Goal: Task Accomplishment & Management: Use online tool/utility

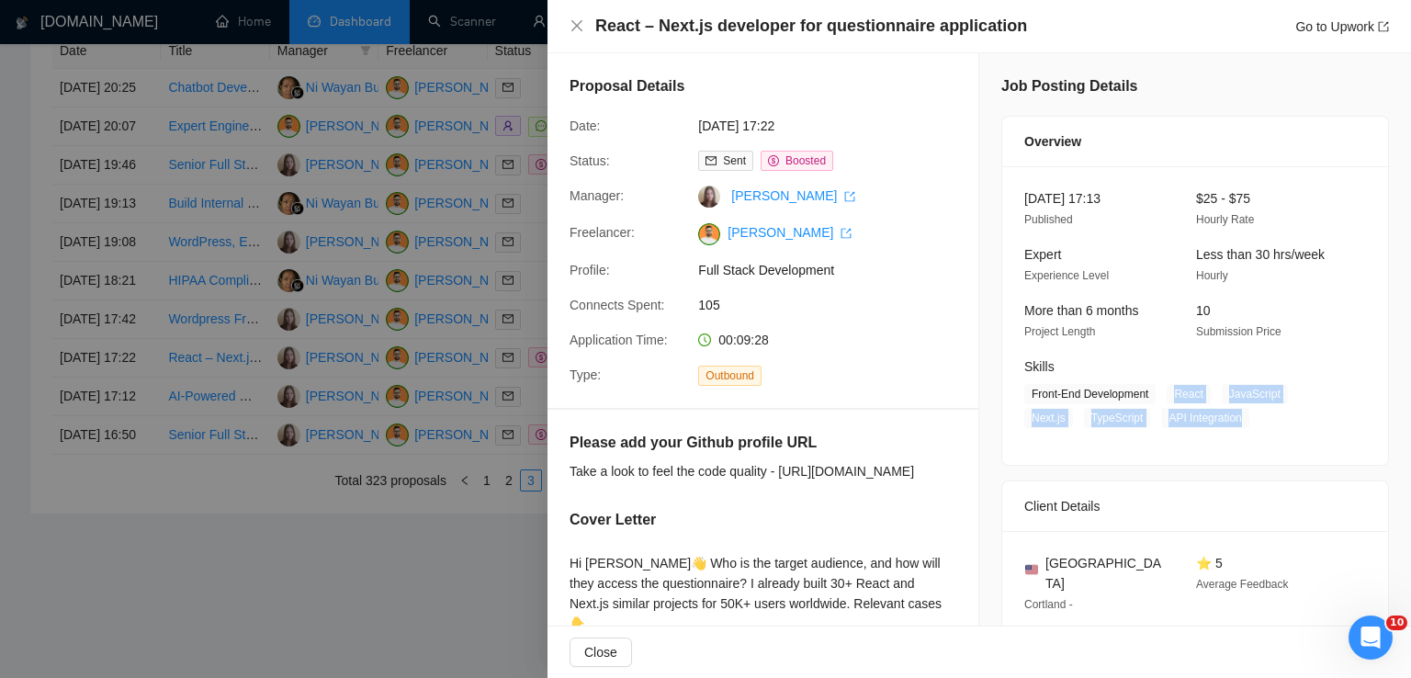
scroll to position [167, 0]
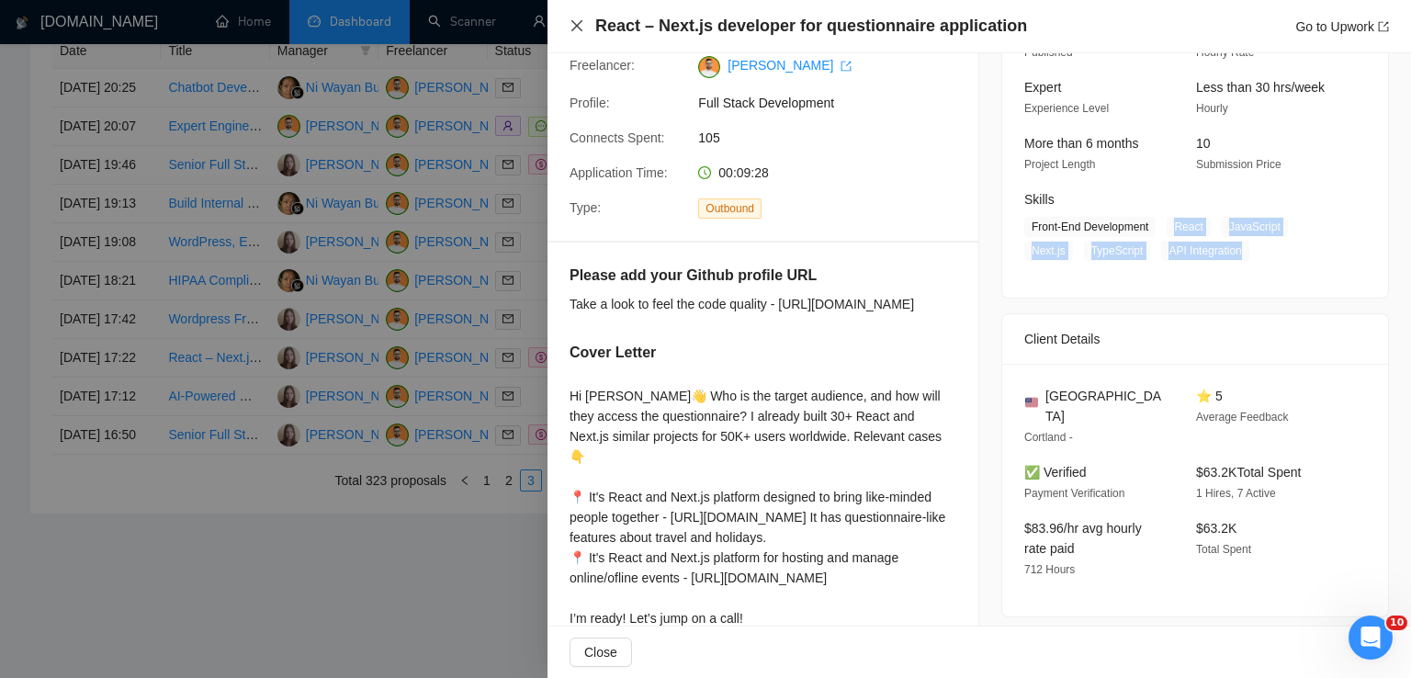
click at [573, 25] on icon "close" at bounding box center [577, 25] width 15 height 15
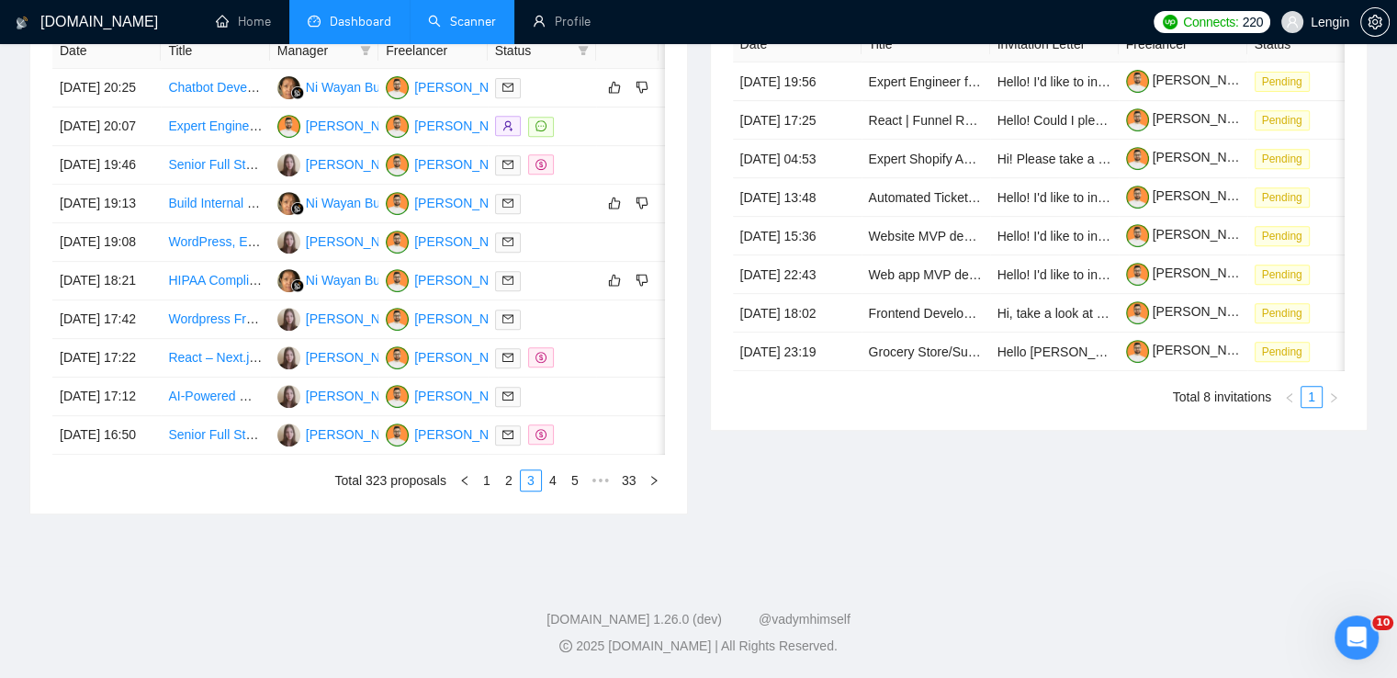
click at [458, 29] on link "Scanner" at bounding box center [462, 22] width 68 height 16
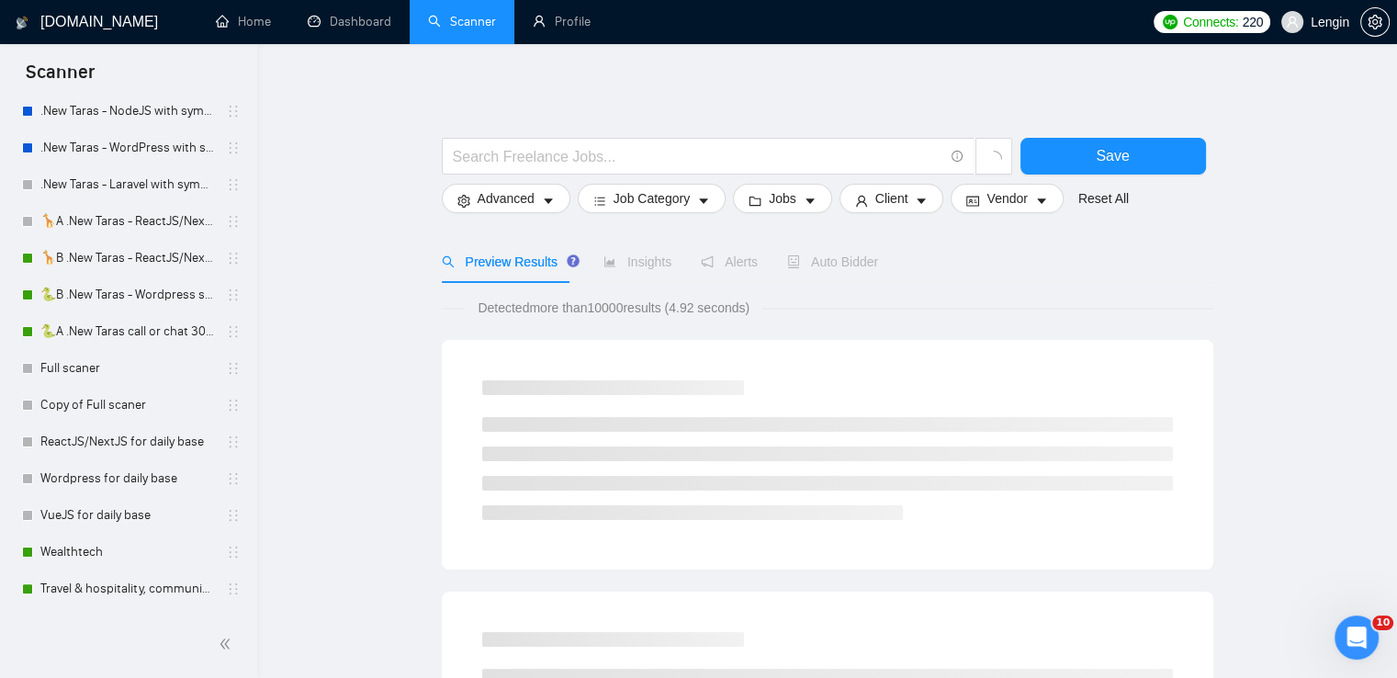
scroll to position [717, 0]
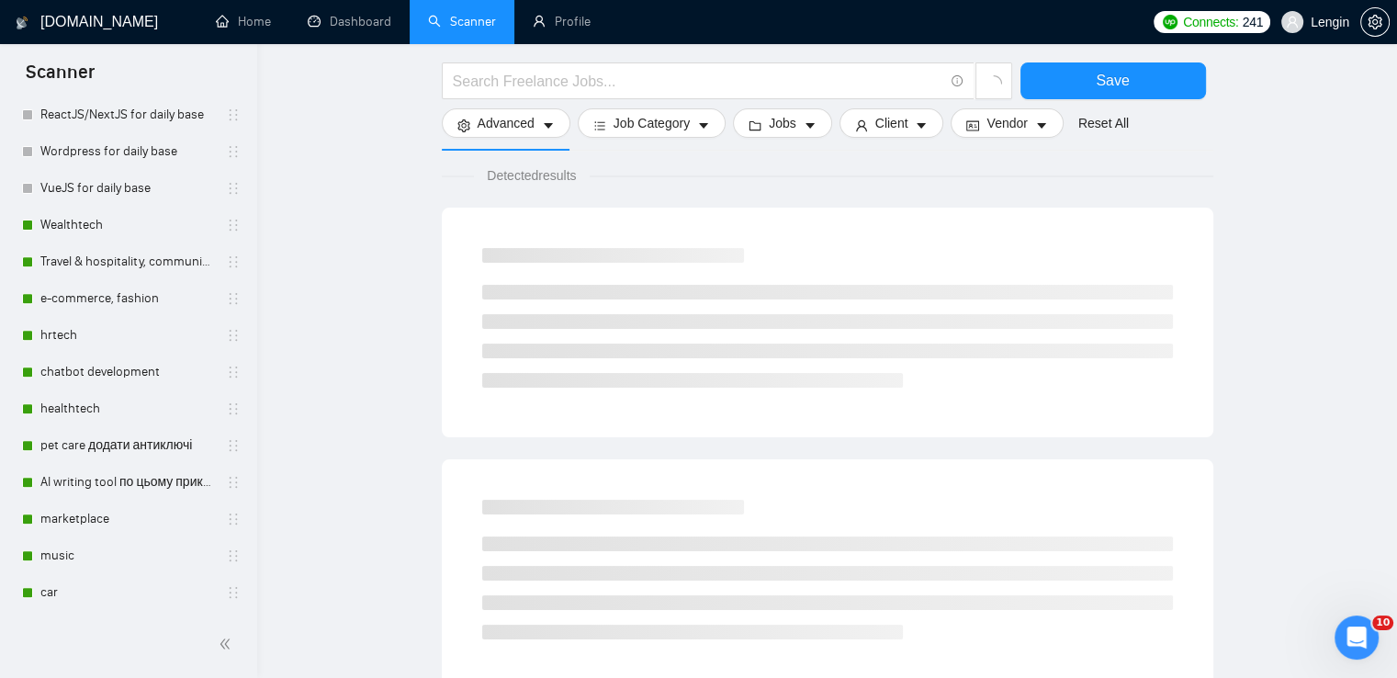
scroll to position [134, 0]
click at [146, 480] on link "AI writing tool по цьому прикладу" at bounding box center [127, 482] width 175 height 37
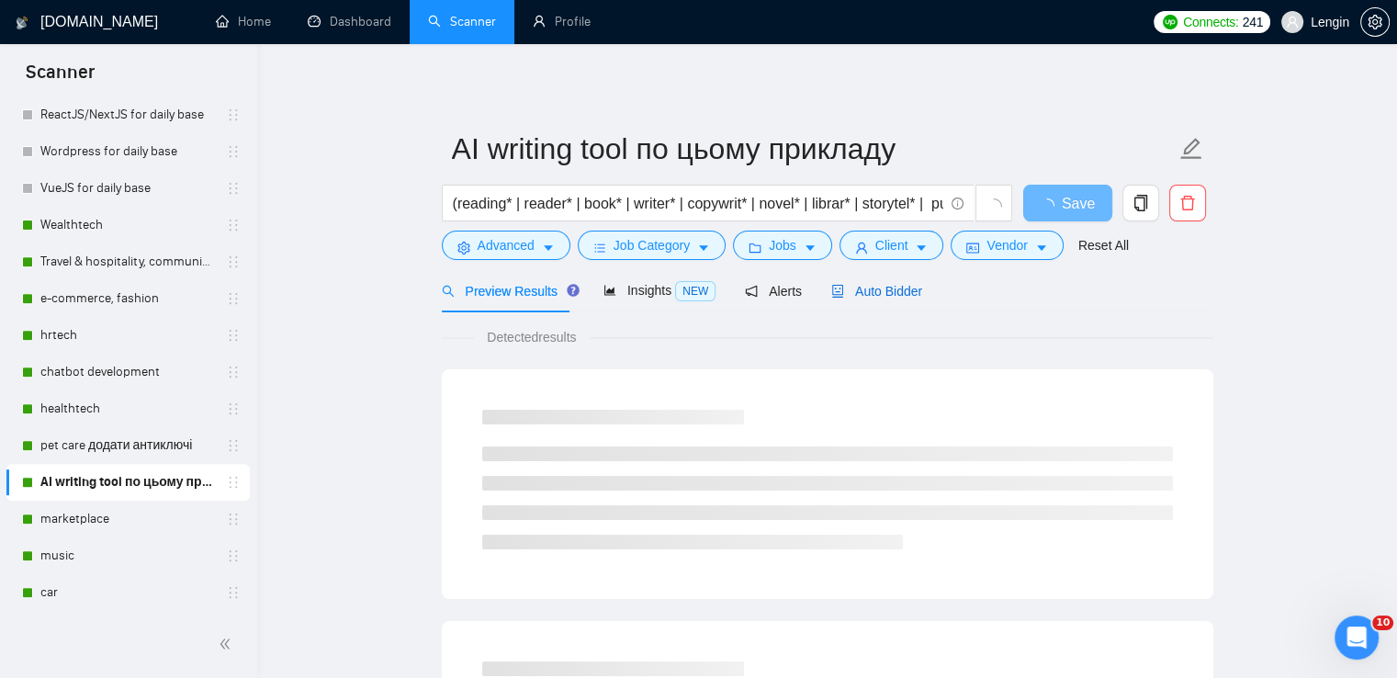
click at [875, 288] on span "Auto Bidder" at bounding box center [876, 291] width 91 height 15
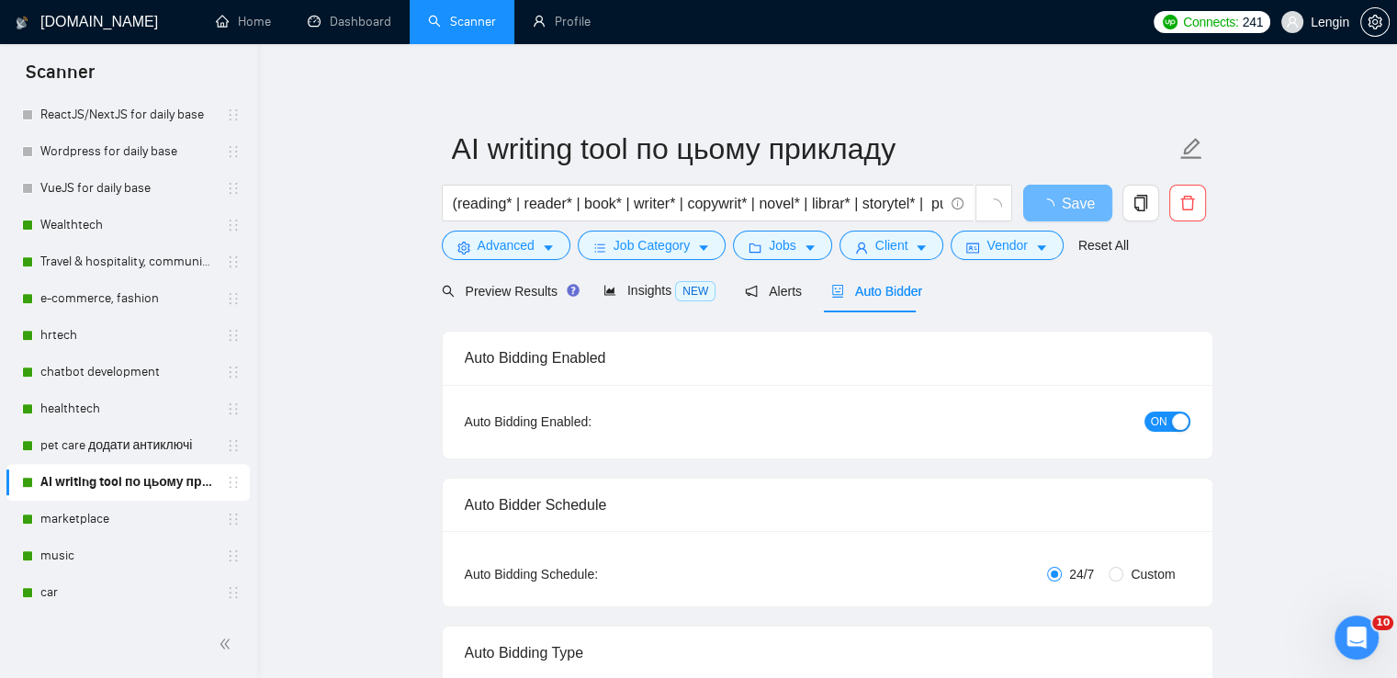
radio input "false"
radio input "true"
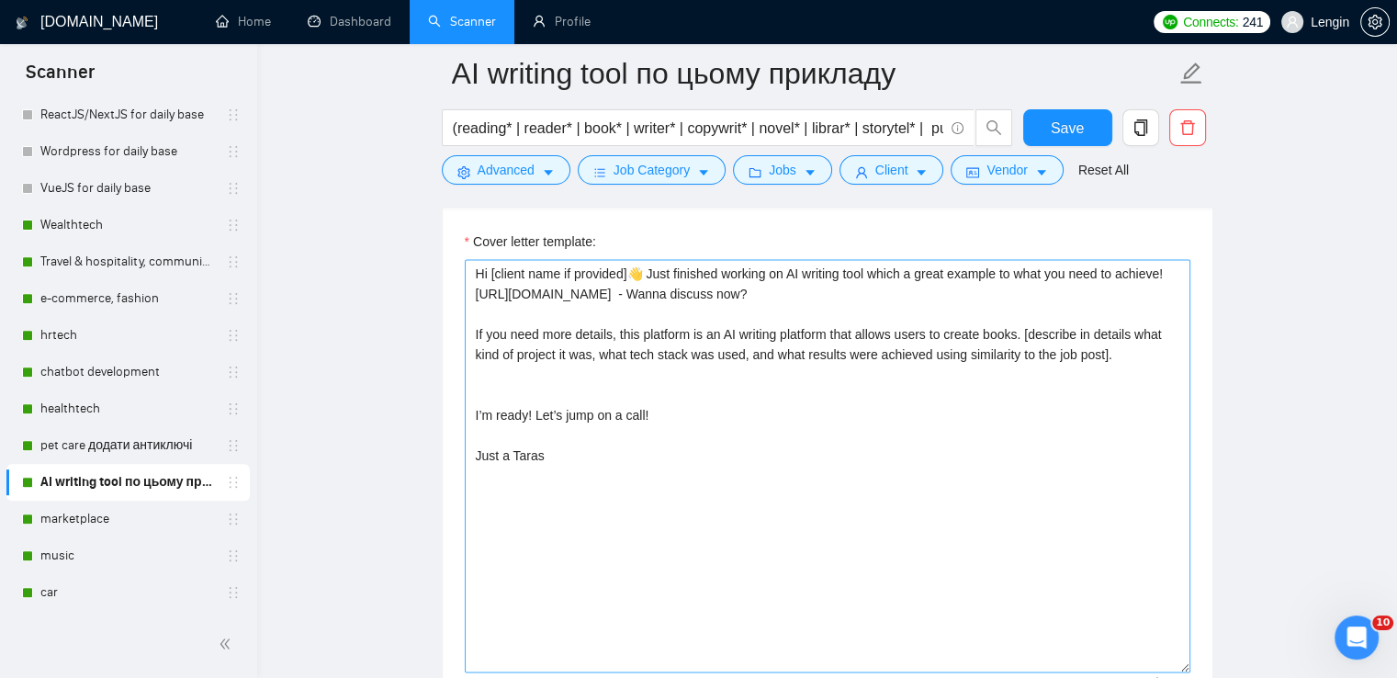
scroll to position [2403, 0]
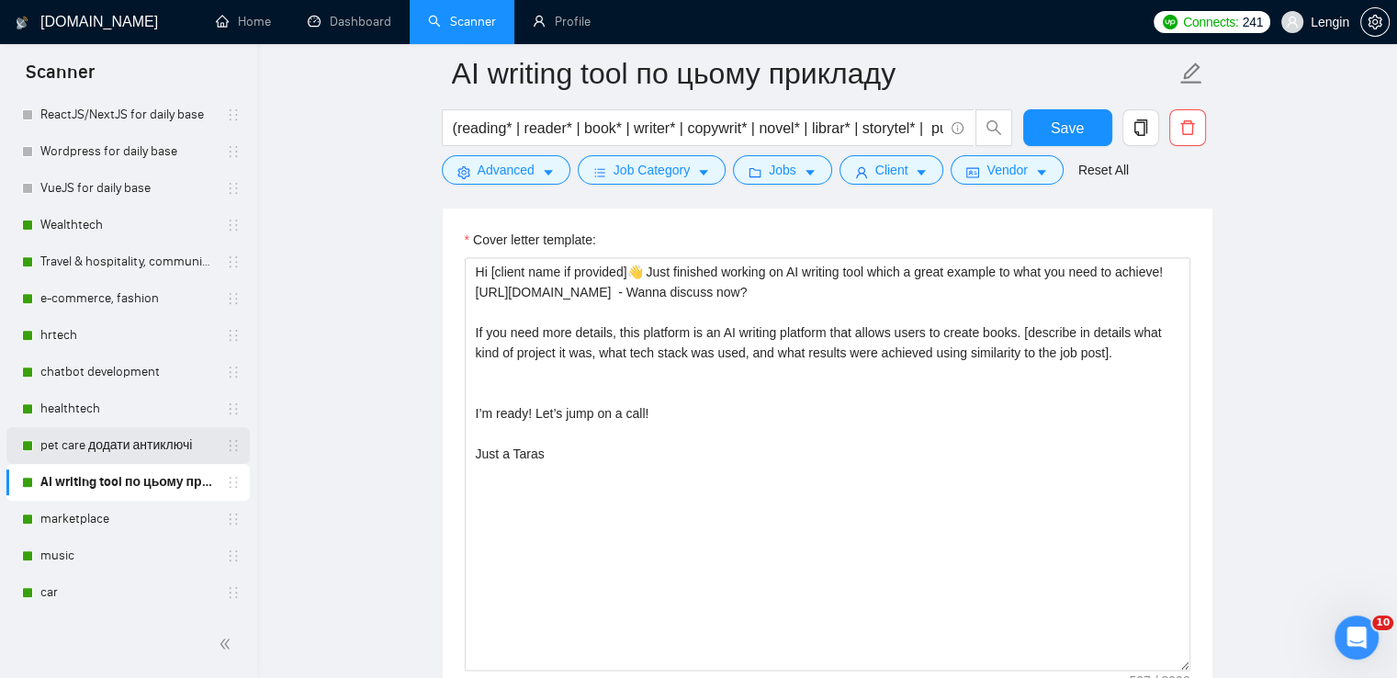
click at [139, 446] on link "pet care додати антиключі" at bounding box center [127, 445] width 175 height 37
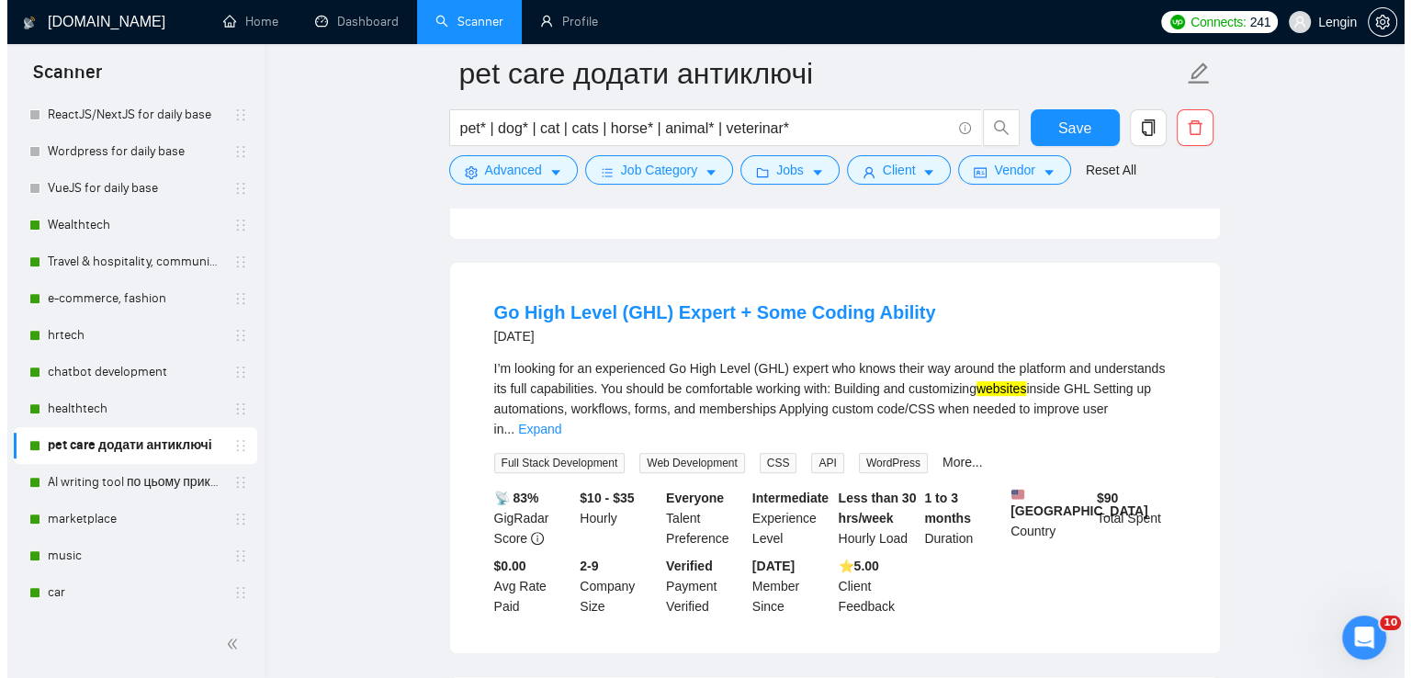
scroll to position [536, 0]
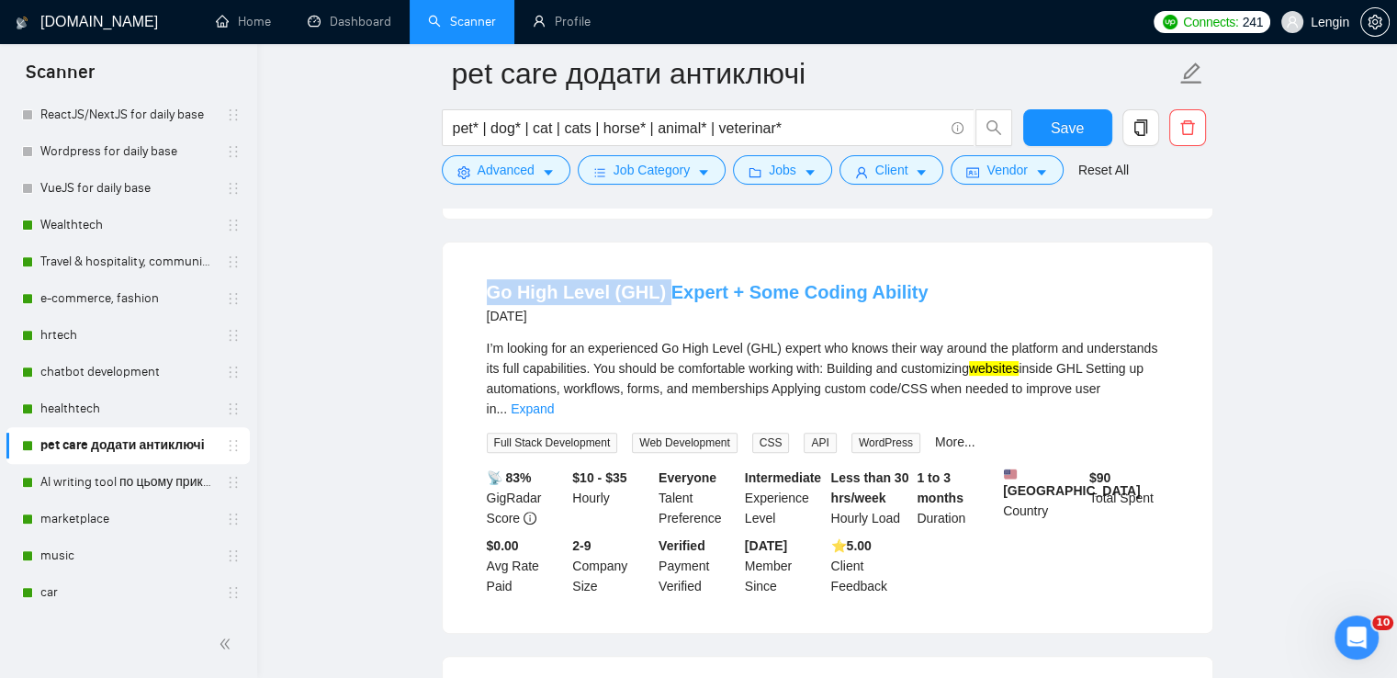
drag, startPoint x: 478, startPoint y: 307, endPoint x: 660, endPoint y: 307, distance: 182.8
click at [660, 307] on li "Go High Level (GHL) Expert + Some Coding Ability [DATE] I’m looking for an expe…" at bounding box center [828, 438] width 726 height 346
copy link "Go High Level (GHL)"
click at [508, 177] on span "Advanced" at bounding box center [506, 170] width 57 height 20
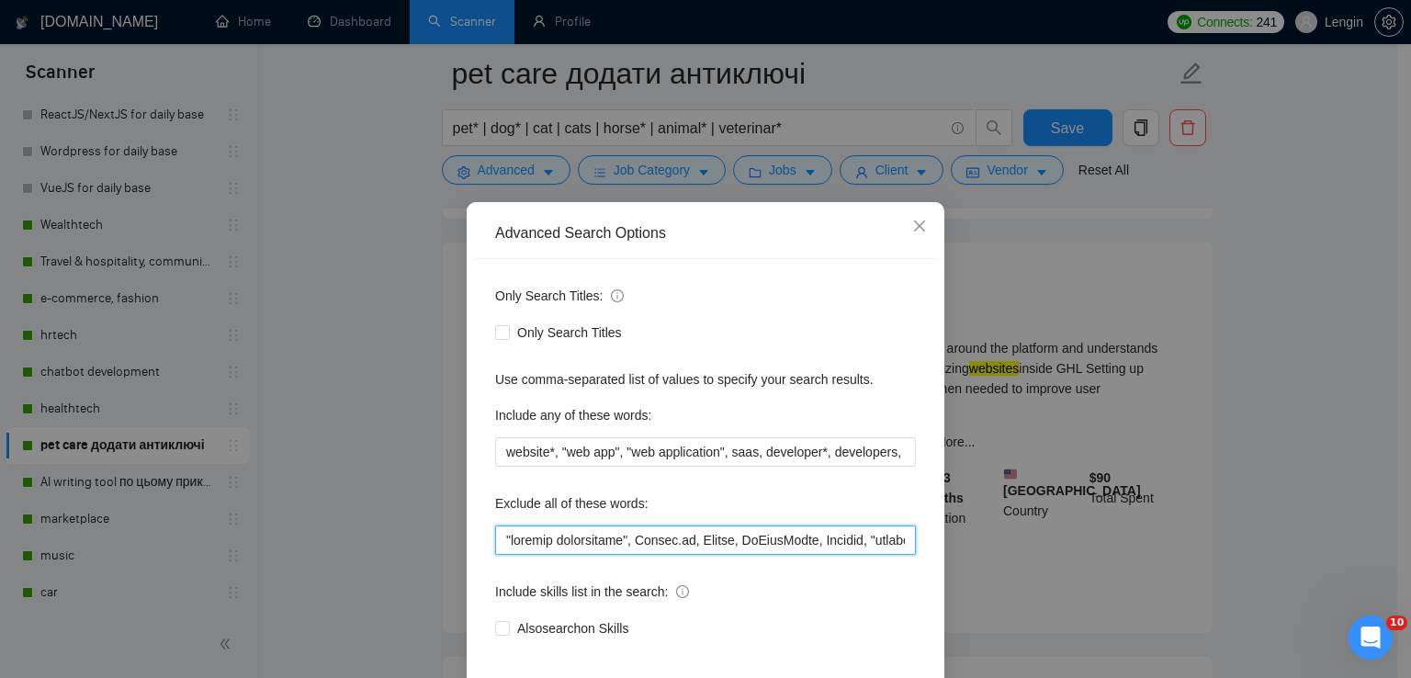
click at [509, 536] on input "text" at bounding box center [705, 539] width 421 height 29
paste input ""Go High Level", GHL"
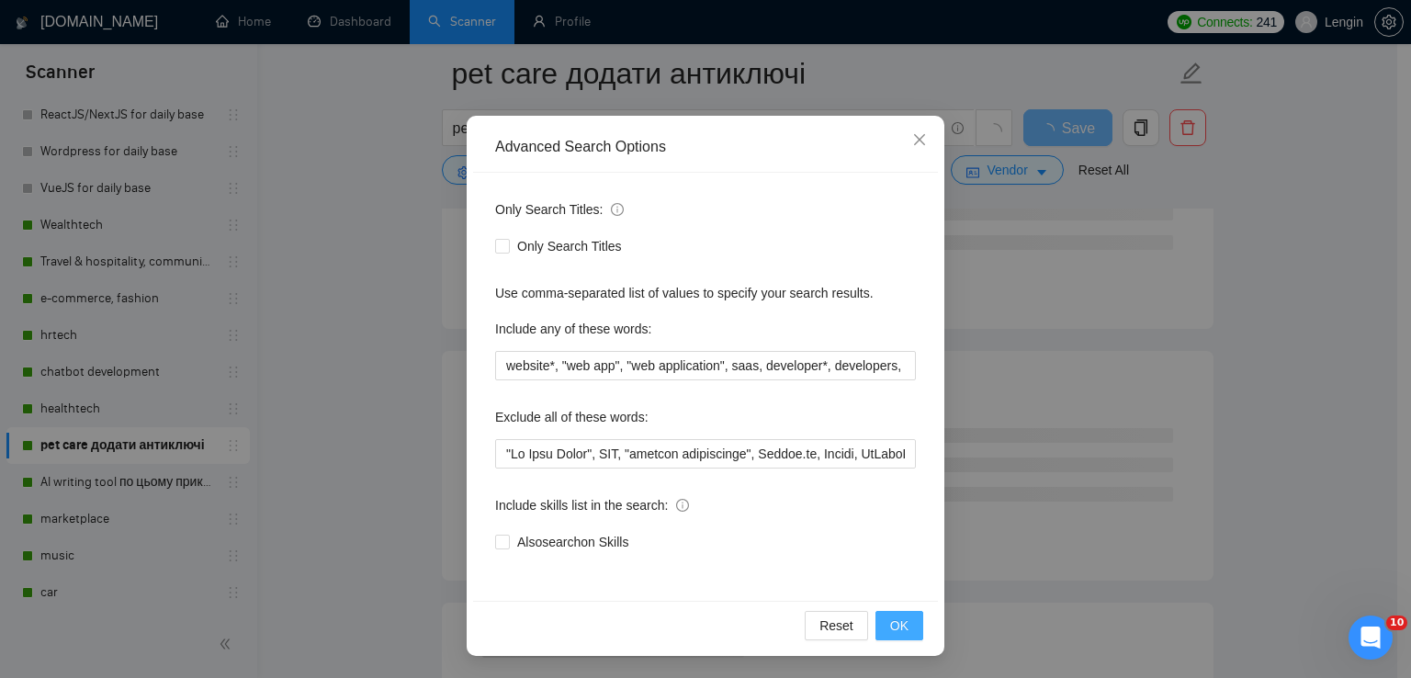
click at [899, 627] on span "OK" at bounding box center [899, 625] width 18 height 20
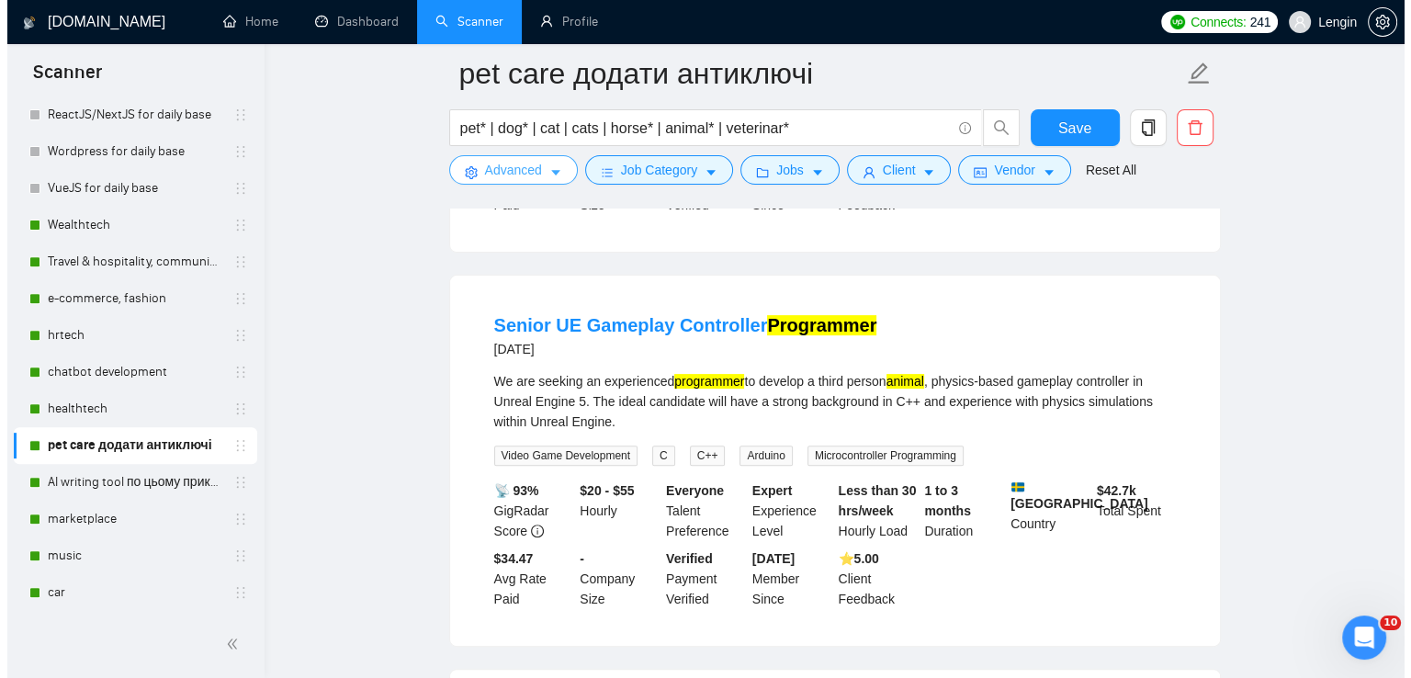
scroll to position [506, 0]
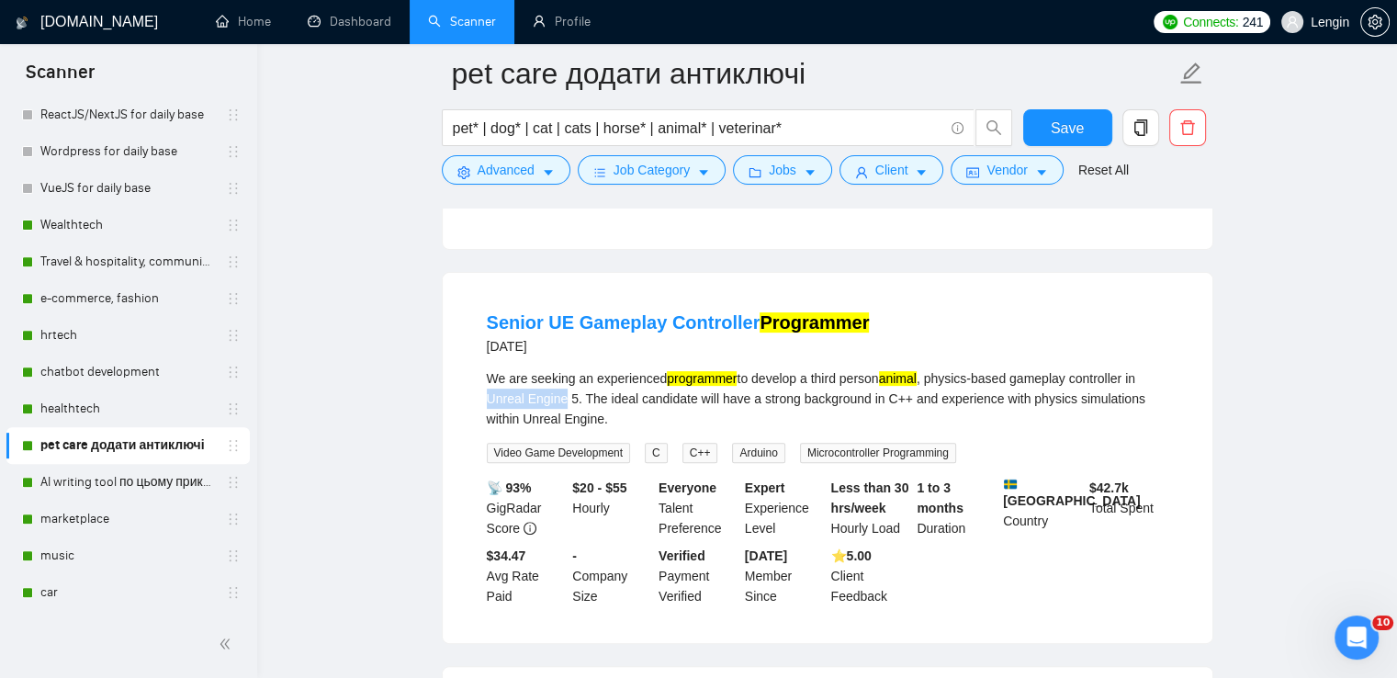
drag, startPoint x: 480, startPoint y: 412, endPoint x: 566, endPoint y: 408, distance: 85.6
click at [566, 408] on li "Senior UE Gameplay Controller Programmer [DATE] We are seeking an experienced p…" at bounding box center [828, 458] width 726 height 326
copy div "Unreal Engine"
click at [520, 176] on span "Advanced" at bounding box center [506, 170] width 57 height 20
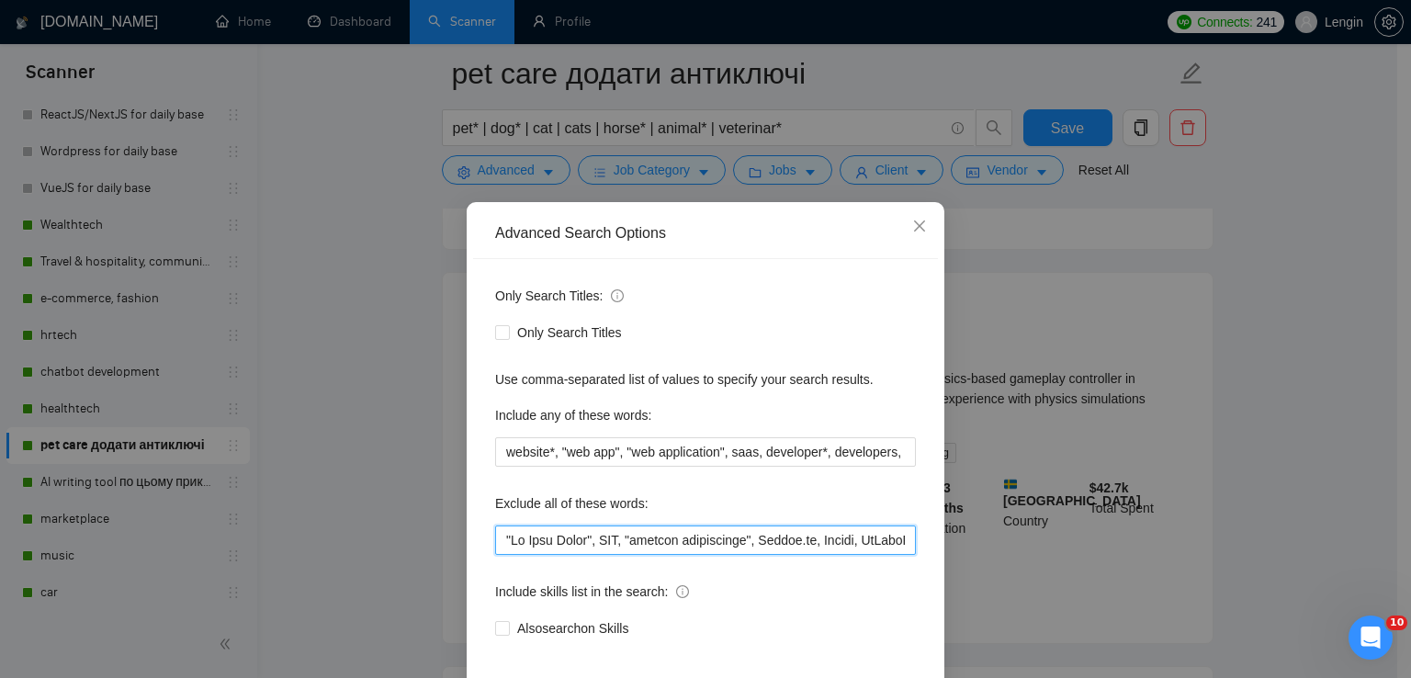
click at [503, 528] on input "text" at bounding box center [705, 539] width 421 height 29
paste input "Unreal Engine, [GEOGRAPHIC_DATA]"
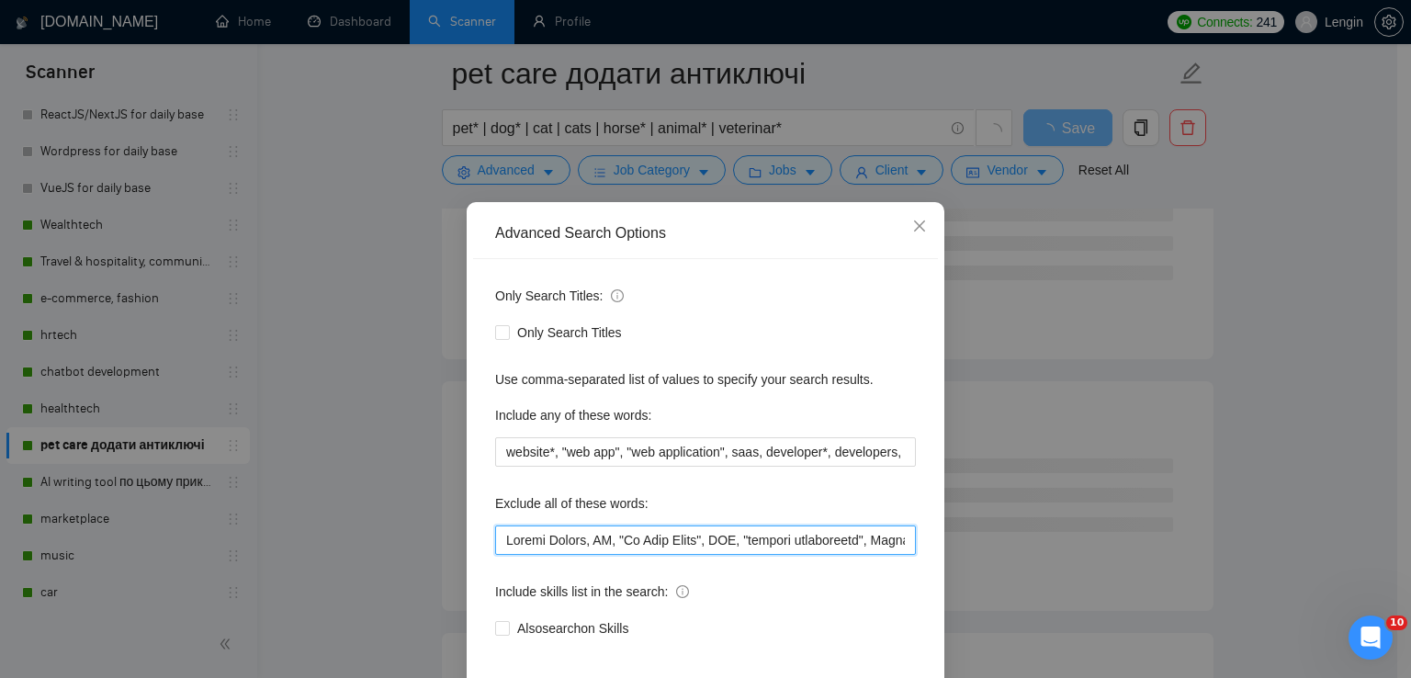
click at [578, 544] on input "text" at bounding box center [705, 539] width 421 height 29
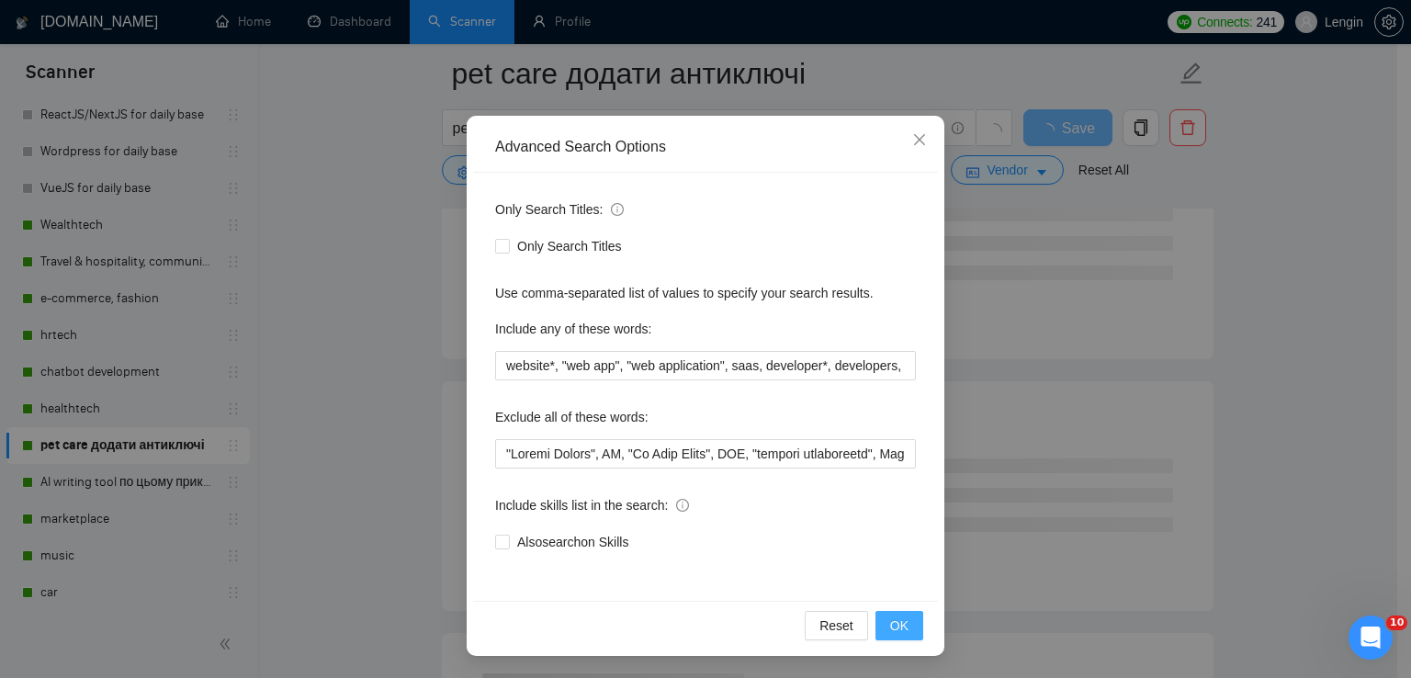
click at [890, 626] on span "OK" at bounding box center [899, 625] width 18 height 20
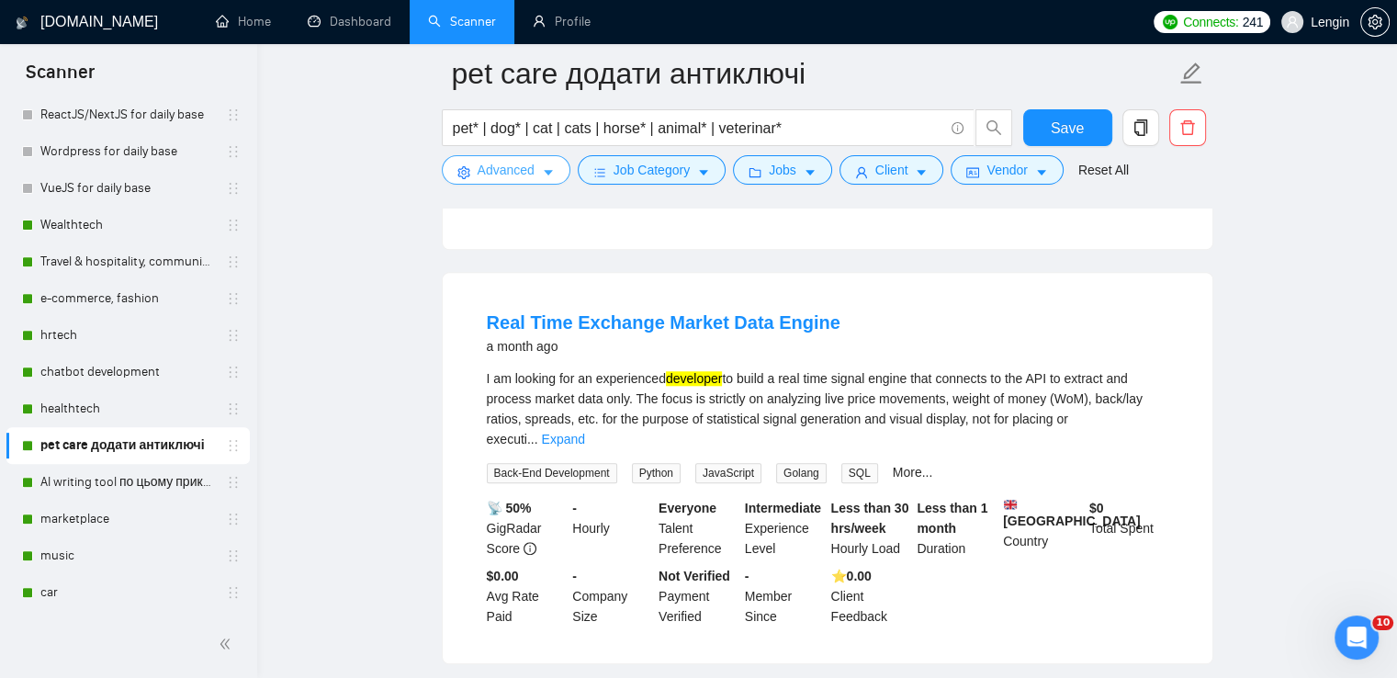
scroll to position [1689, 0]
drag, startPoint x: 833, startPoint y: 321, endPoint x: 720, endPoint y: 321, distance: 113.0
click at [720, 321] on div "Real Time Exchange Market Data Engine a month ago" at bounding box center [828, 333] width 682 height 48
copy link "Data Engine"
click at [359, 383] on main "pet care додати антиключі pet* | dog* | cat | cats | horse* | animal* | veterin…" at bounding box center [827, 581] width 1081 height 4395
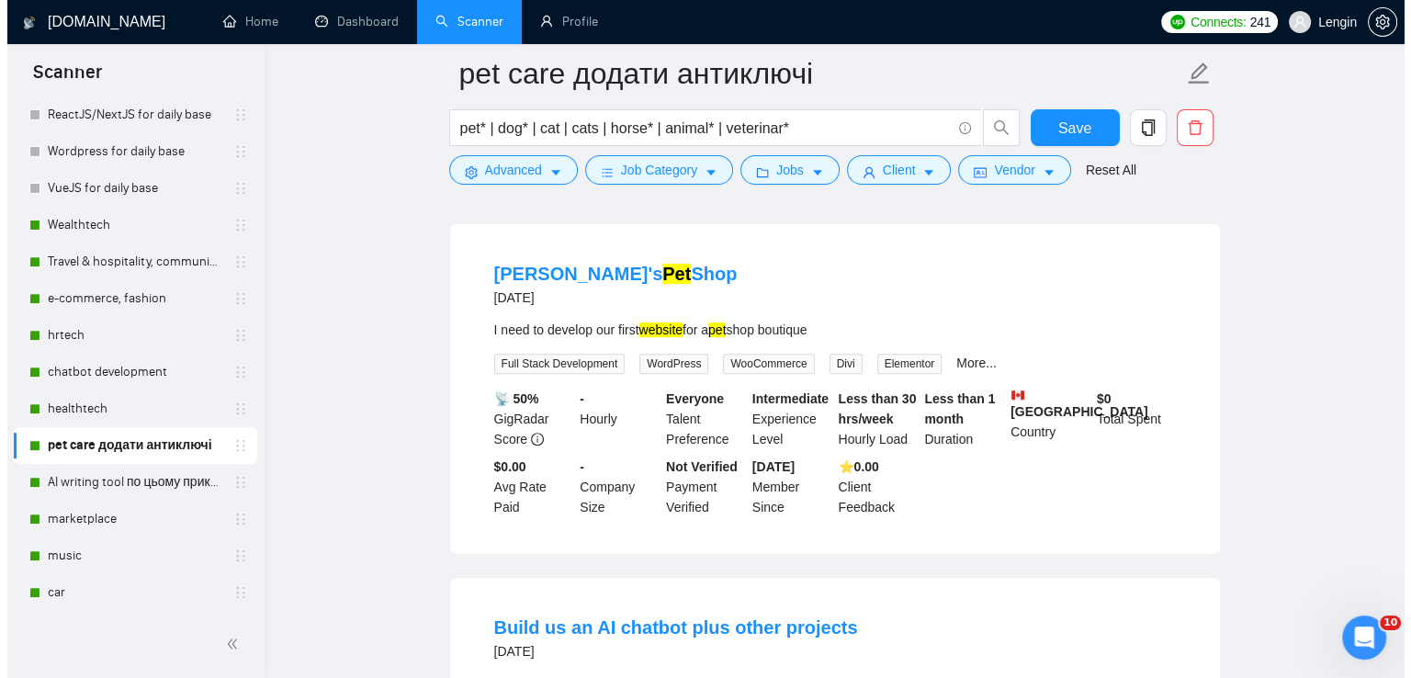
scroll to position [436, 0]
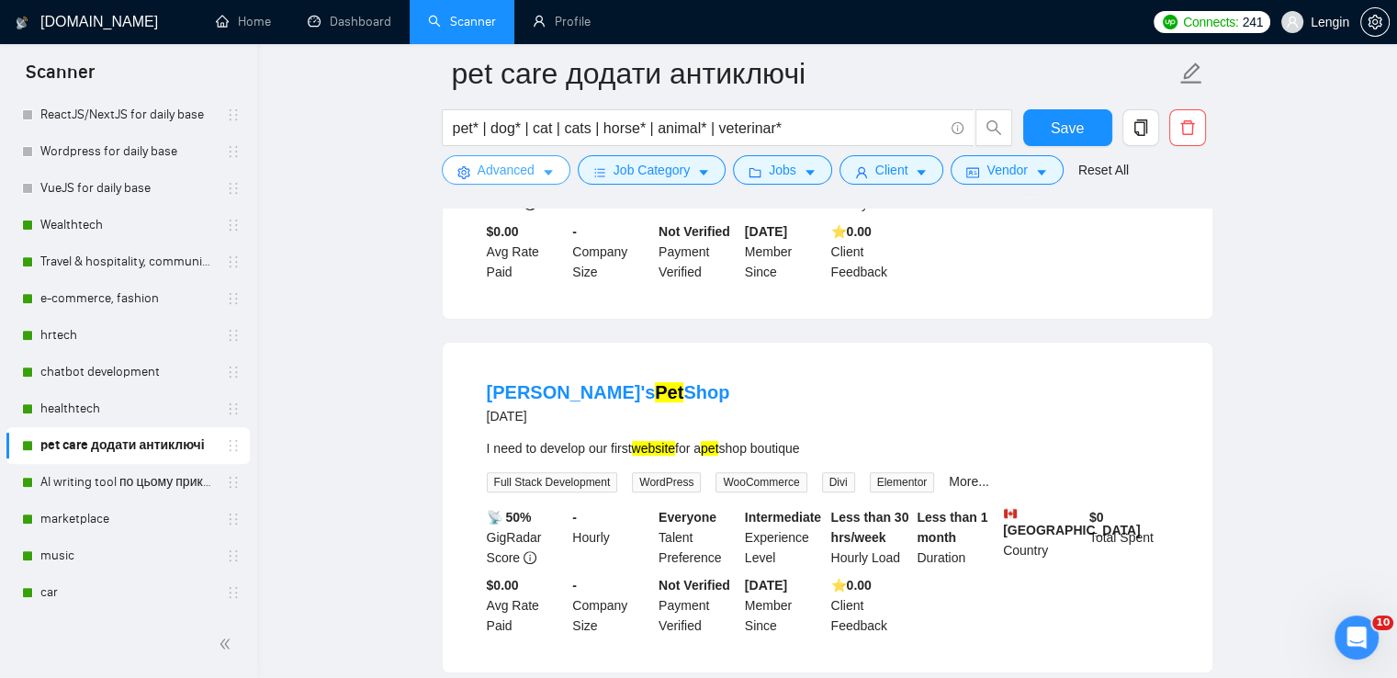
click at [555, 170] on button "Advanced" at bounding box center [506, 169] width 129 height 29
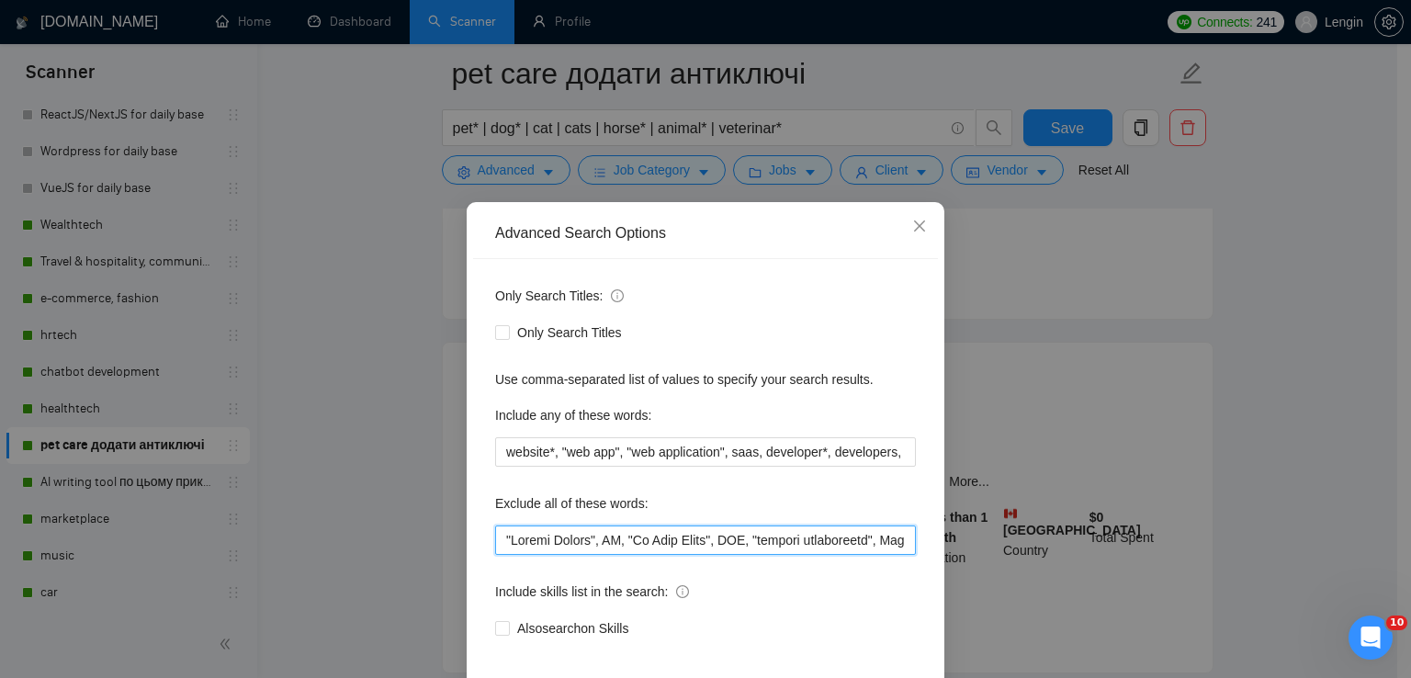
click at [517, 532] on input "text" at bounding box center [705, 539] width 421 height 29
paste input "Data Engine"
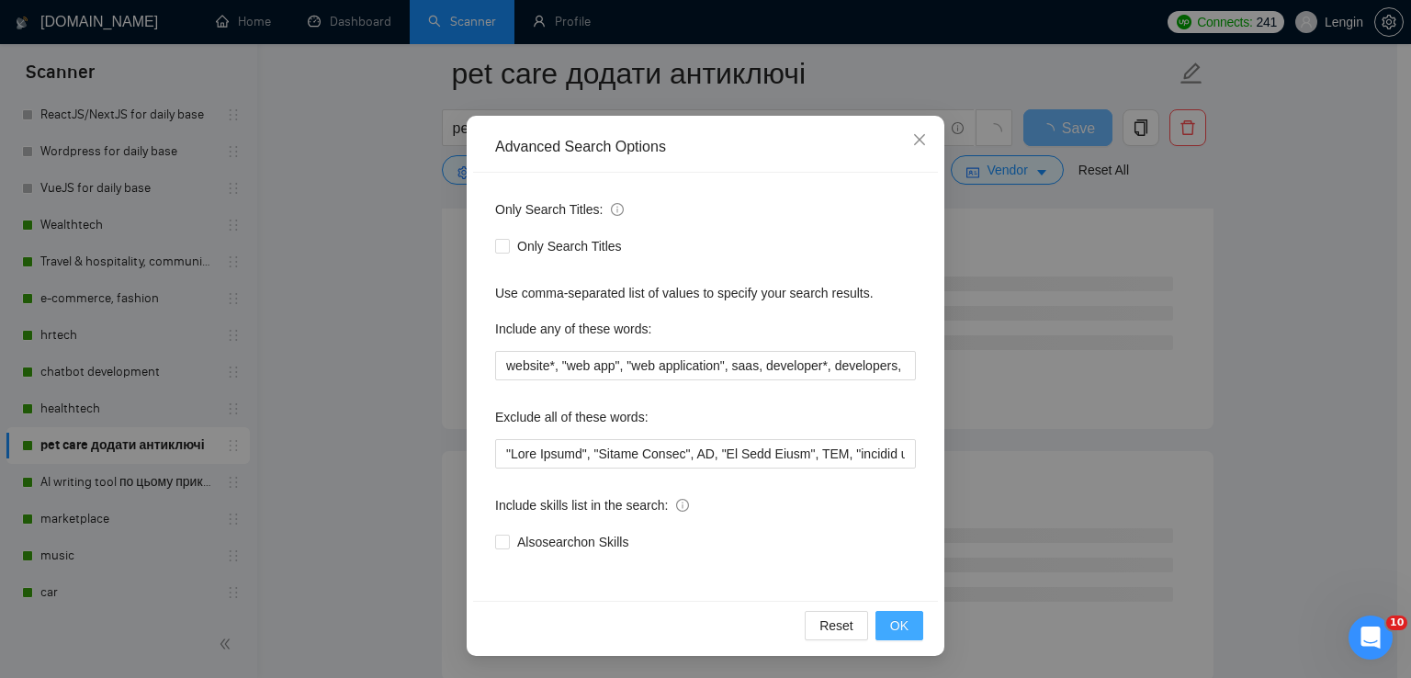
click at [890, 627] on span "OK" at bounding box center [899, 625] width 18 height 20
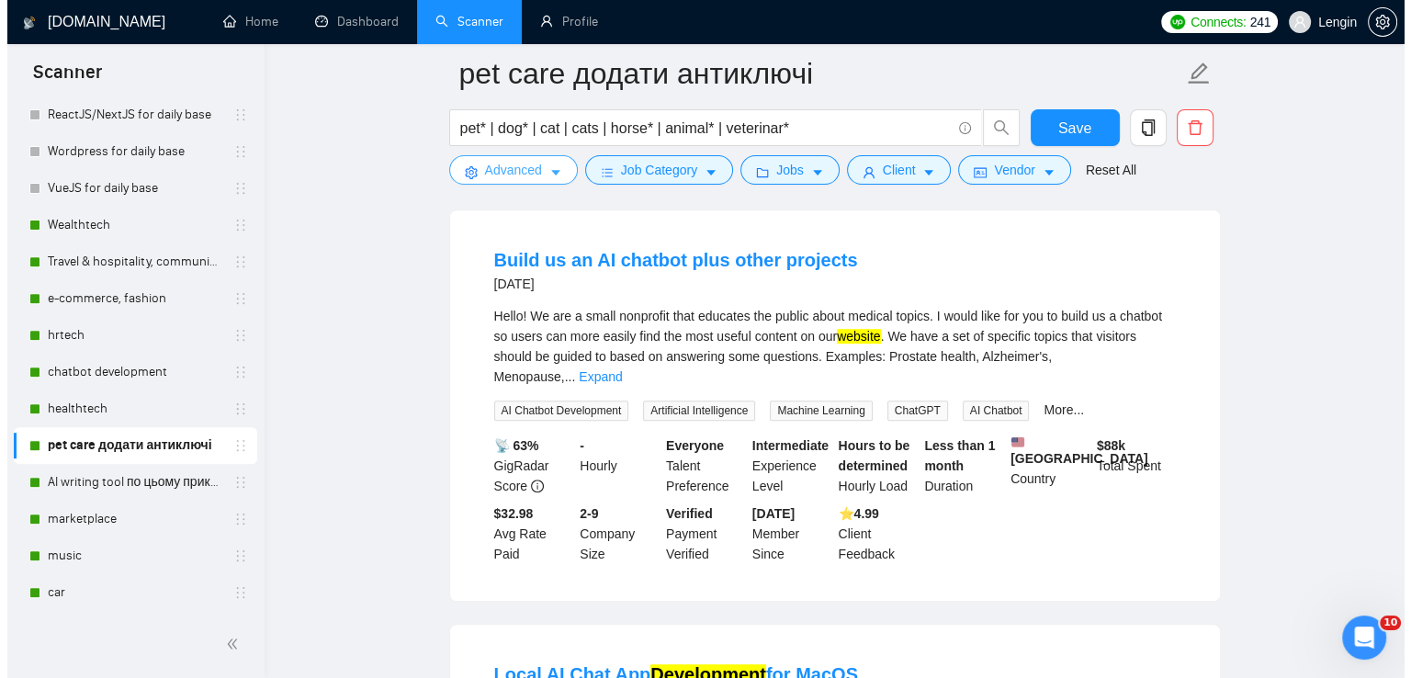
scroll to position [922, 0]
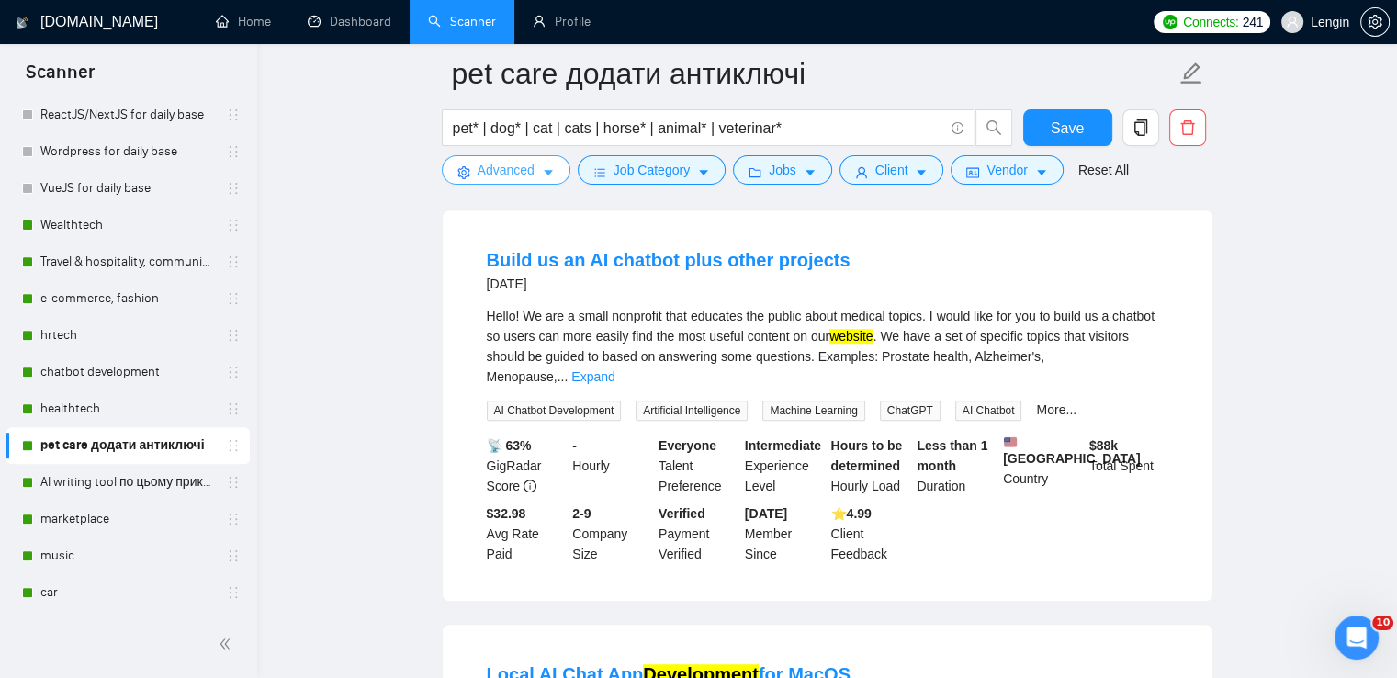
click at [528, 182] on button "Advanced" at bounding box center [506, 169] width 129 height 29
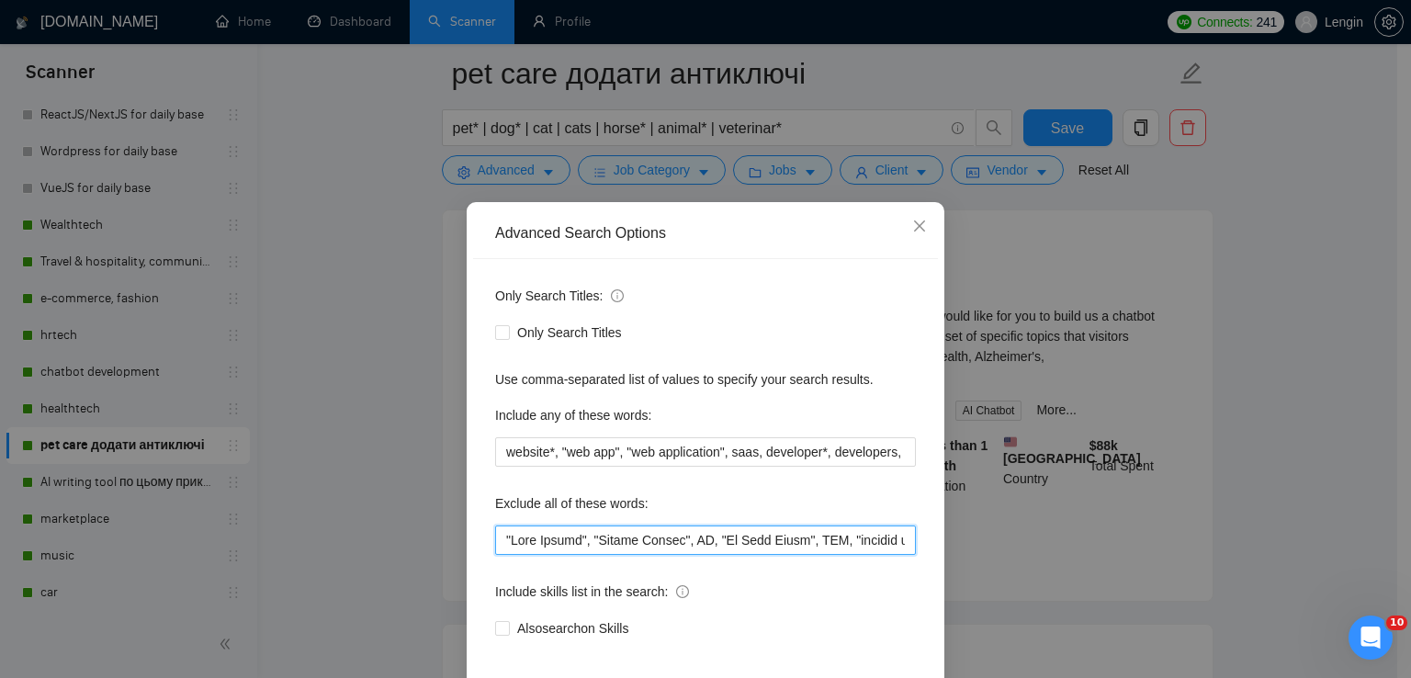
click at [502, 541] on input "text" at bounding box center [705, 539] width 421 height 29
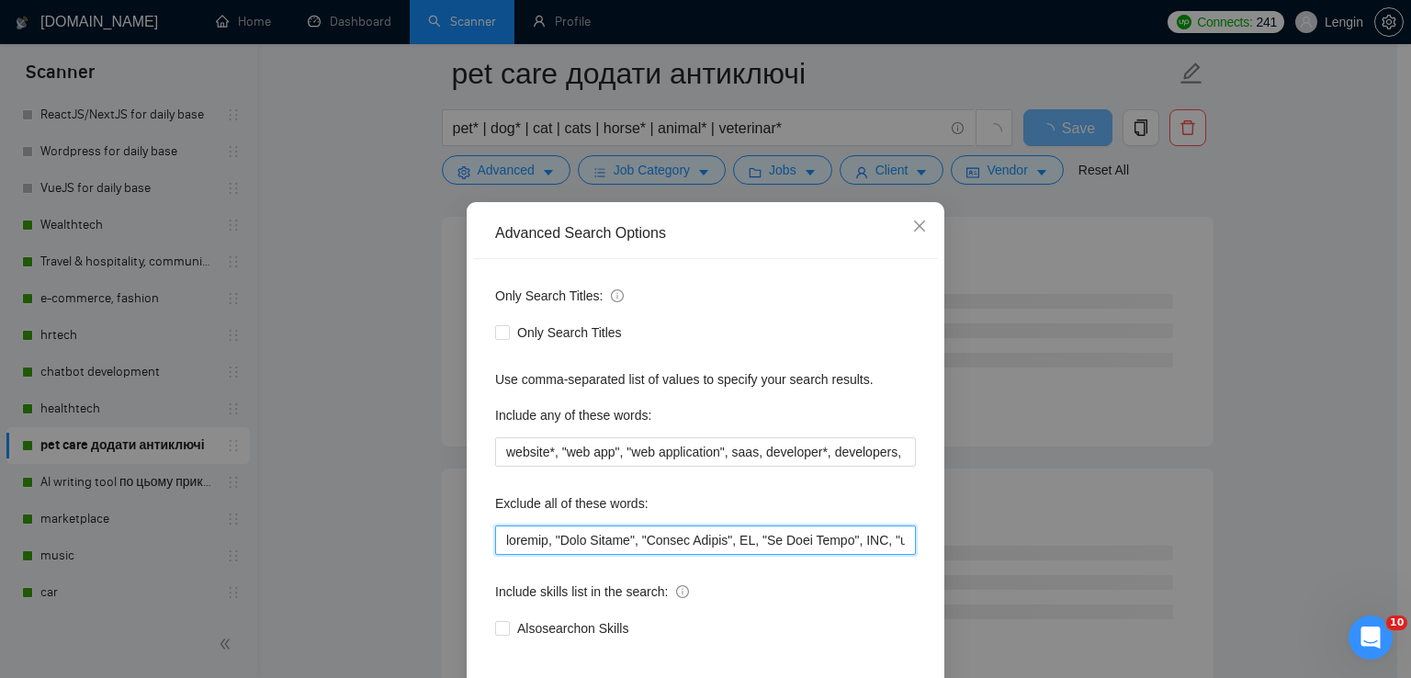
scroll to position [86, 0]
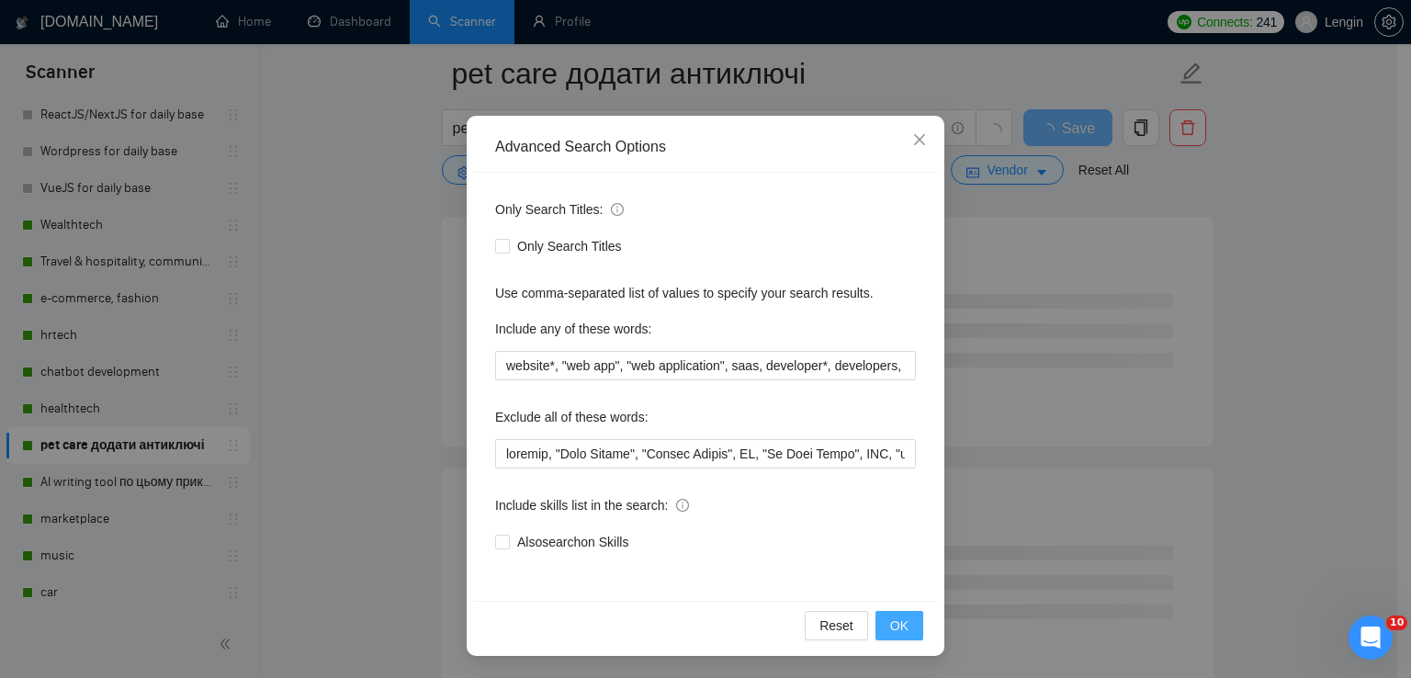
click at [890, 627] on span "OK" at bounding box center [899, 625] width 18 height 20
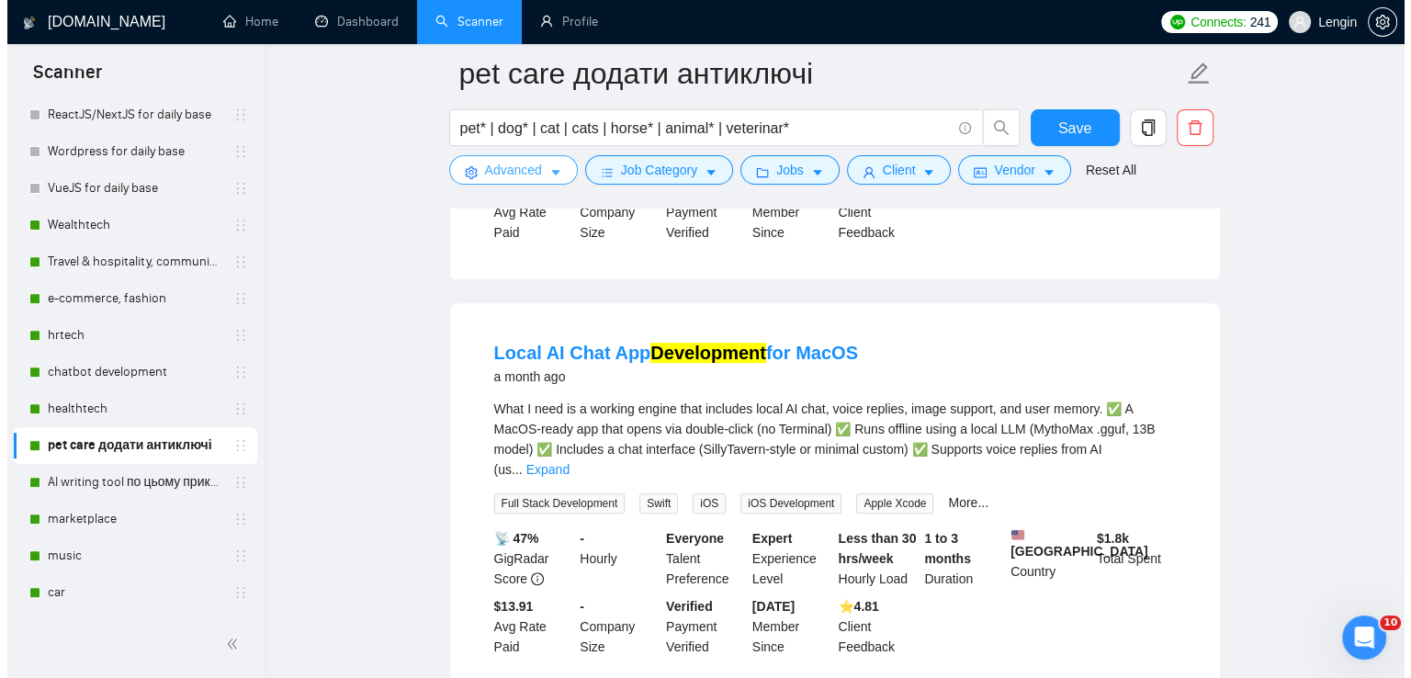
scroll to position [823, 0]
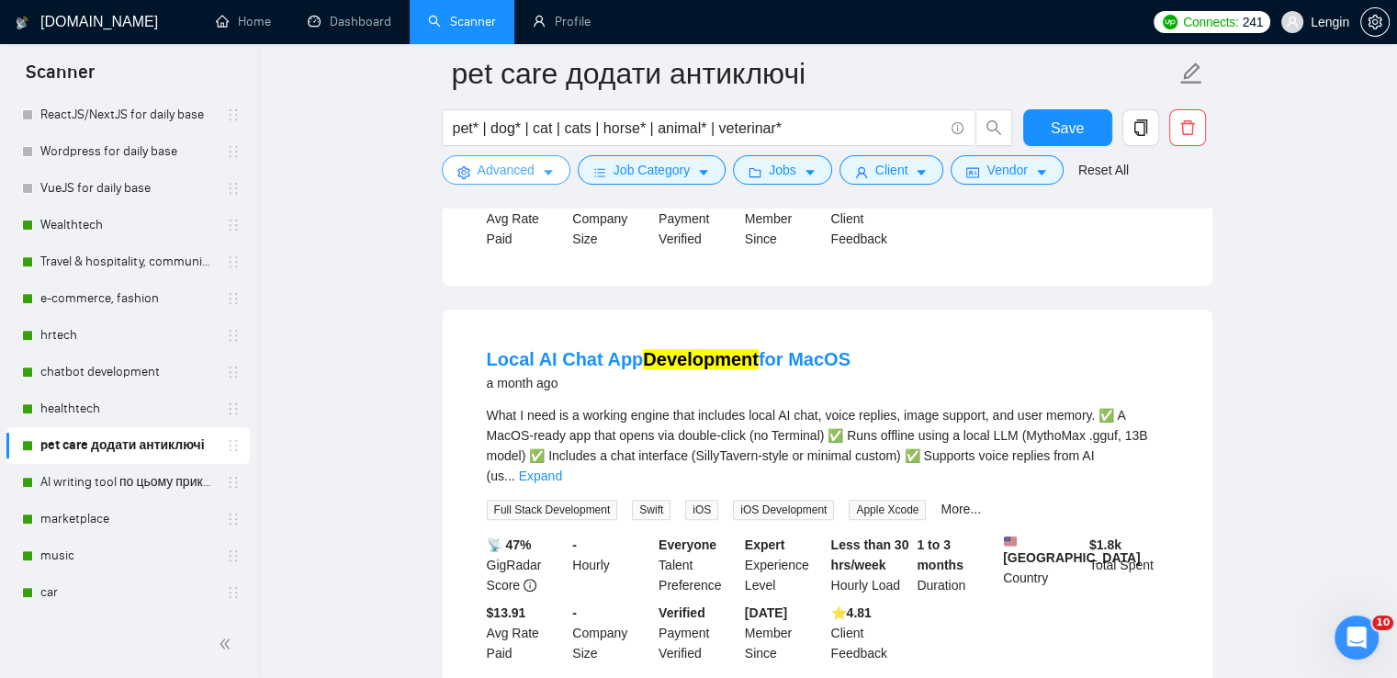
click at [524, 162] on span "Advanced" at bounding box center [506, 170] width 57 height 20
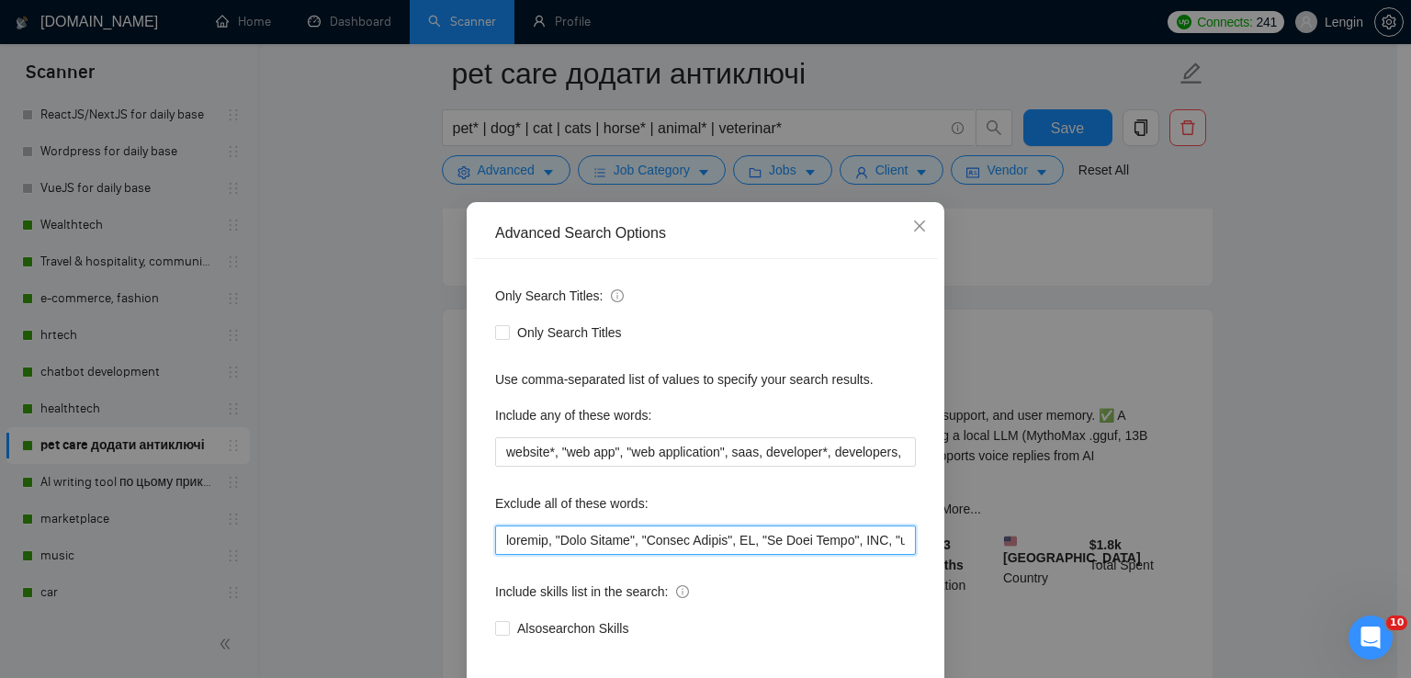
click at [500, 535] on input "text" at bounding box center [705, 539] width 421 height 29
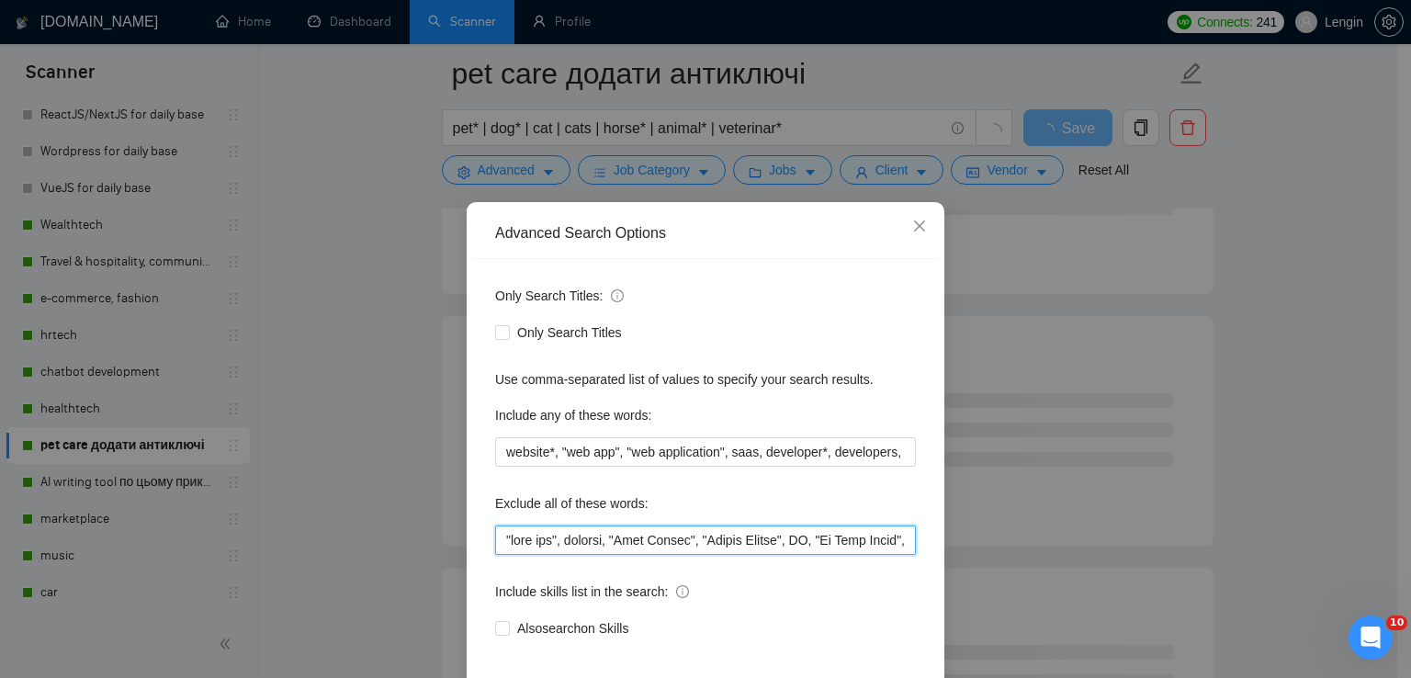
scroll to position [86, 0]
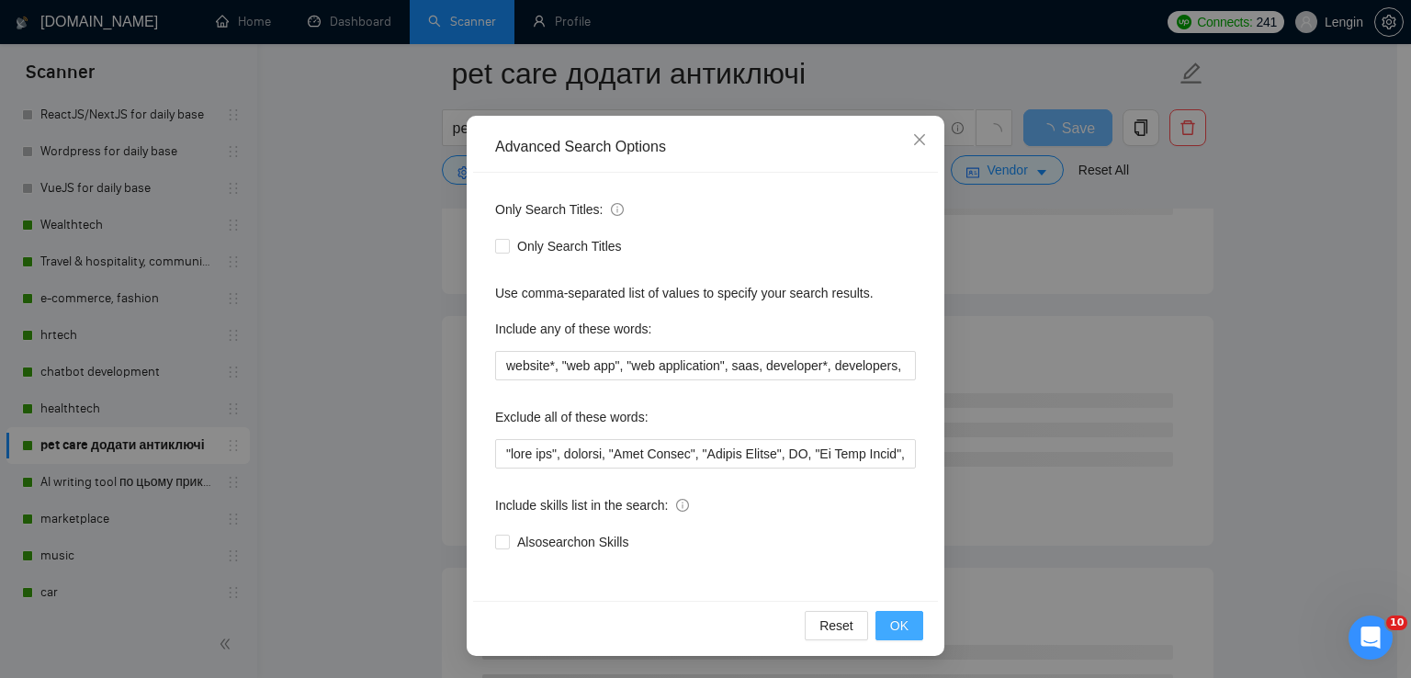
click at [903, 633] on button "OK" at bounding box center [899, 625] width 48 height 29
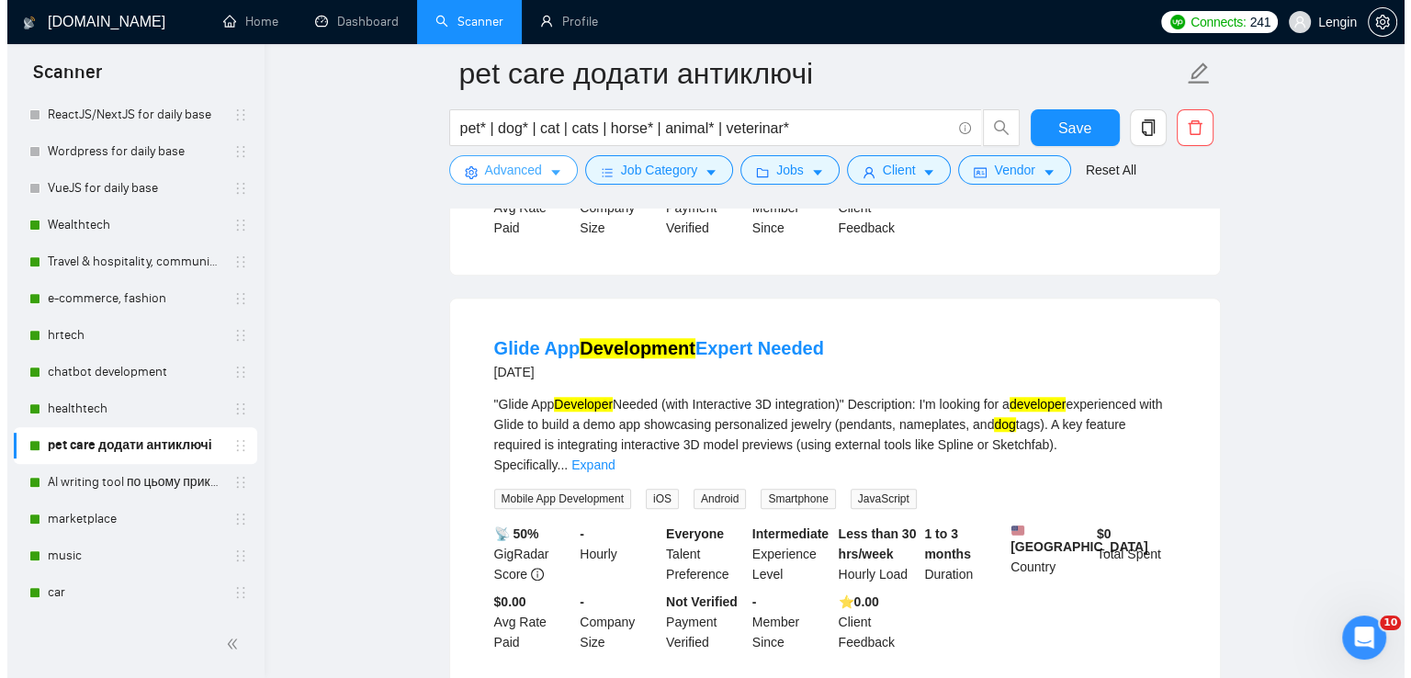
scroll to position [1643, 0]
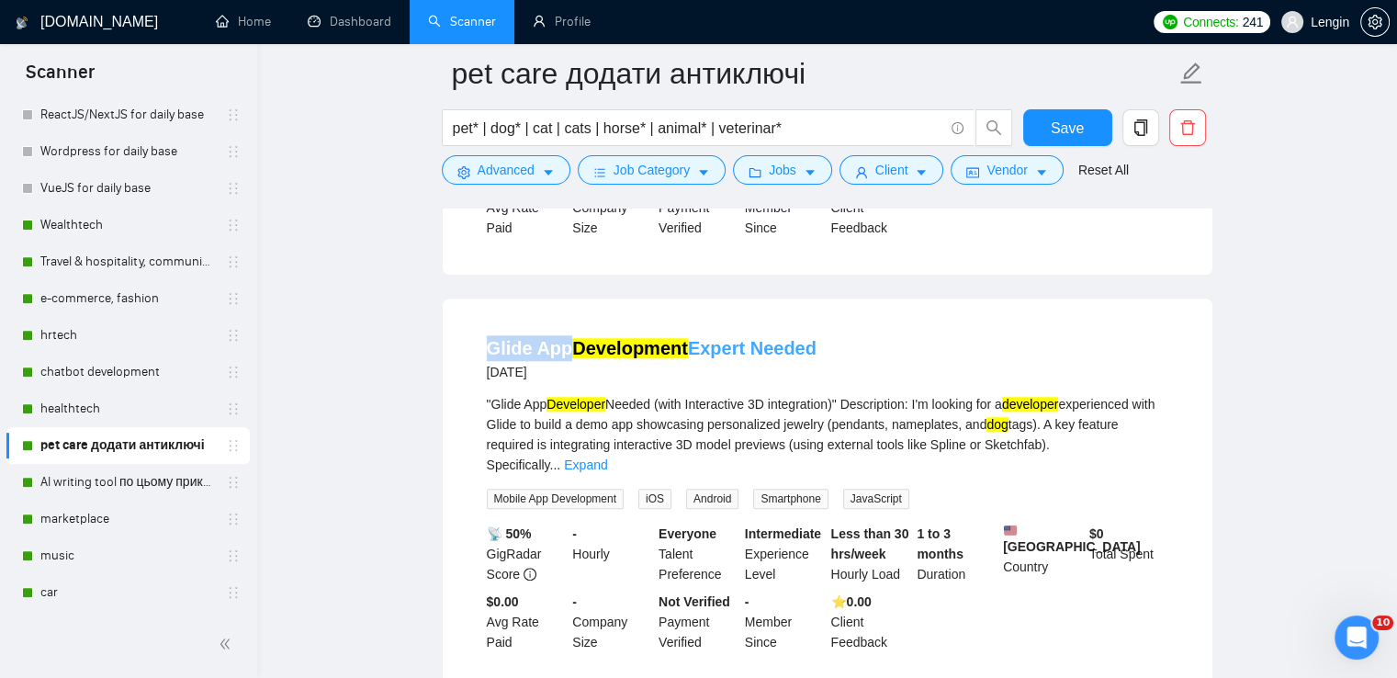
drag, startPoint x: 478, startPoint y: 340, endPoint x: 567, endPoint y: 343, distance: 89.1
click at [567, 343] on li "Glide App Development Expert Needed [DATE] "Glide App Developer Needed (with In…" at bounding box center [828, 494] width 726 height 346
copy link "Glide App"
click at [546, 179] on icon "caret-down" at bounding box center [548, 172] width 13 height 13
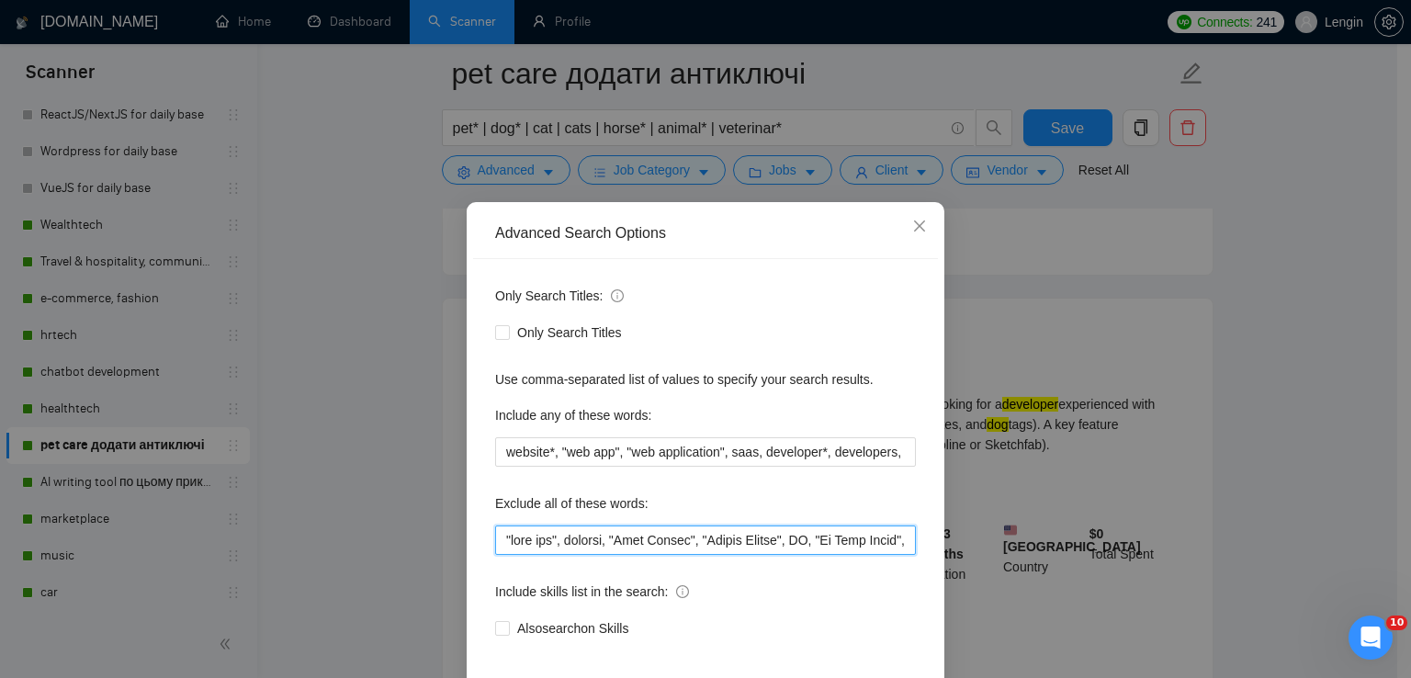
click at [503, 543] on input "text" at bounding box center [705, 539] width 421 height 29
paste input ""Glide App""
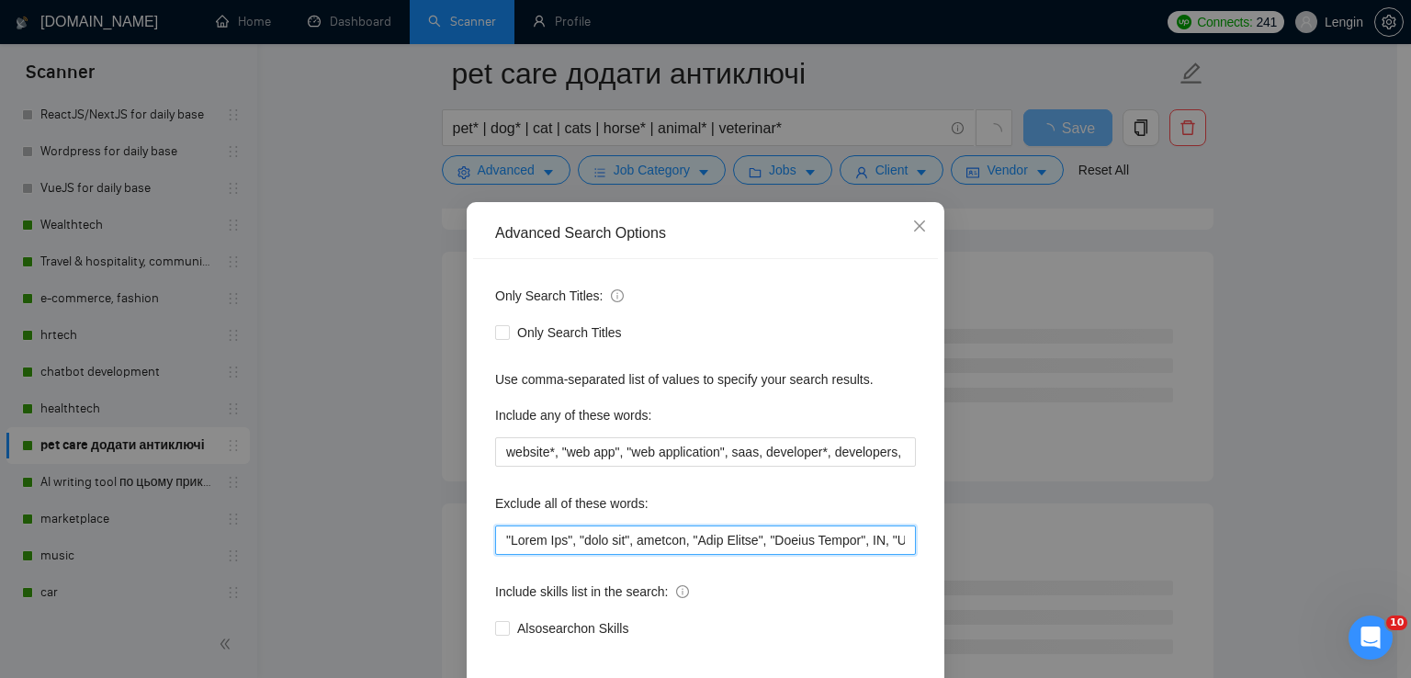
scroll to position [86, 0]
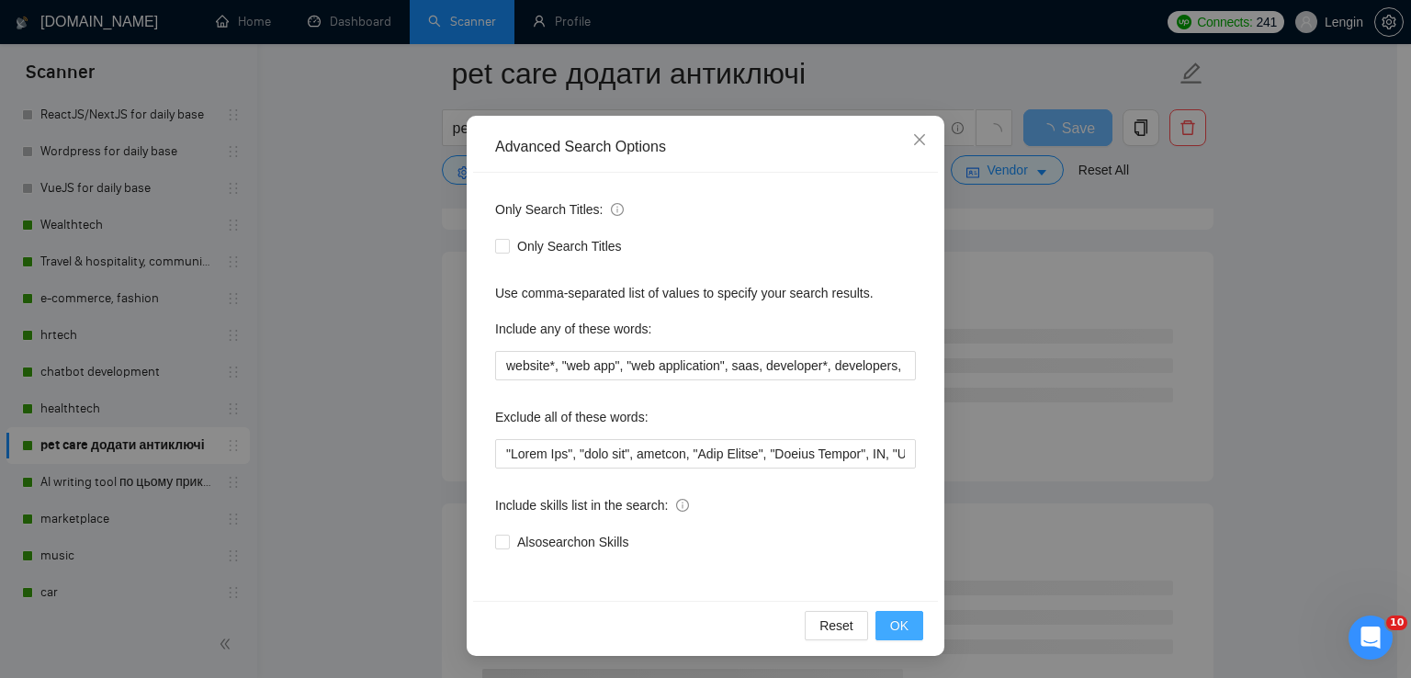
click at [892, 617] on span "OK" at bounding box center [899, 625] width 18 height 20
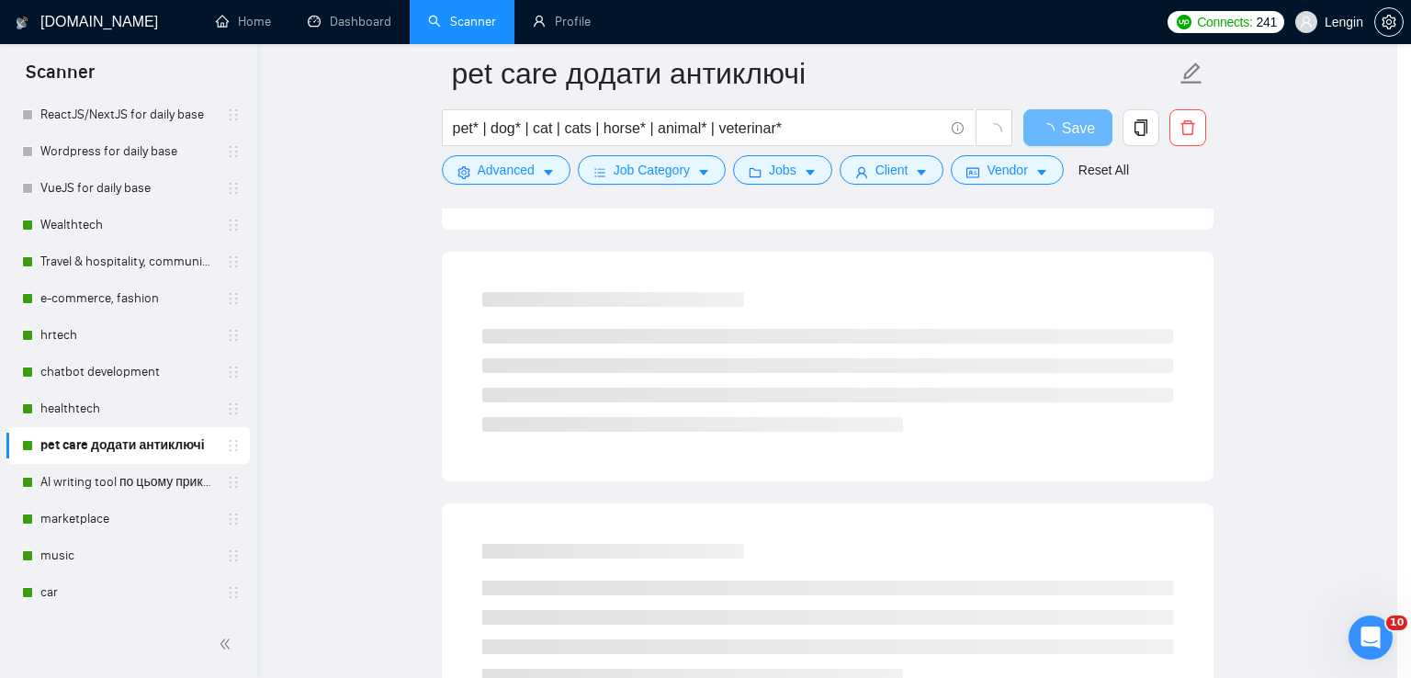
scroll to position [0, 0]
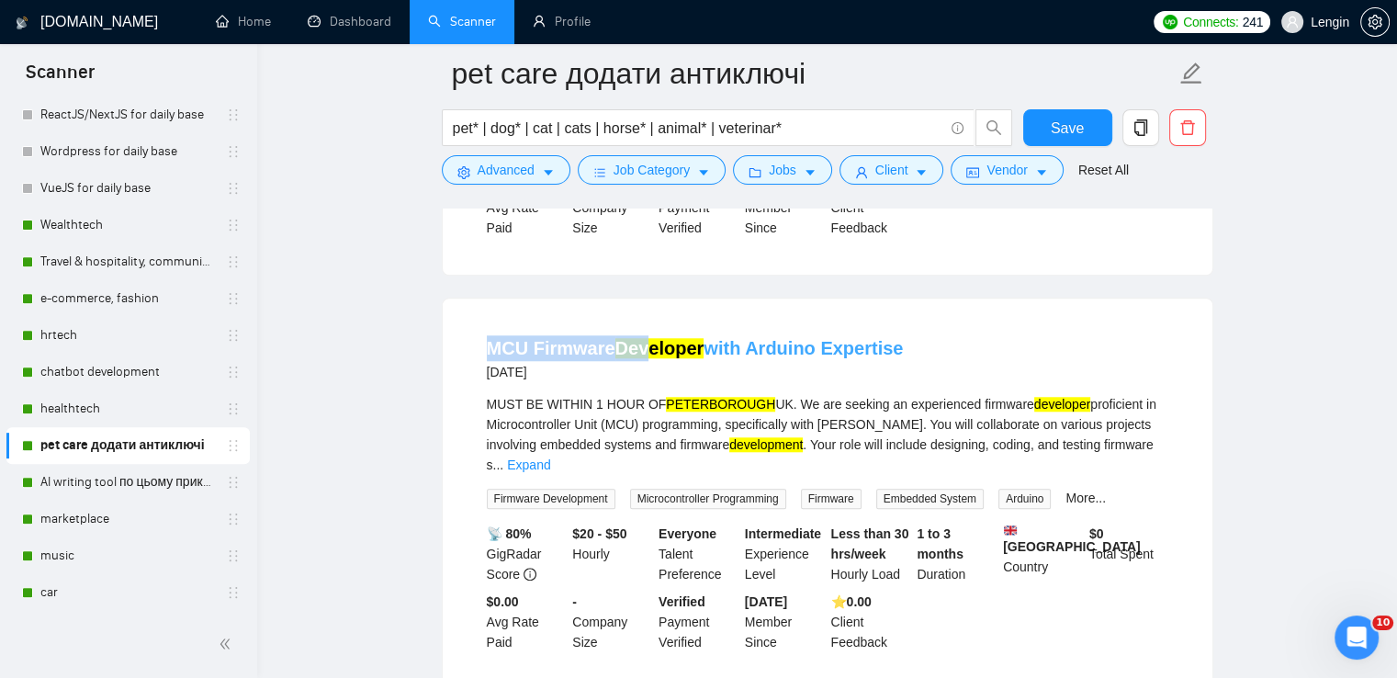
drag, startPoint x: 482, startPoint y: 343, endPoint x: 643, endPoint y: 341, distance: 160.8
click at [643, 341] on li "MCU Firmware Developer with Arduino Expertise [DATE] MUST BE WITHIN 1 HOUR OF […" at bounding box center [828, 494] width 726 height 346
click at [419, 335] on main "pet care додати антиключі pet* | dog* | cat | cats | horse* | animal* | veterin…" at bounding box center [827, 588] width 1081 height 4314
drag, startPoint x: 478, startPoint y: 337, endPoint x: 609, endPoint y: 349, distance: 131.9
click at [609, 349] on li "MCU Firmware Developer with Arduino Expertise [DATE] MUST BE WITHIN 1 HOUR OF […" at bounding box center [828, 494] width 726 height 346
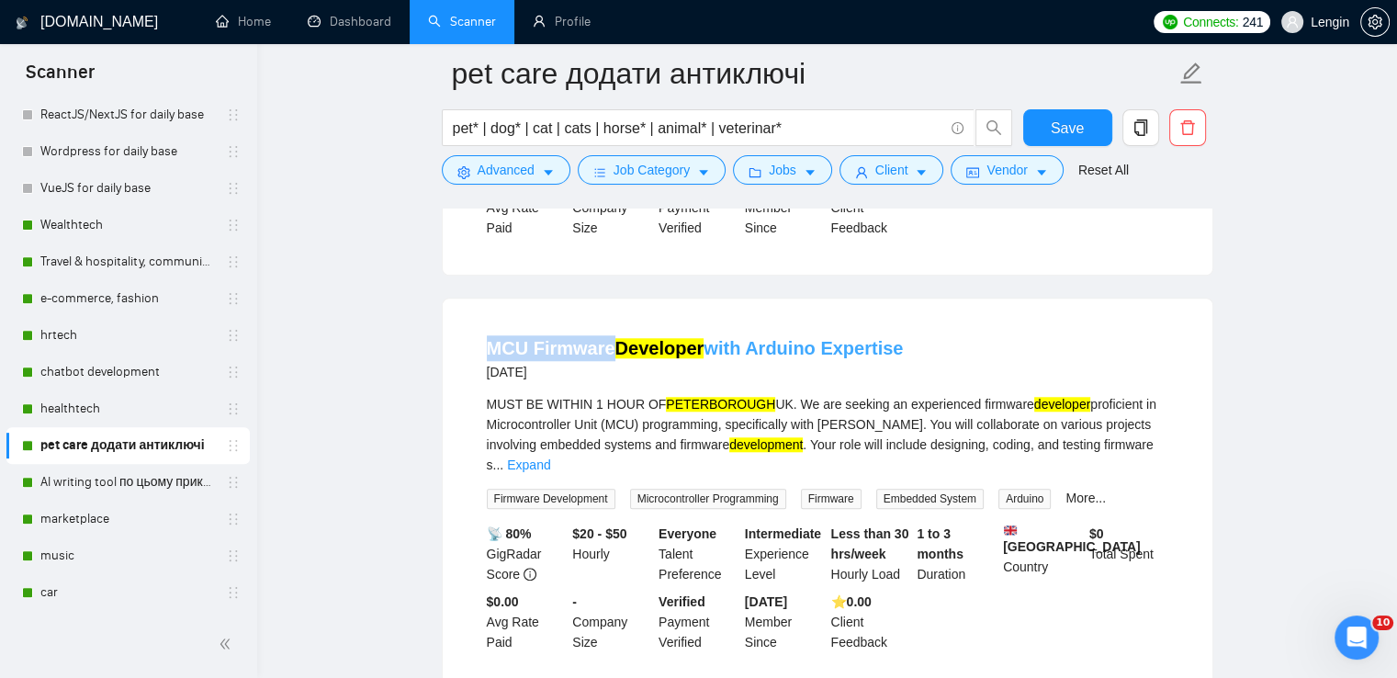
copy link "MCU Firmware"
click at [486, 169] on span "Advanced" at bounding box center [506, 170] width 57 height 20
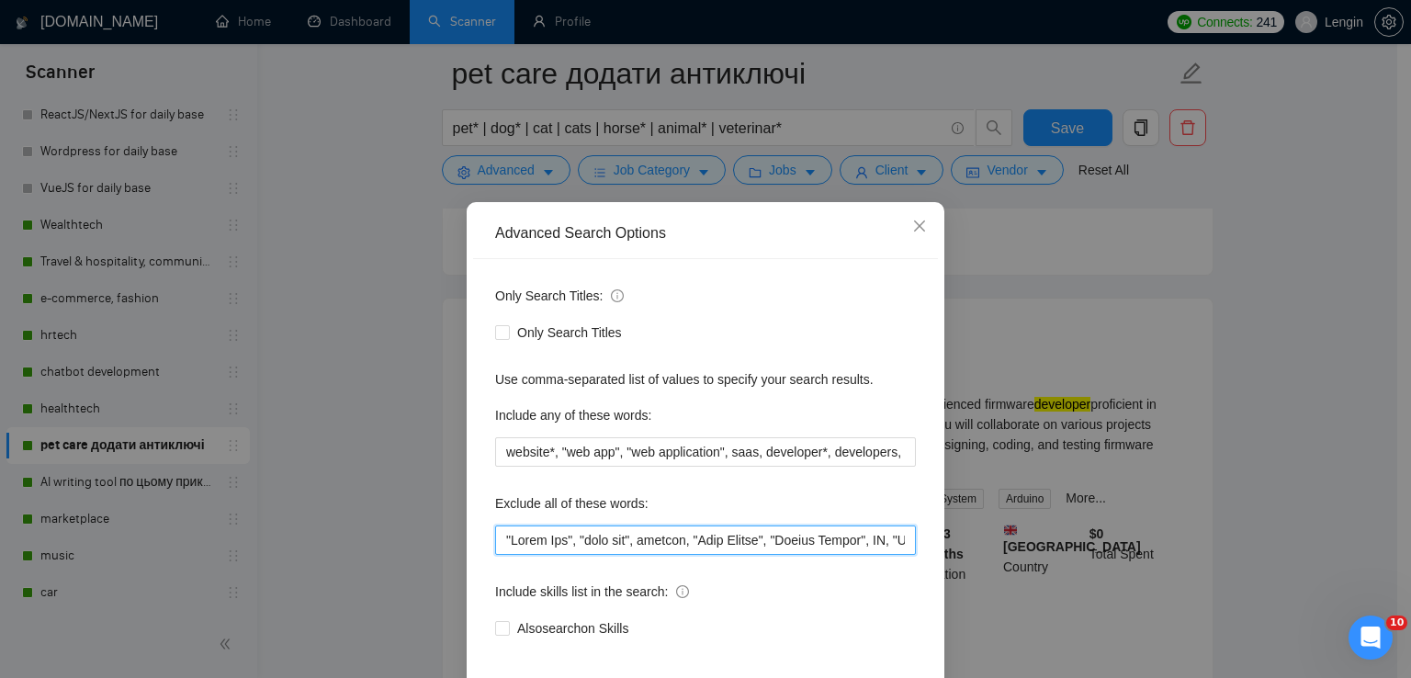
click at [507, 541] on input "text" at bounding box center [705, 539] width 421 height 29
click at [507, 537] on input "text" at bounding box center [705, 539] width 421 height 29
paste input """MCU Firmware"
click at [514, 536] on input "text" at bounding box center [705, 539] width 421 height 29
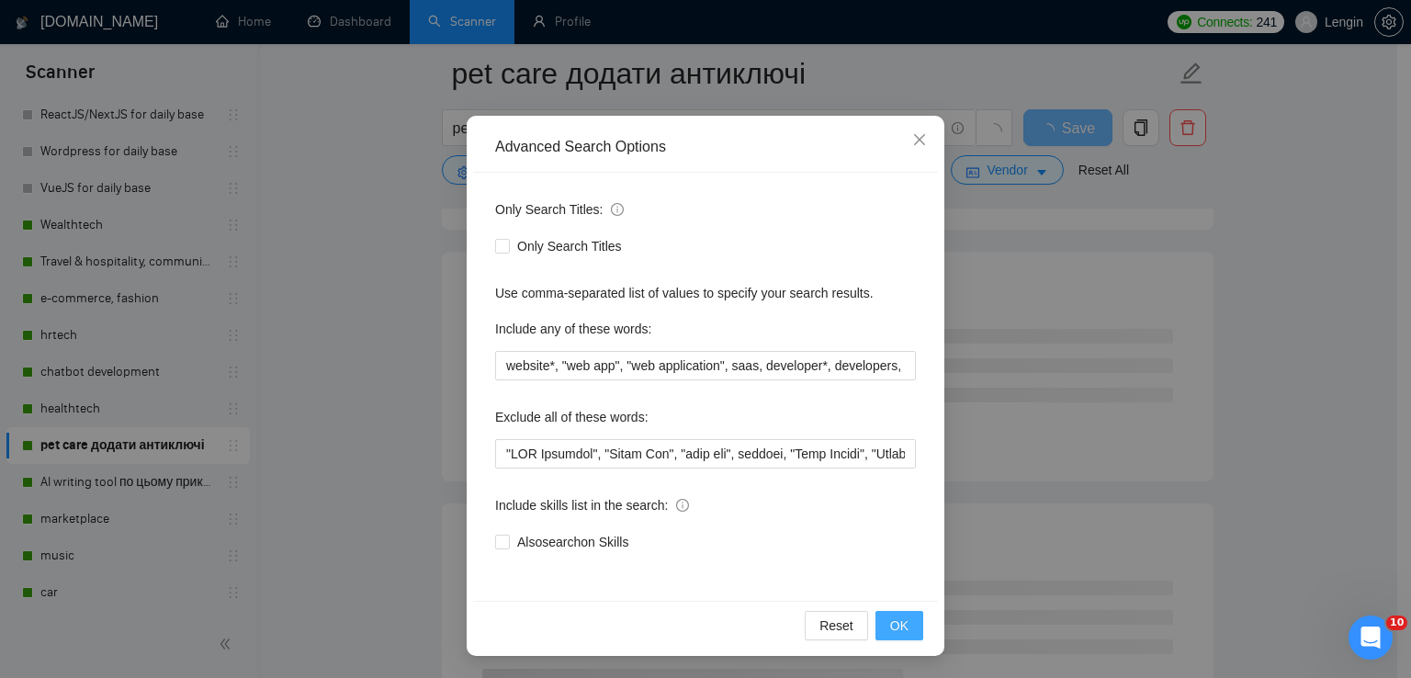
click at [900, 624] on span "OK" at bounding box center [899, 625] width 18 height 20
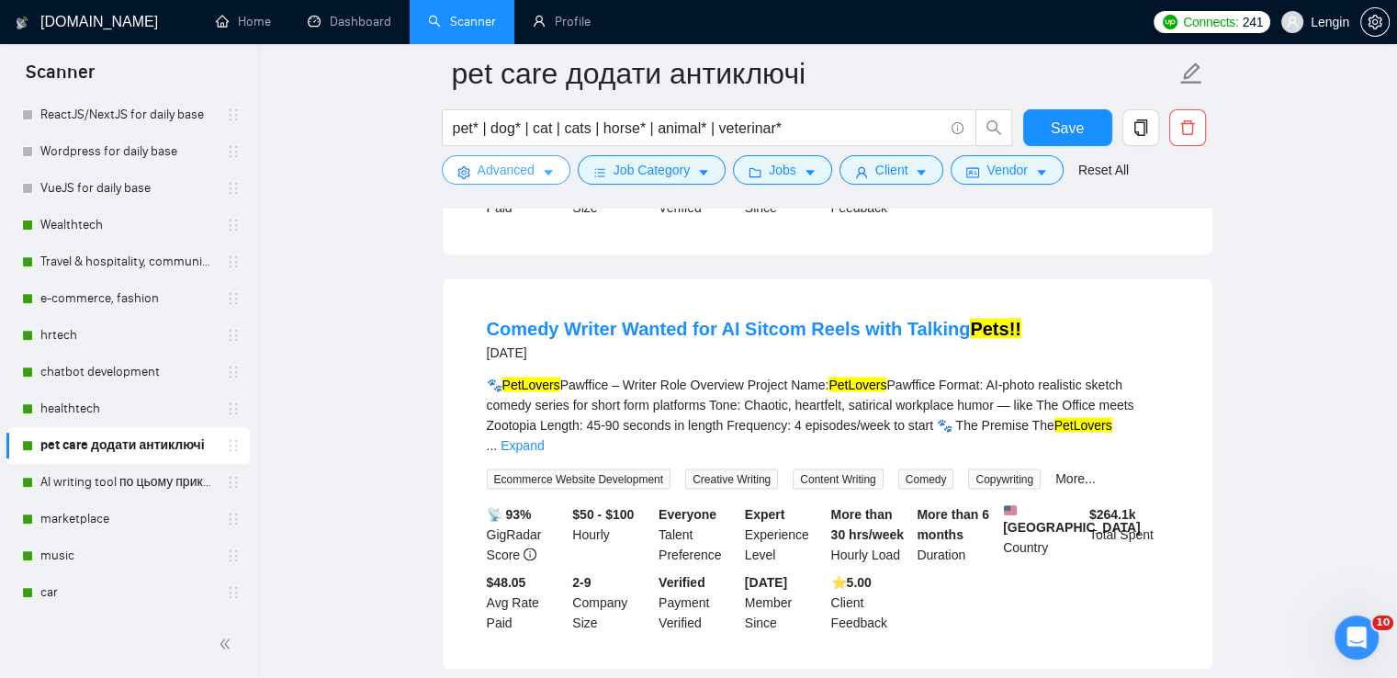
scroll to position [3259, 0]
click at [544, 437] on link "Expand" at bounding box center [522, 444] width 43 height 15
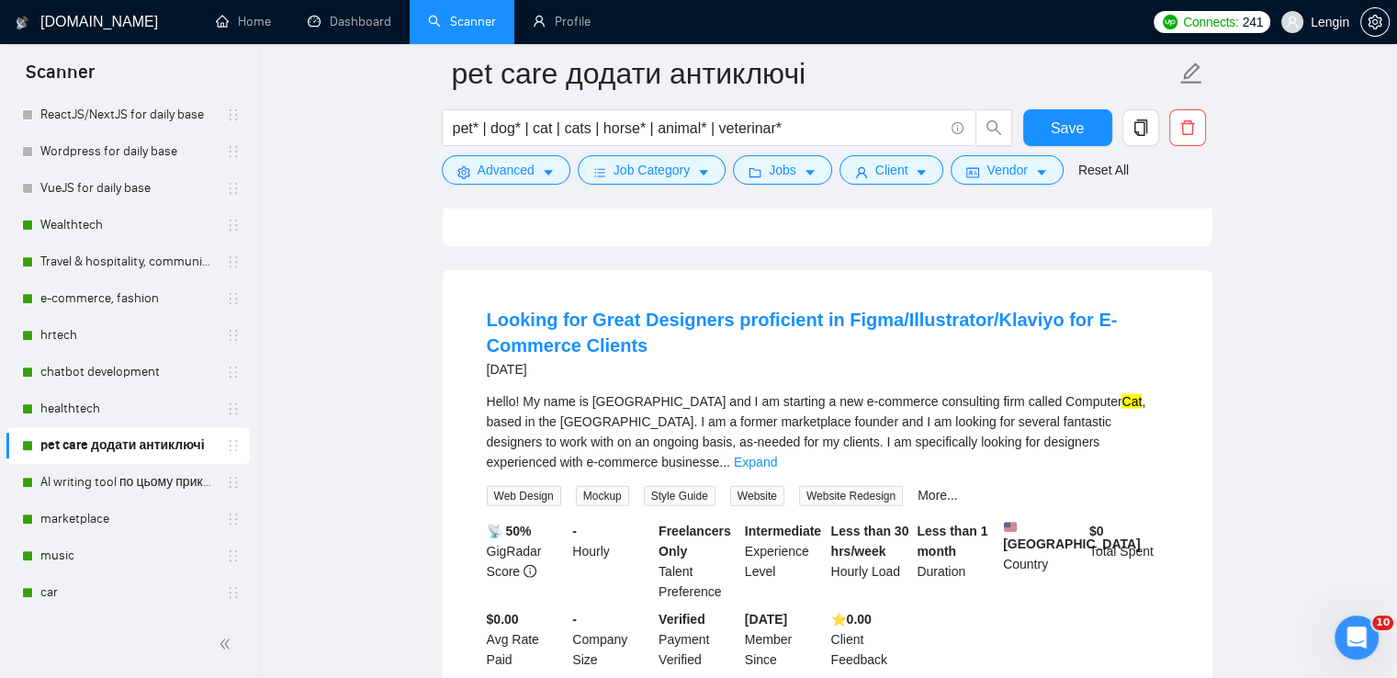
scroll to position [4264, 0]
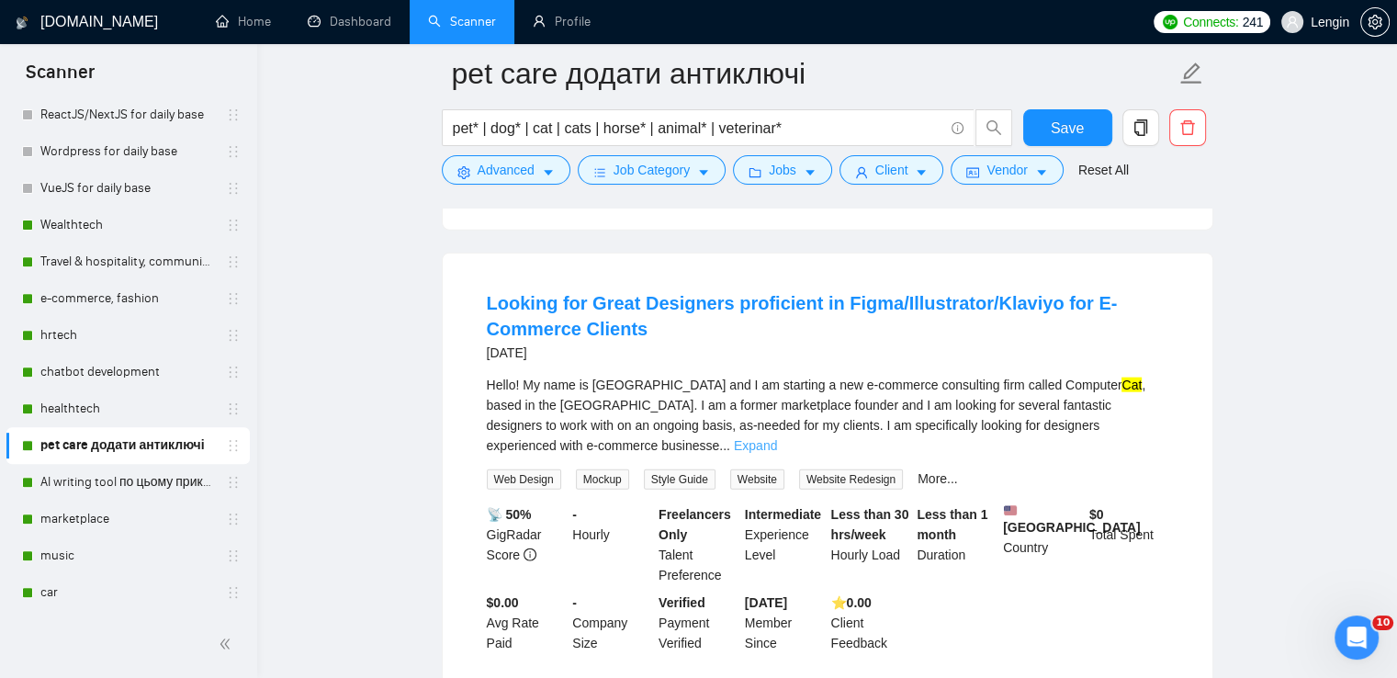
click at [777, 438] on link "Expand" at bounding box center [755, 445] width 43 height 15
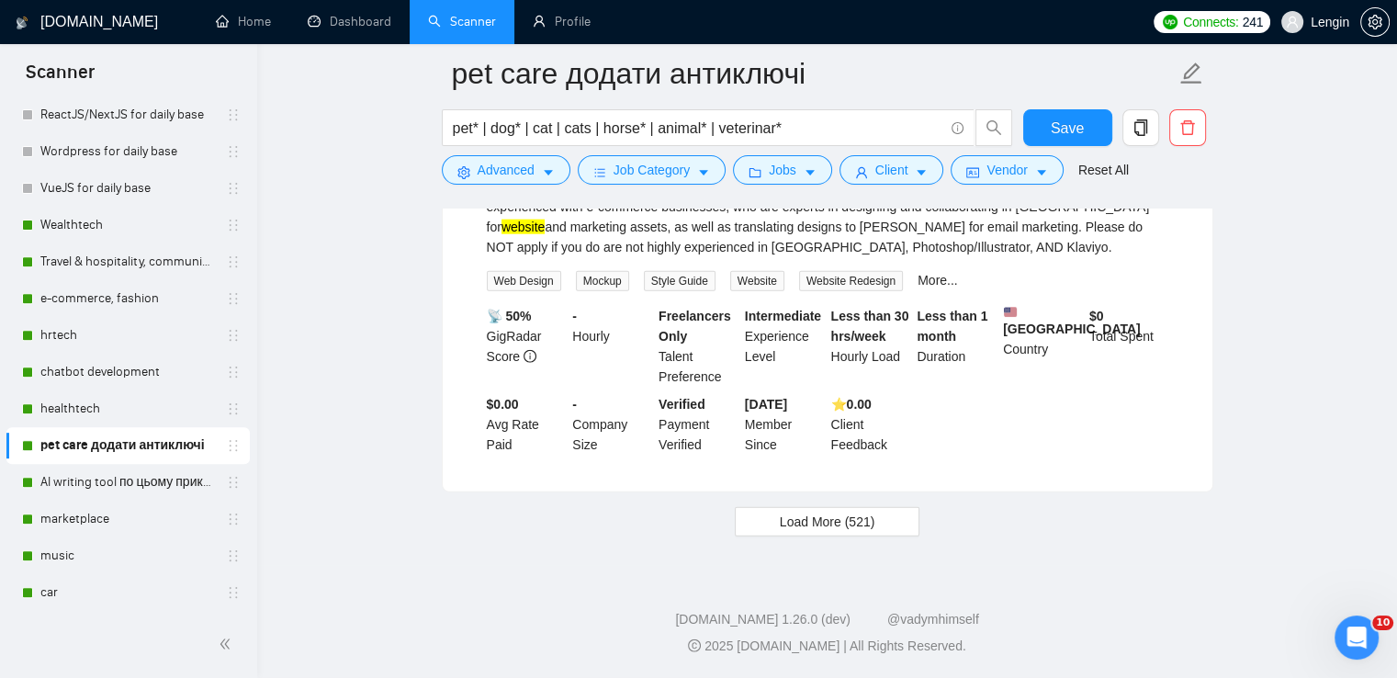
scroll to position [4505, 0]
click at [849, 528] on span "Load More (521)" at bounding box center [828, 522] width 96 height 20
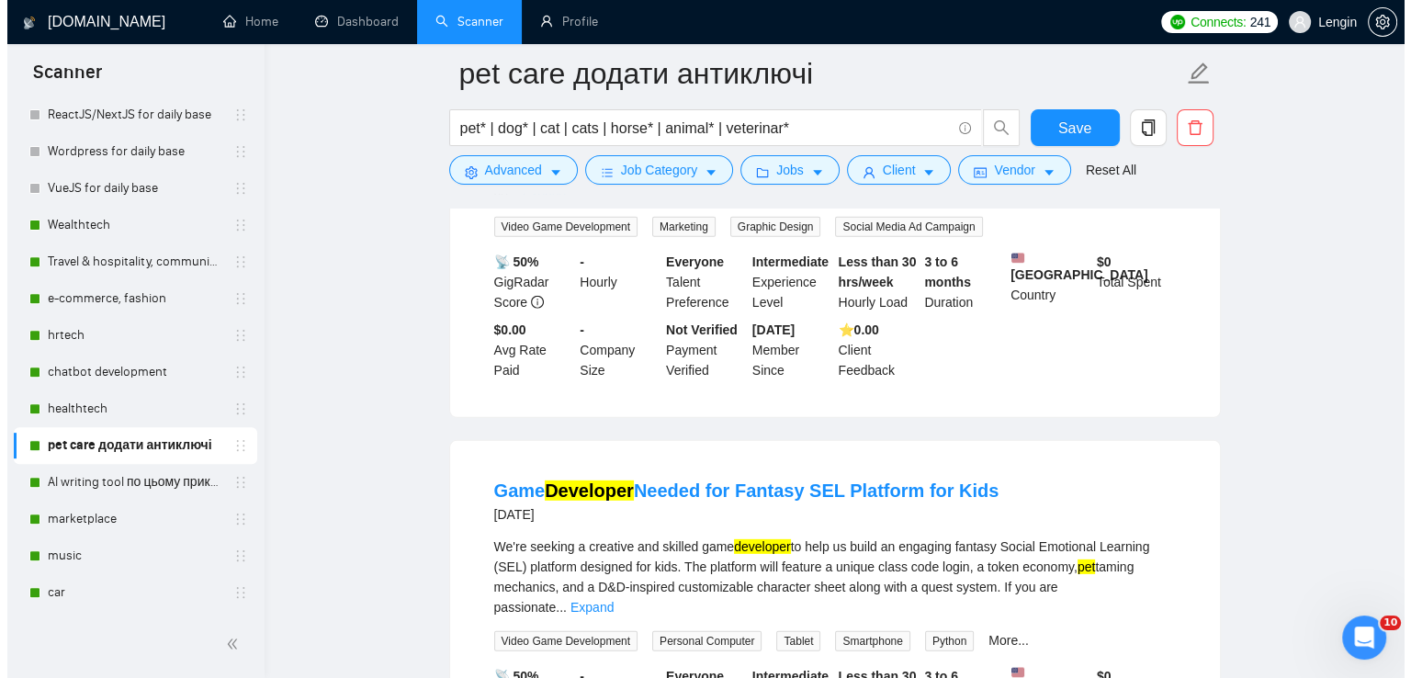
scroll to position [5560, 0]
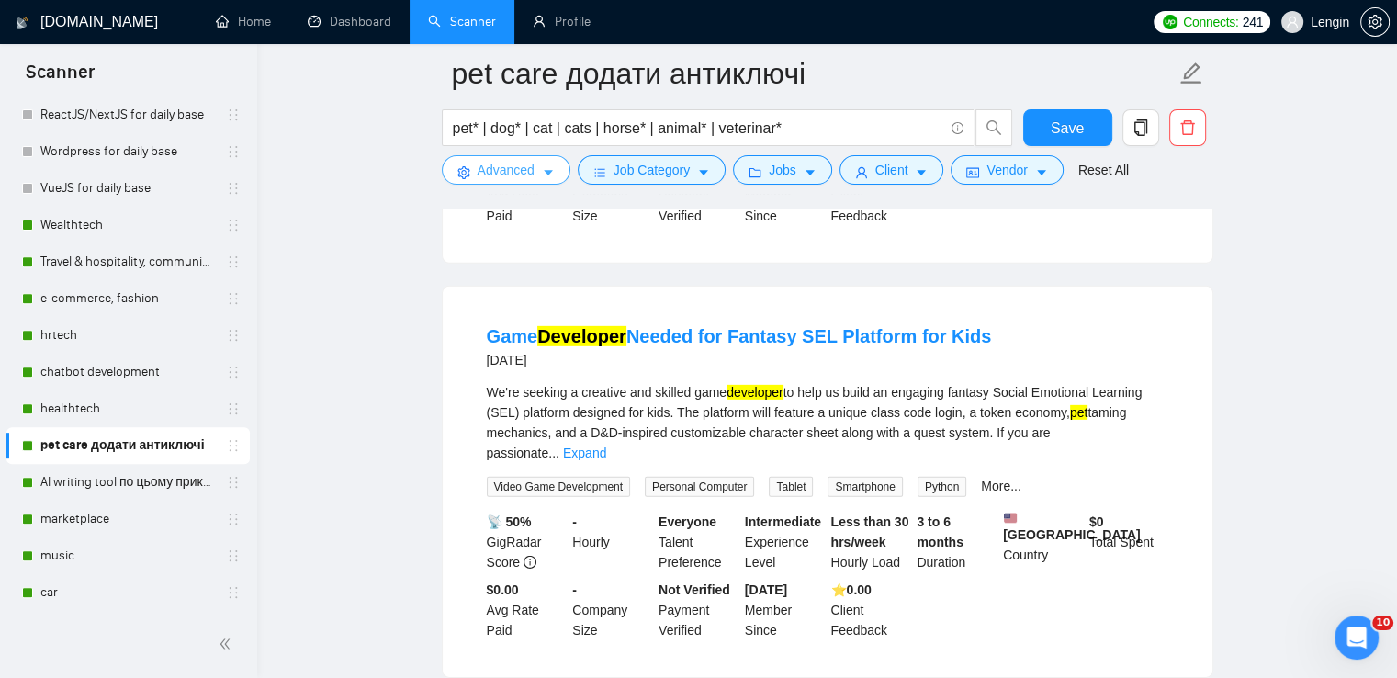
click at [542, 173] on icon "caret-down" at bounding box center [548, 172] width 13 height 13
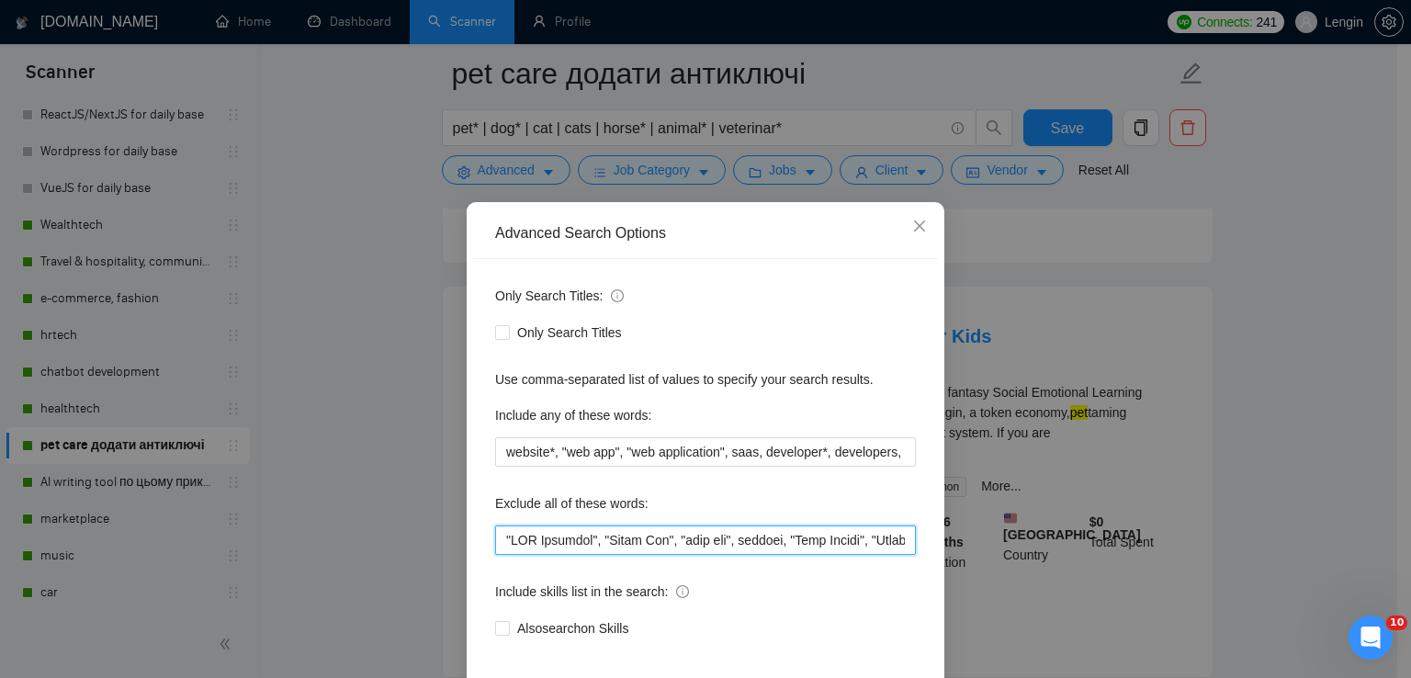
click at [504, 529] on input "text" at bounding box center [705, 539] width 421 height 29
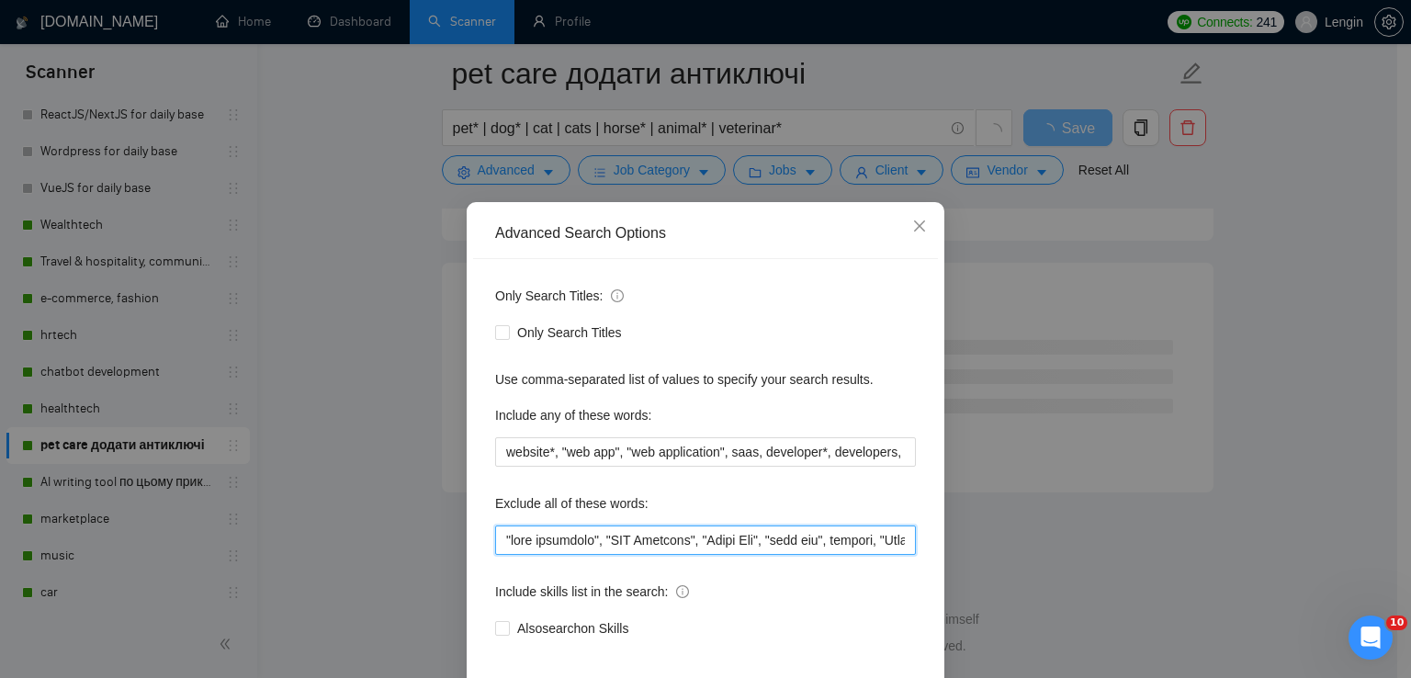
scroll to position [86, 0]
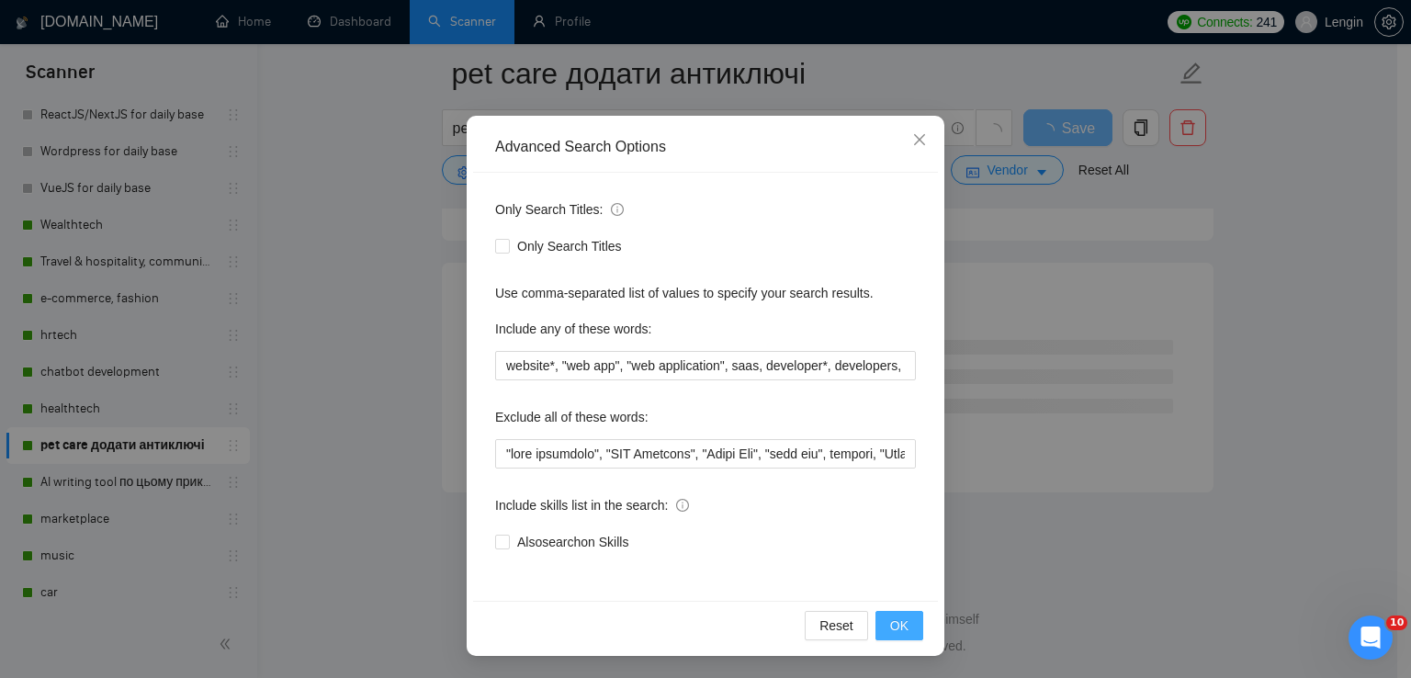
click at [890, 618] on span "OK" at bounding box center [899, 625] width 18 height 20
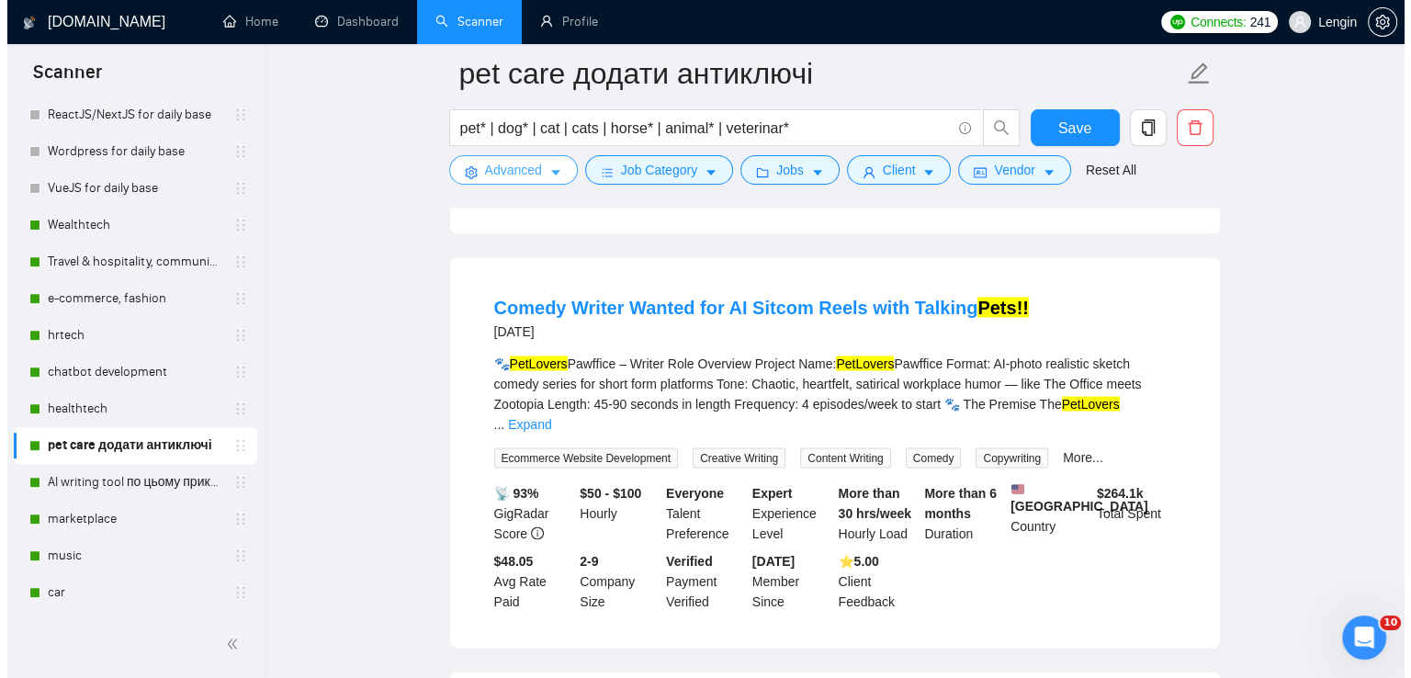
scroll to position [3277, 0]
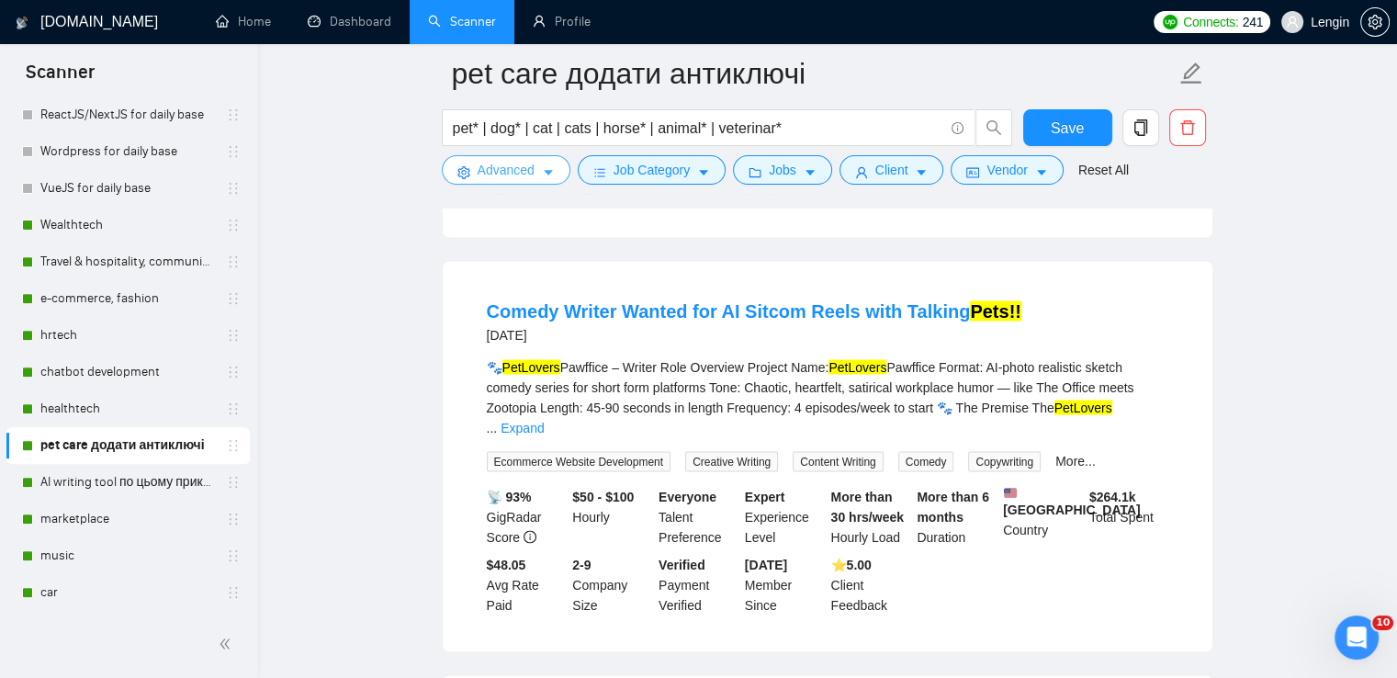
click at [480, 160] on span "Advanced" at bounding box center [506, 170] width 57 height 20
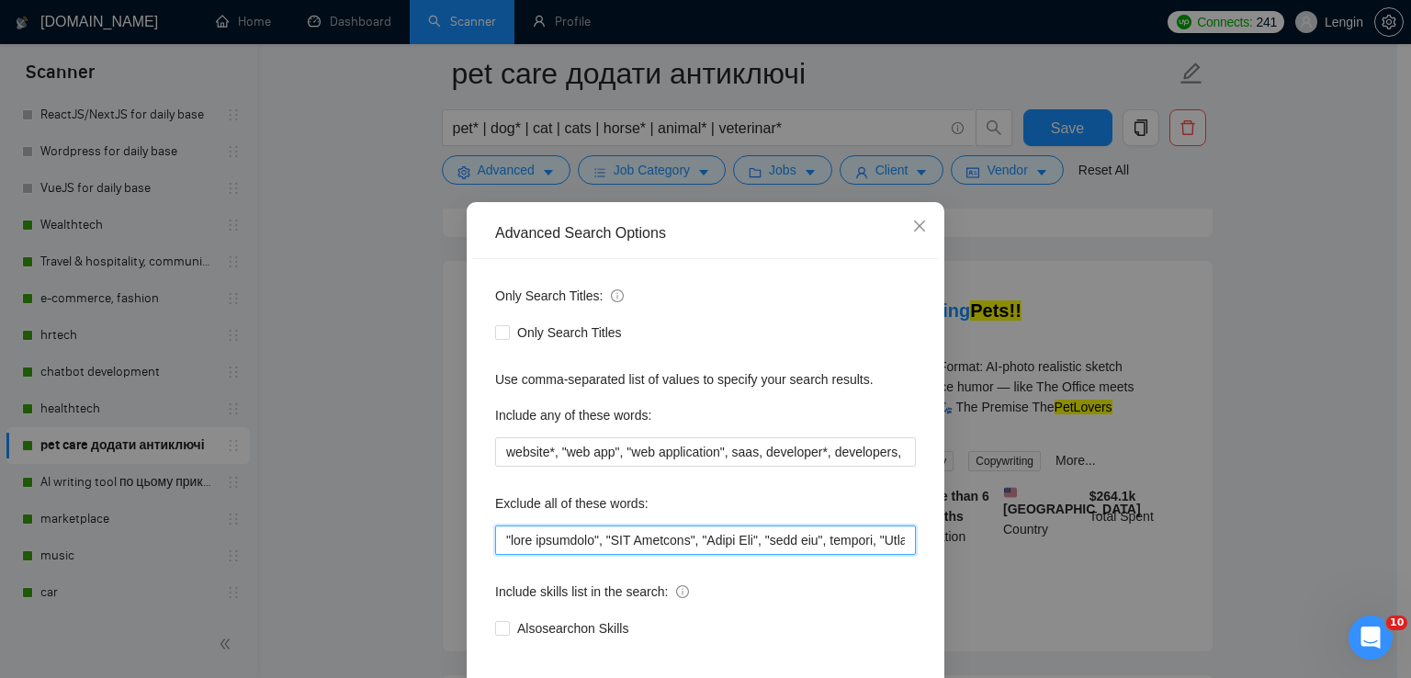
click at [502, 542] on input "text" at bounding box center [705, 539] width 421 height 29
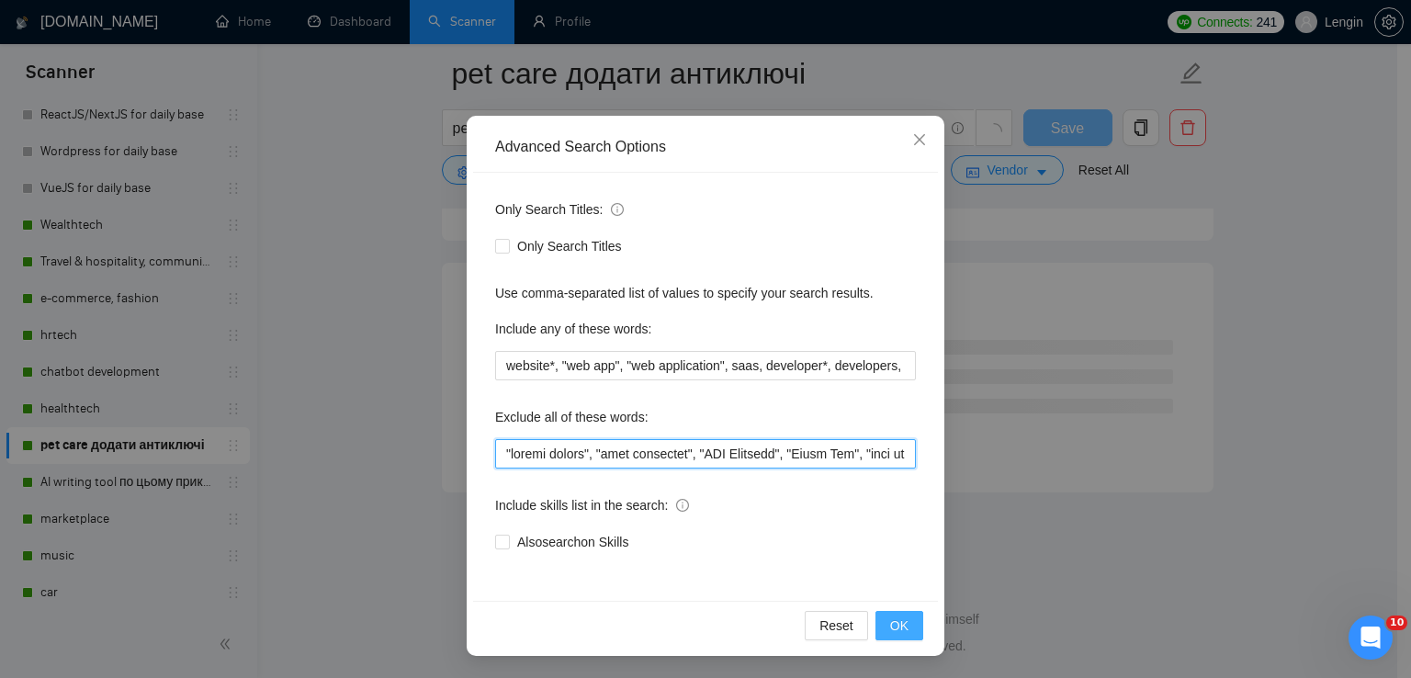
scroll to position [2388, 0]
click at [897, 622] on span "OK" at bounding box center [899, 625] width 18 height 20
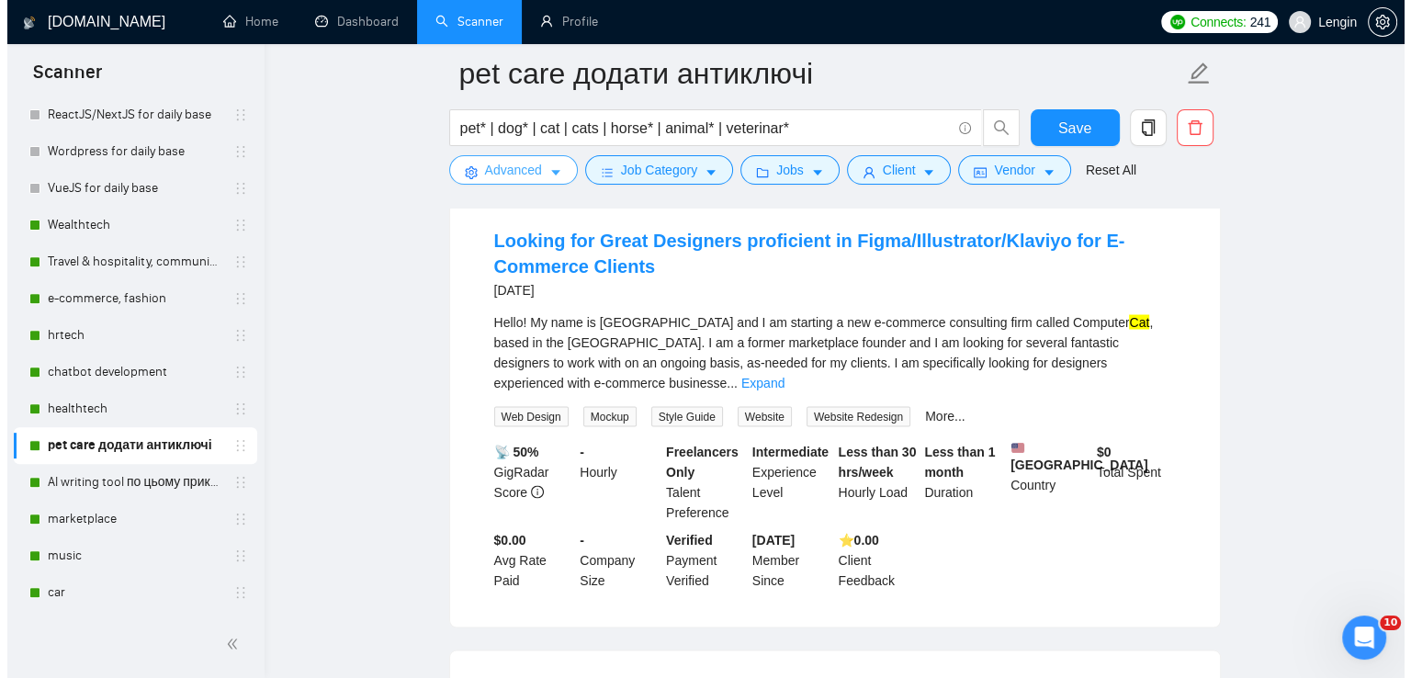
scroll to position [3355, 0]
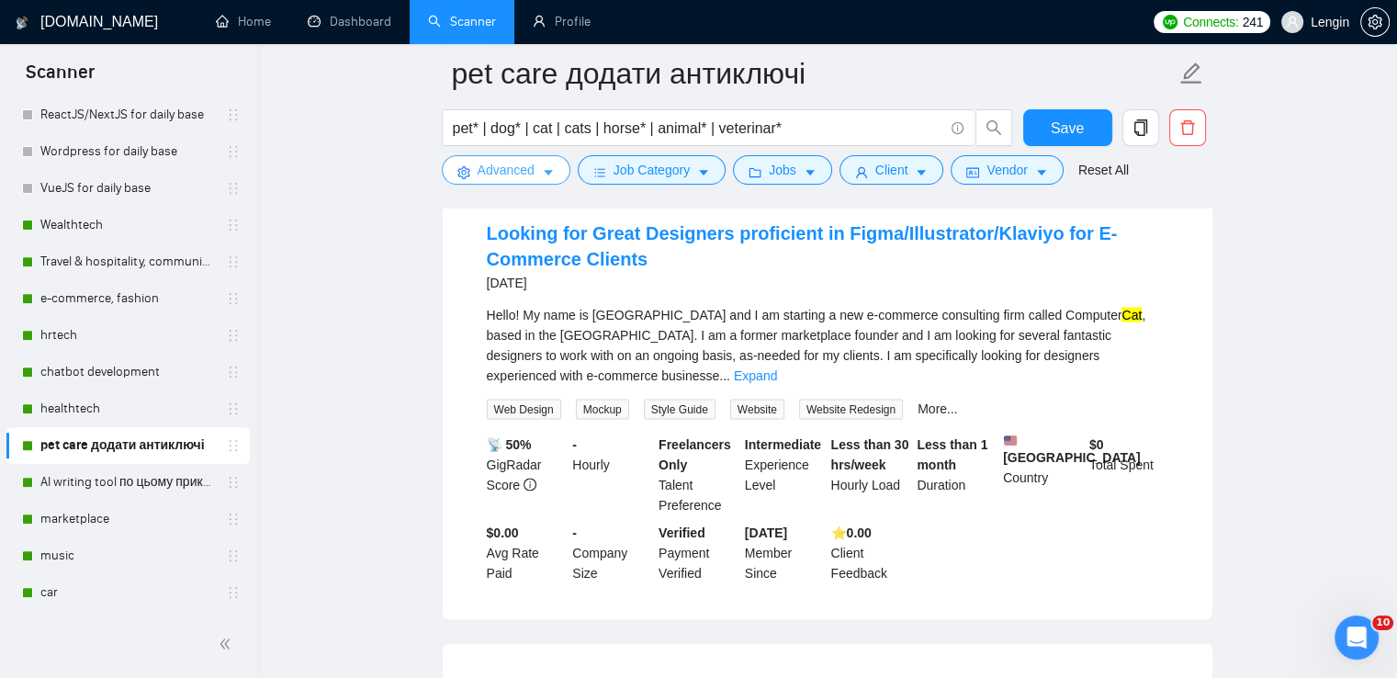
click at [510, 167] on span "Advanced" at bounding box center [506, 170] width 57 height 20
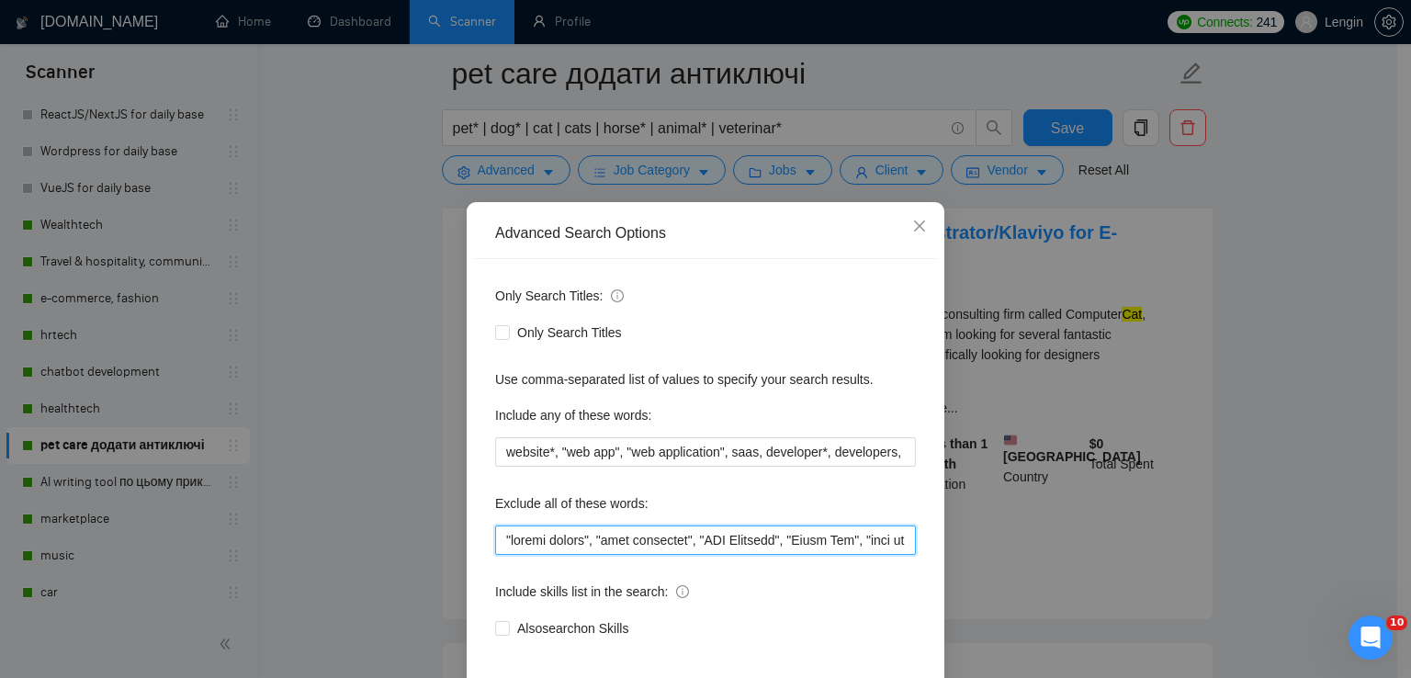
click at [506, 536] on input "text" at bounding box center [705, 539] width 421 height 29
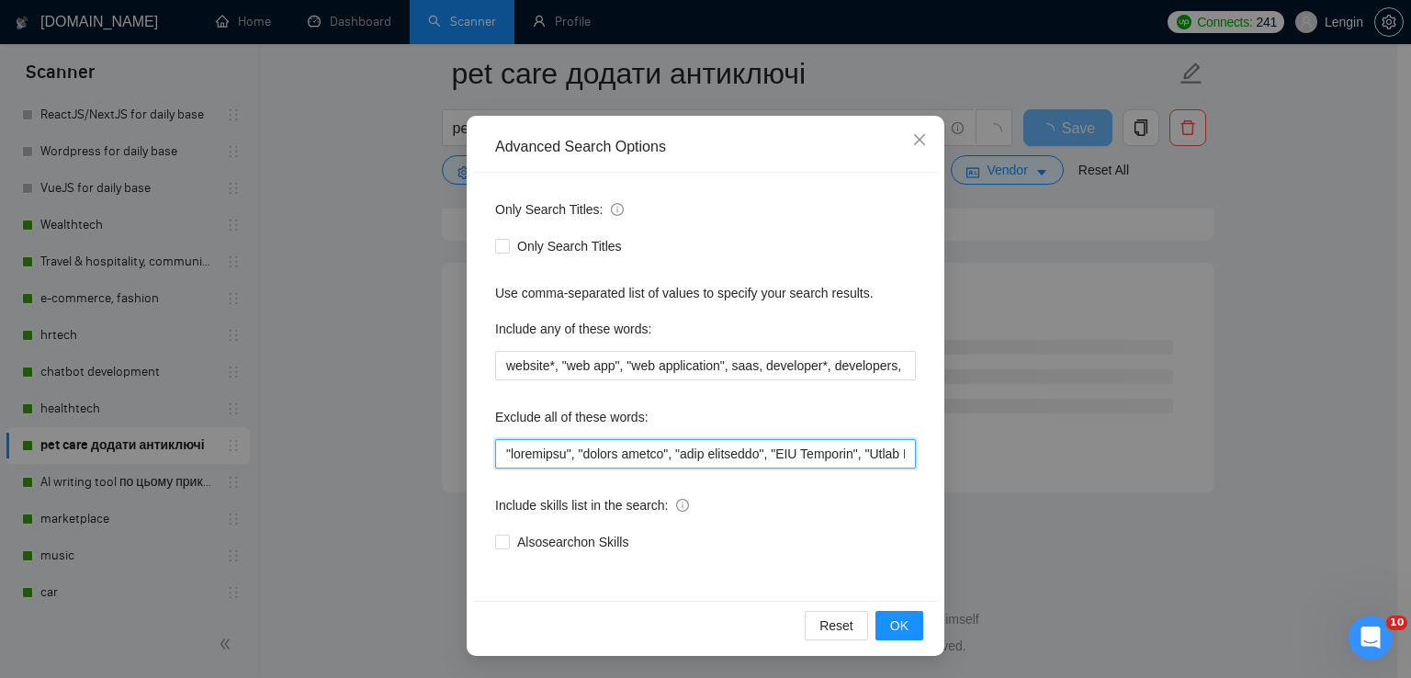
scroll to position [2388, 0]
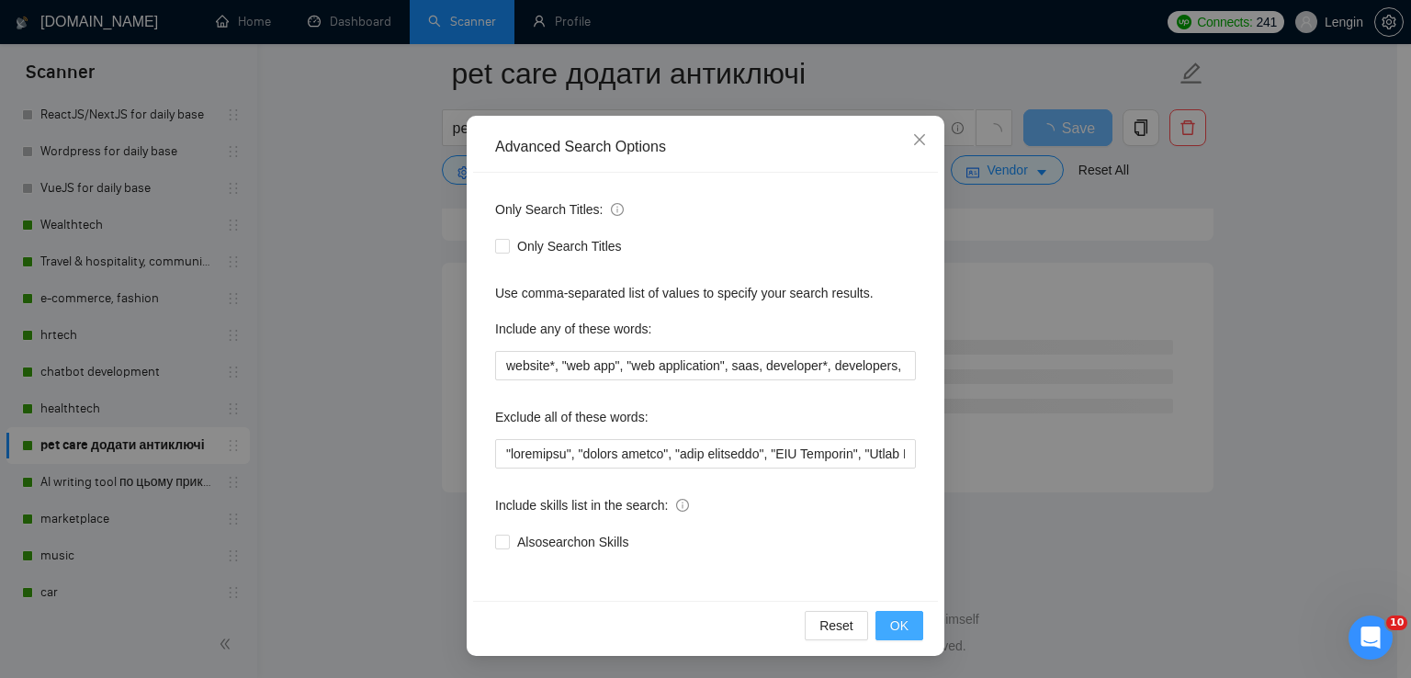
click at [904, 620] on button "OK" at bounding box center [899, 625] width 48 height 29
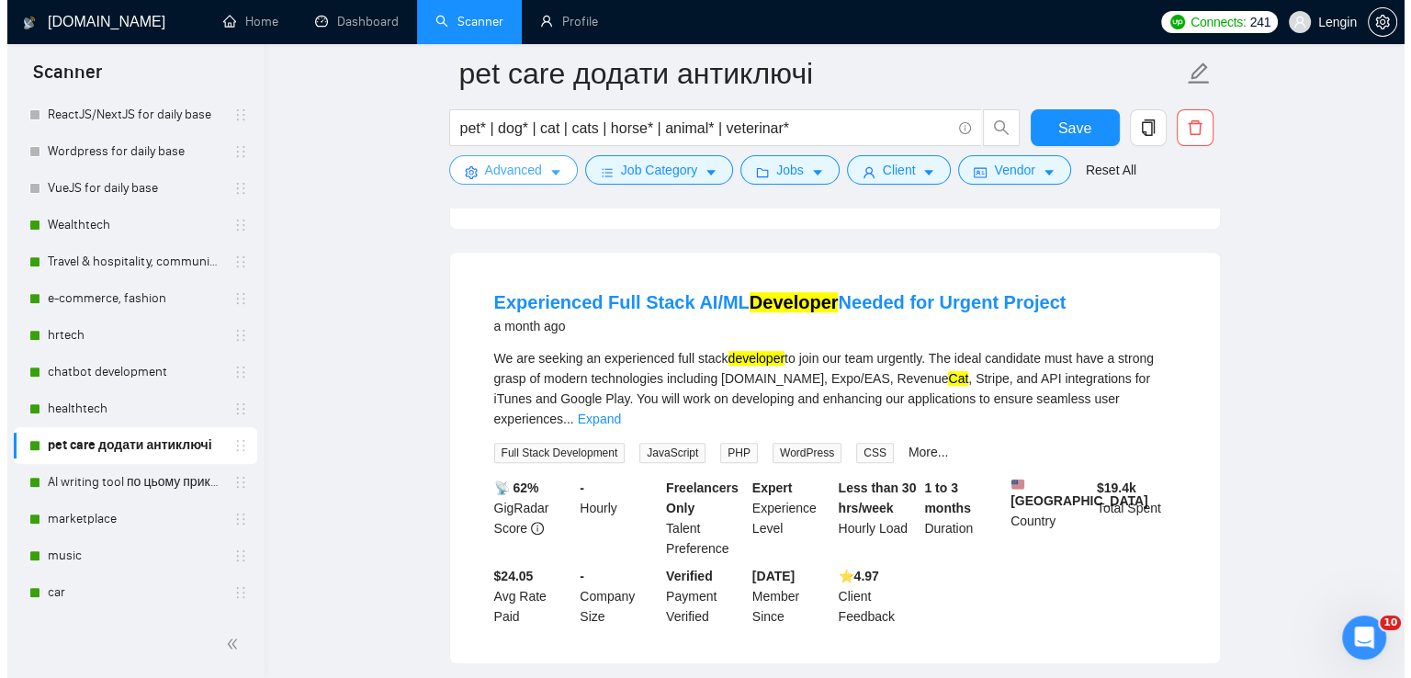
scroll to position [881, 0]
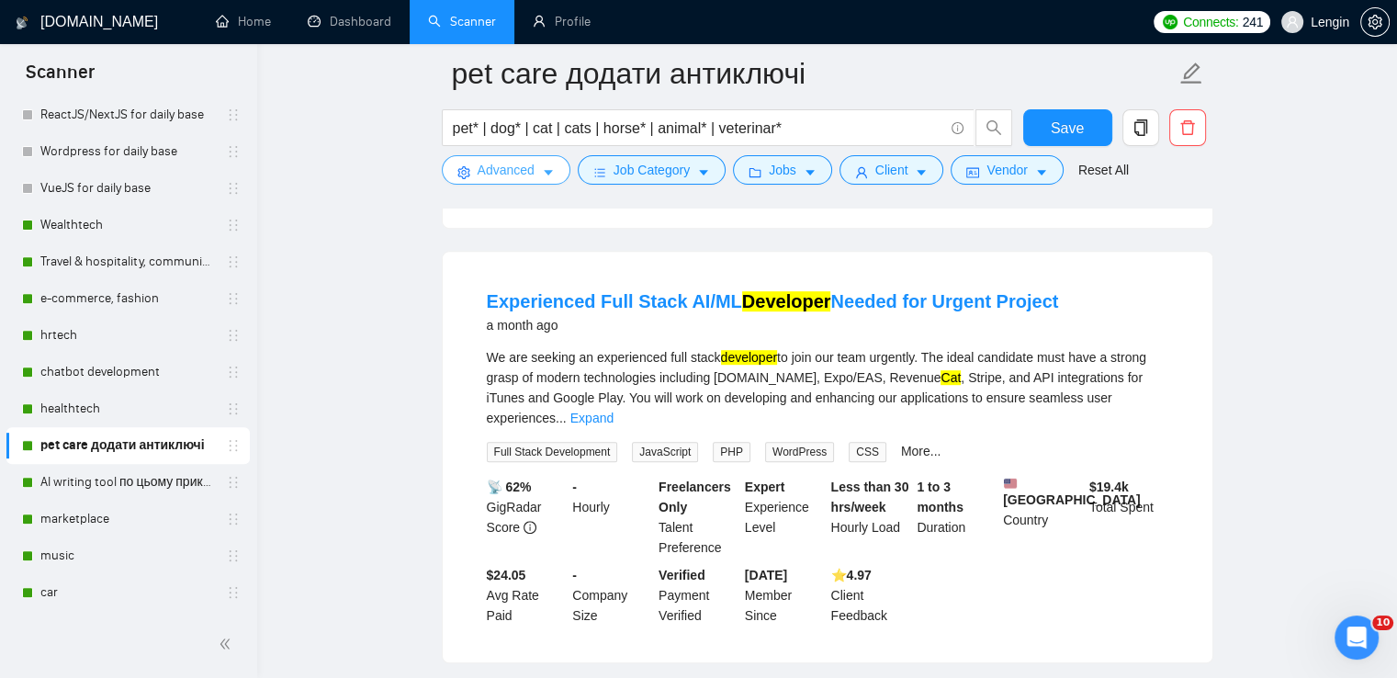
click at [520, 173] on span "Advanced" at bounding box center [506, 170] width 57 height 20
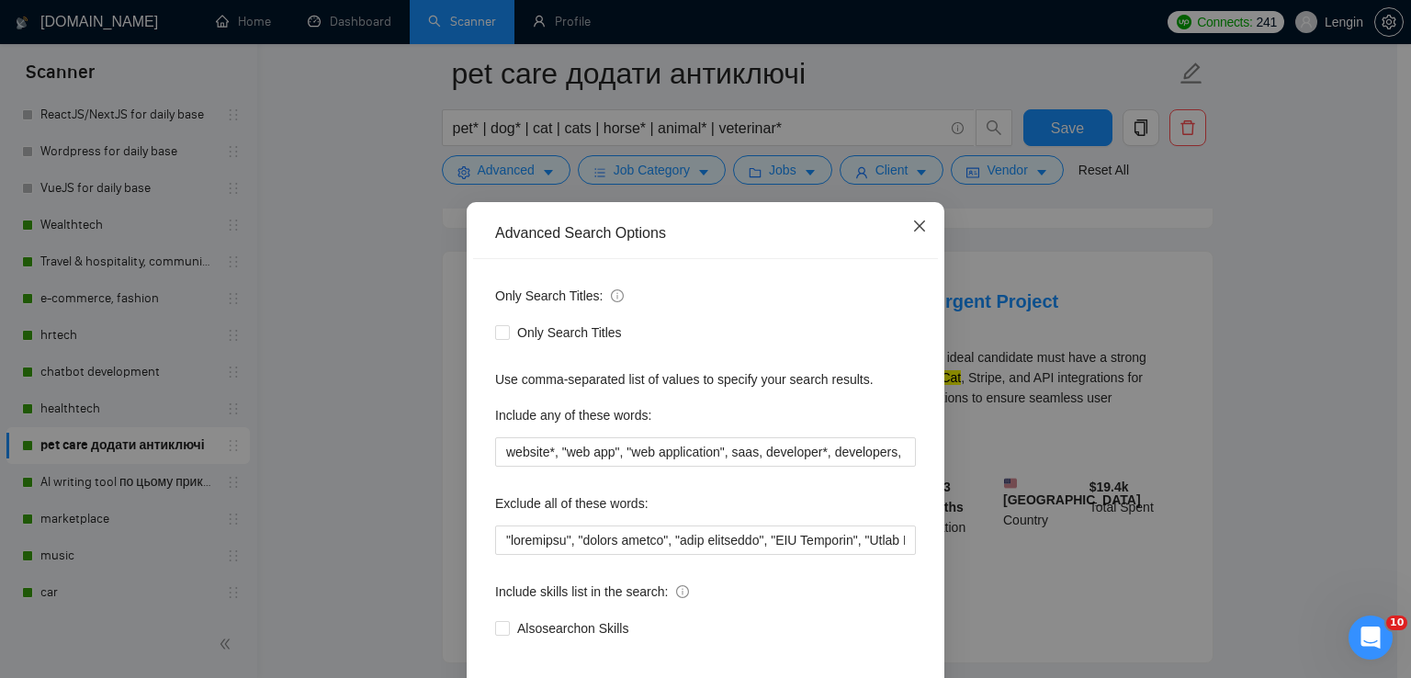
click at [912, 221] on icon "close" at bounding box center [919, 226] width 15 height 15
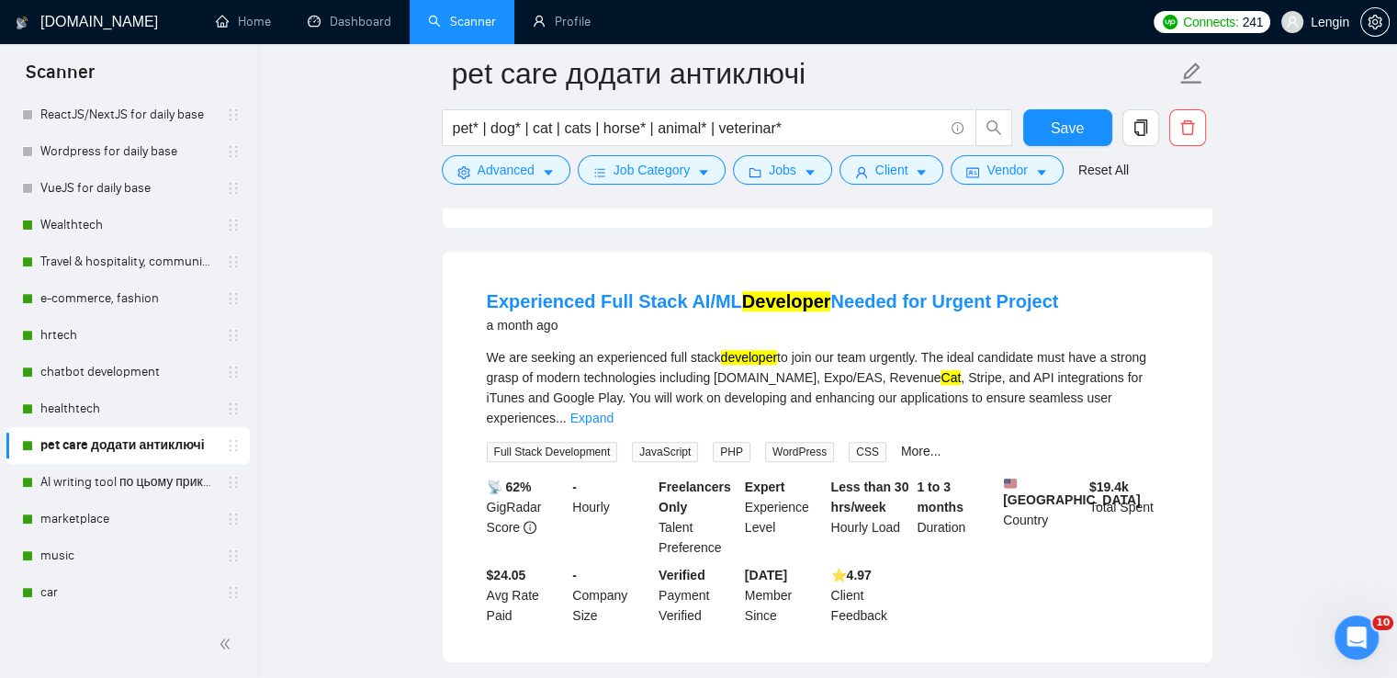
drag, startPoint x: 1066, startPoint y: 306, endPoint x: 397, endPoint y: 317, distance: 668.9
copy link "Experienced Full Stack AI/ML Developer Needed for Urgent Project"
click at [507, 180] on span "Advanced" at bounding box center [506, 170] width 57 height 20
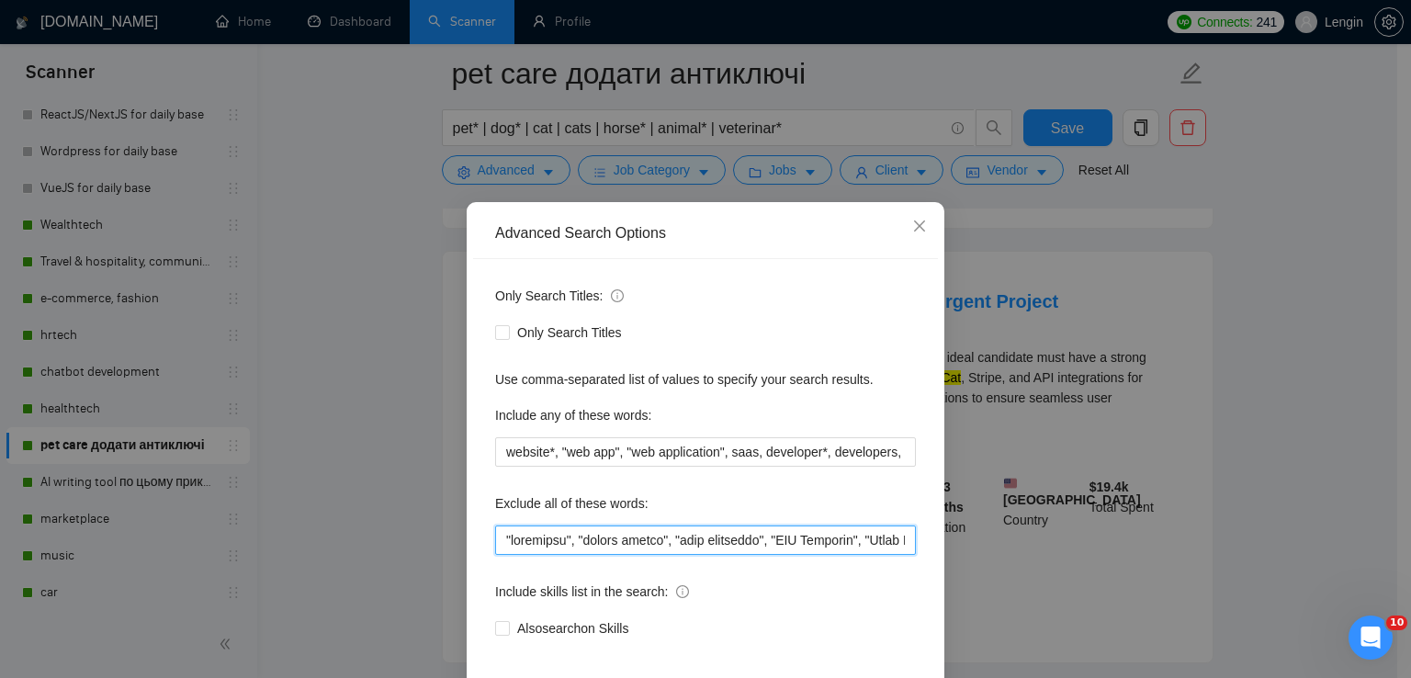
click at [496, 542] on input "text" at bounding box center [705, 539] width 421 height 29
paste input "AI/ML"
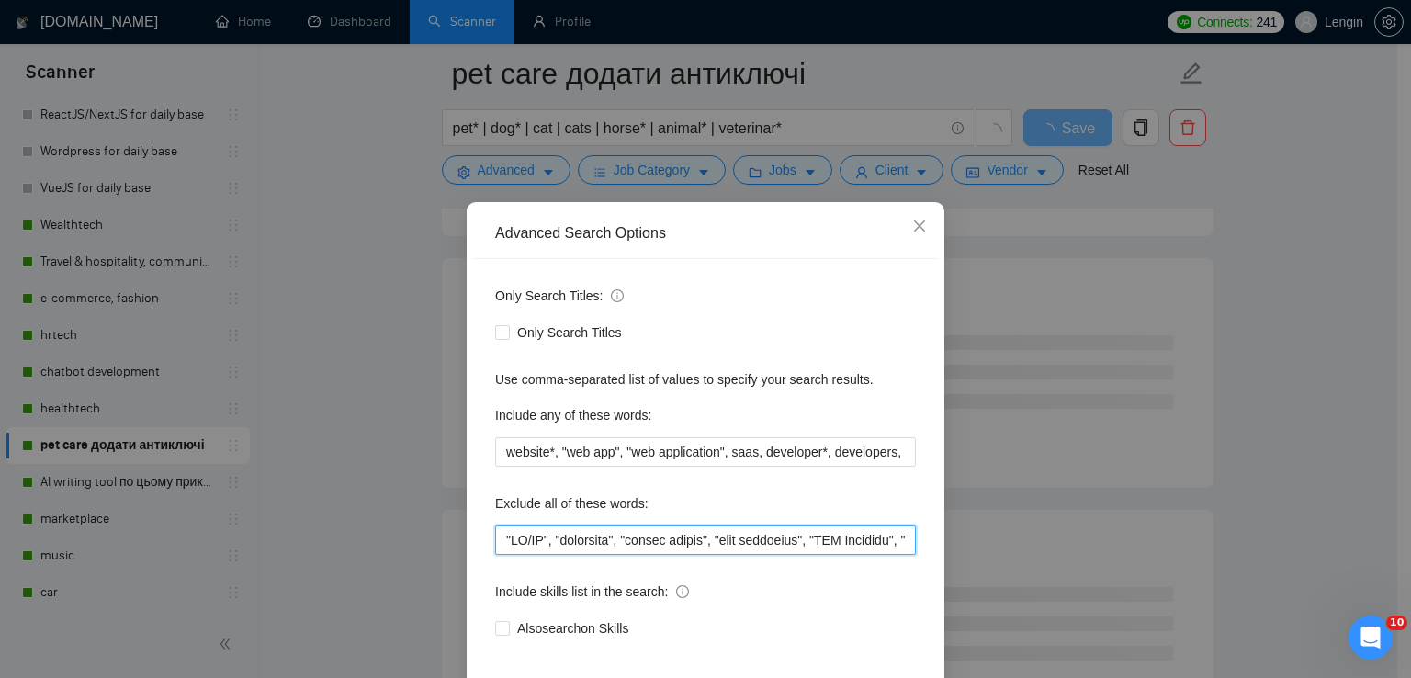
scroll to position [86, 0]
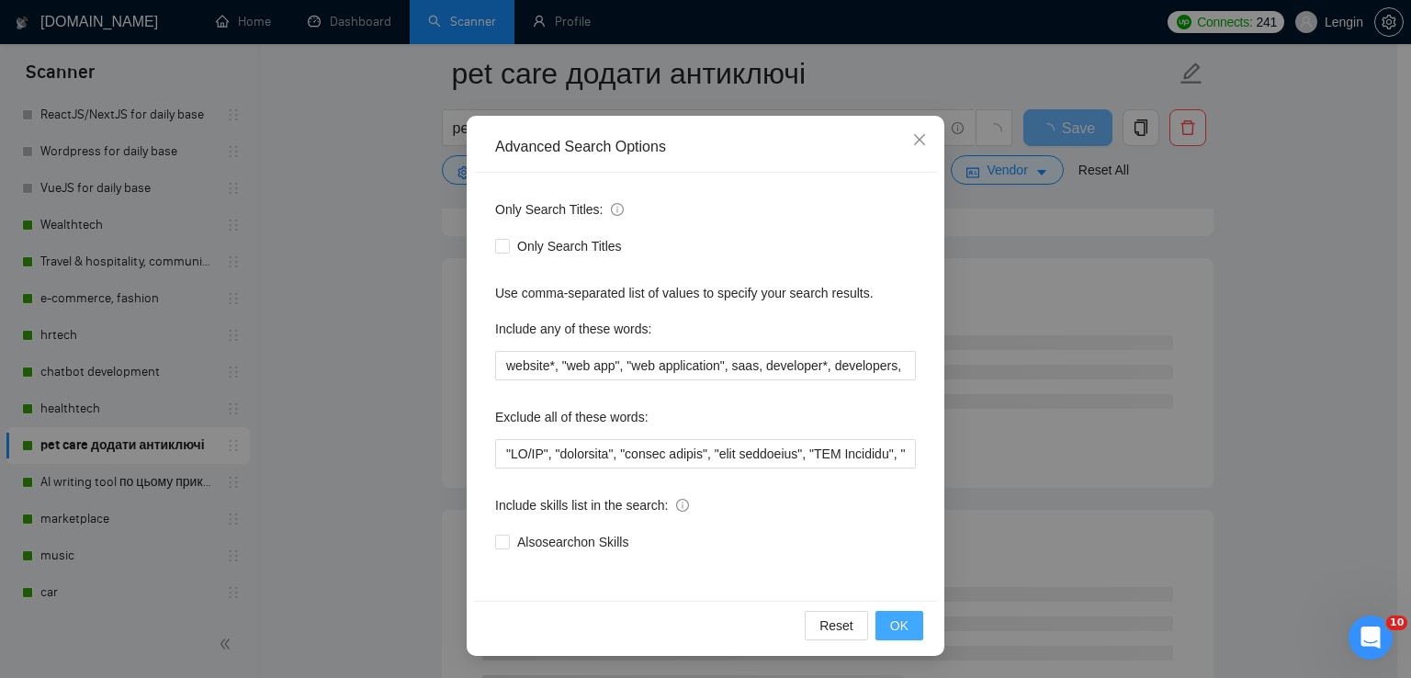
click at [897, 619] on span "OK" at bounding box center [899, 625] width 18 height 20
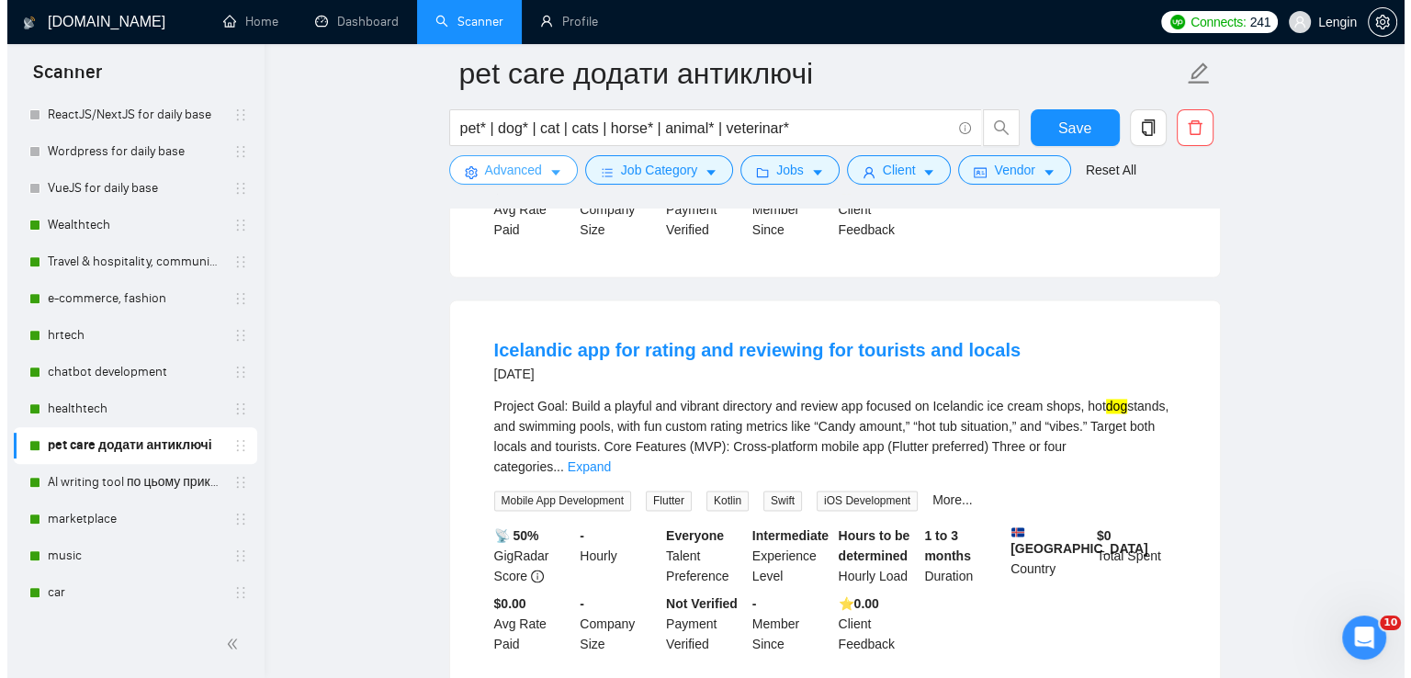
scroll to position [2876, 0]
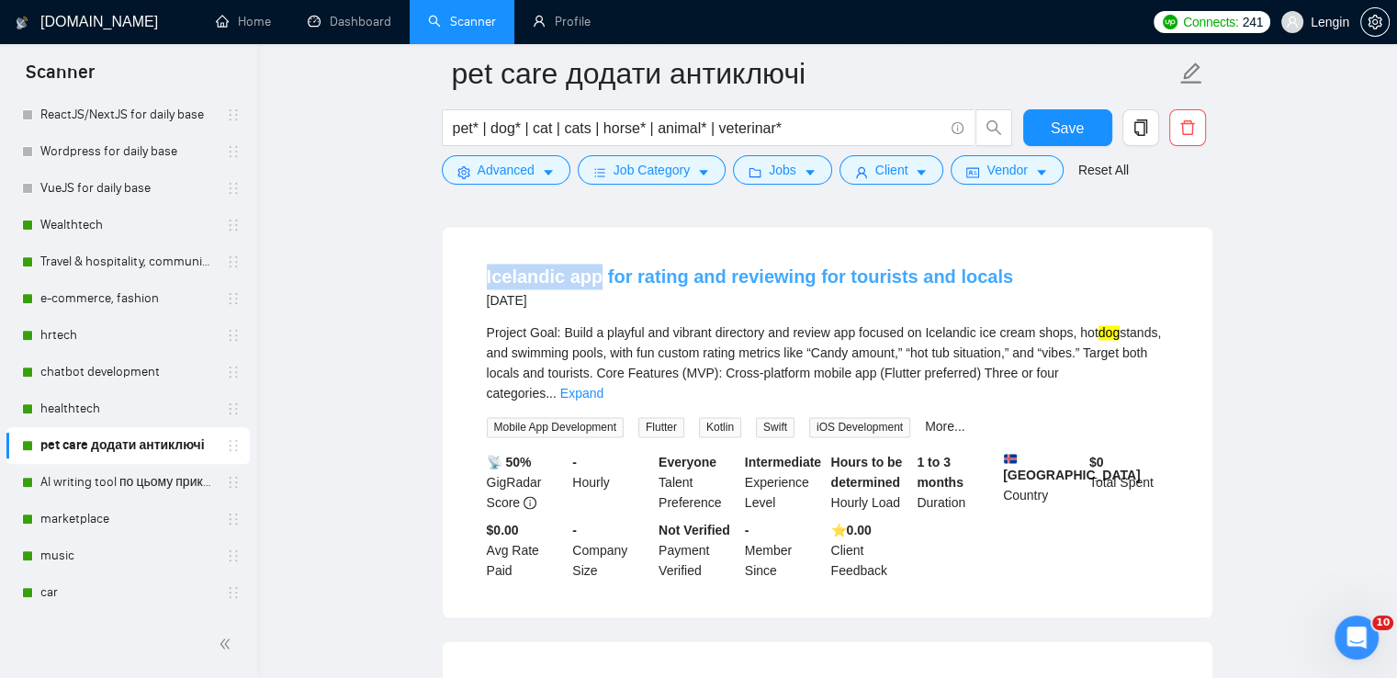
drag, startPoint x: 477, startPoint y: 314, endPoint x: 592, endPoint y: 313, distance: 114.8
click at [592, 313] on li "Icelandic app for rating and reviewing for tourists and locals [DATE] Project G…" at bounding box center [828, 422] width 726 height 346
copy link "Icelandic app"
click at [538, 179] on button "Advanced" at bounding box center [506, 169] width 129 height 29
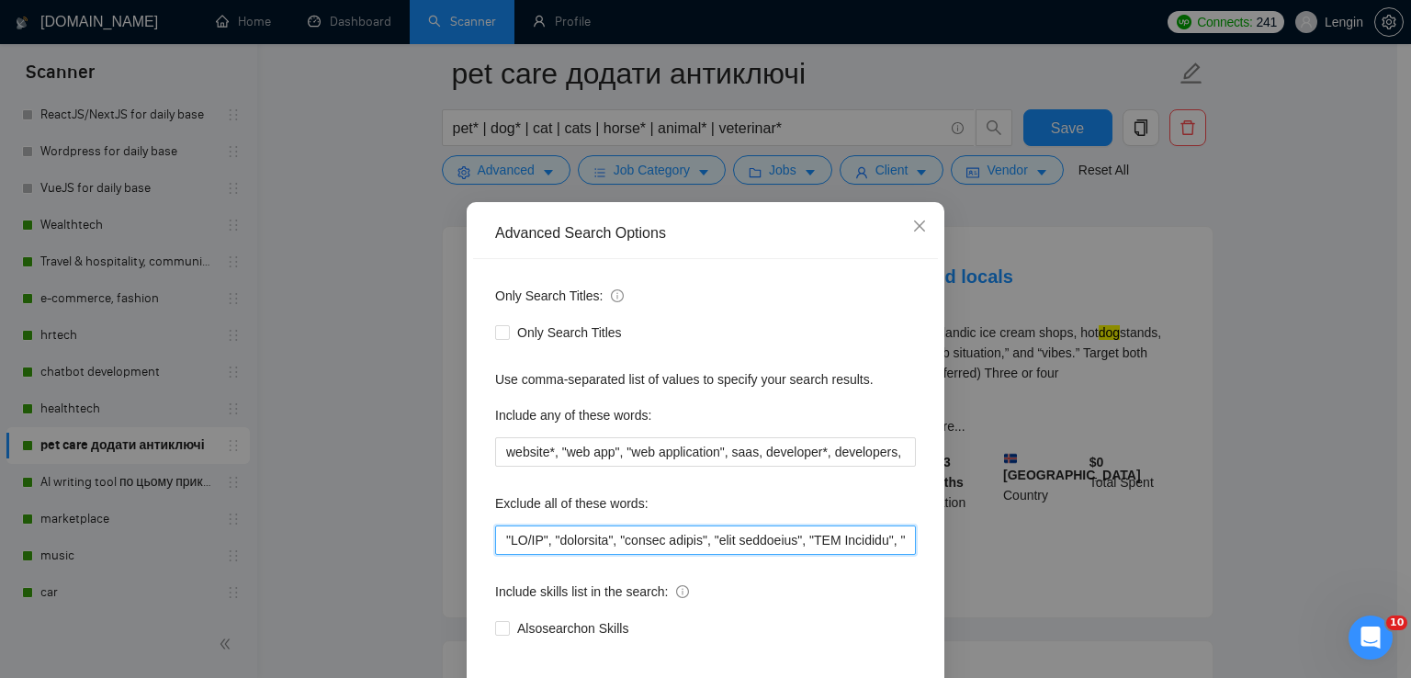
click at [502, 541] on input "text" at bounding box center [705, 539] width 421 height 29
paste input "Icelandic app"
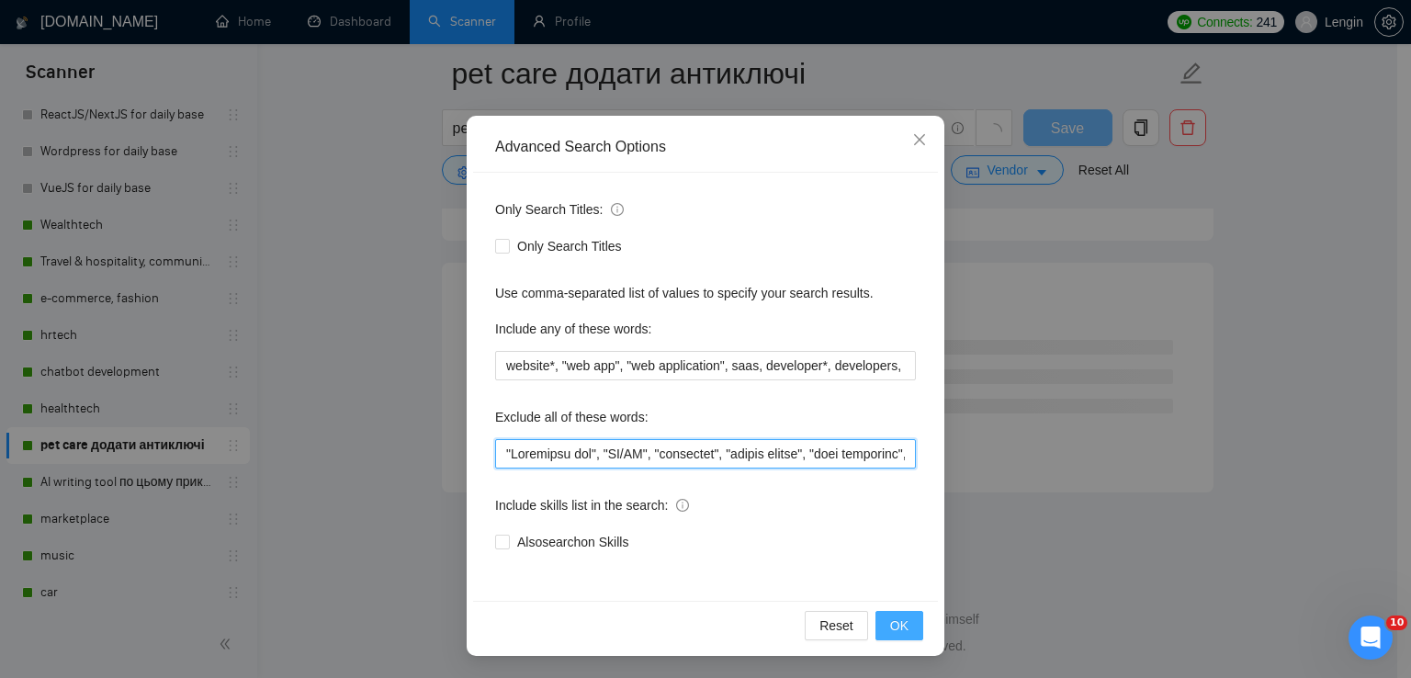
scroll to position [2388, 0]
click at [901, 626] on button "OK" at bounding box center [899, 625] width 48 height 29
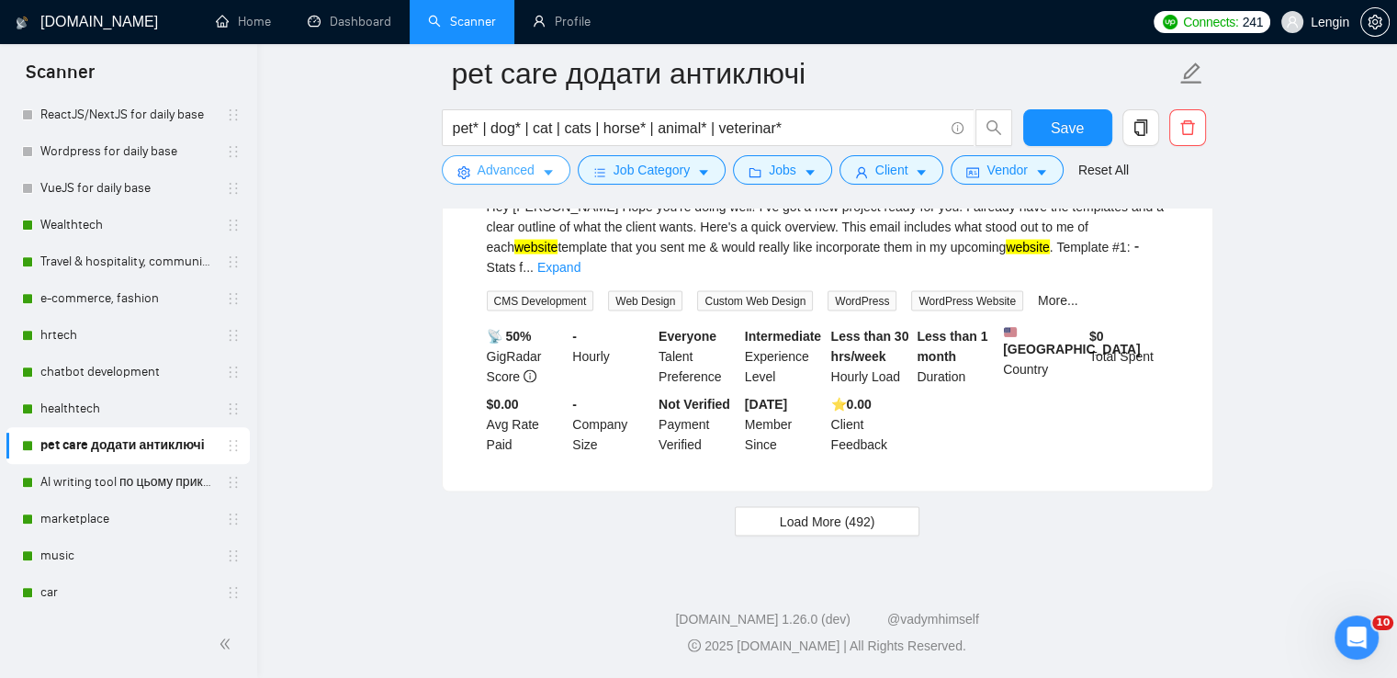
scroll to position [3839, 0]
click at [810, 530] on span "Load More (492)" at bounding box center [828, 522] width 96 height 20
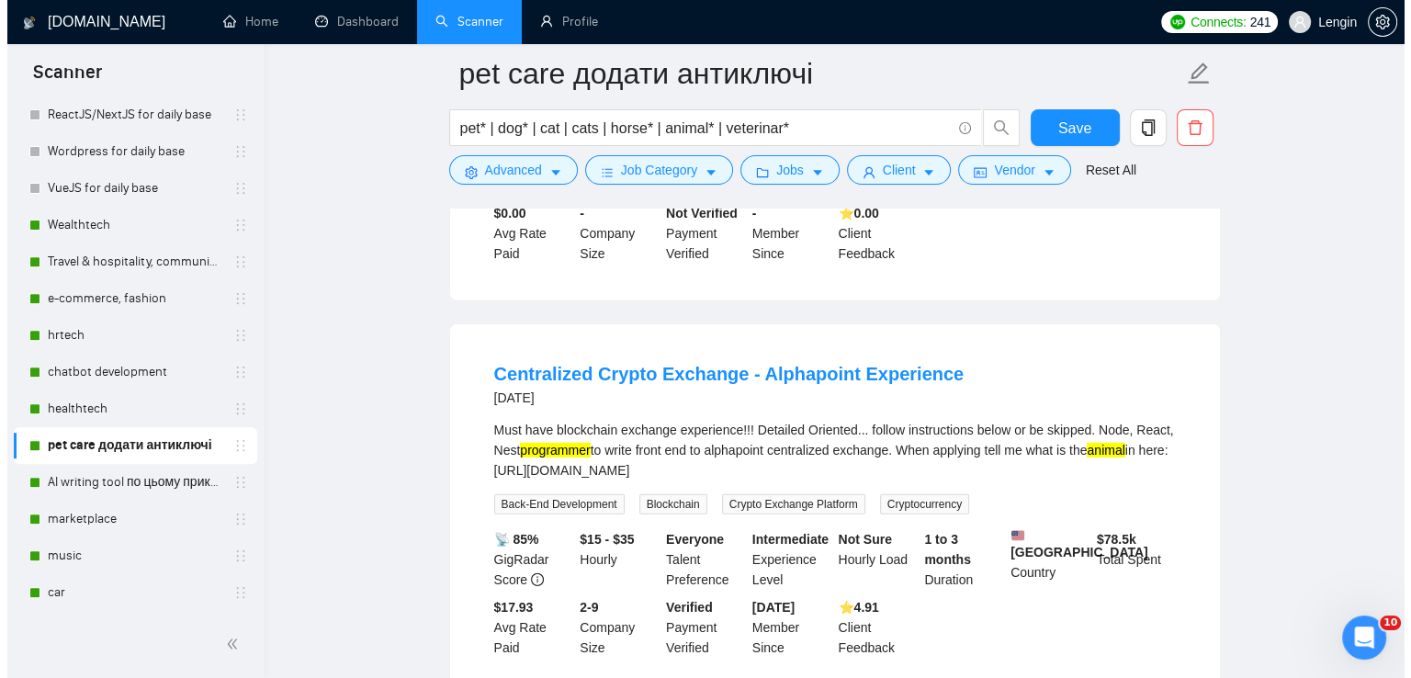
scroll to position [5696, 0]
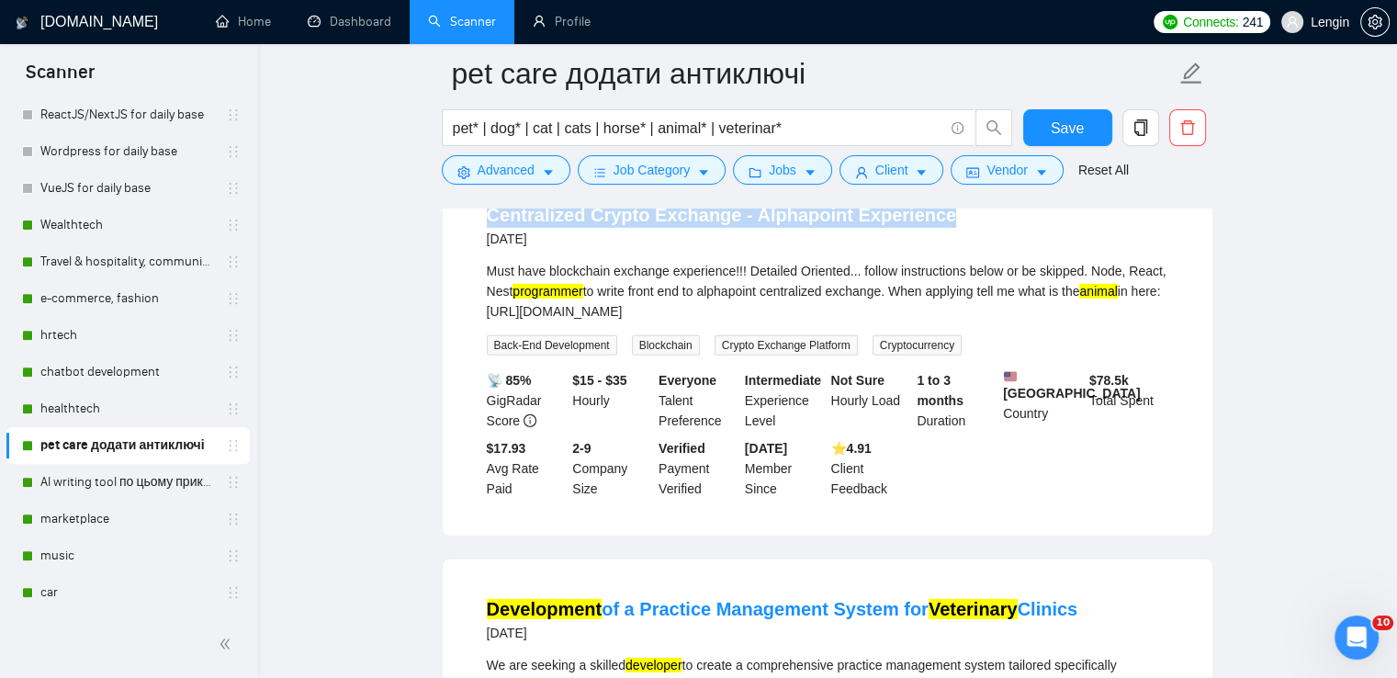
drag, startPoint x: 950, startPoint y: 292, endPoint x: 469, endPoint y: 282, distance: 480.5
click at [469, 282] on li "Centralized Crypto Exchange - Alphapoint Experience [DATE] Must have blockchain…" at bounding box center [828, 350] width 726 height 326
copy link "Centralized Crypto Exchange - Alphapoint Experience"
click at [506, 163] on span "Advanced" at bounding box center [506, 170] width 57 height 20
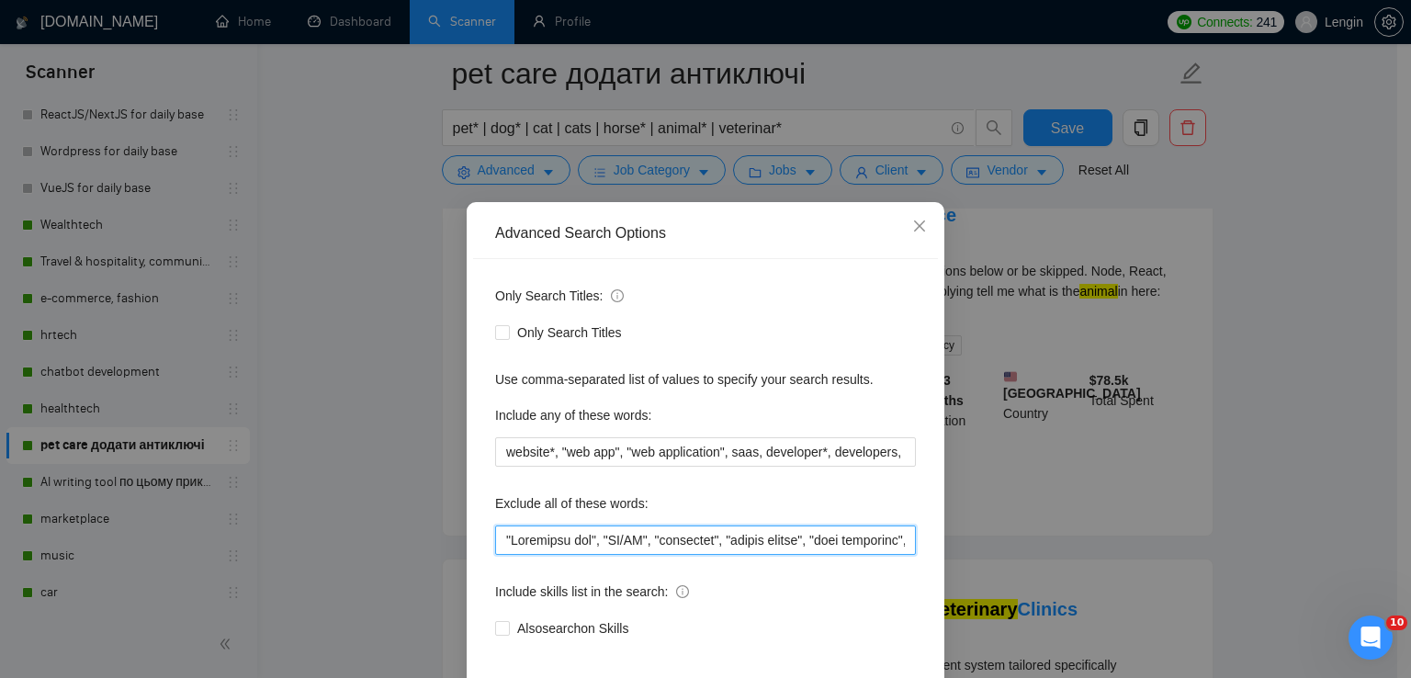
click at [502, 545] on input "text" at bounding box center [705, 539] width 421 height 29
paste input "Crypto Exchange"
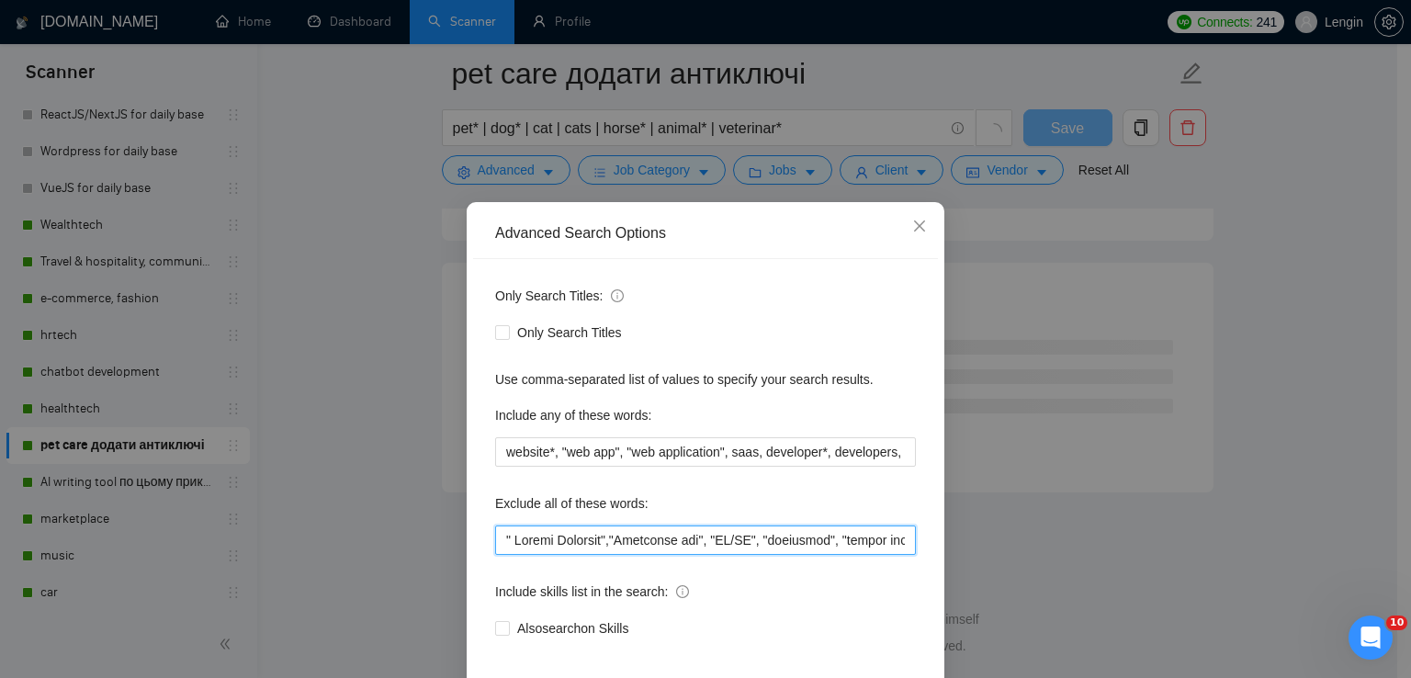
scroll to position [4905, 0]
click at [511, 534] on input "text" at bounding box center [705, 539] width 421 height 29
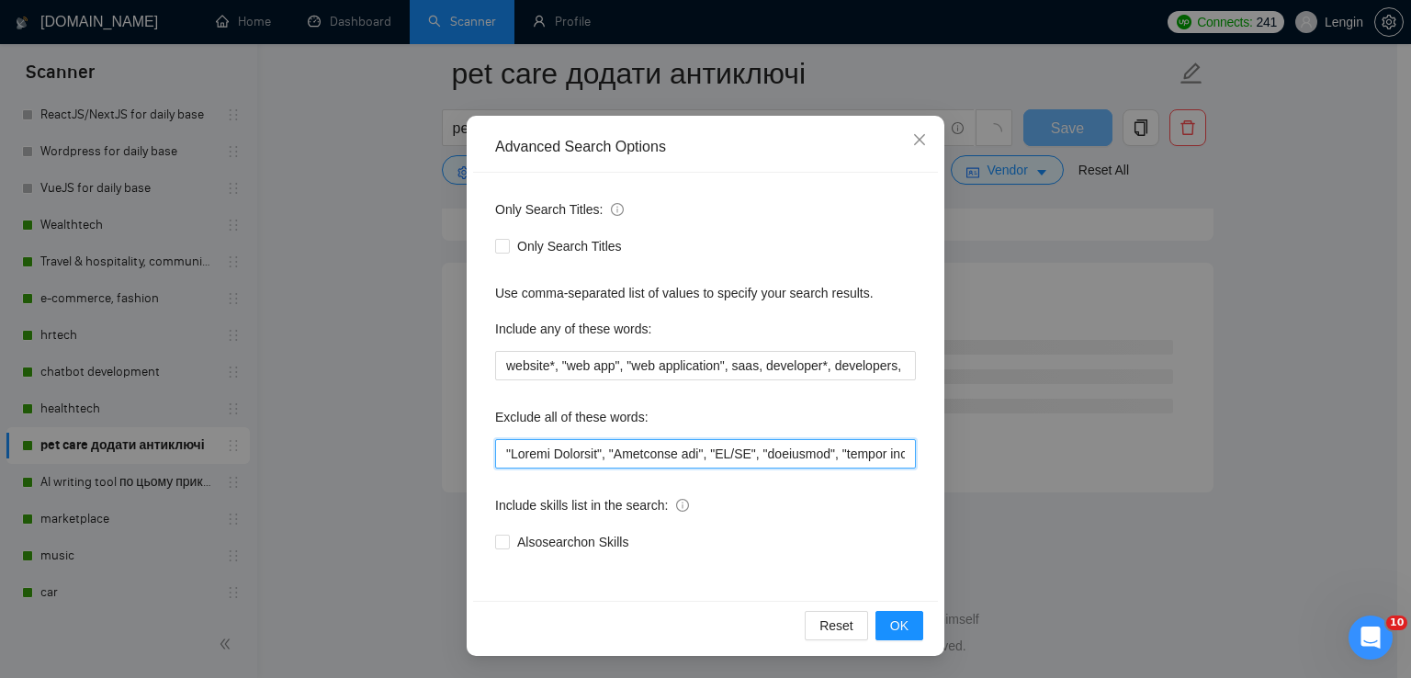
scroll to position [2388, 0]
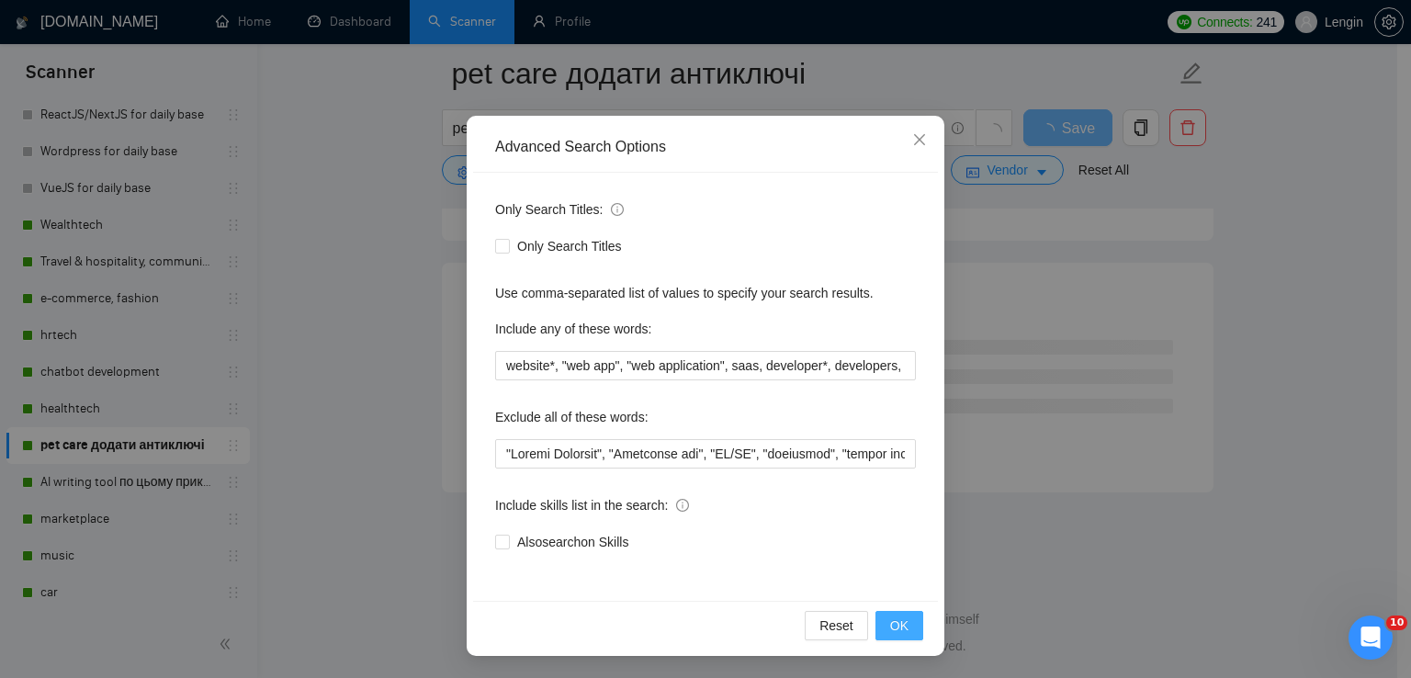
click at [878, 629] on button "OK" at bounding box center [899, 625] width 48 height 29
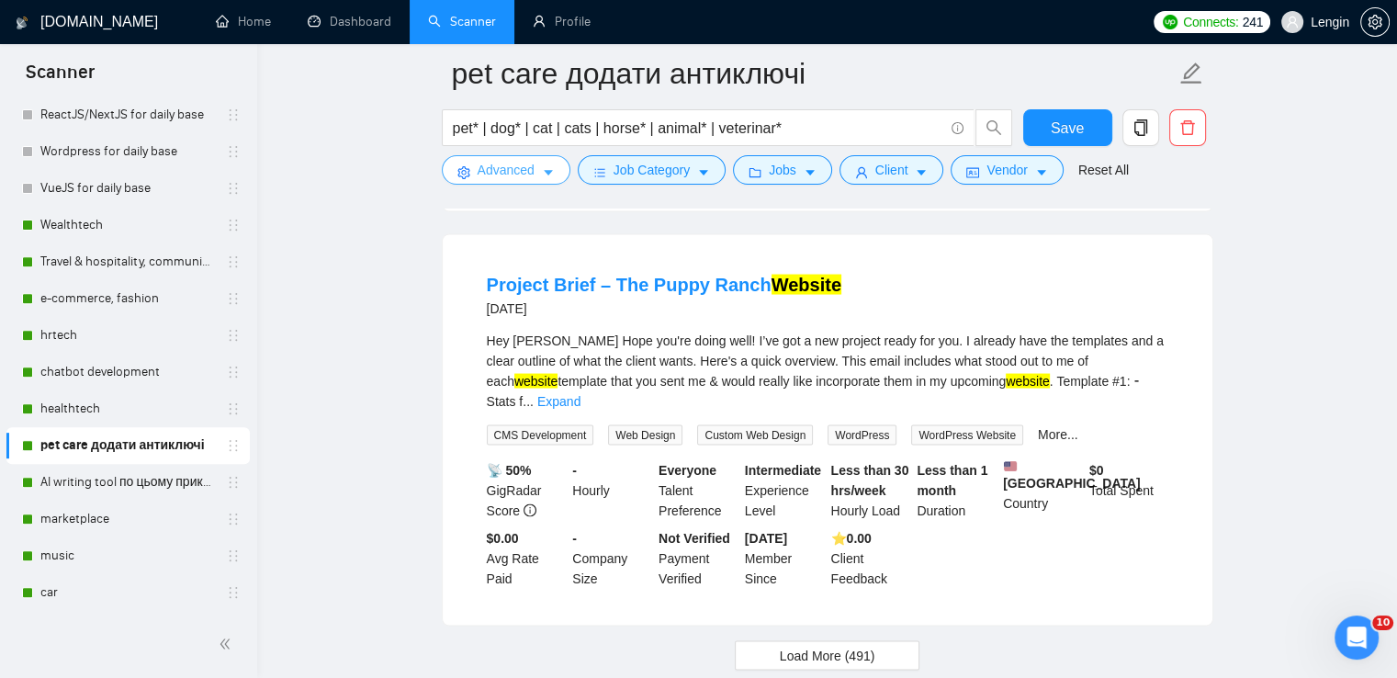
scroll to position [3839, 0]
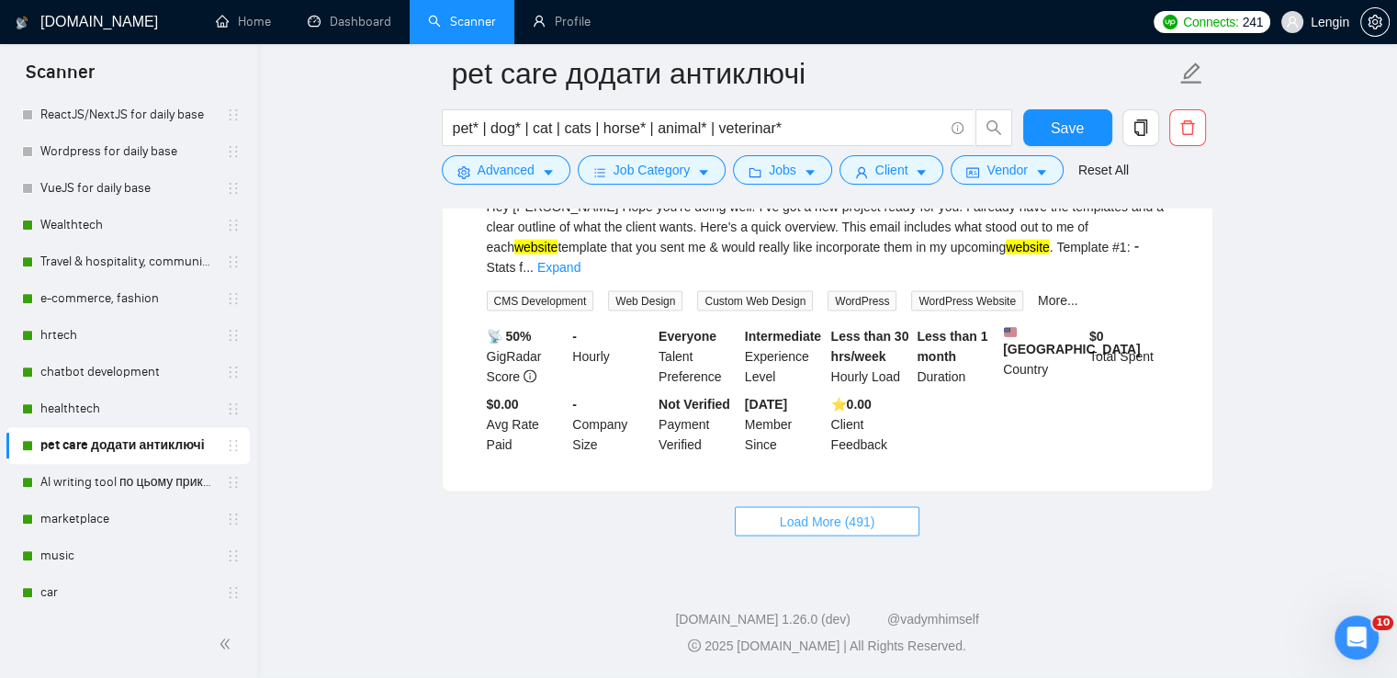
click at [815, 515] on span "Load More (491)" at bounding box center [828, 522] width 96 height 20
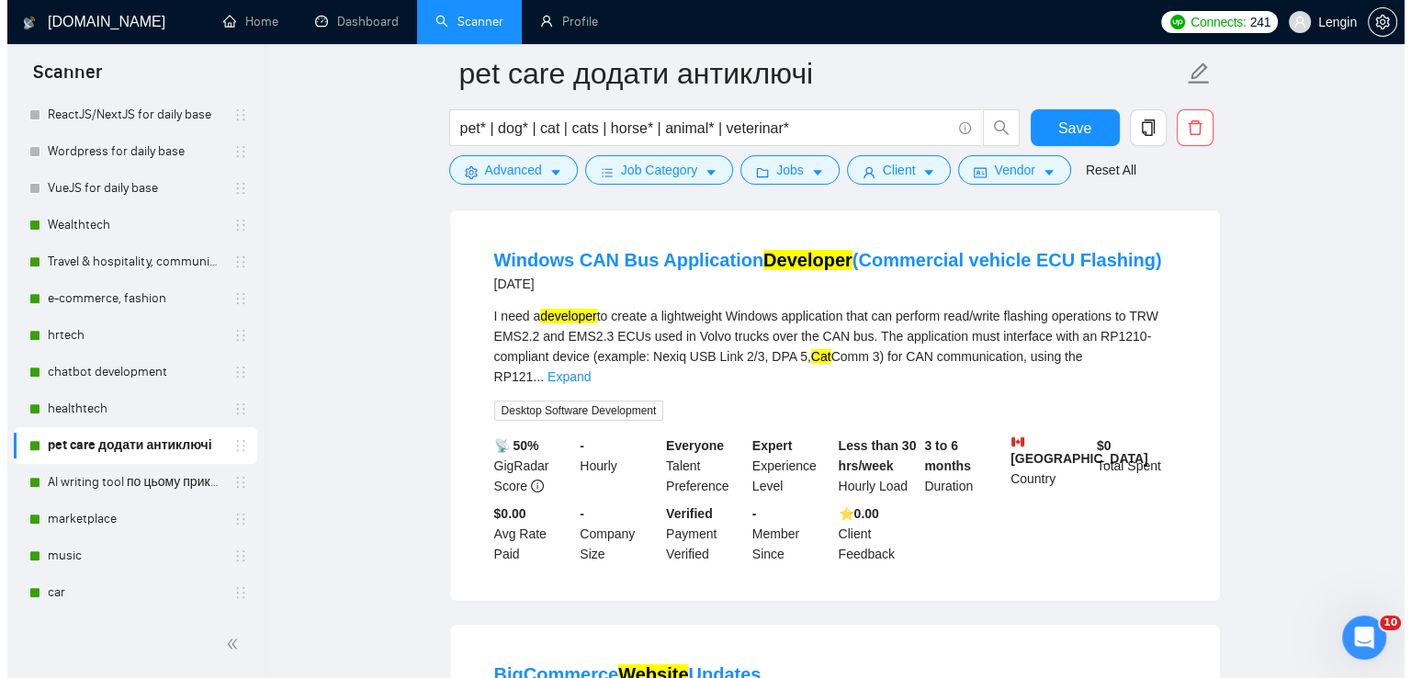
scroll to position [6459, 0]
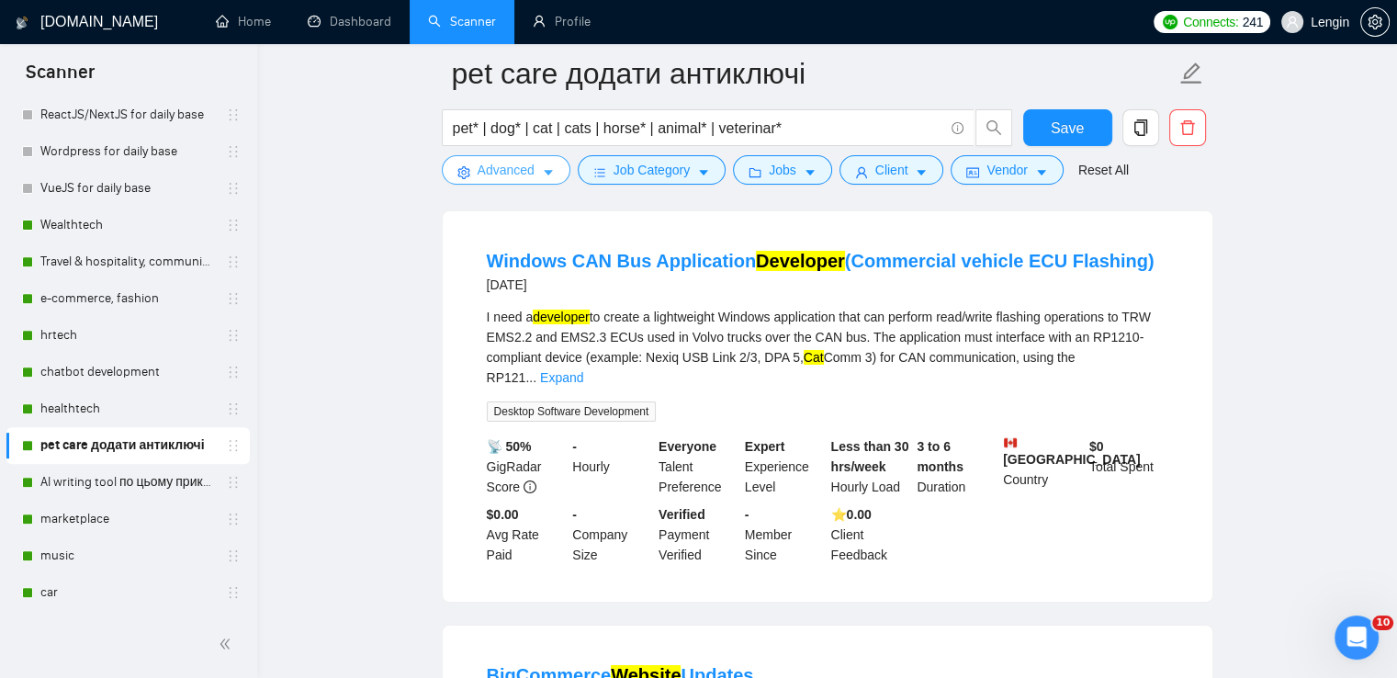
click at [530, 163] on span "Advanced" at bounding box center [506, 170] width 57 height 20
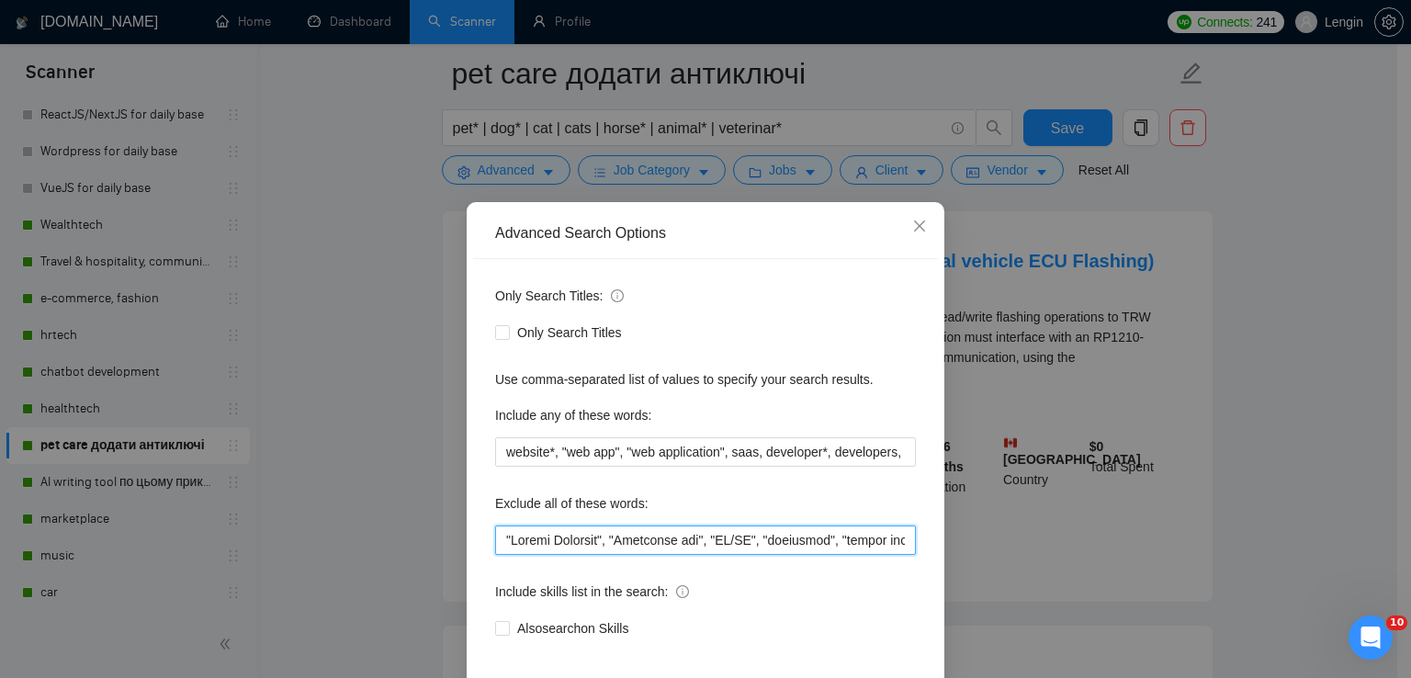
click at [500, 539] on input "text" at bounding box center [705, 539] width 421 height 29
paste input "Windows"
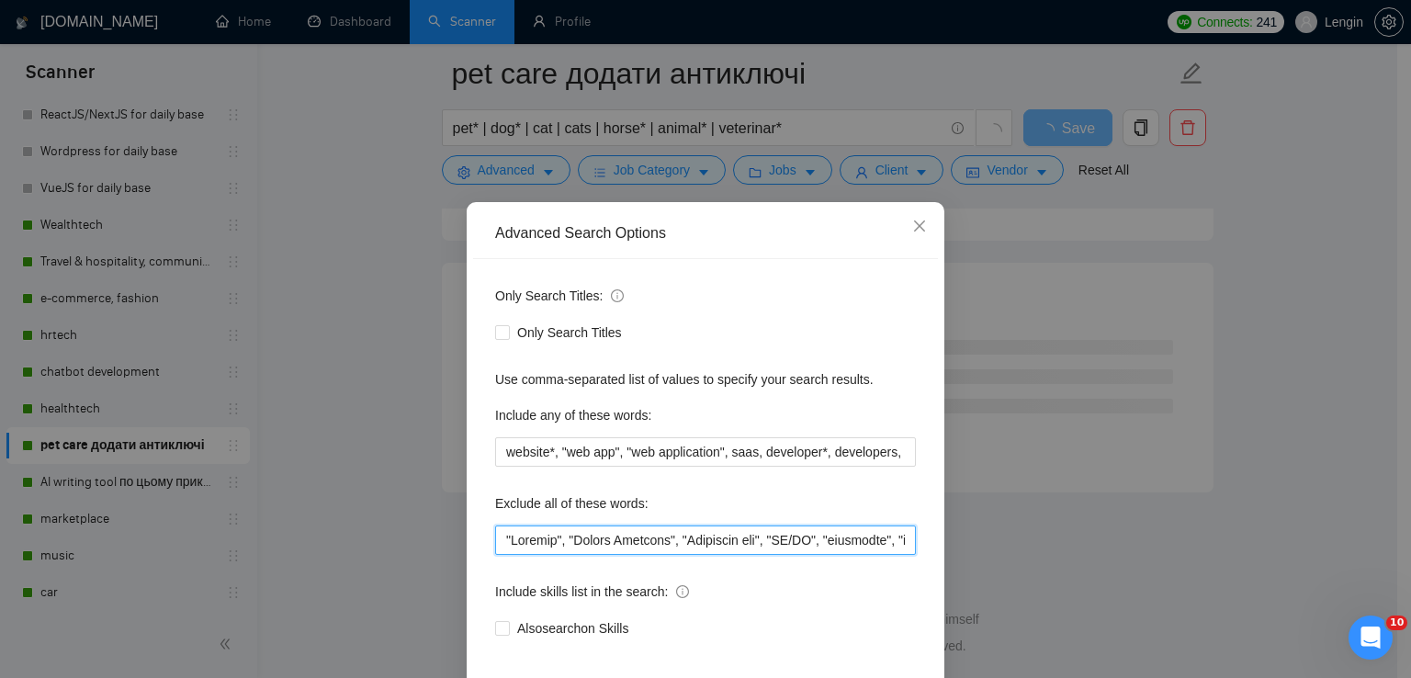
scroll to position [86, 0]
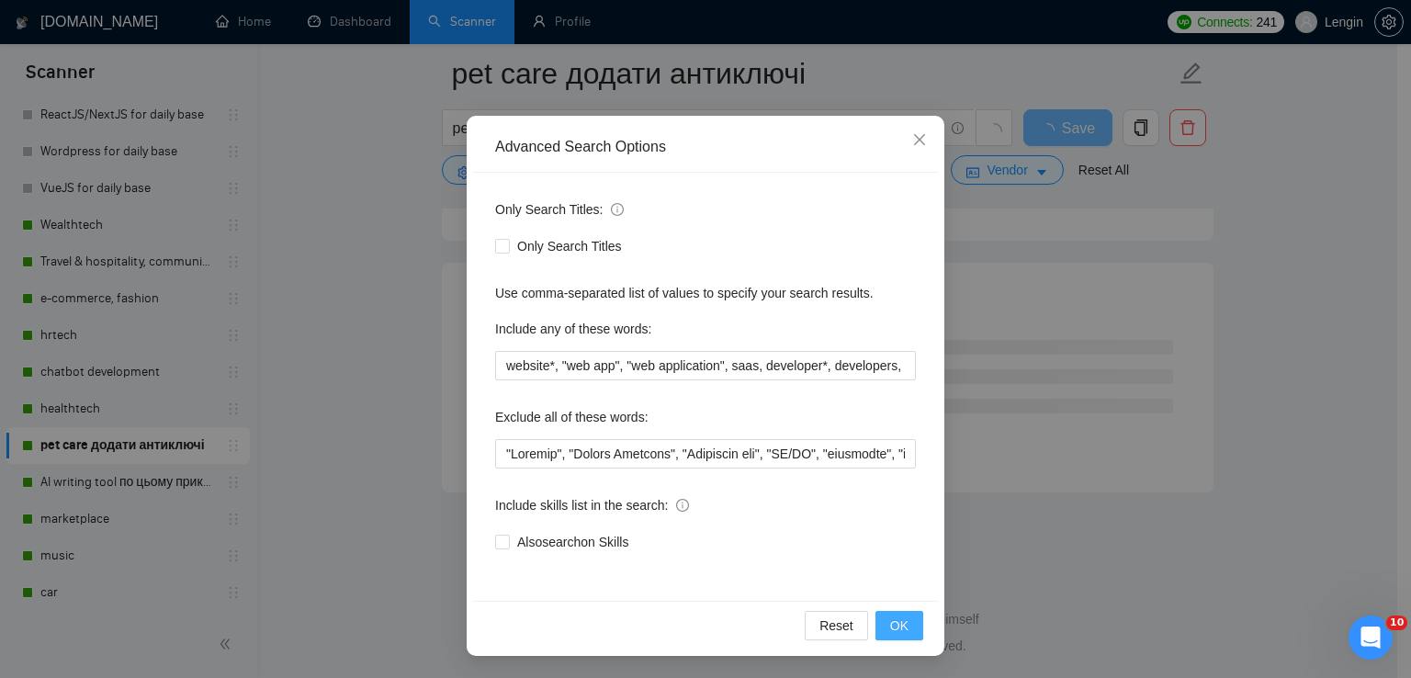
click at [893, 627] on span "OK" at bounding box center [899, 625] width 18 height 20
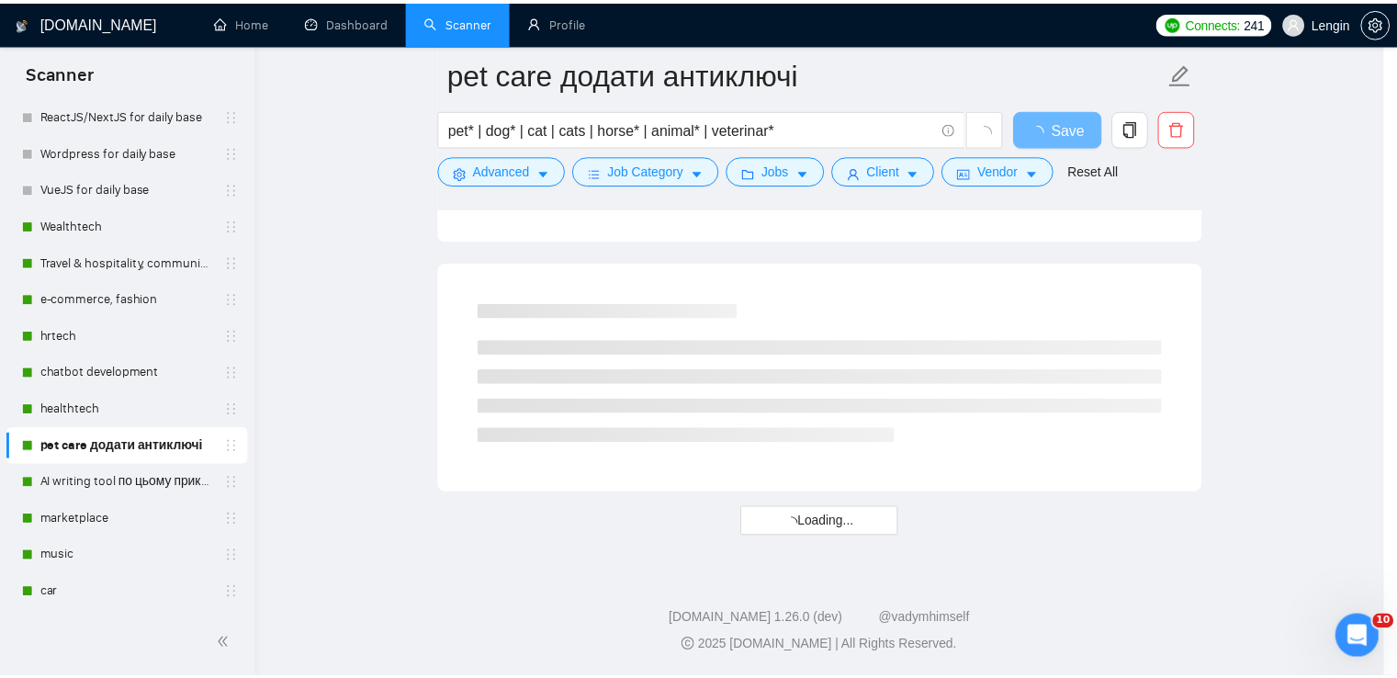
scroll to position [0, 0]
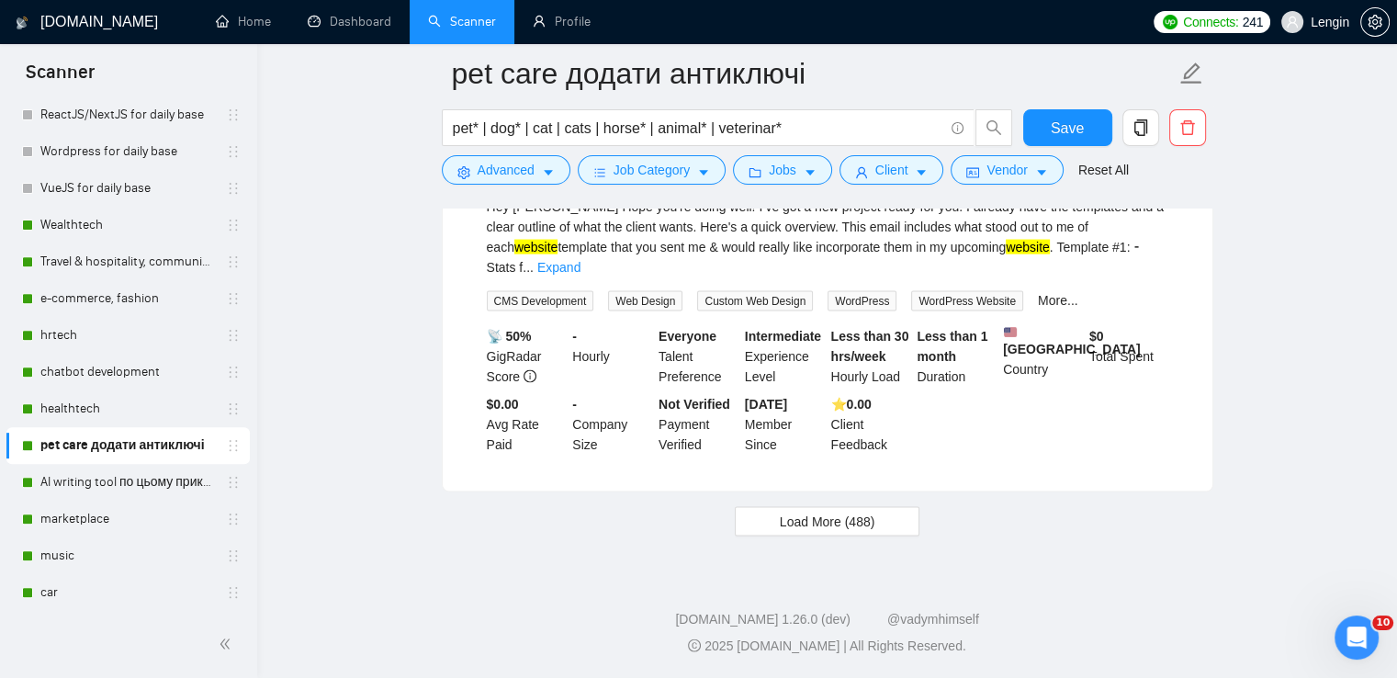
click at [805, 524] on span "Load More (488)" at bounding box center [828, 522] width 96 height 20
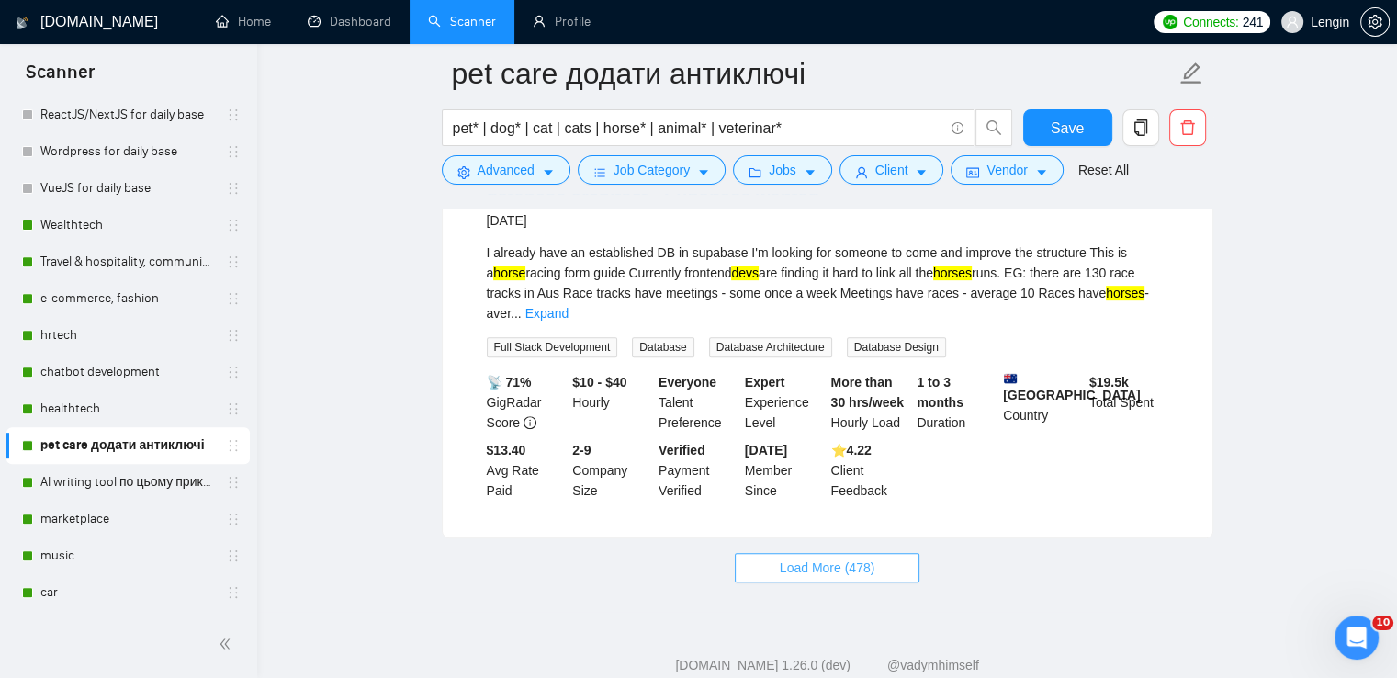
scroll to position [7808, 0]
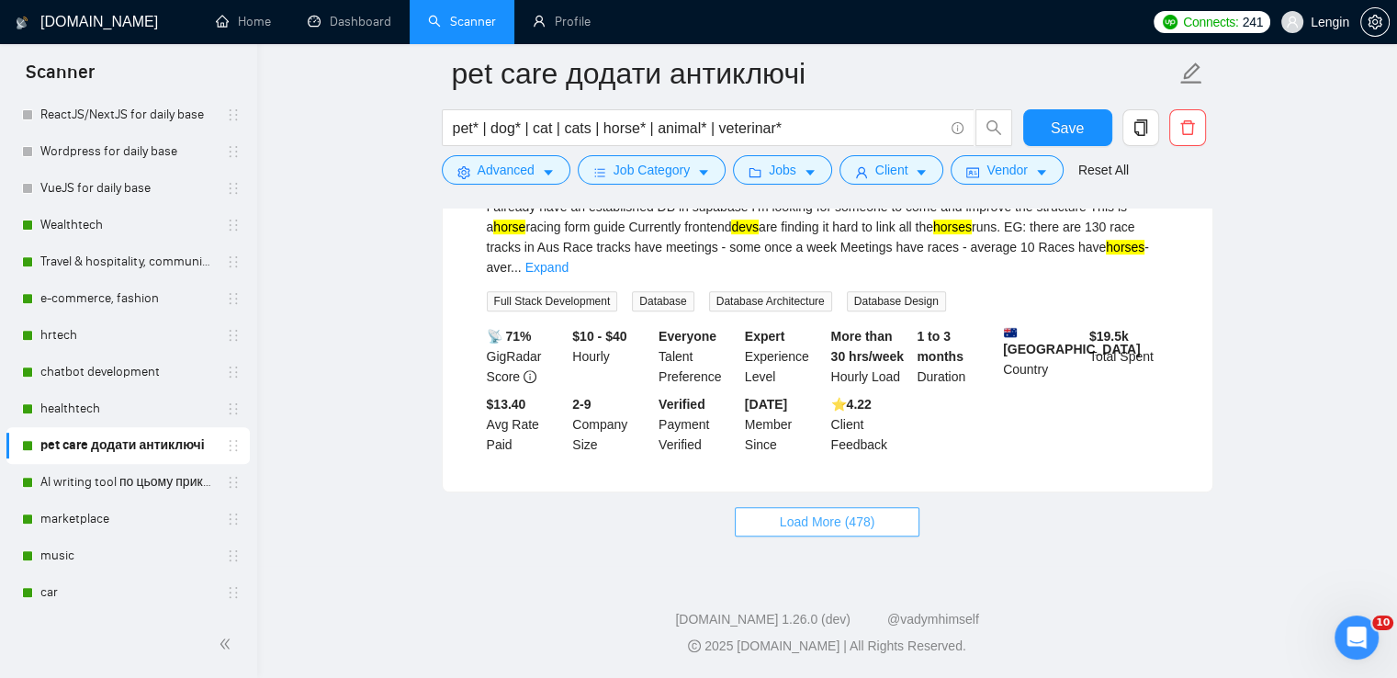
click at [879, 520] on button "Load More (478)" at bounding box center [828, 521] width 186 height 29
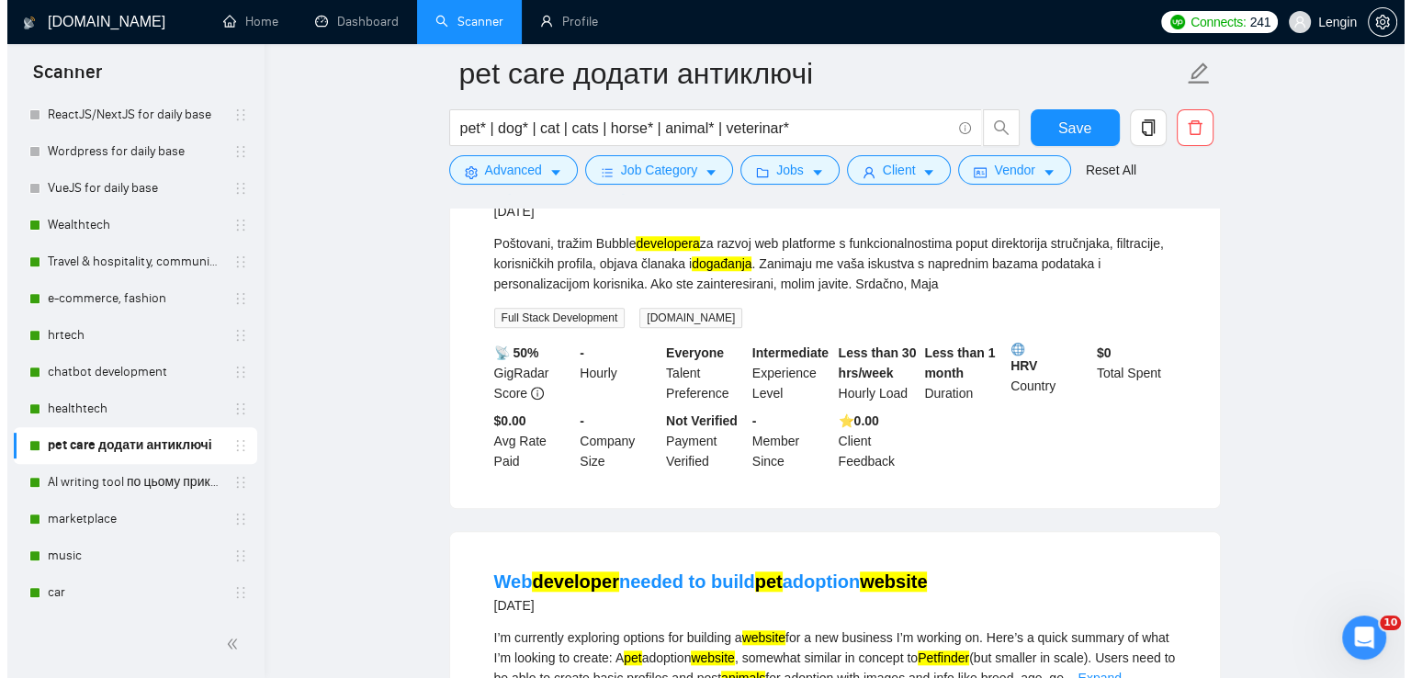
scroll to position [8502, 0]
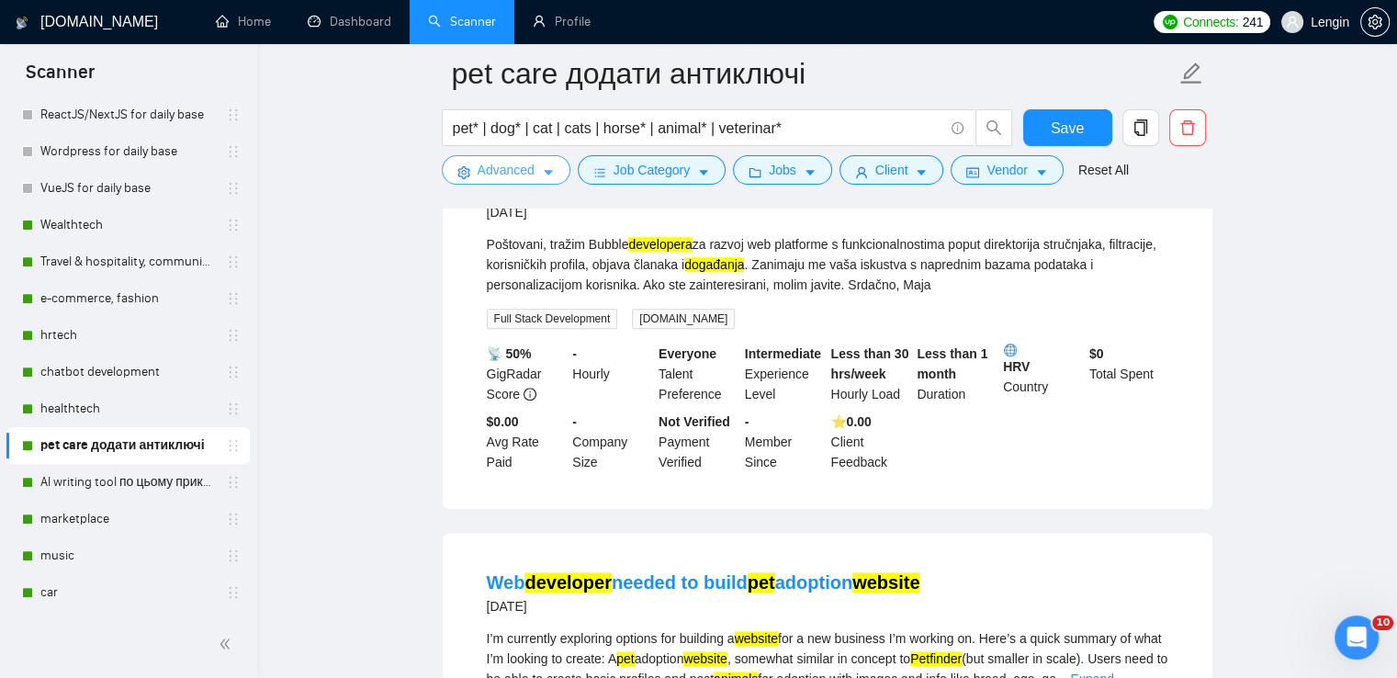
click at [513, 170] on span "Advanced" at bounding box center [506, 170] width 57 height 20
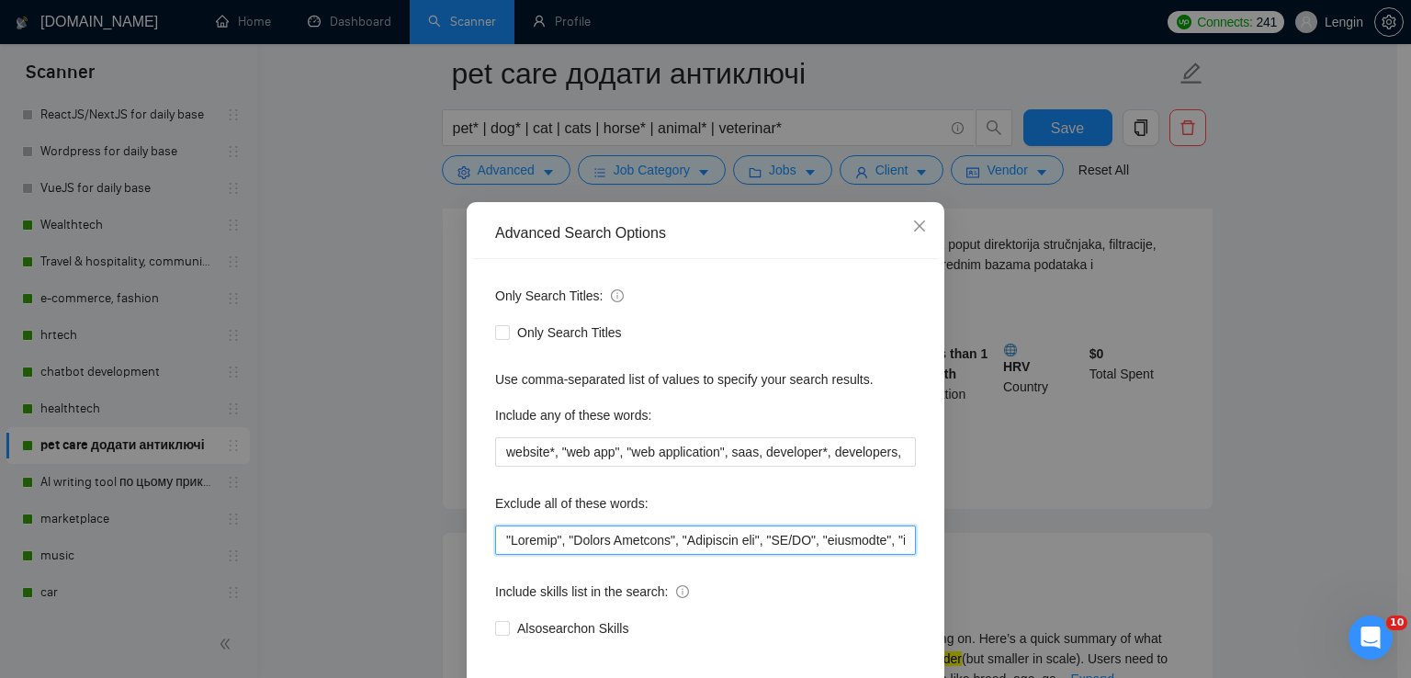
click at [621, 548] on input "text" at bounding box center [705, 539] width 421 height 29
drag, startPoint x: 621, startPoint y: 548, endPoint x: 579, endPoint y: 548, distance: 42.3
click at [579, 548] on input "text" at bounding box center [705, 539] width 421 height 29
click at [747, 544] on input "text" at bounding box center [705, 539] width 421 height 29
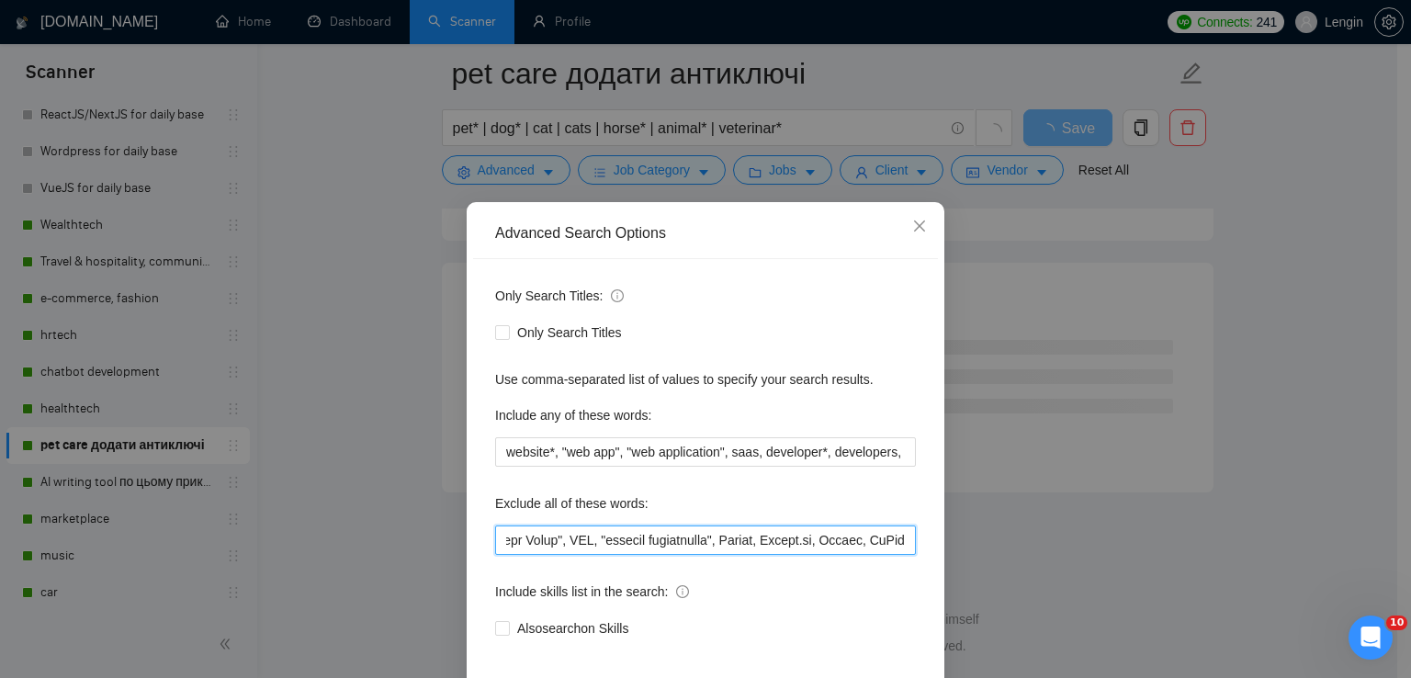
scroll to position [7422, 0]
click at [768, 542] on input "text" at bounding box center [705, 539] width 421 height 29
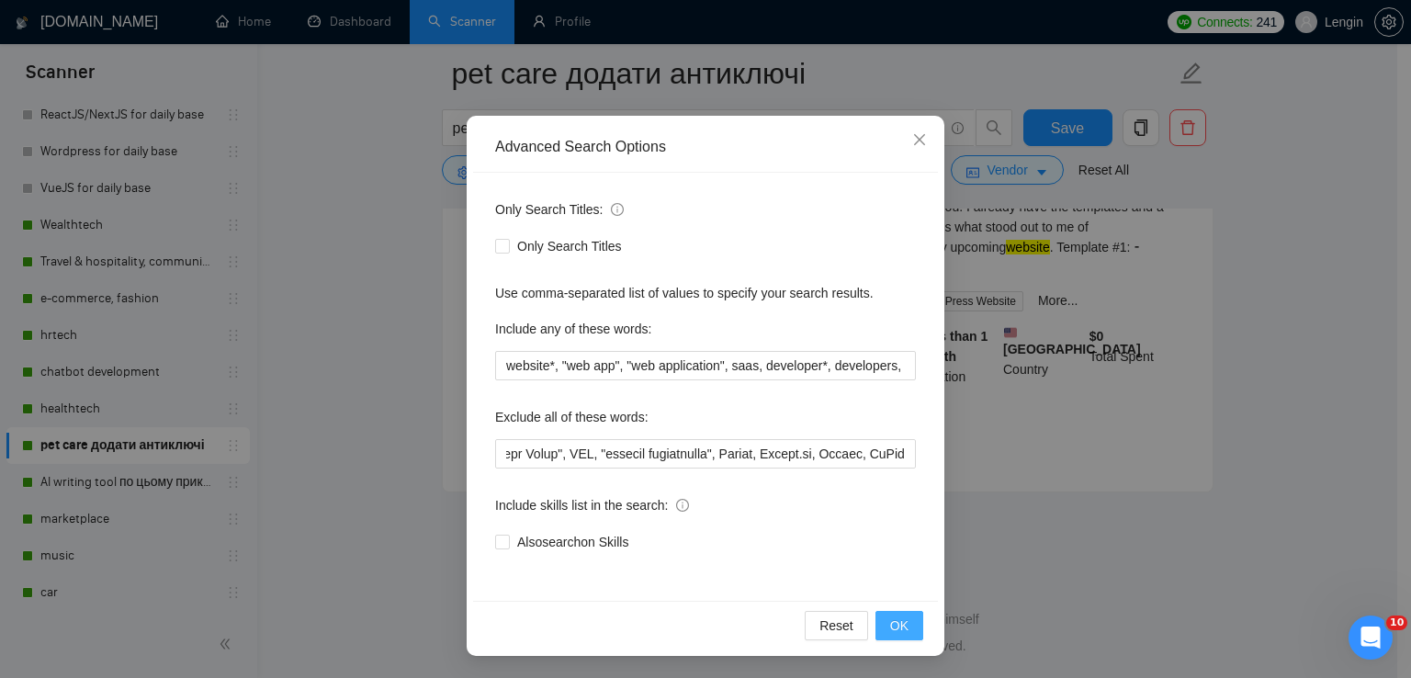
scroll to position [0, 0]
click at [897, 622] on span "OK" at bounding box center [899, 625] width 18 height 20
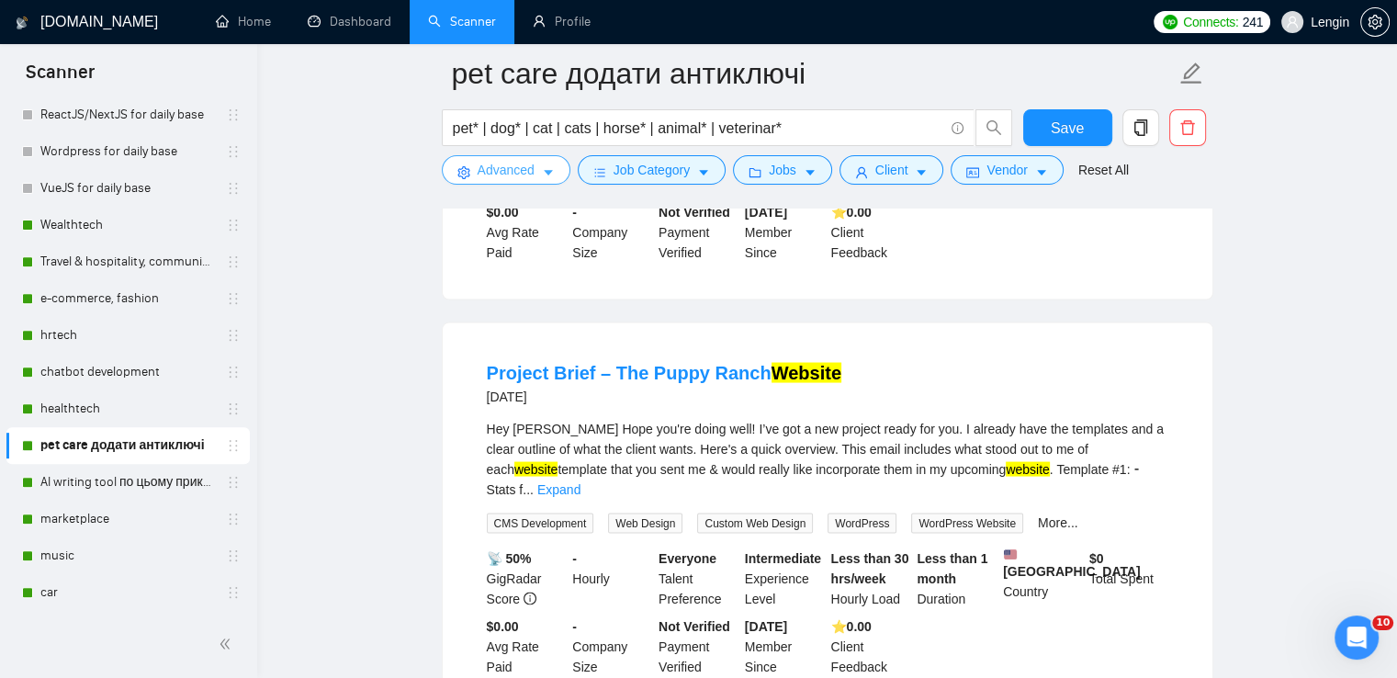
scroll to position [3839, 0]
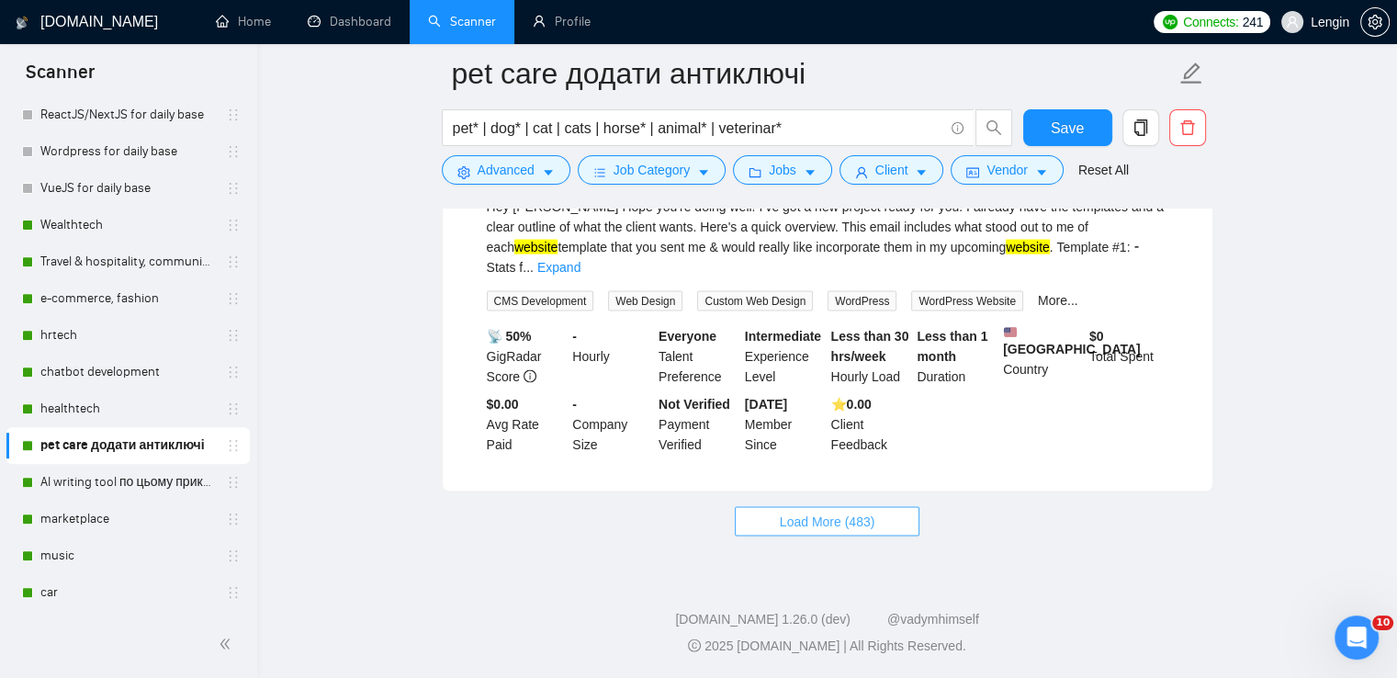
click at [812, 532] on button "Load More (483)" at bounding box center [828, 521] width 186 height 29
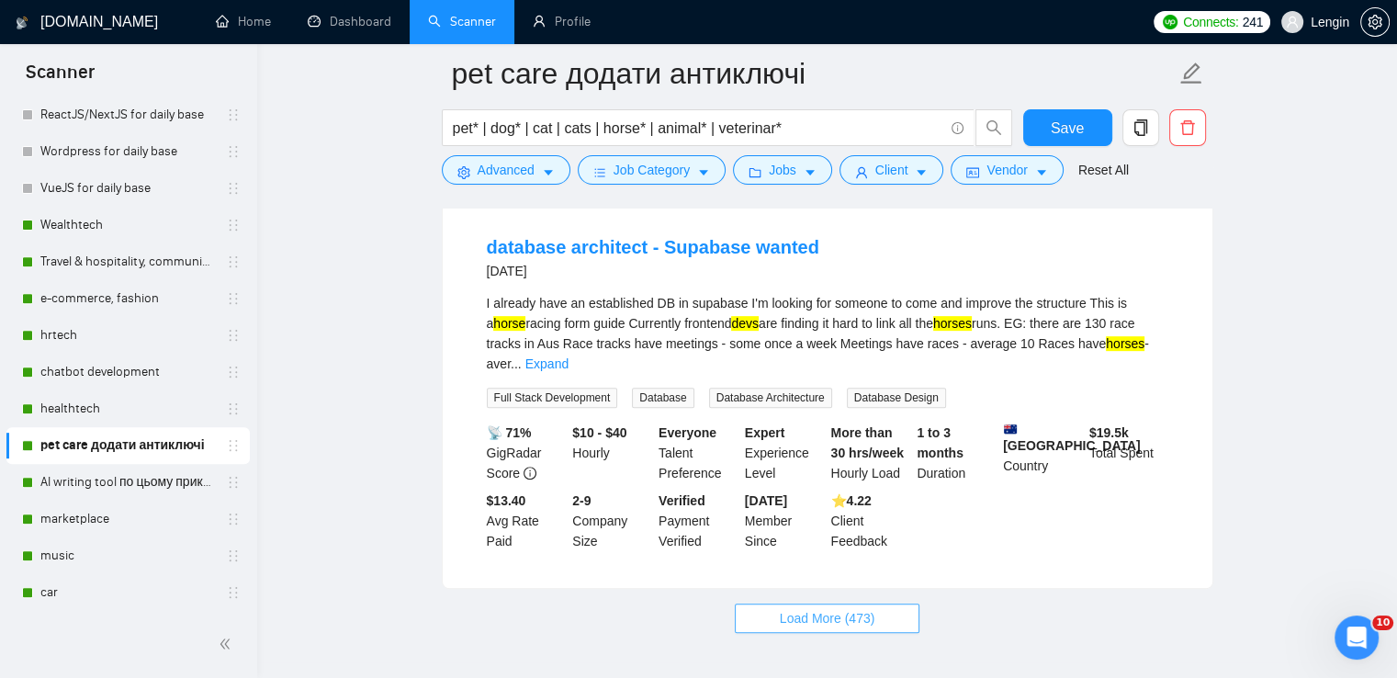
scroll to position [7766, 0]
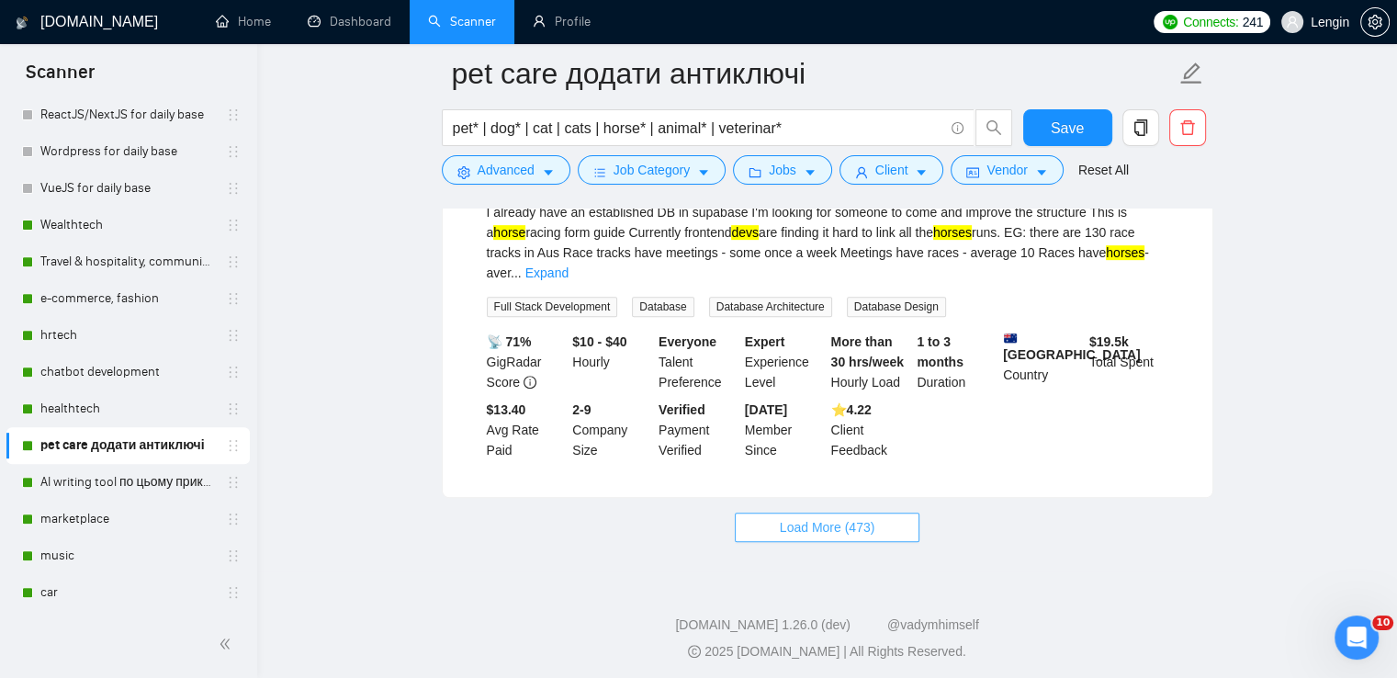
click at [812, 537] on span "Load More (473)" at bounding box center [828, 527] width 96 height 20
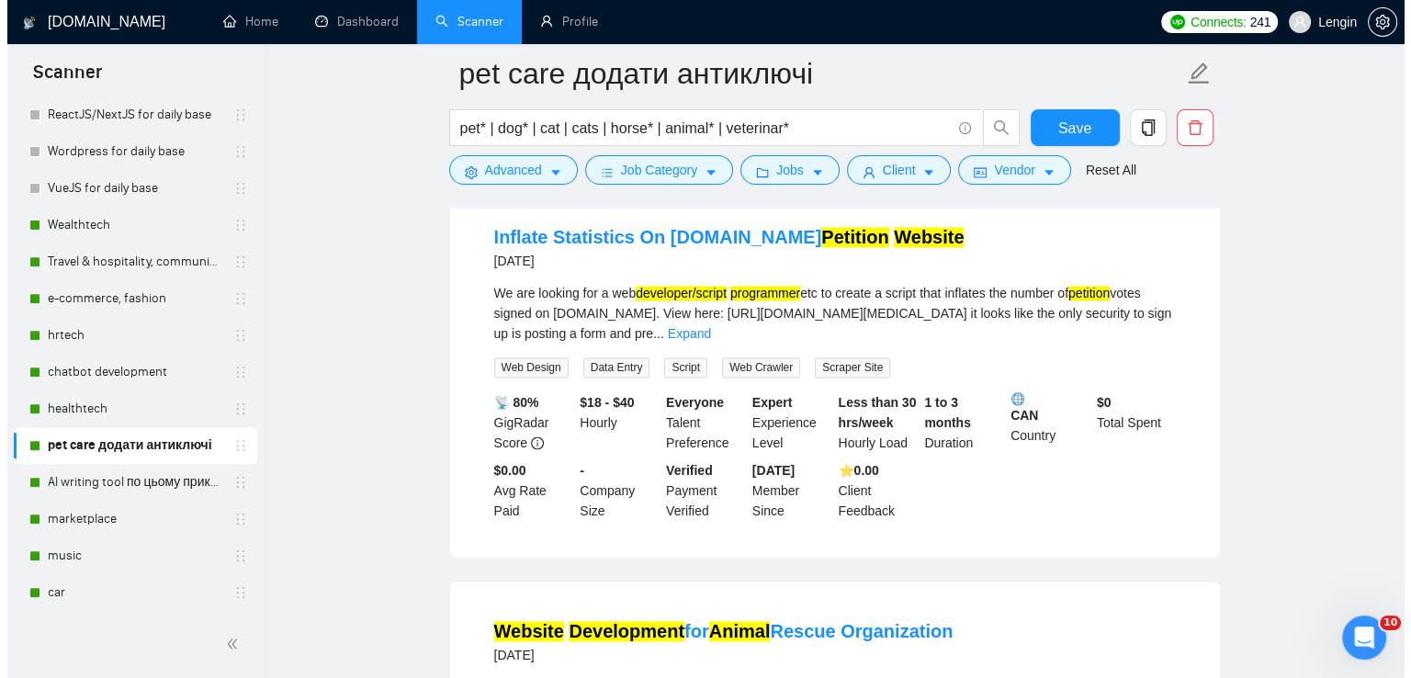
scroll to position [9636, 0]
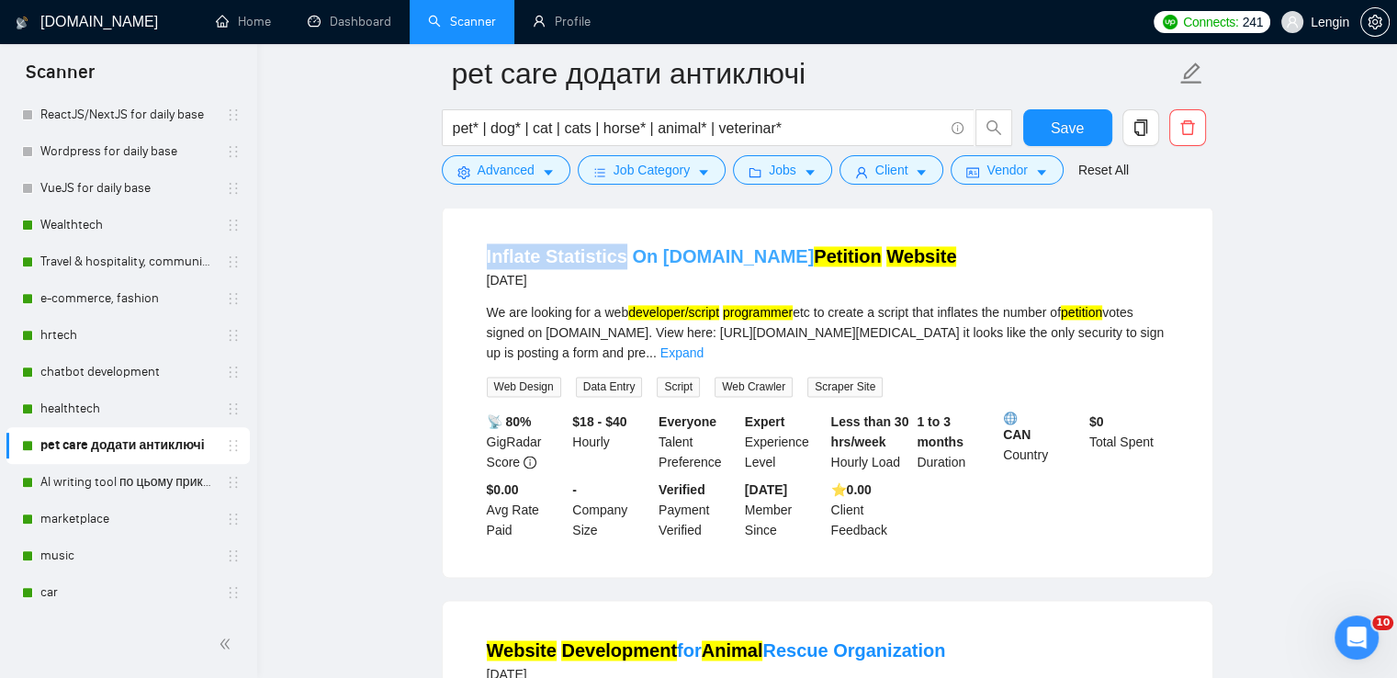
drag, startPoint x: 469, startPoint y: 310, endPoint x: 615, endPoint y: 313, distance: 146.1
click at [615, 313] on li "Inflate Statistics On [DOMAIN_NAME] Petition Website [DATE] We are looking for …" at bounding box center [828, 392] width 726 height 326
copy link "Inflate Statistics"
click at [493, 175] on span "Advanced" at bounding box center [506, 170] width 57 height 20
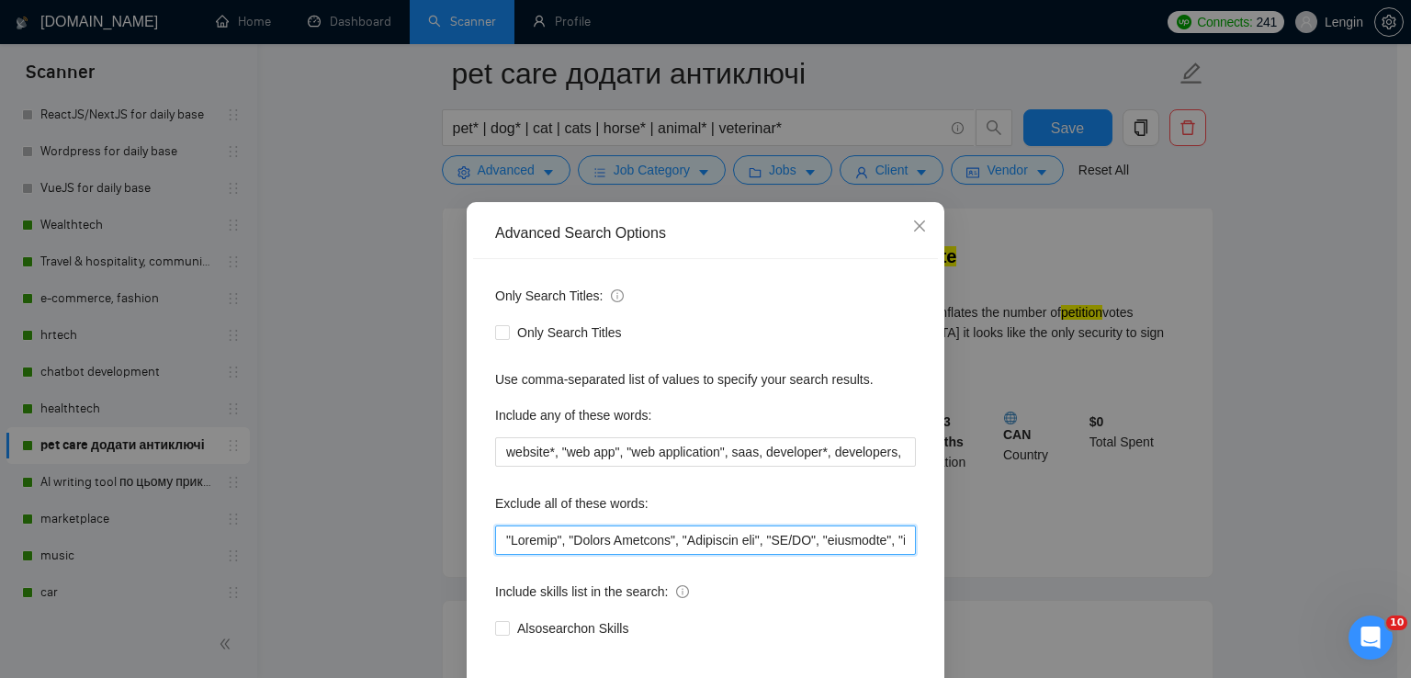
click at [504, 532] on input "text" at bounding box center [705, 539] width 421 height 29
paste input "Inflate Statistics"
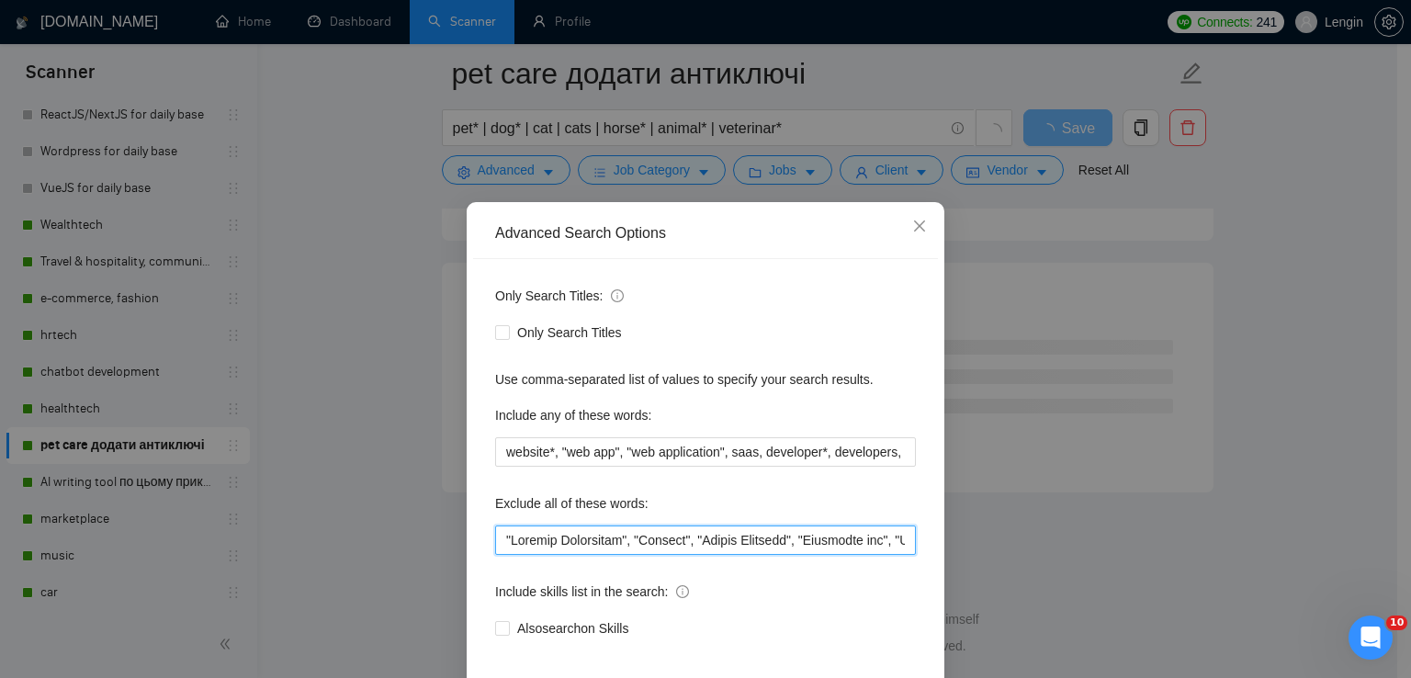
scroll to position [86, 0]
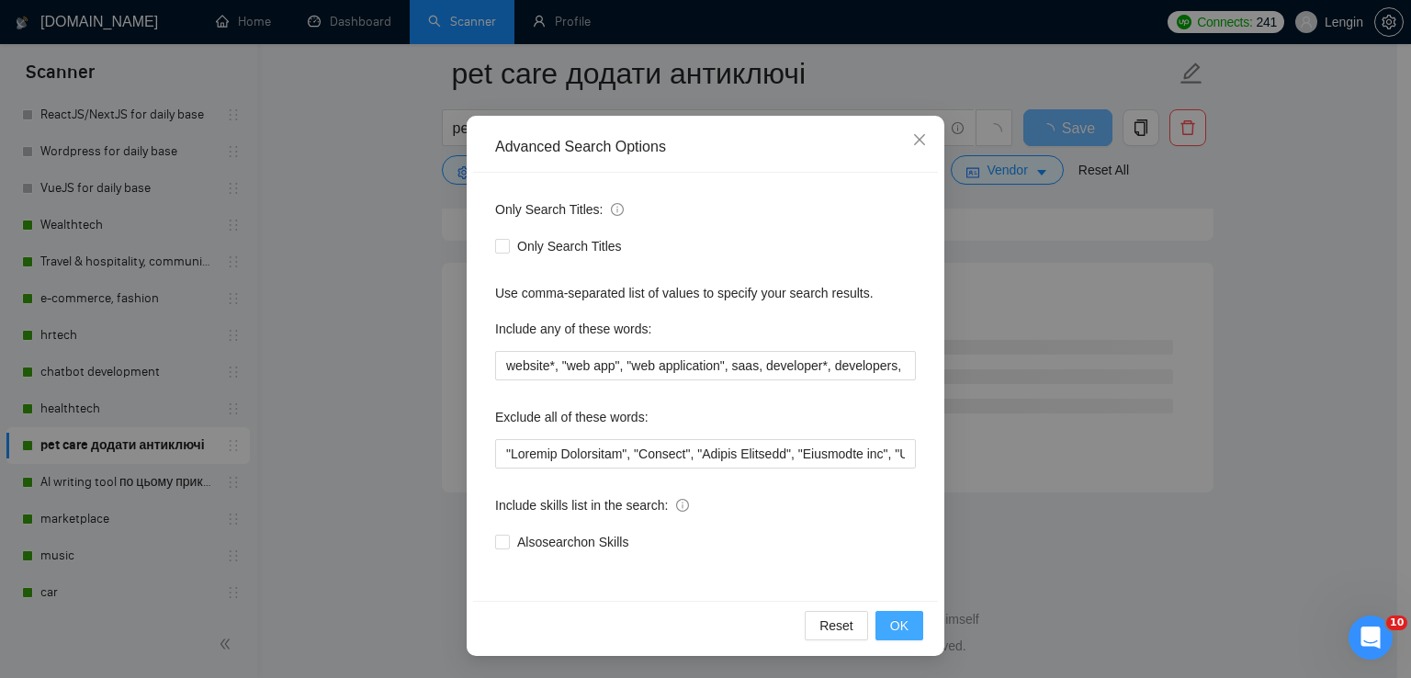
click at [890, 629] on span "OK" at bounding box center [899, 625] width 18 height 20
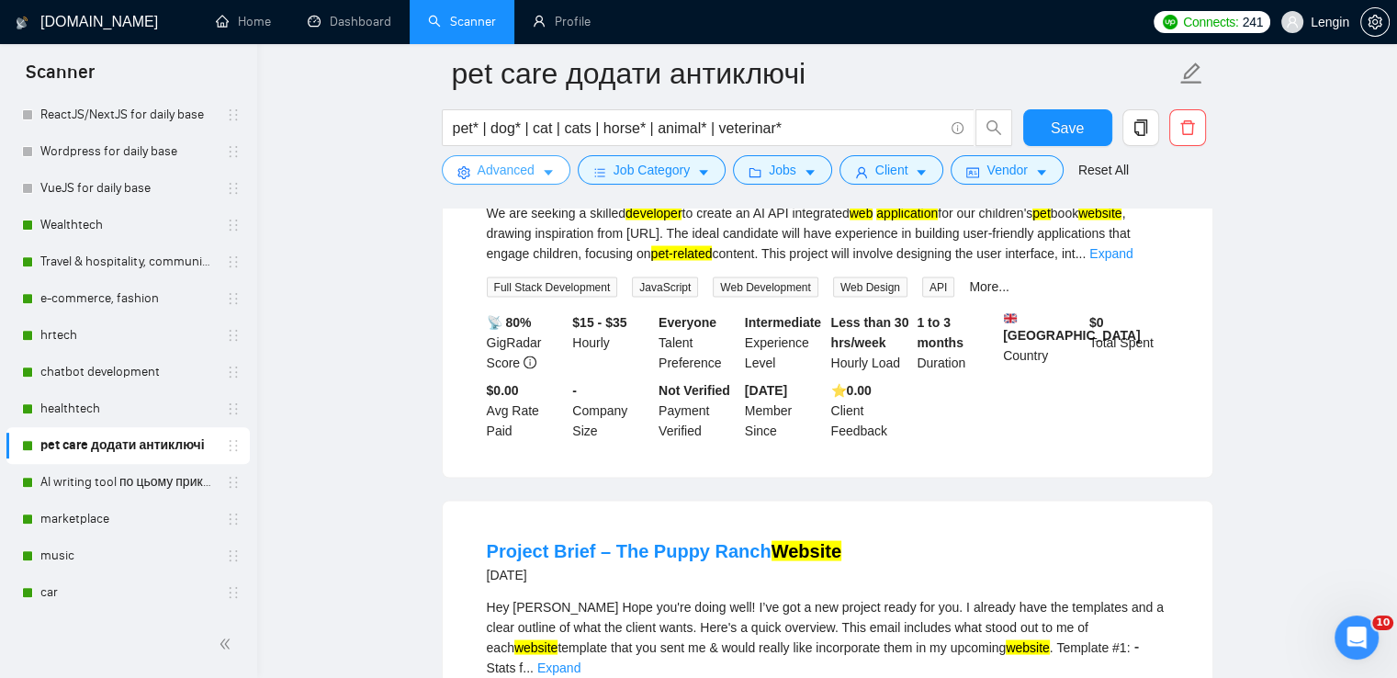
scroll to position [3839, 0]
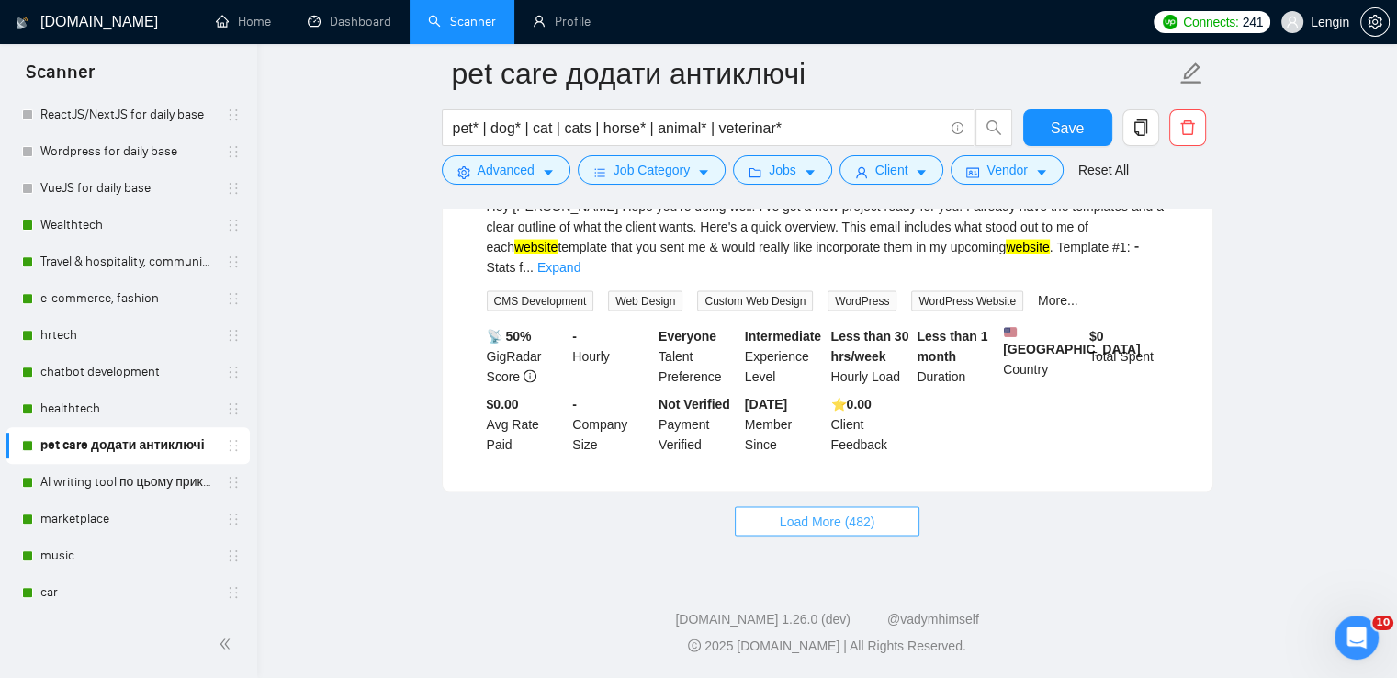
click at [820, 513] on span "Load More (482)" at bounding box center [828, 522] width 96 height 20
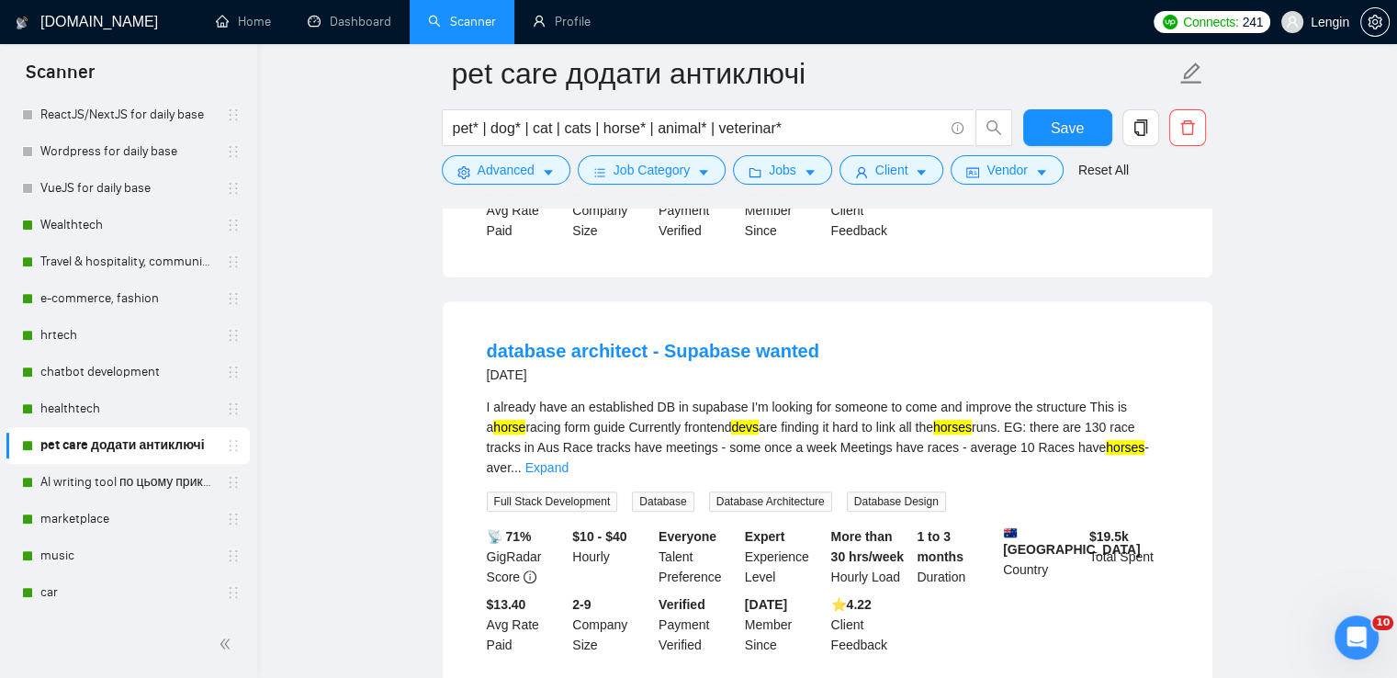
scroll to position [7739, 0]
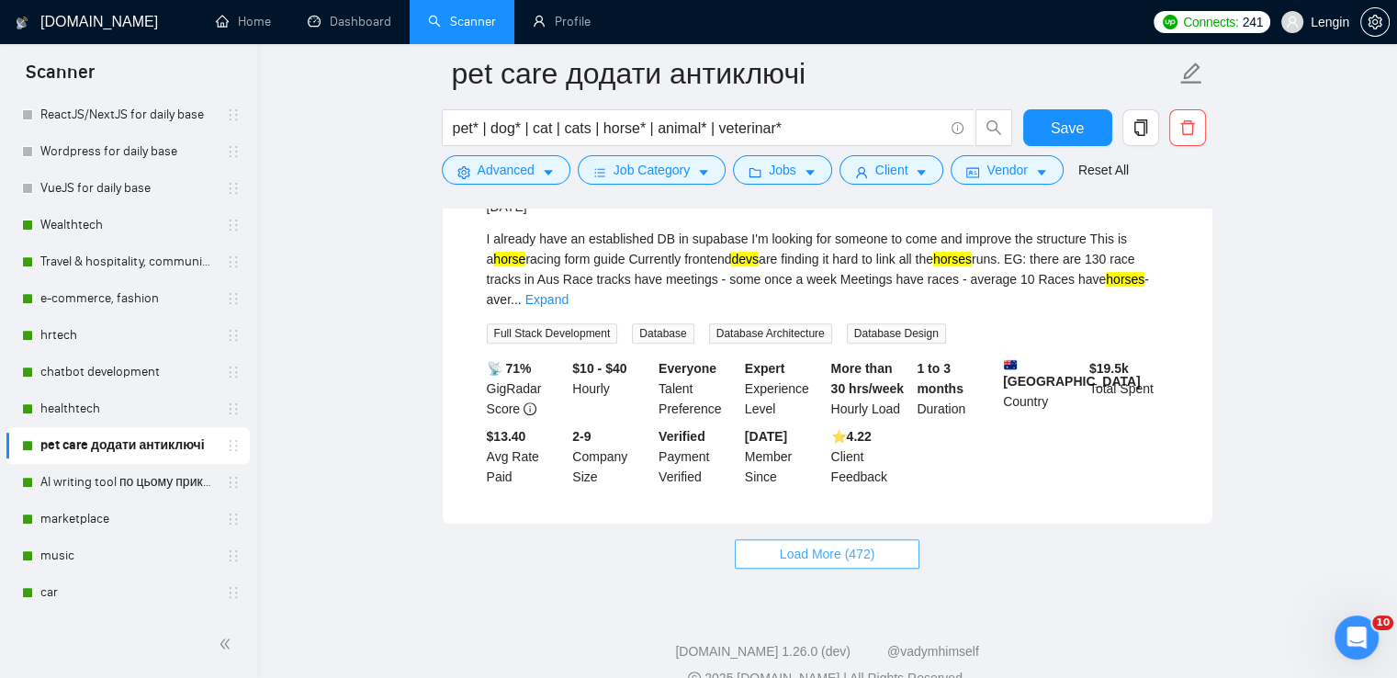
click at [839, 564] on span "Load More (472)" at bounding box center [828, 554] width 96 height 20
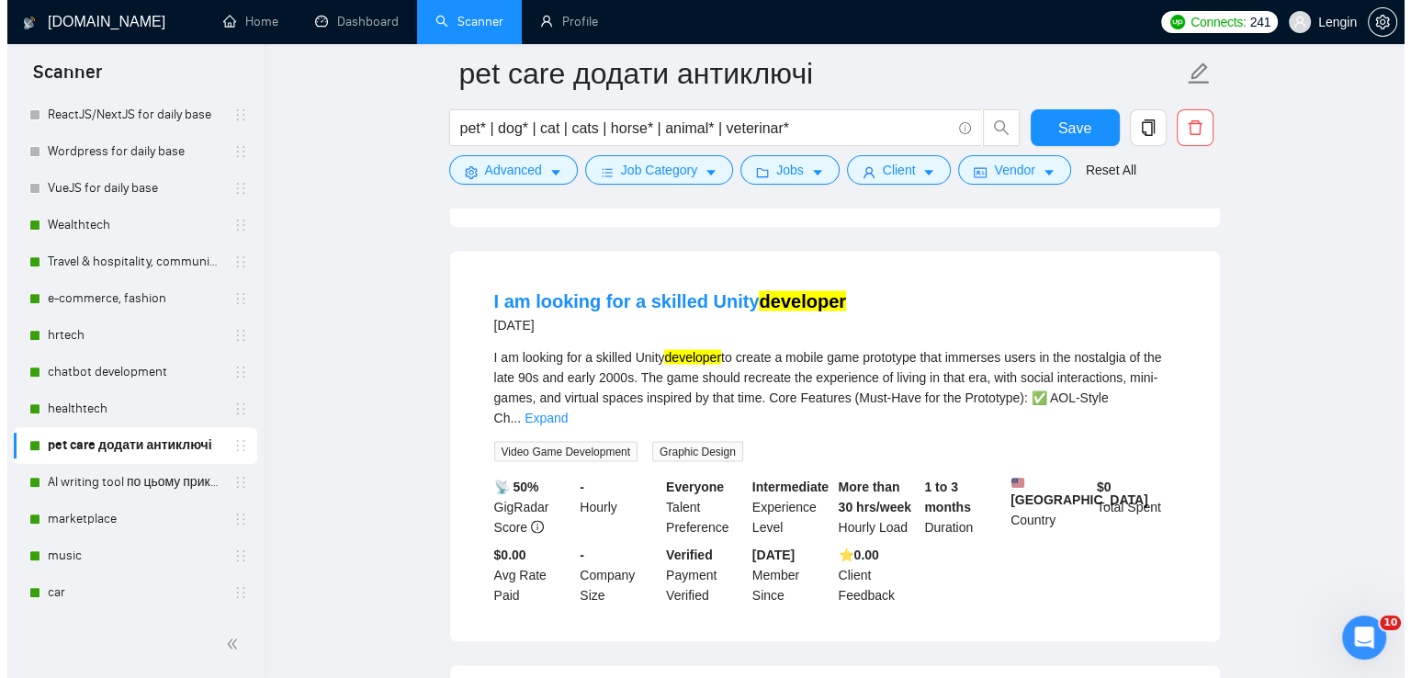
scroll to position [10405, 0]
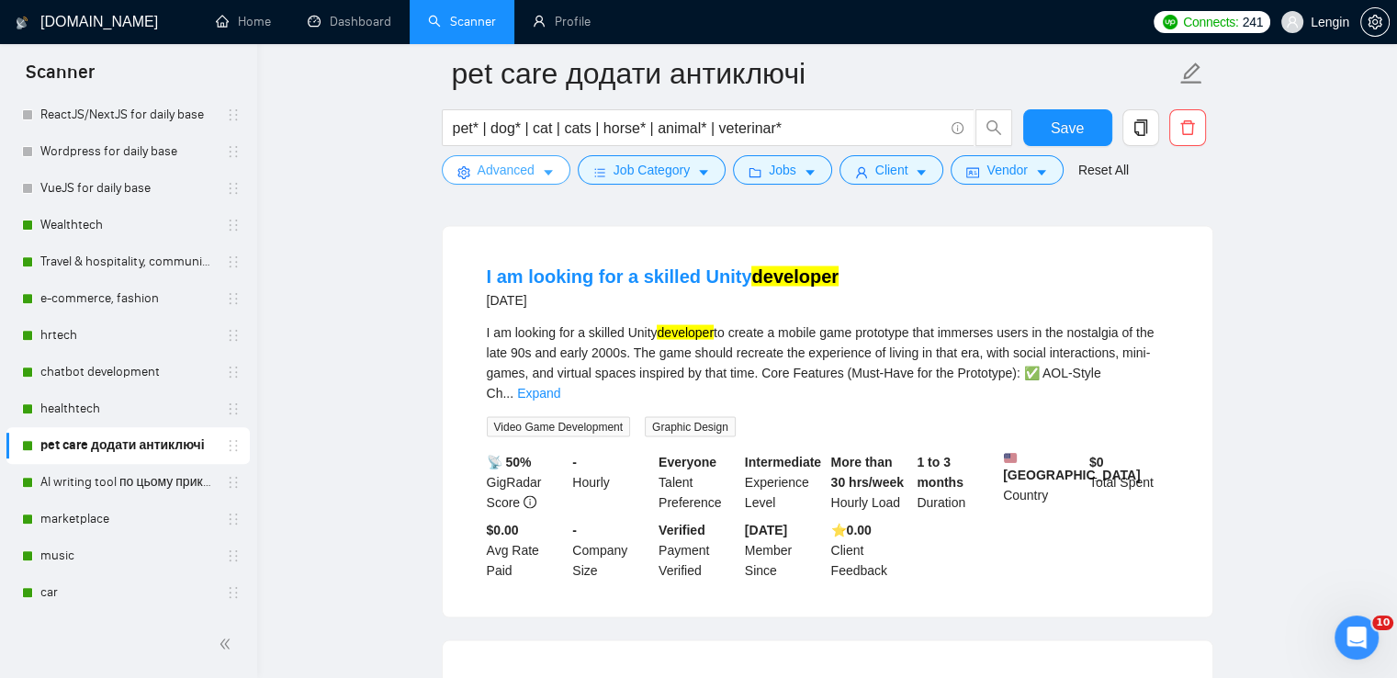
click at [534, 174] on button "Advanced" at bounding box center [506, 169] width 129 height 29
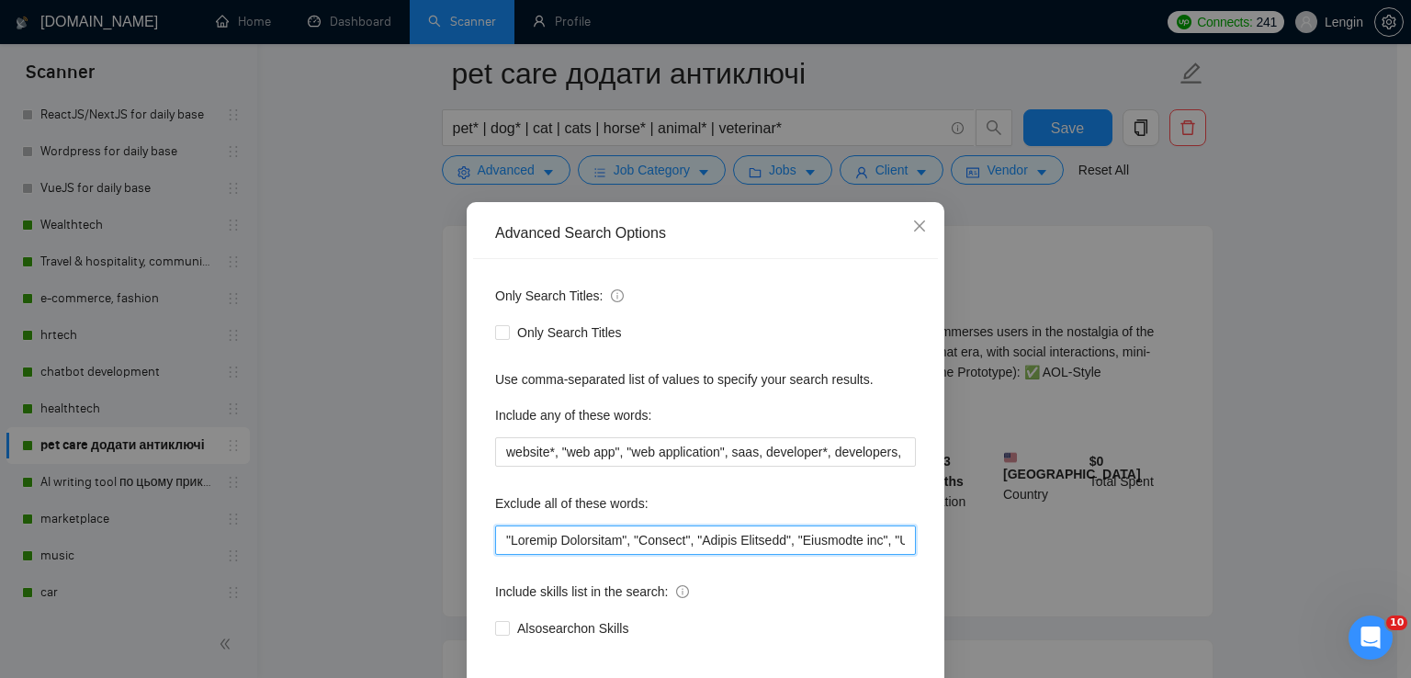
click at [503, 536] on input "text" at bounding box center [705, 539] width 421 height 29
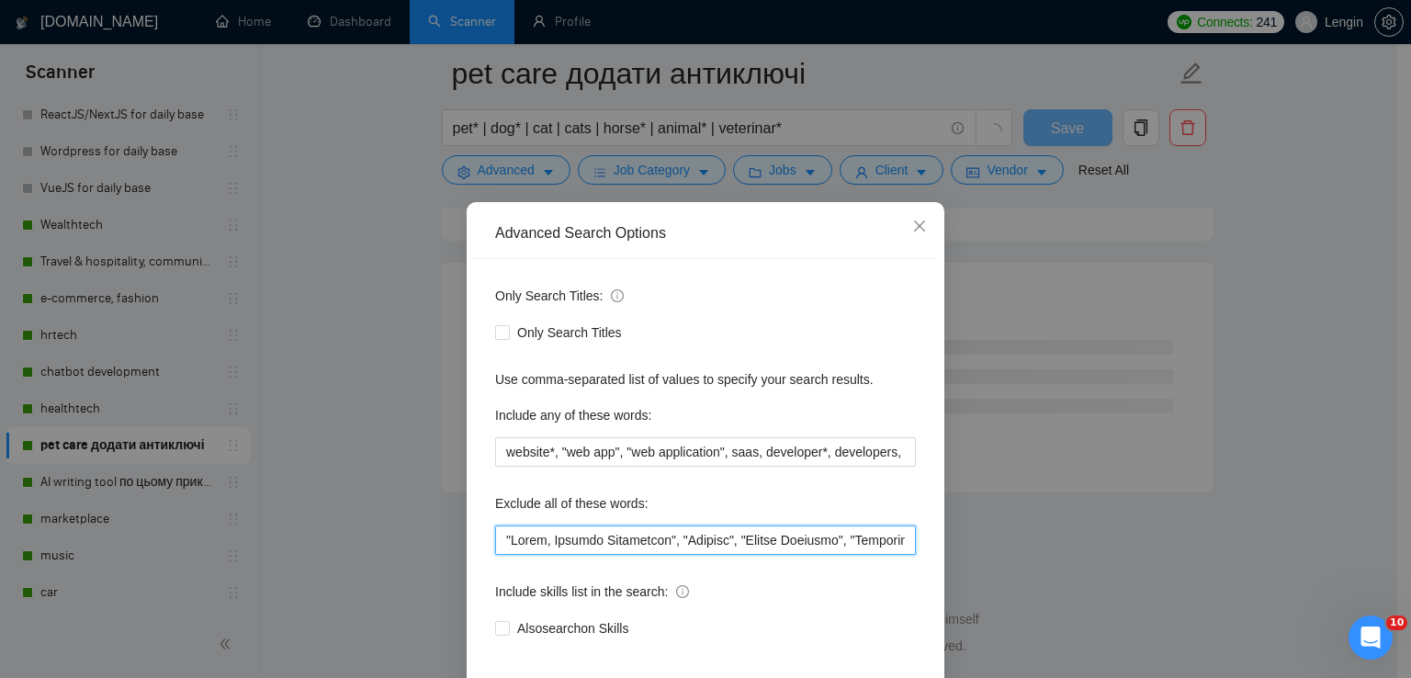
scroll to position [7422, 0]
click at [502, 541] on input "text" at bounding box center [705, 539] width 421 height 29
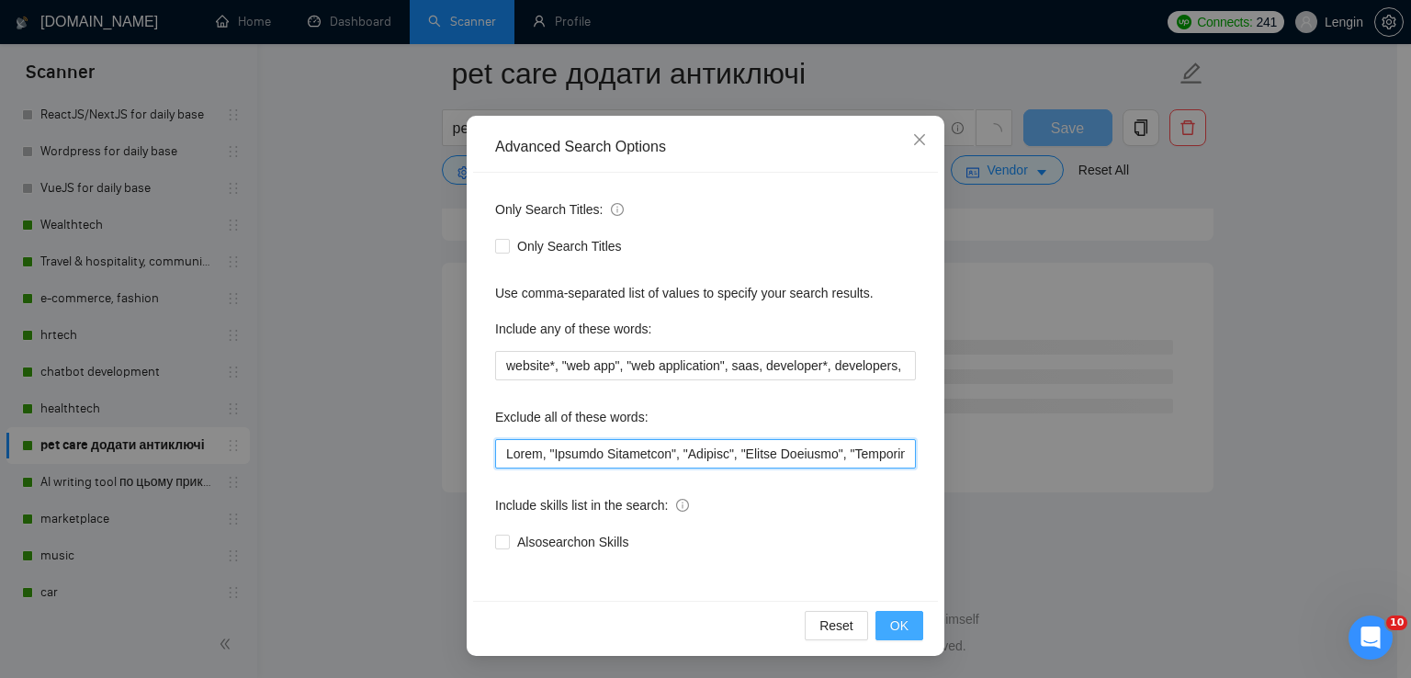
scroll to position [2388, 0]
click at [906, 626] on button "OK" at bounding box center [899, 625] width 48 height 29
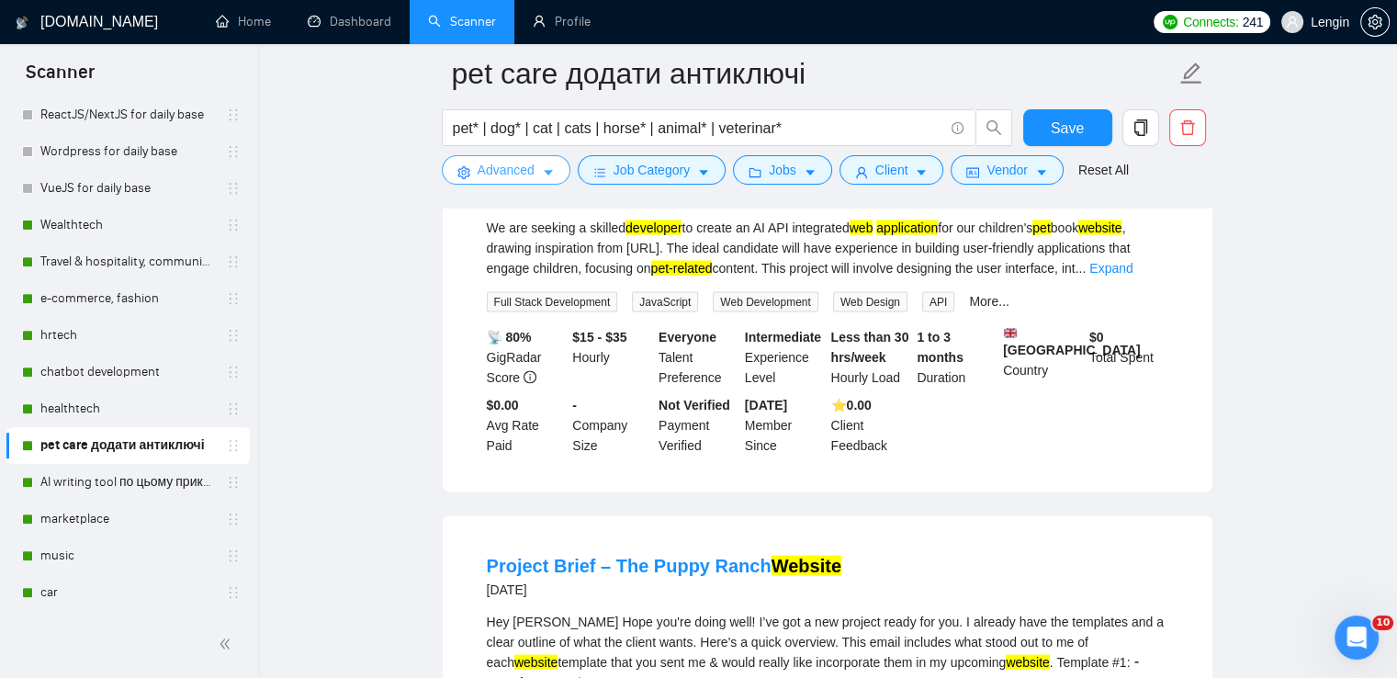
scroll to position [3839, 0]
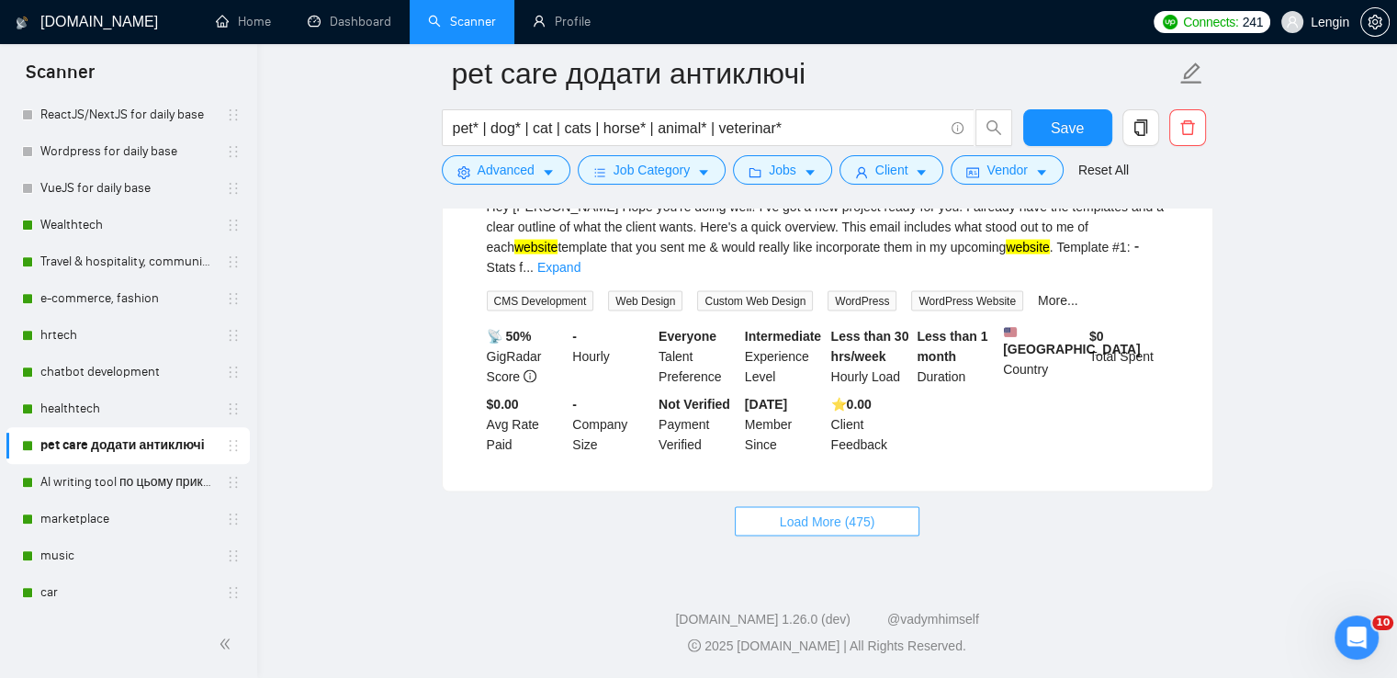
click at [831, 531] on button "Load More (475)" at bounding box center [828, 521] width 186 height 29
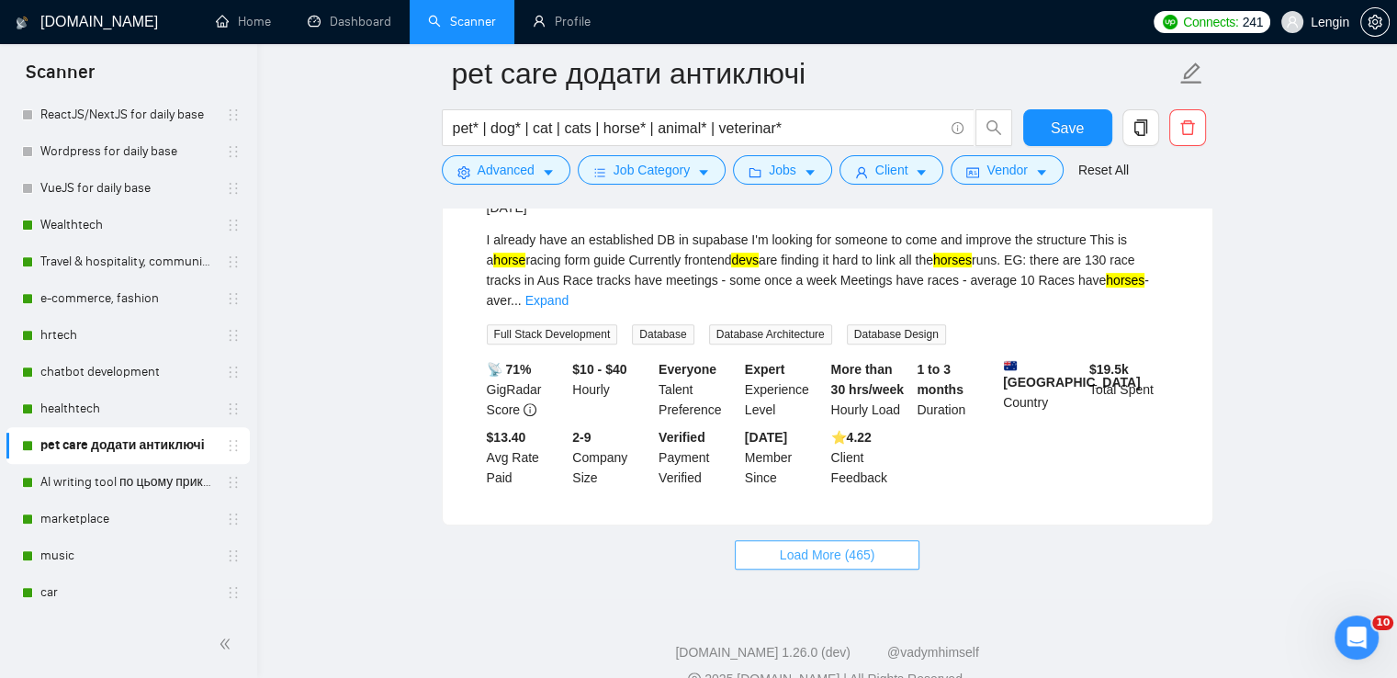
scroll to position [7808, 0]
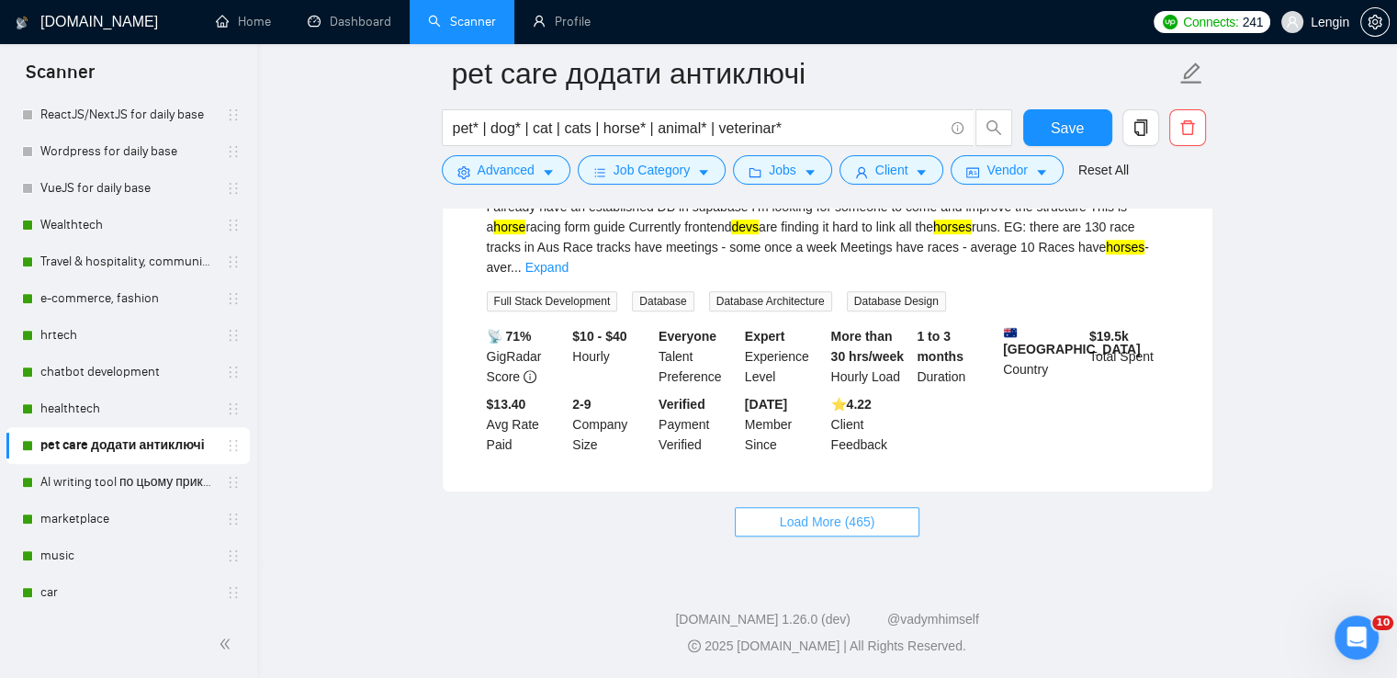
click at [781, 522] on span "Load More (465)" at bounding box center [828, 522] width 96 height 20
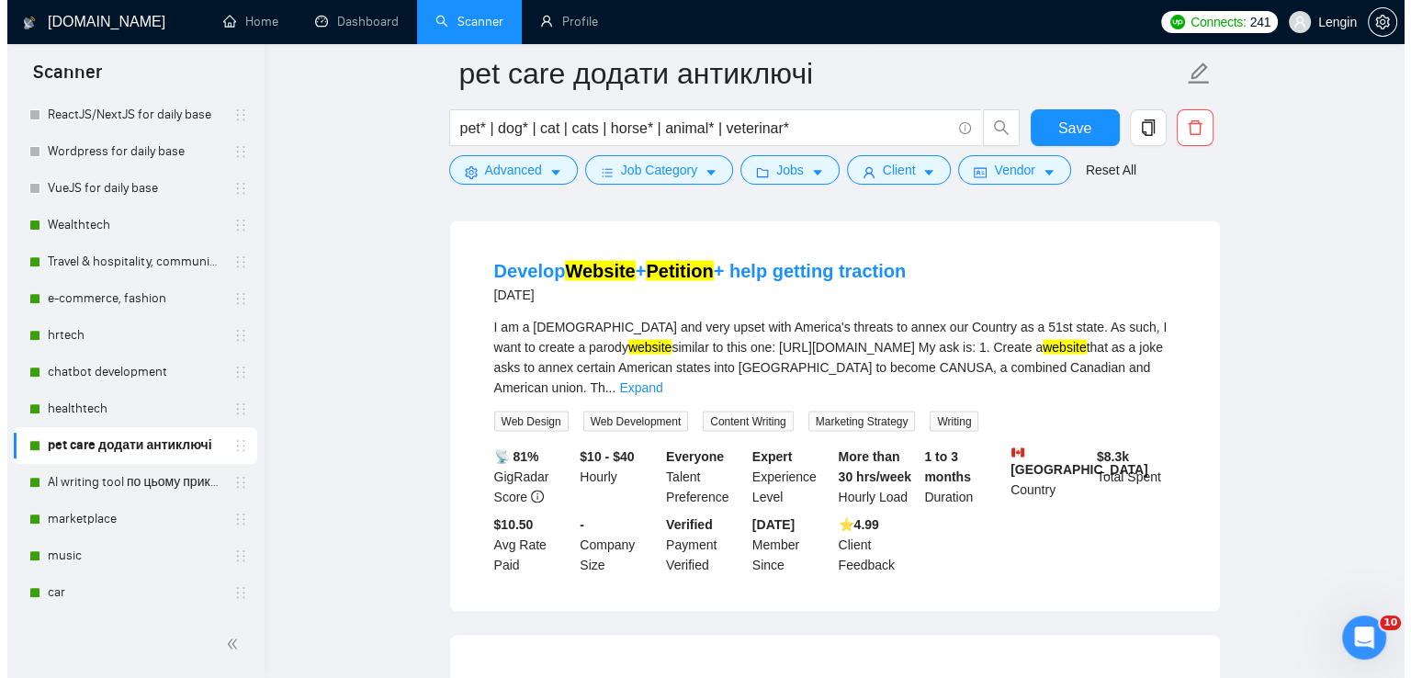
scroll to position [10455, 0]
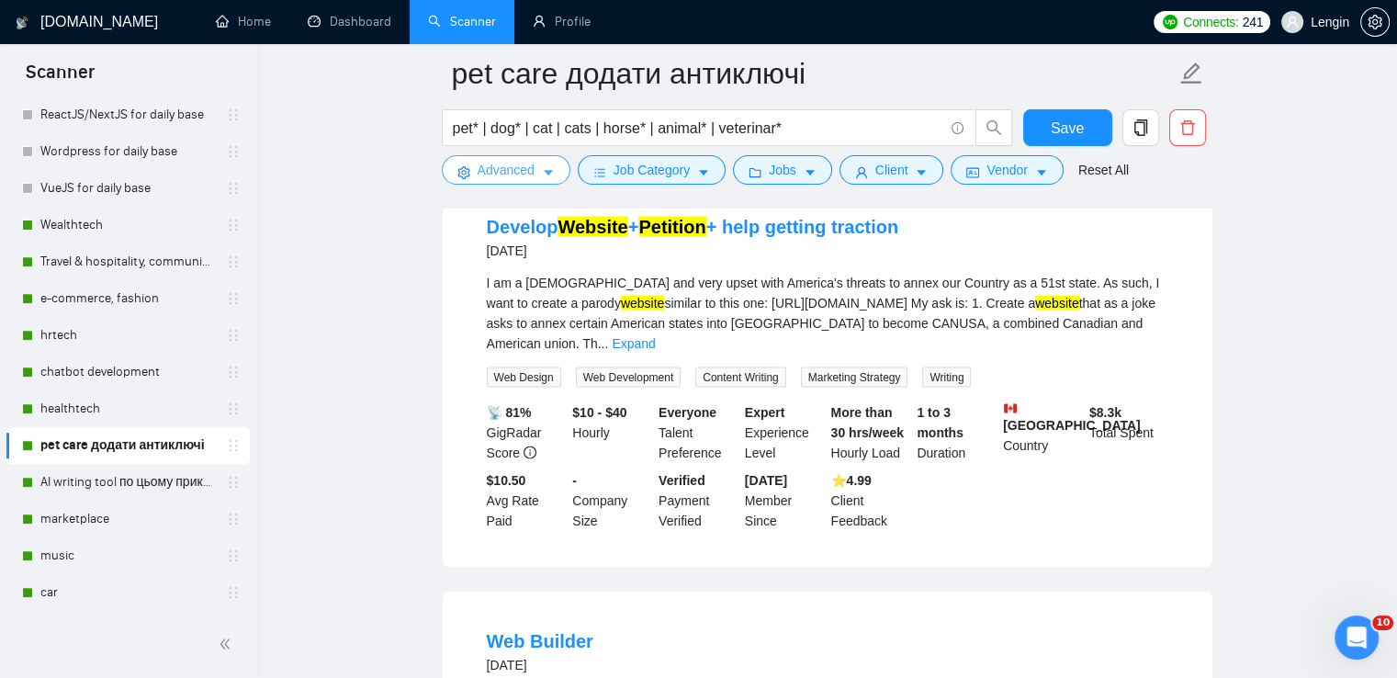
click at [525, 179] on span "Advanced" at bounding box center [506, 170] width 57 height 20
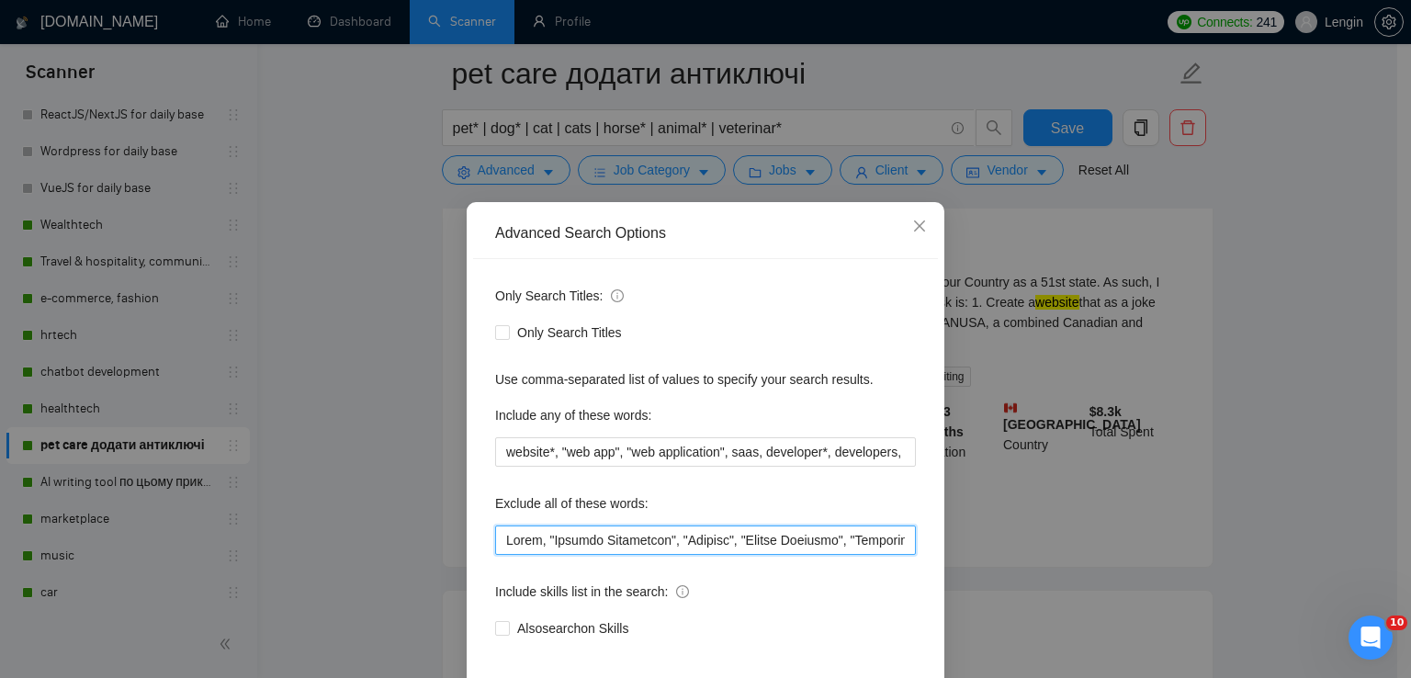
click at [500, 537] on input "text" at bounding box center [705, 539] width 421 height 29
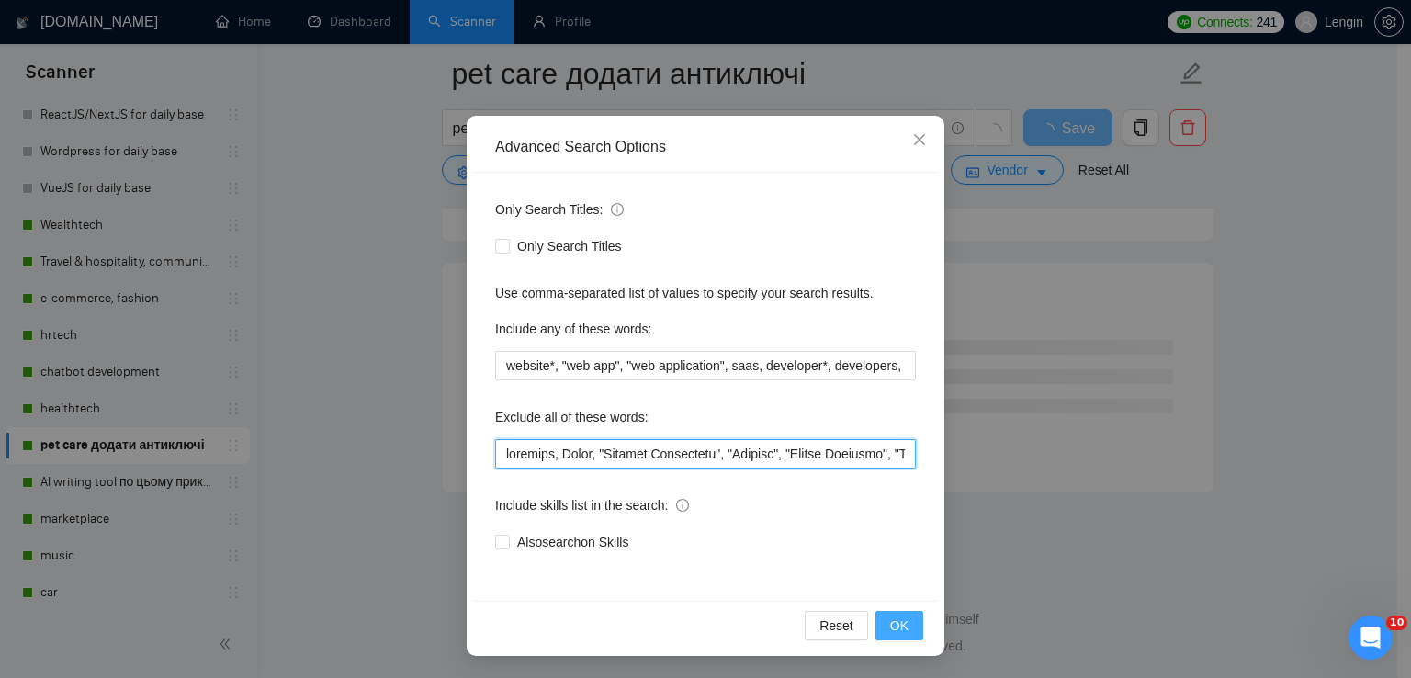
scroll to position [7422, 0]
click at [890, 625] on span "OK" at bounding box center [899, 625] width 18 height 20
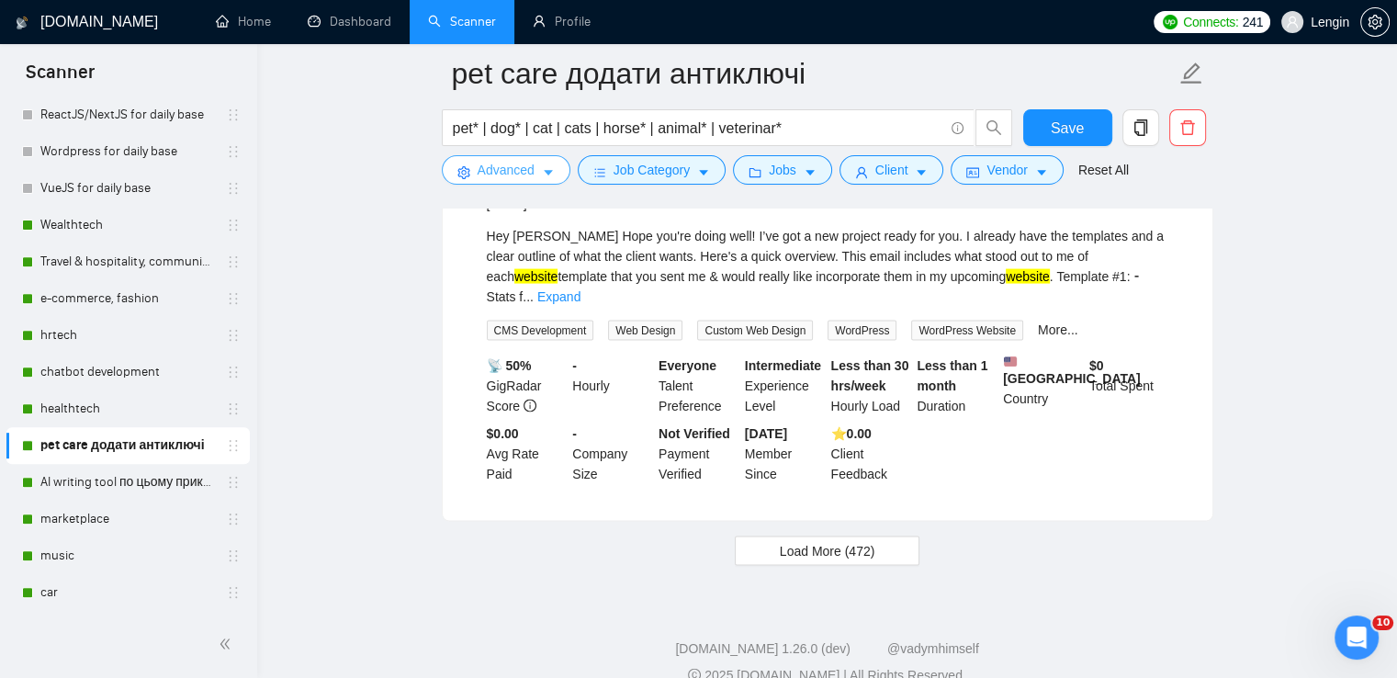
scroll to position [3839, 0]
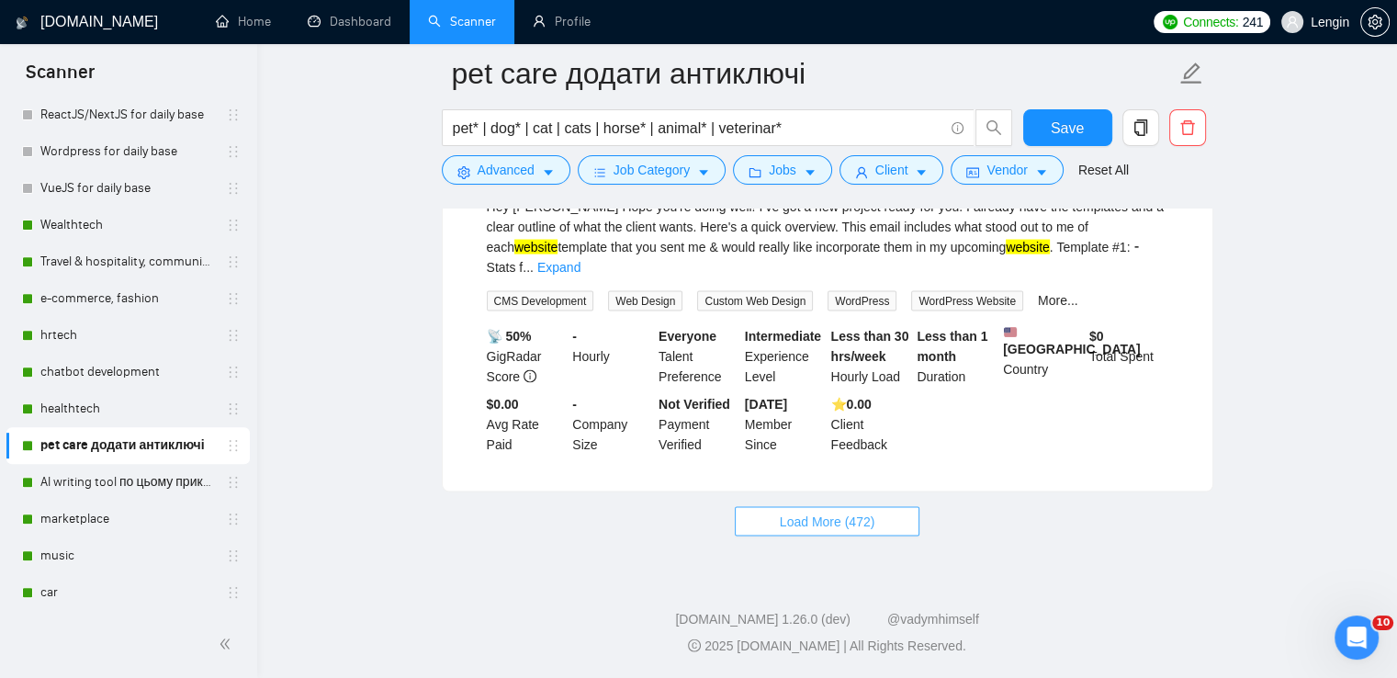
click at [818, 525] on span "Load More (472)" at bounding box center [828, 522] width 96 height 20
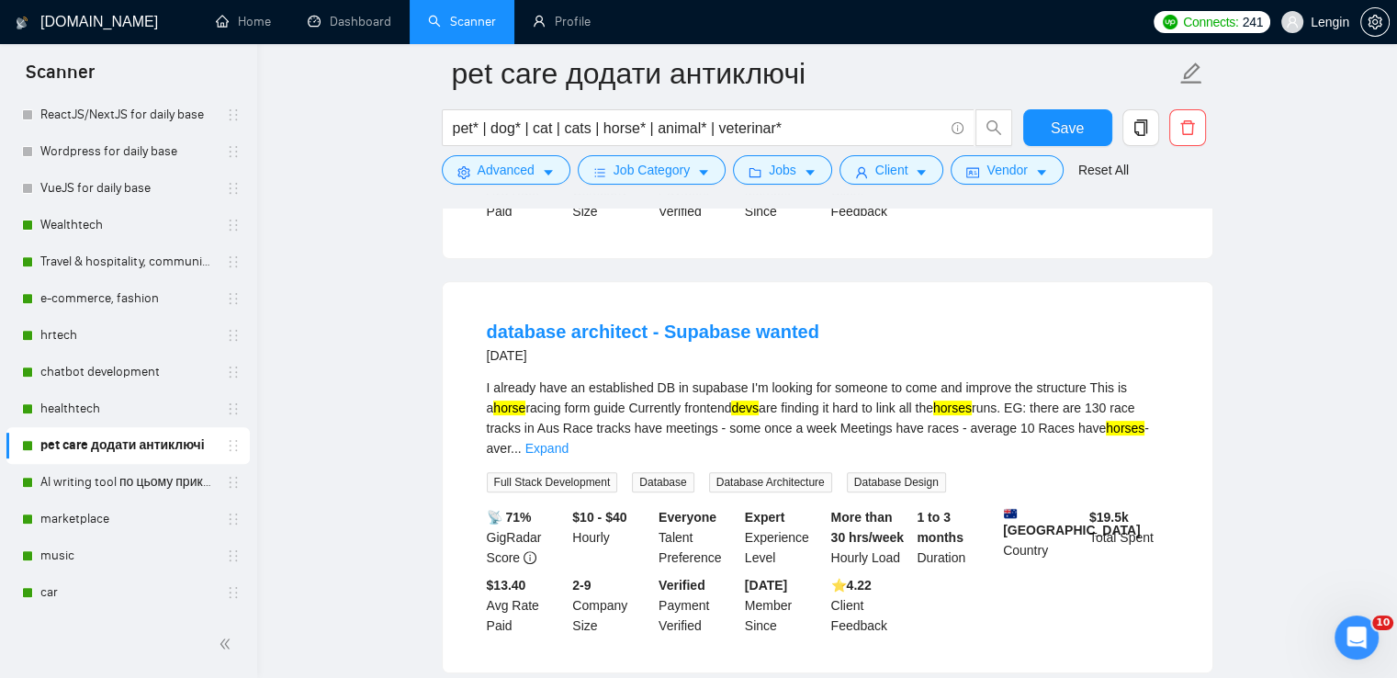
scroll to position [7771, 0]
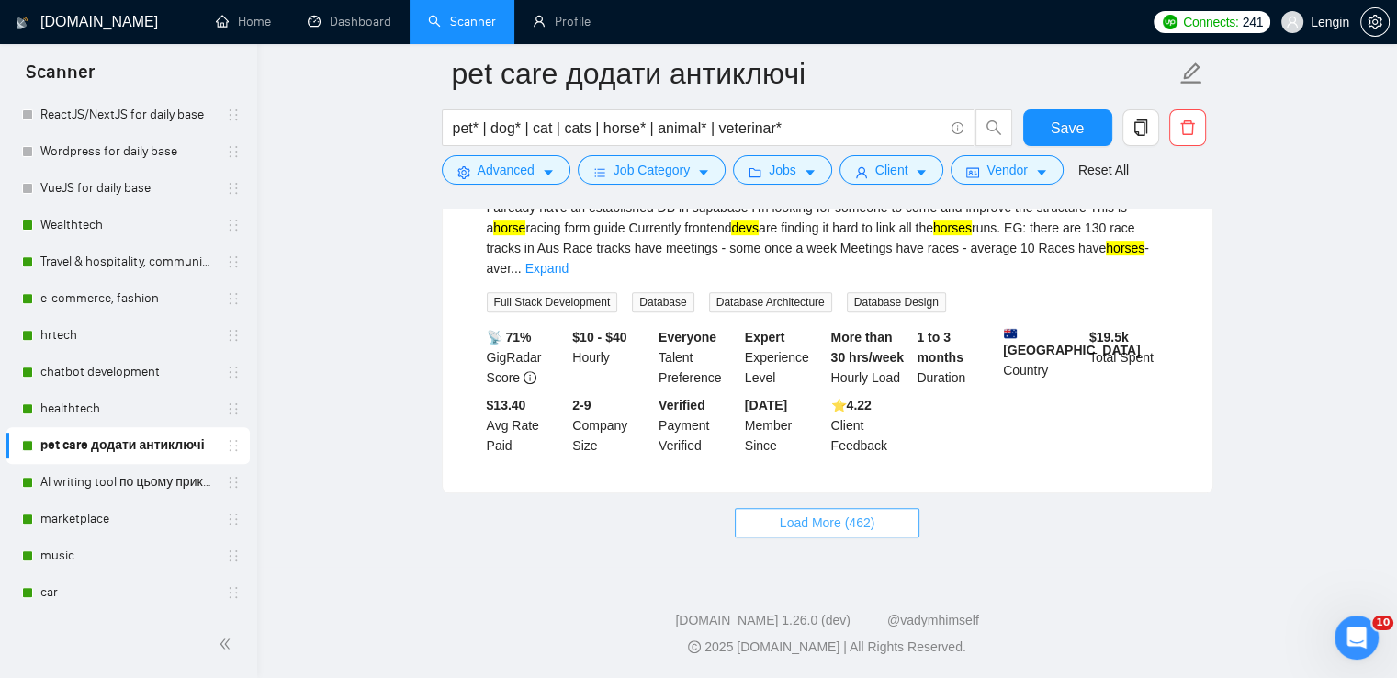
click at [816, 533] on span "Load More (462)" at bounding box center [828, 523] width 96 height 20
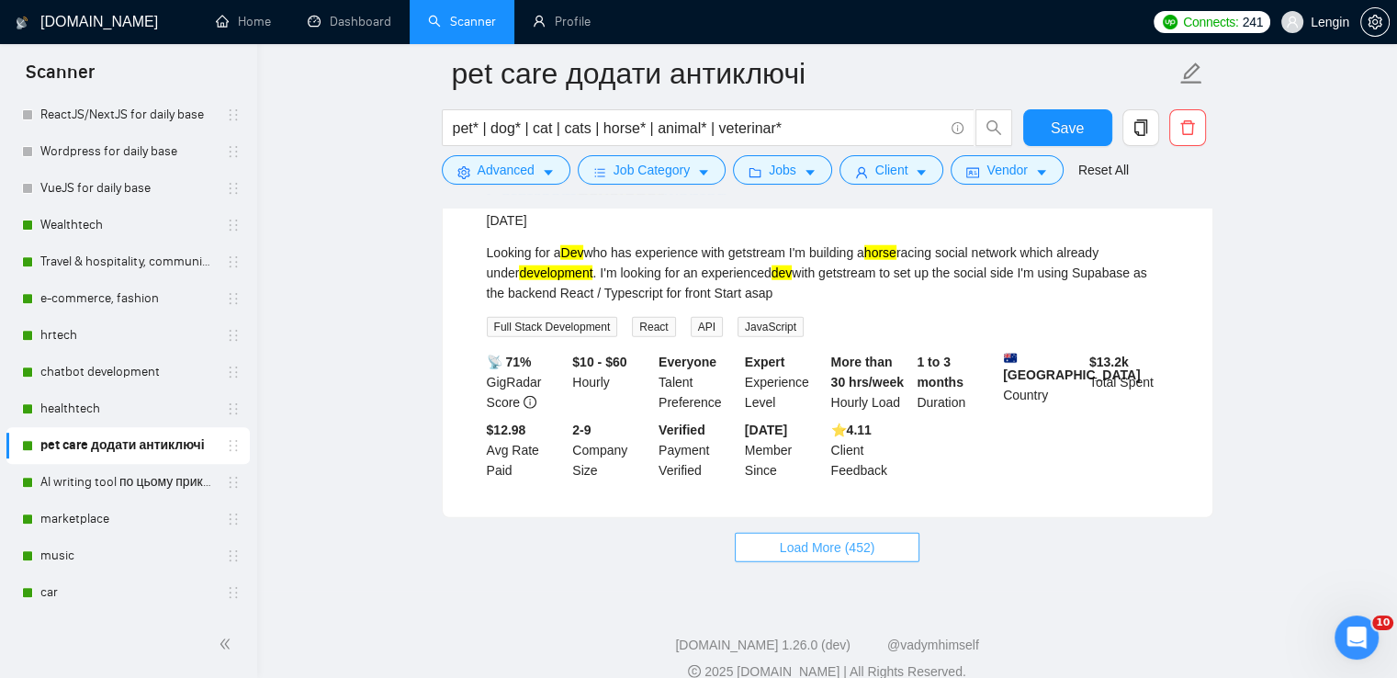
scroll to position [11777, 0]
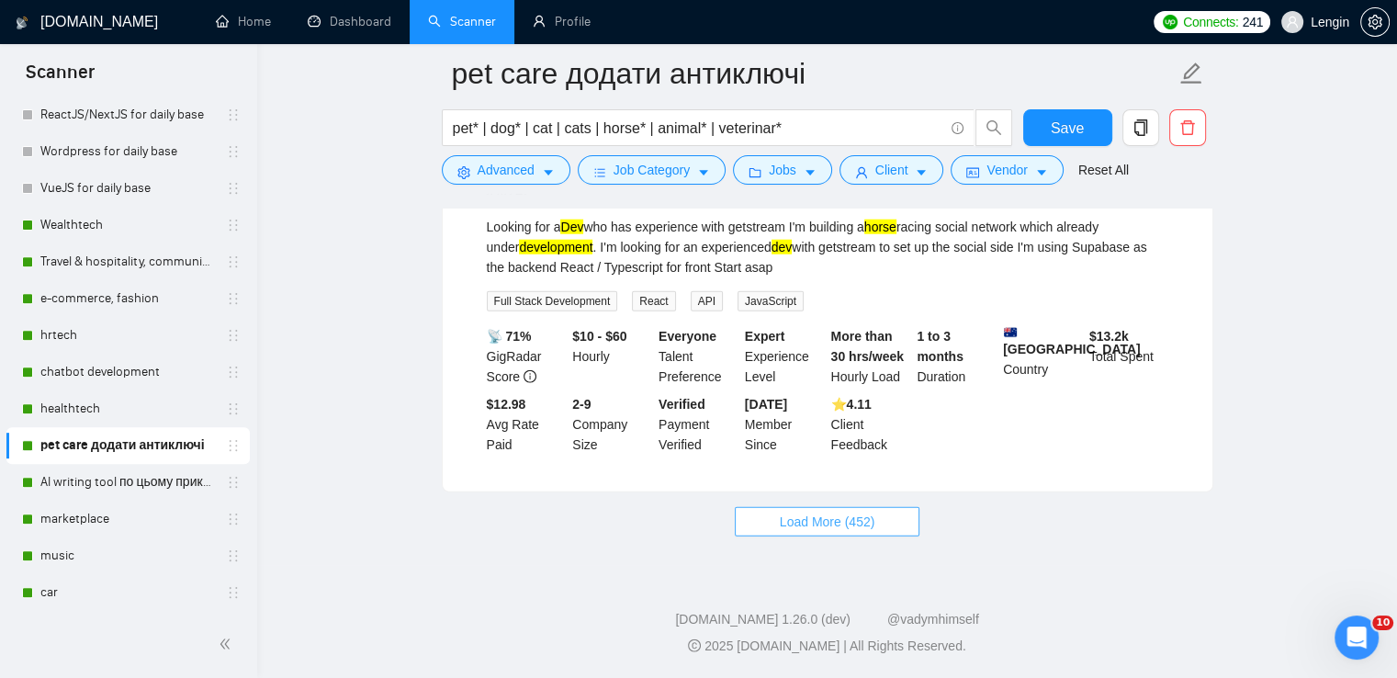
click at [827, 523] on span "Load More (452)" at bounding box center [828, 522] width 96 height 20
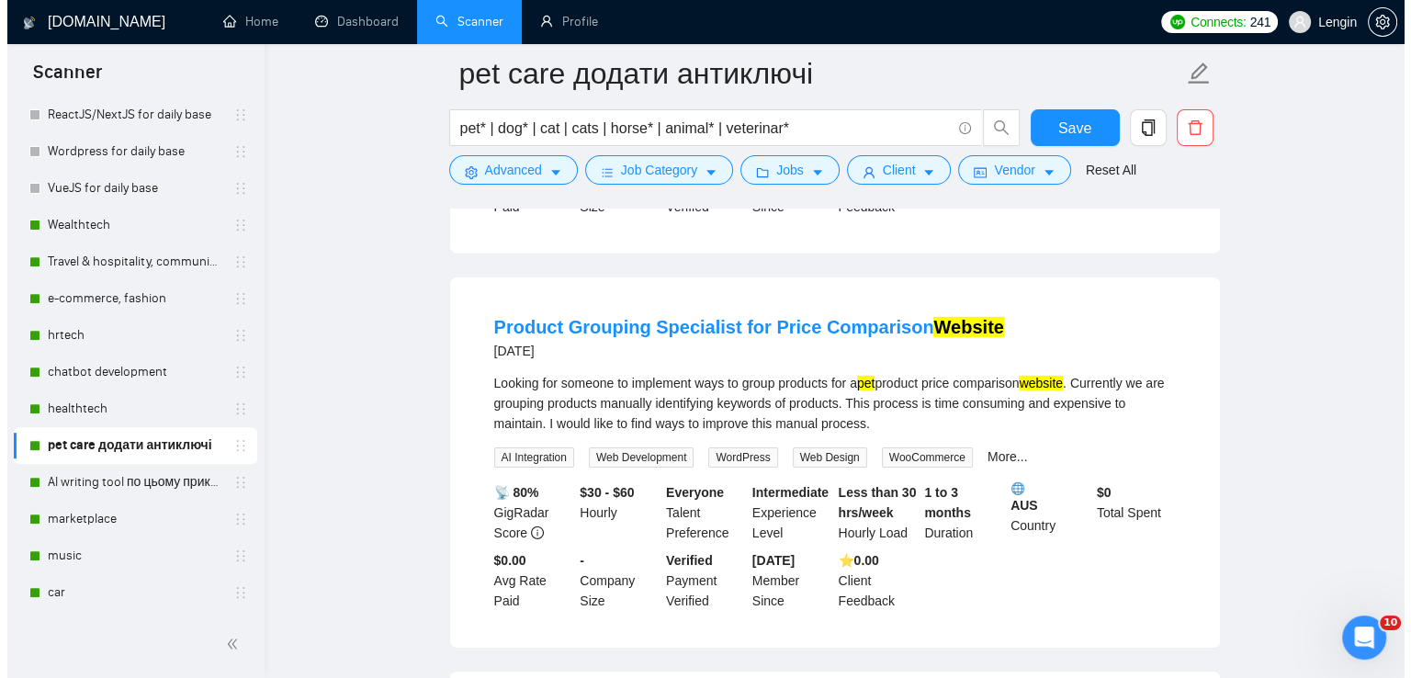
scroll to position [12761, 0]
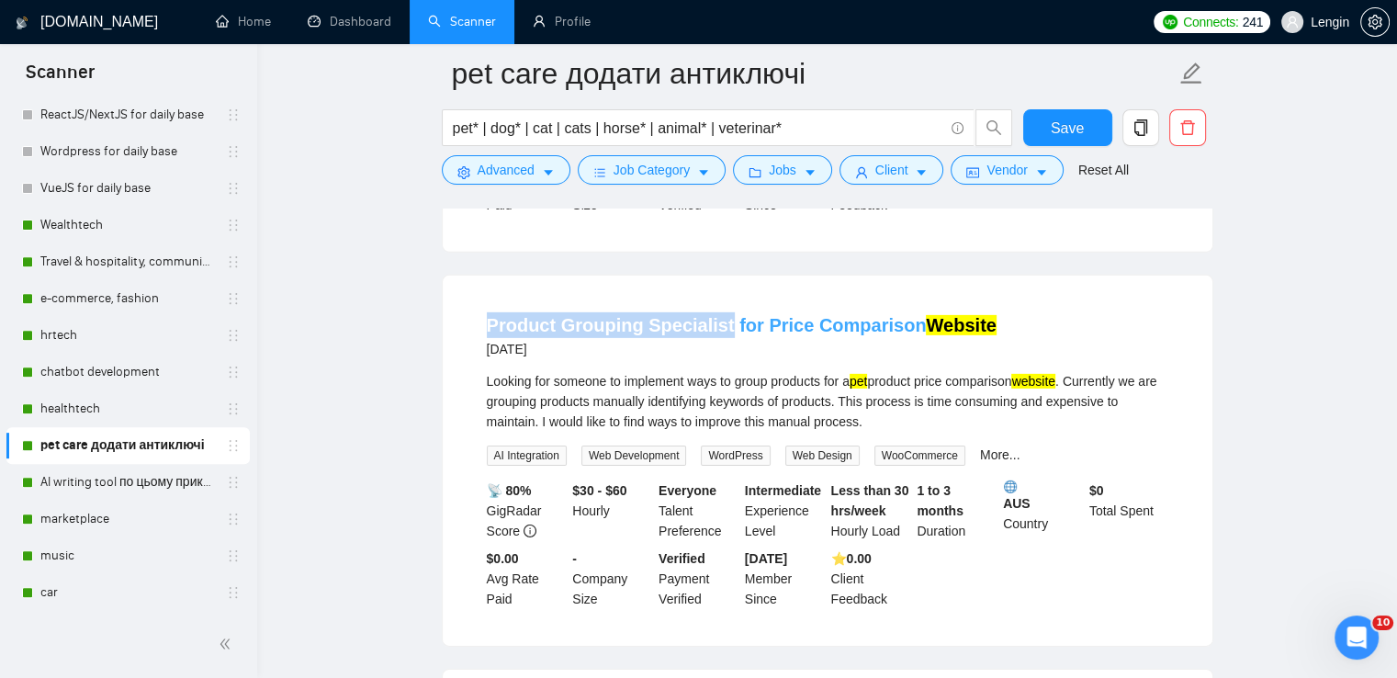
drag, startPoint x: 478, startPoint y: 370, endPoint x: 720, endPoint y: 378, distance: 242.6
click at [720, 378] on li "Product Grouping Specialist for Price Comparison Website [DATE] Looking for som…" at bounding box center [828, 461] width 726 height 326
copy link "Product Grouping Specialist"
click at [538, 172] on button "Advanced" at bounding box center [506, 169] width 129 height 29
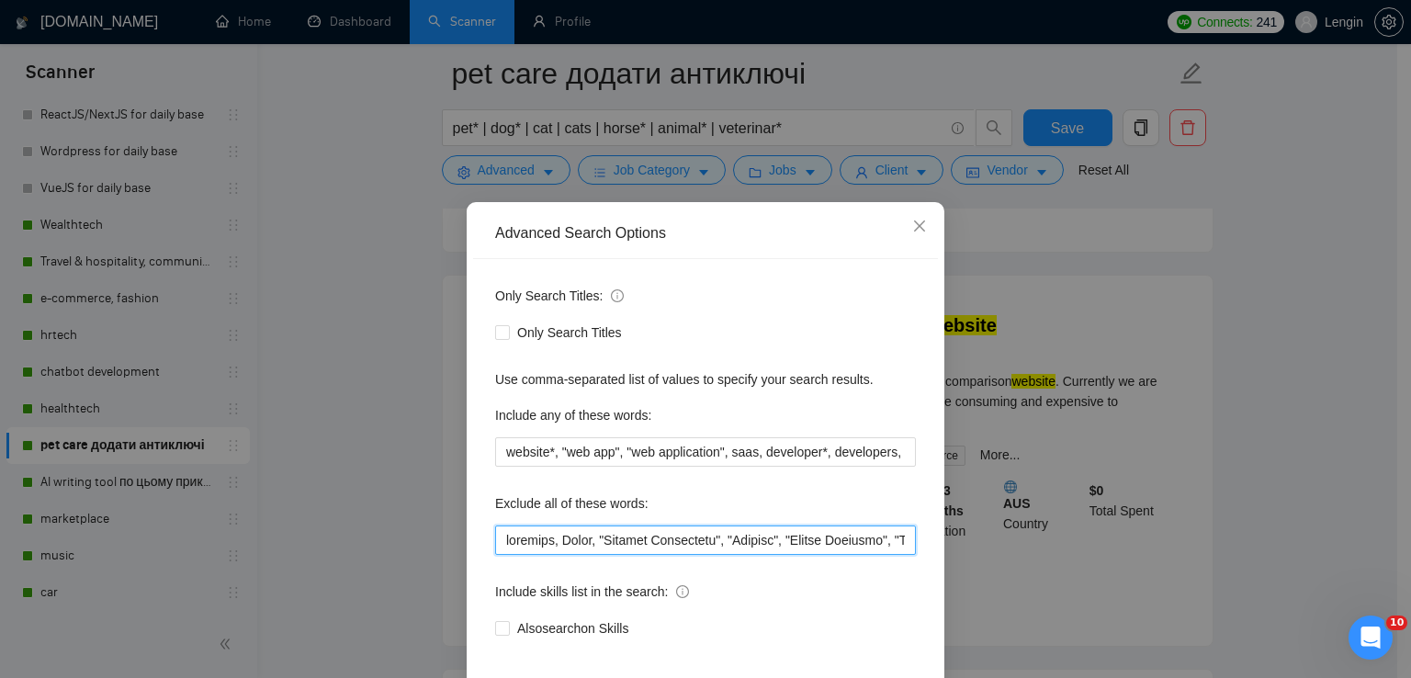
click at [499, 538] on input "text" at bounding box center [705, 539] width 421 height 29
paste input "Product Grouping Specialist"
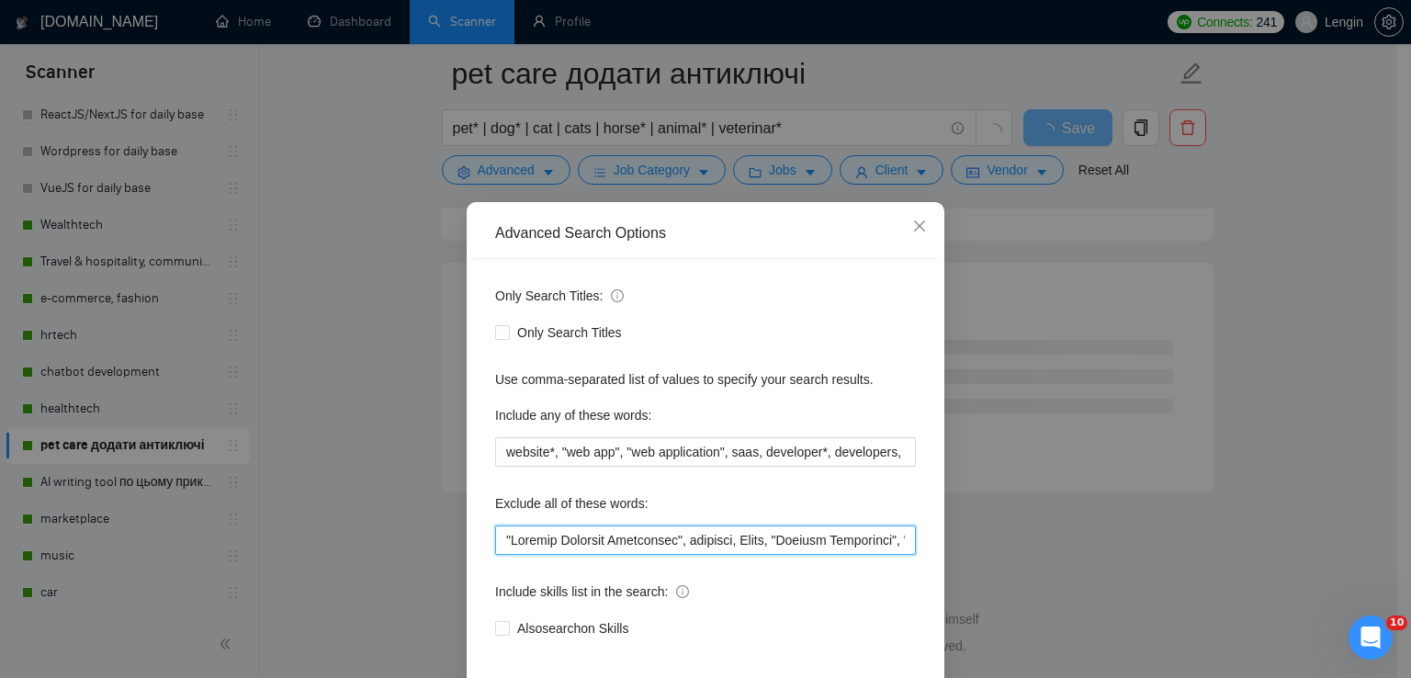
scroll to position [86, 0]
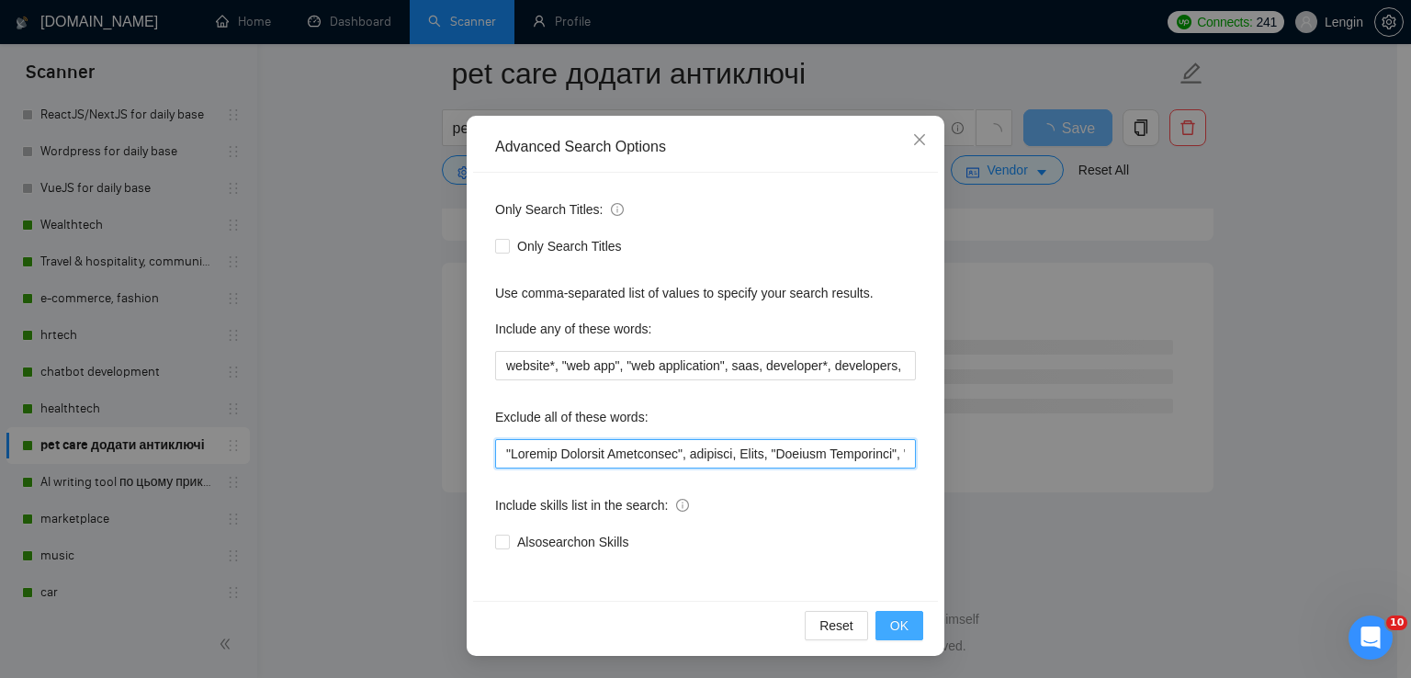
type input ""Loremip Dolorsit Ametconsec", adipisci, Elits, "Doeiusm Temporinci", "Utlabor"…"
click at [902, 631] on button "OK" at bounding box center [899, 625] width 48 height 29
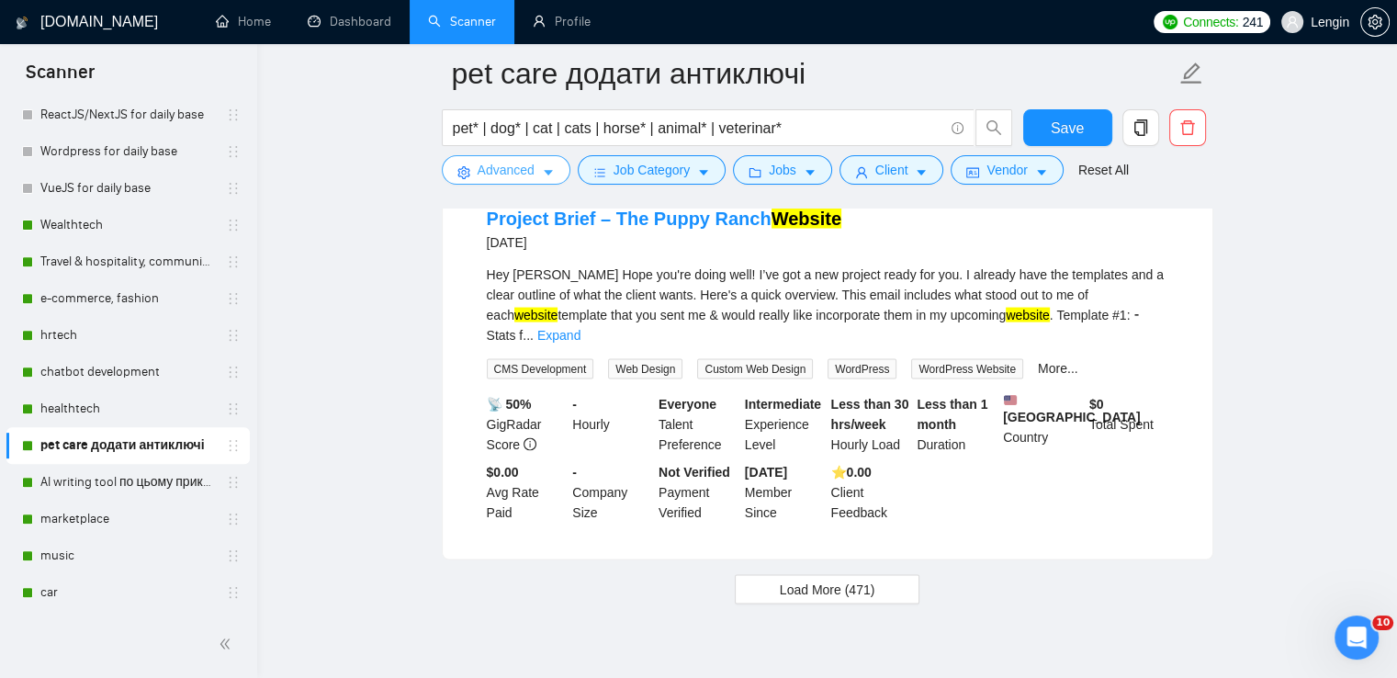
scroll to position [3681, 0]
click at [1045, 126] on button "Save" at bounding box center [1067, 127] width 89 height 37
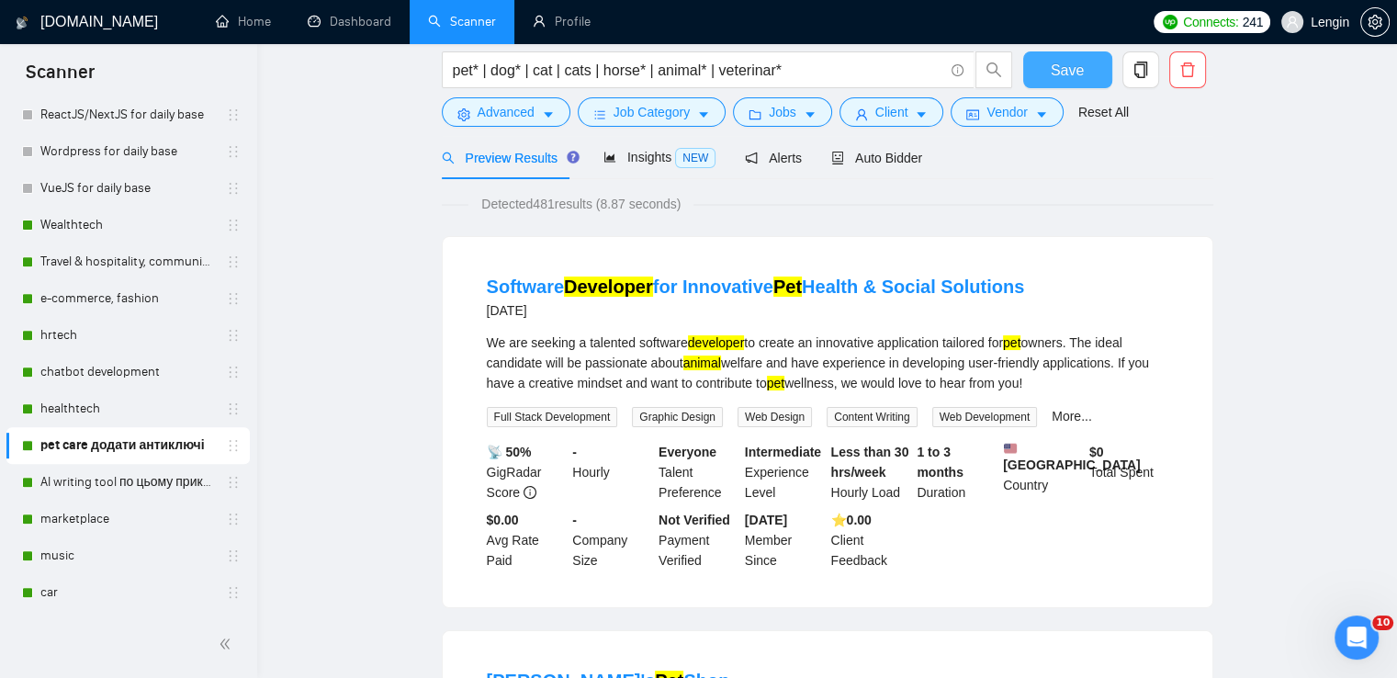
scroll to position [0, 0]
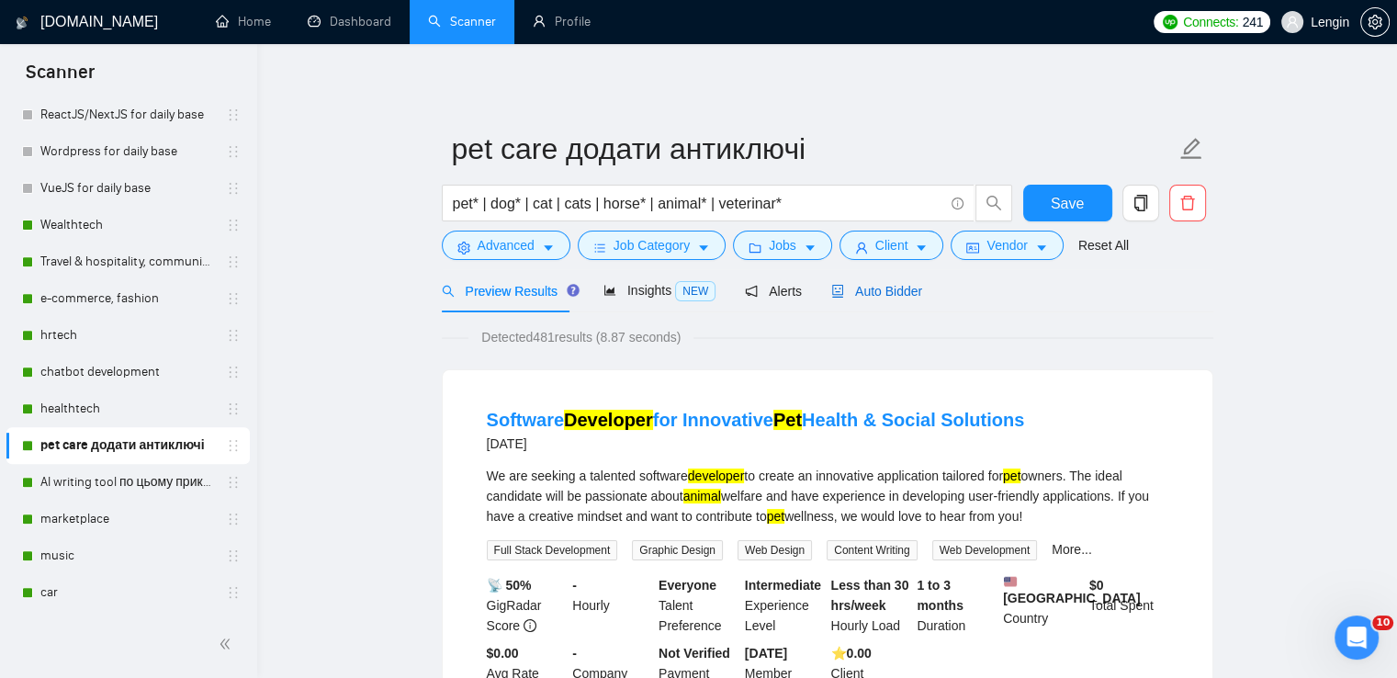
click at [893, 290] on span "Auto Bidder" at bounding box center [876, 291] width 91 height 15
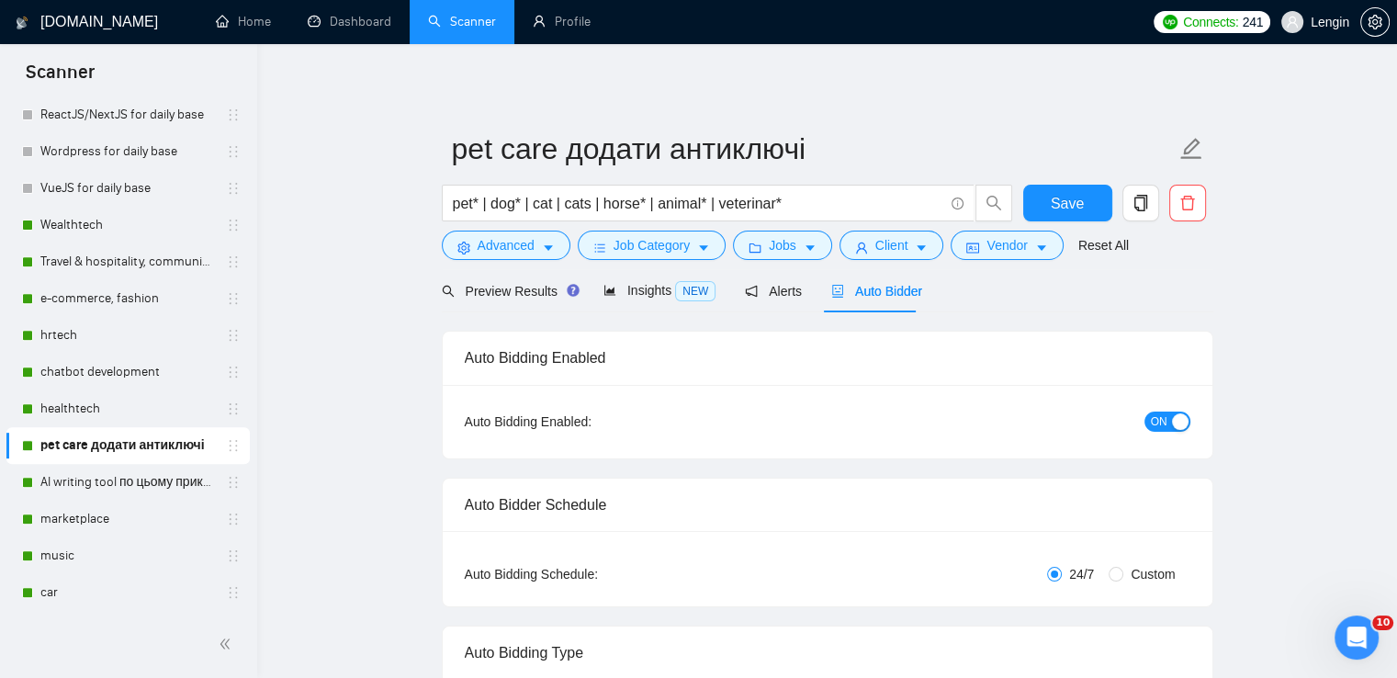
radio input "false"
radio input "true"
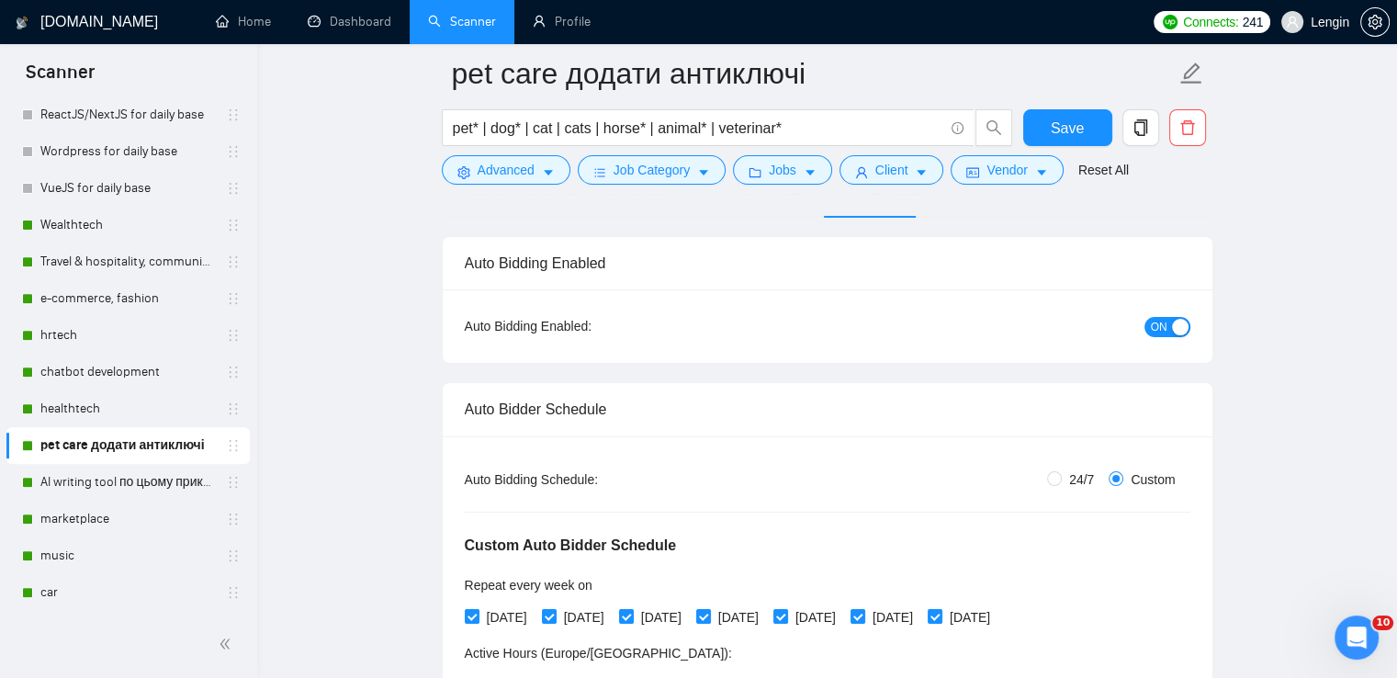
scroll to position [106, 0]
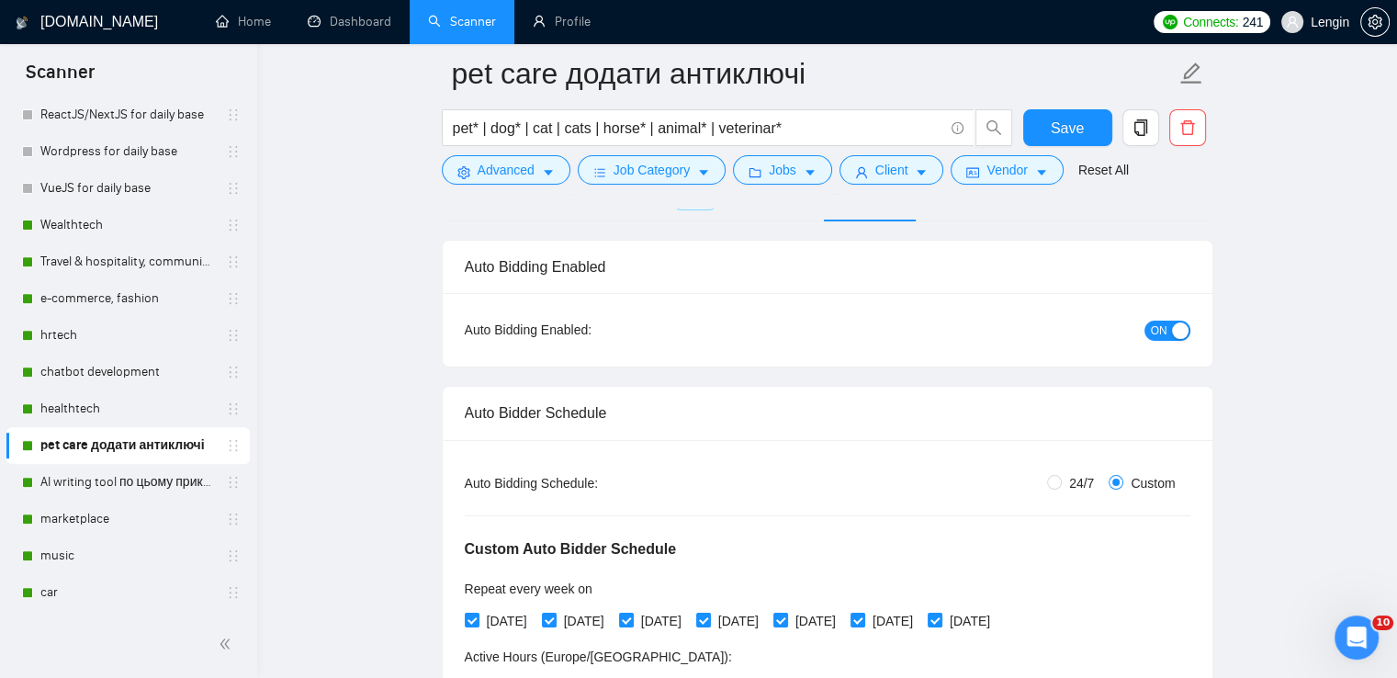
click at [1179, 325] on div "button" at bounding box center [1180, 330] width 17 height 17
click at [1037, 119] on button "Save" at bounding box center [1067, 127] width 89 height 37
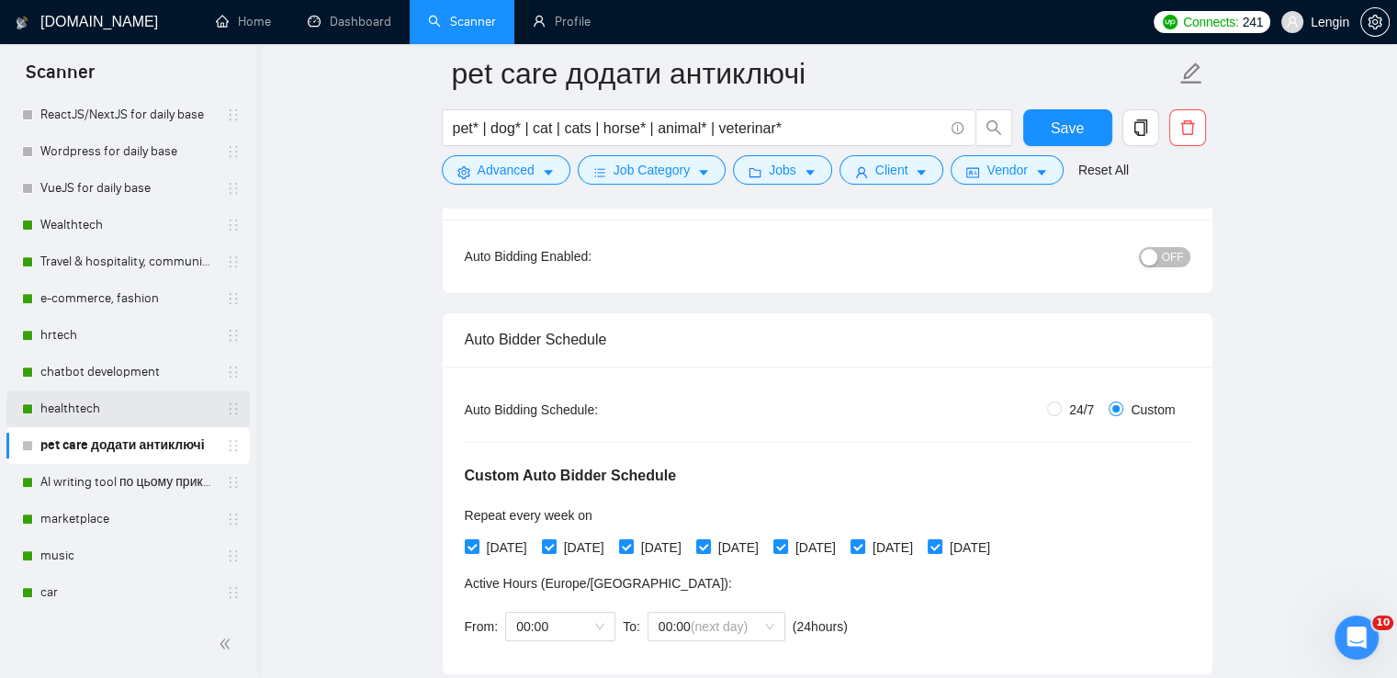
click at [112, 403] on link "healthtech" at bounding box center [127, 408] width 175 height 37
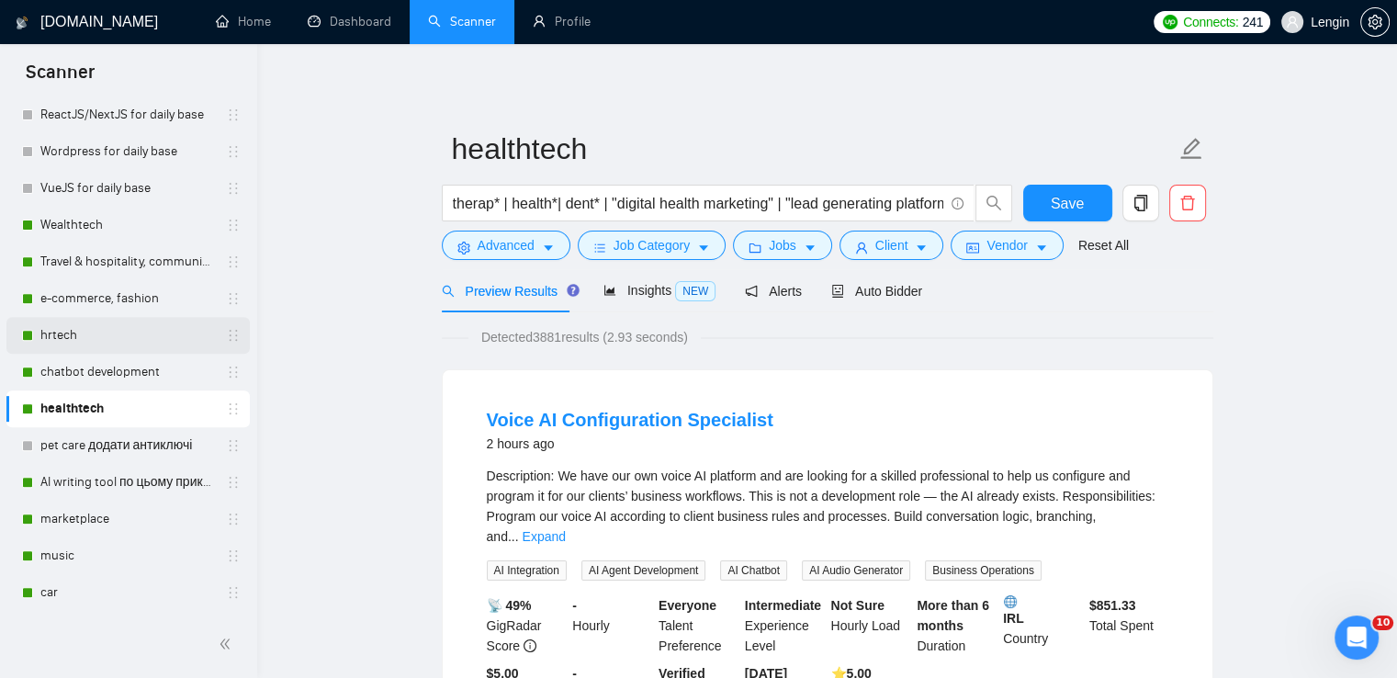
click at [85, 337] on link "hrtech" at bounding box center [127, 335] width 175 height 37
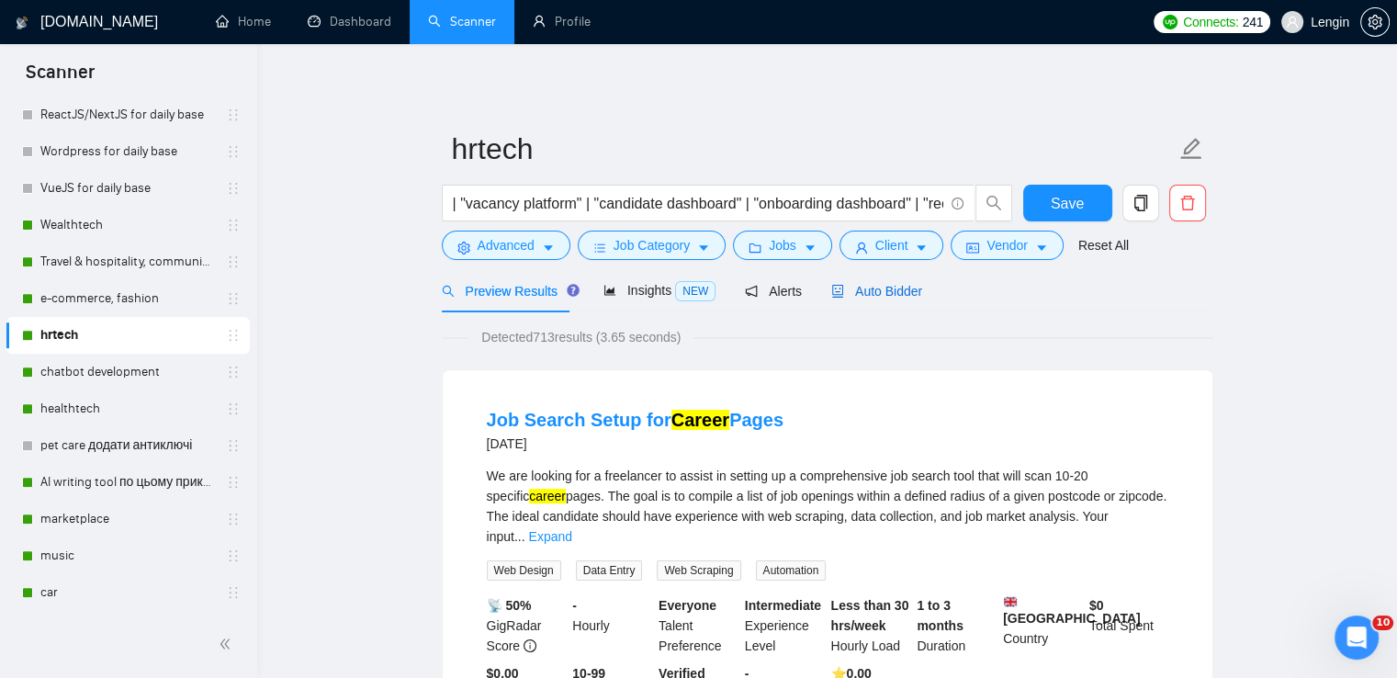
click at [864, 297] on span "Auto Bidder" at bounding box center [876, 291] width 91 height 15
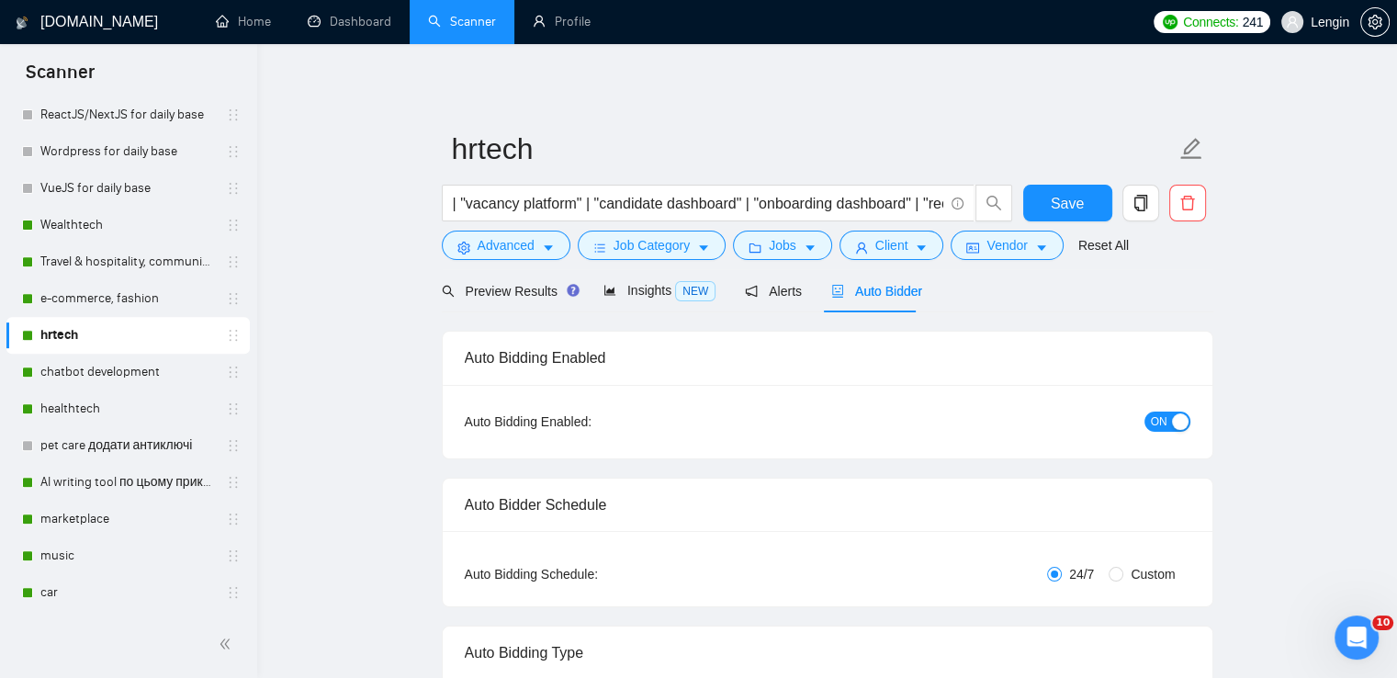
radio input "false"
radio input "true"
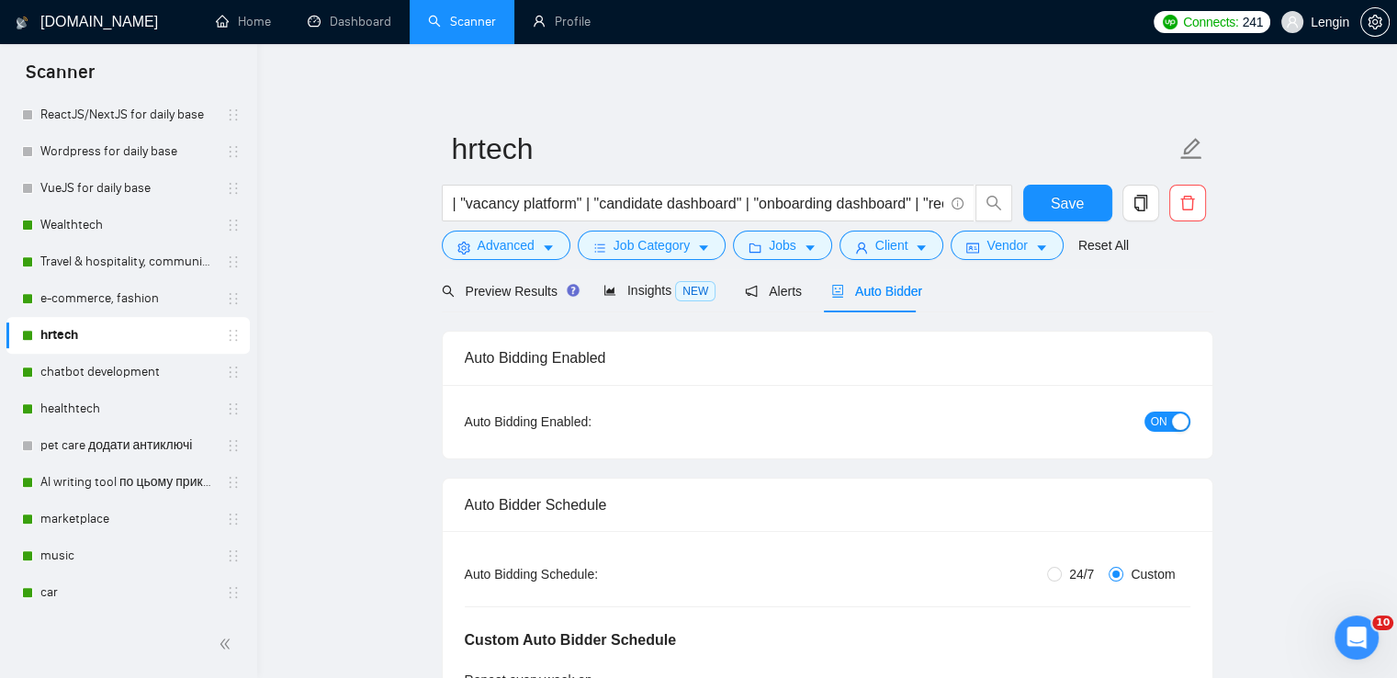
scroll to position [134, 0]
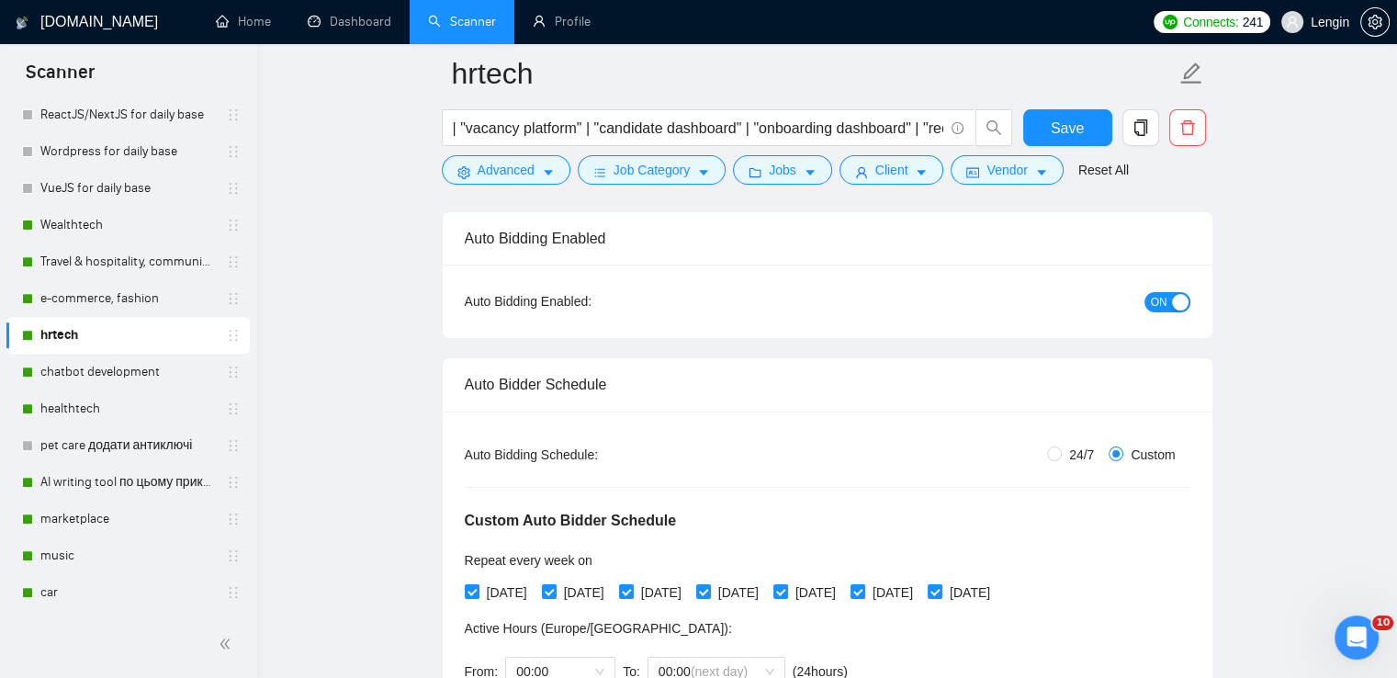
click at [1175, 308] on div "button" at bounding box center [1180, 302] width 17 height 17
click at [1071, 137] on span "Save" at bounding box center [1067, 128] width 33 height 23
click at [1091, 112] on button "Save" at bounding box center [1067, 127] width 89 height 37
click at [83, 380] on link "chatbot development" at bounding box center [127, 372] width 175 height 37
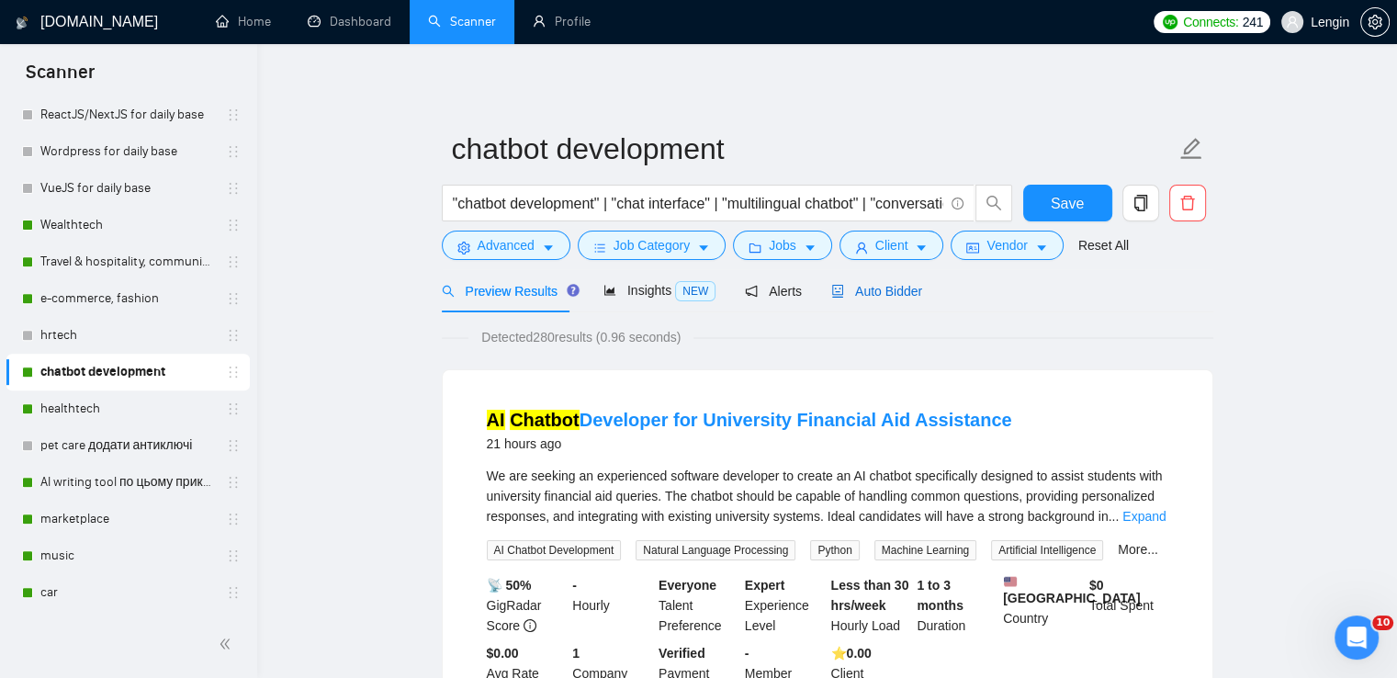
click at [885, 291] on span "Auto Bidder" at bounding box center [876, 291] width 91 height 15
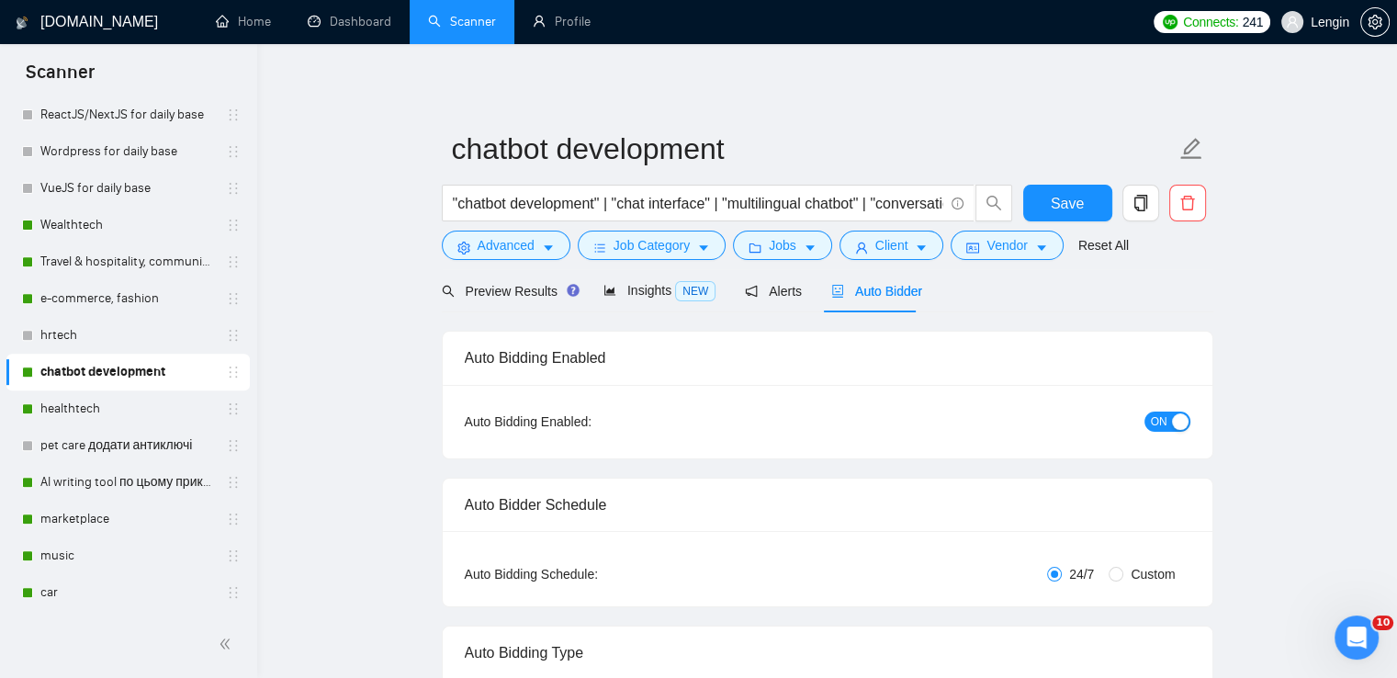
radio input "false"
radio input "true"
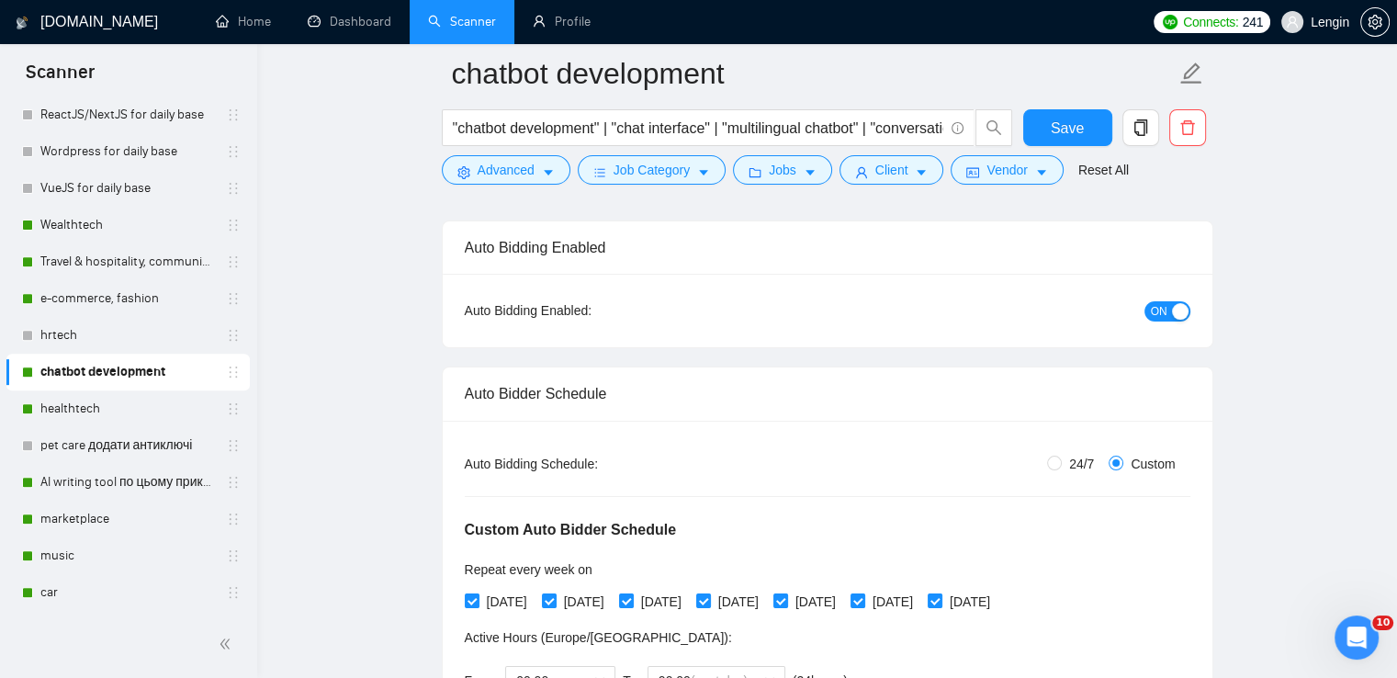
click at [1173, 296] on div "ON" at bounding box center [1069, 310] width 242 height 29
click at [1173, 313] on div "button" at bounding box center [1180, 311] width 17 height 17
click at [1055, 133] on span "Save" at bounding box center [1067, 128] width 33 height 23
click at [143, 484] on link "AI writing tool по цьому прикладу" at bounding box center [127, 482] width 175 height 37
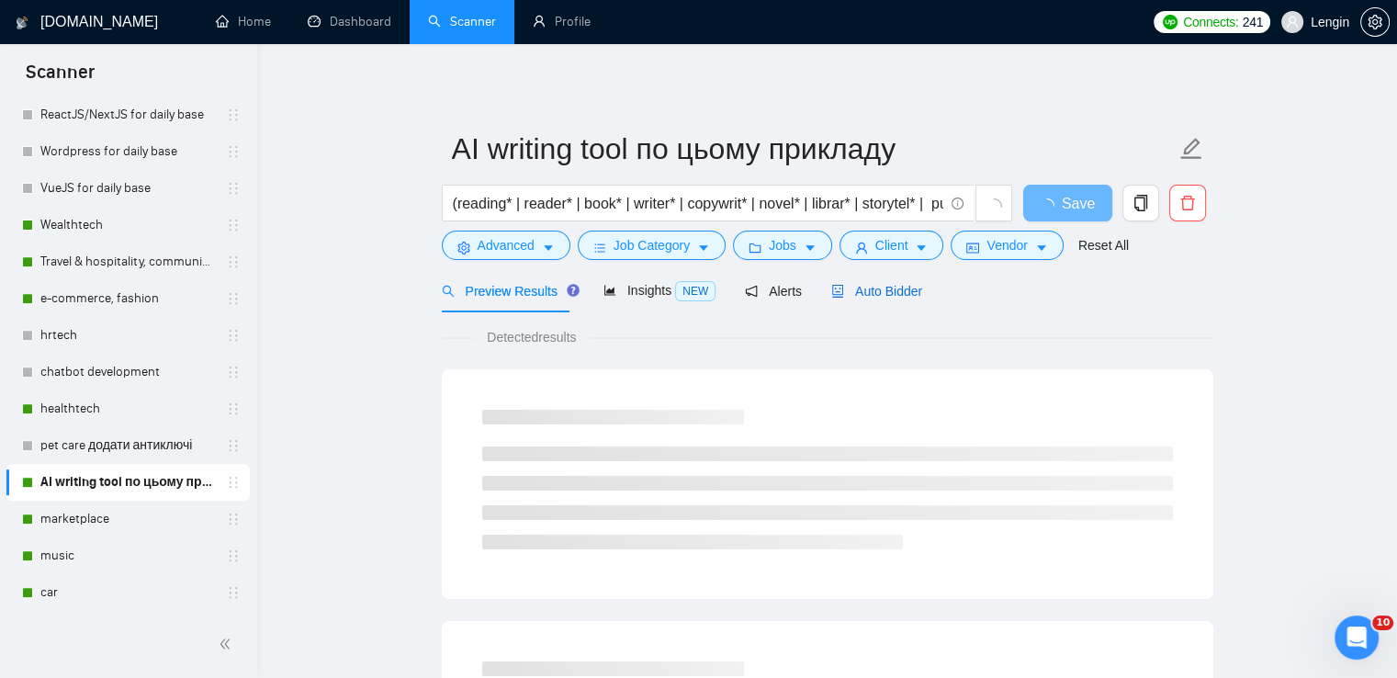
click at [856, 289] on span "Auto Bidder" at bounding box center [876, 291] width 91 height 15
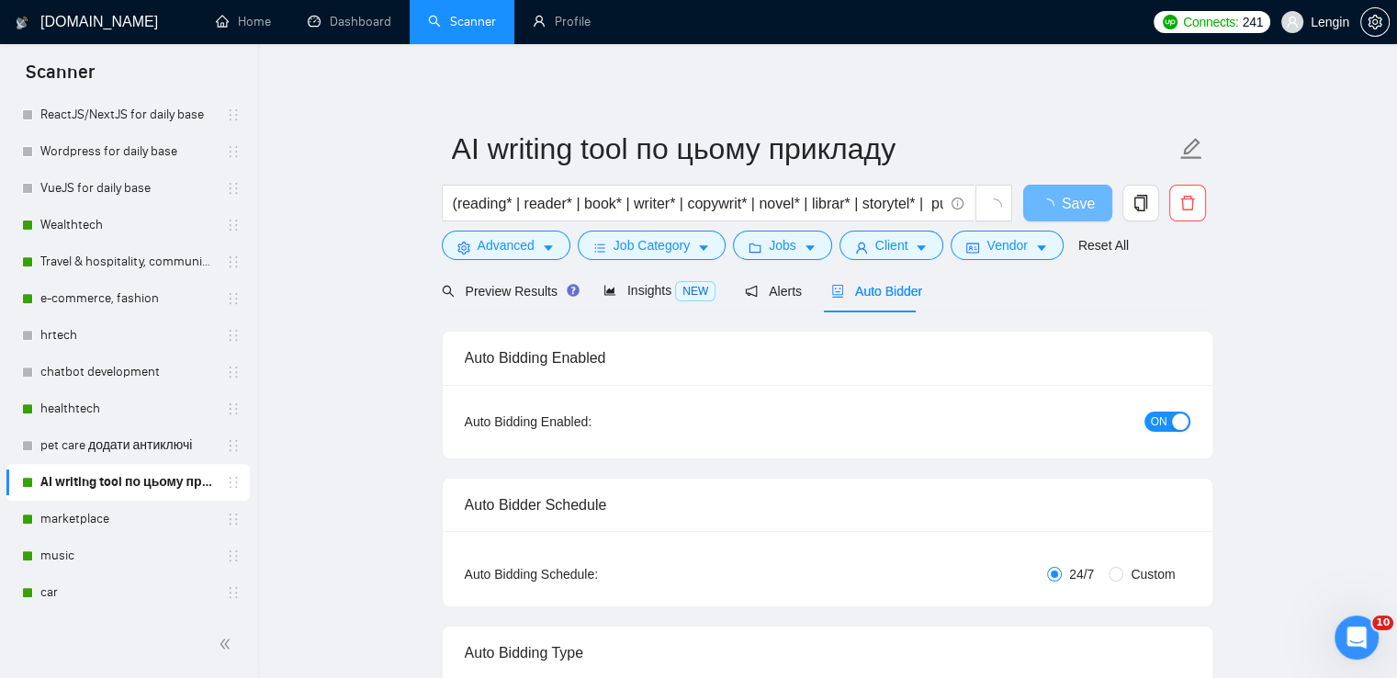
radio input "false"
radio input "true"
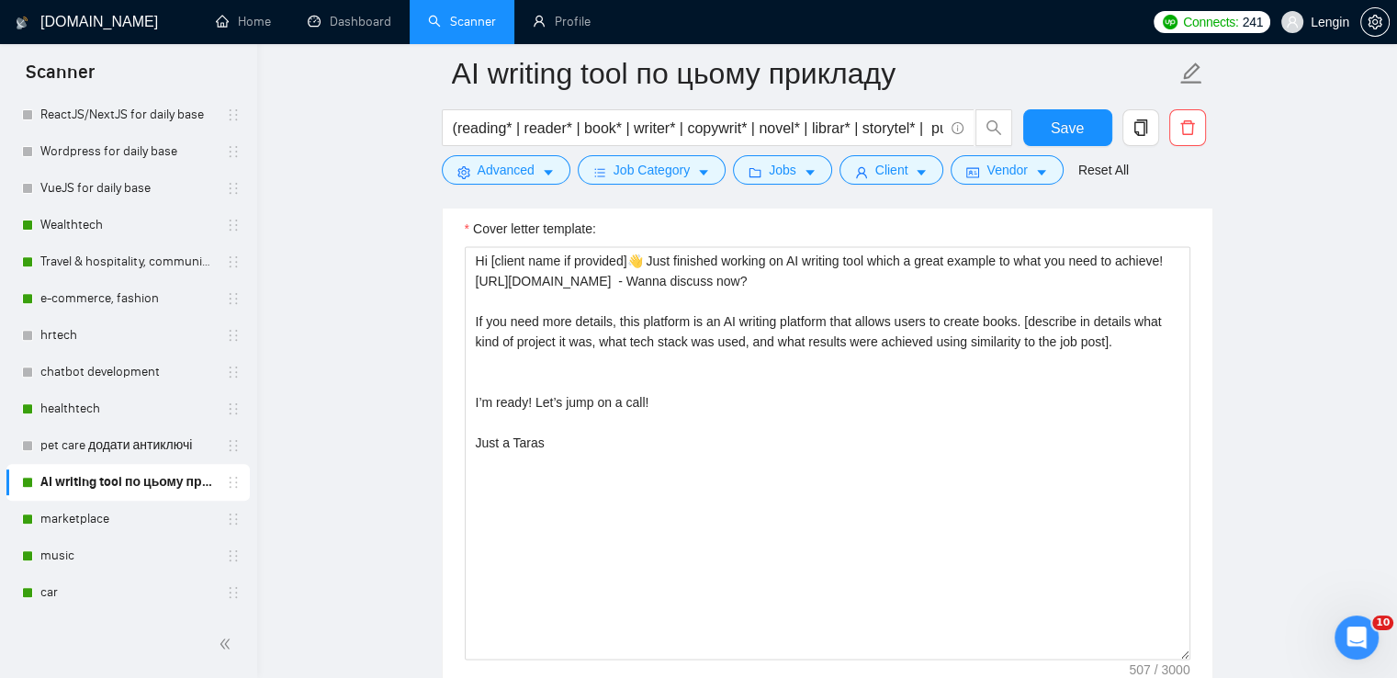
scroll to position [2380, 0]
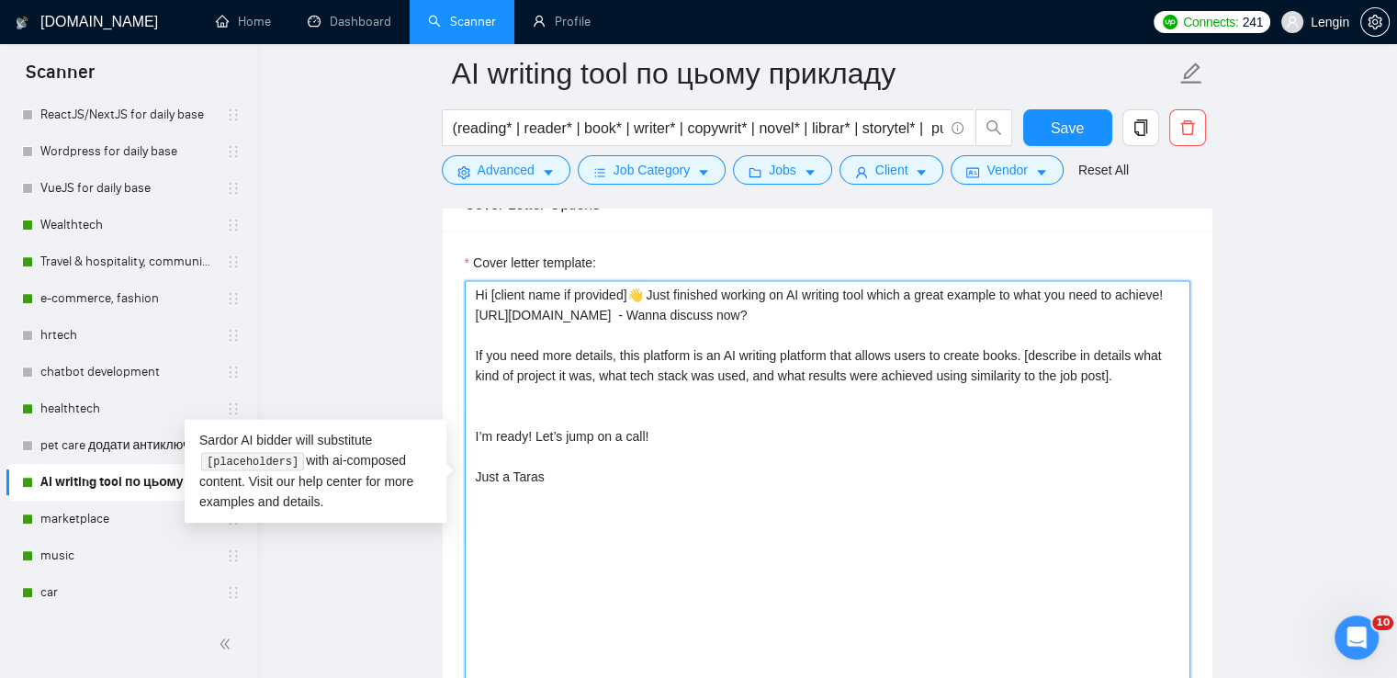
drag, startPoint x: 554, startPoint y: 479, endPoint x: 467, endPoint y: 297, distance: 201.7
click at [467, 297] on textarea "Hi [client name if provided]👋 Just finished working on AI writing tool which a …" at bounding box center [828, 486] width 726 height 413
click at [660, 422] on textarea "Hi [client name if provided]👋 Just finished working on AI writing tool which a …" at bounding box center [828, 486] width 726 height 413
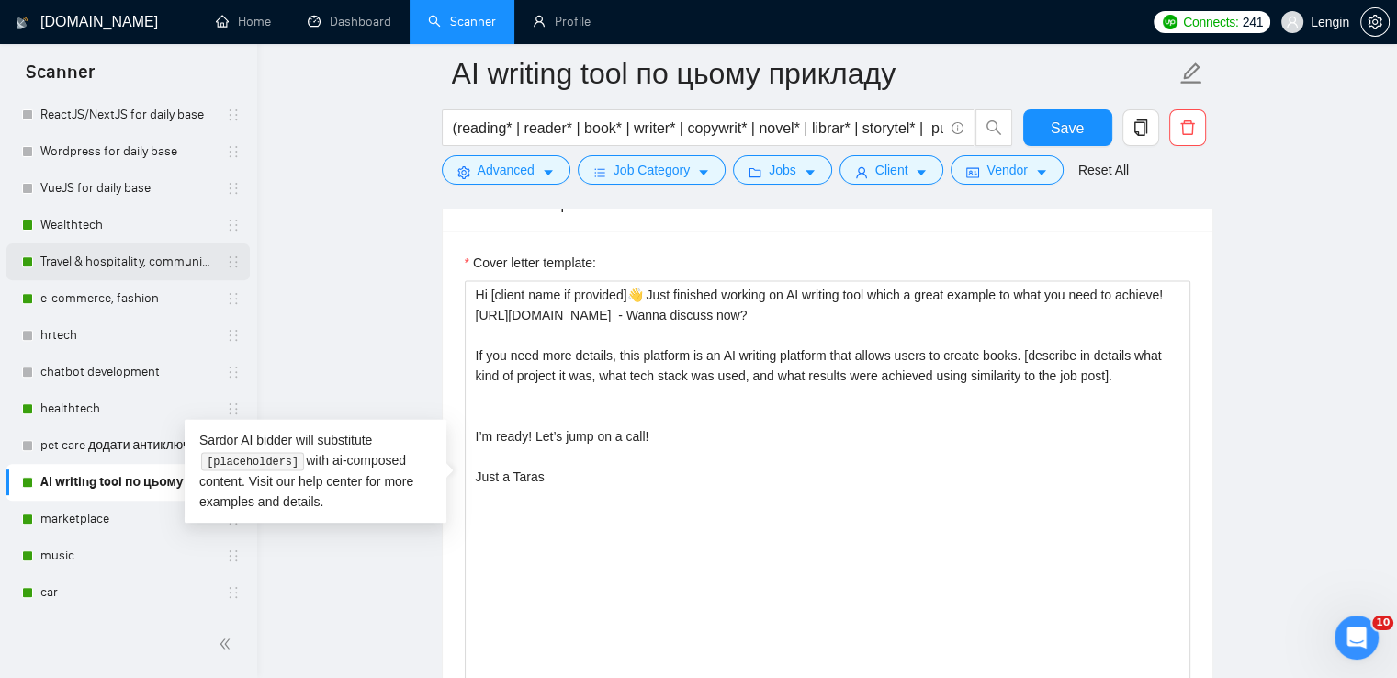
click at [125, 259] on link "Travel & hospitality, community & social networking, entertainment, event manag…" at bounding box center [127, 261] width 175 height 37
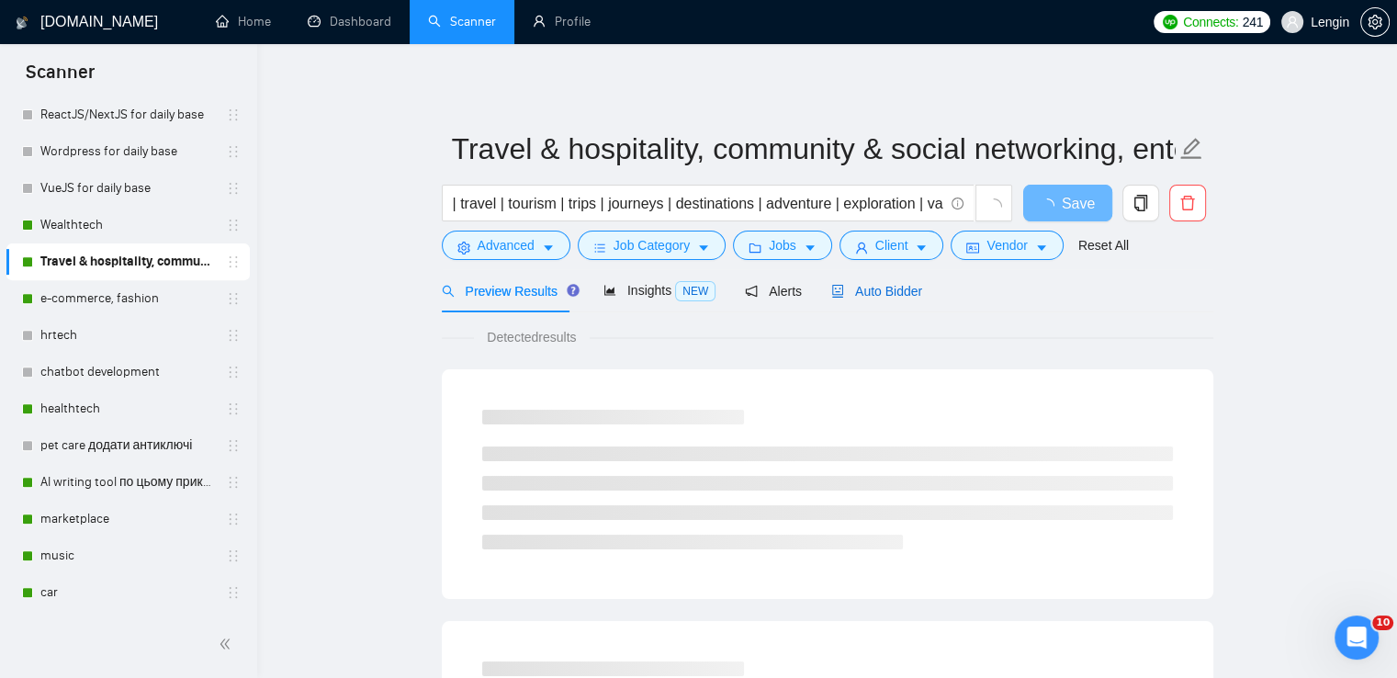
click at [852, 295] on span "Auto Bidder" at bounding box center [876, 291] width 91 height 15
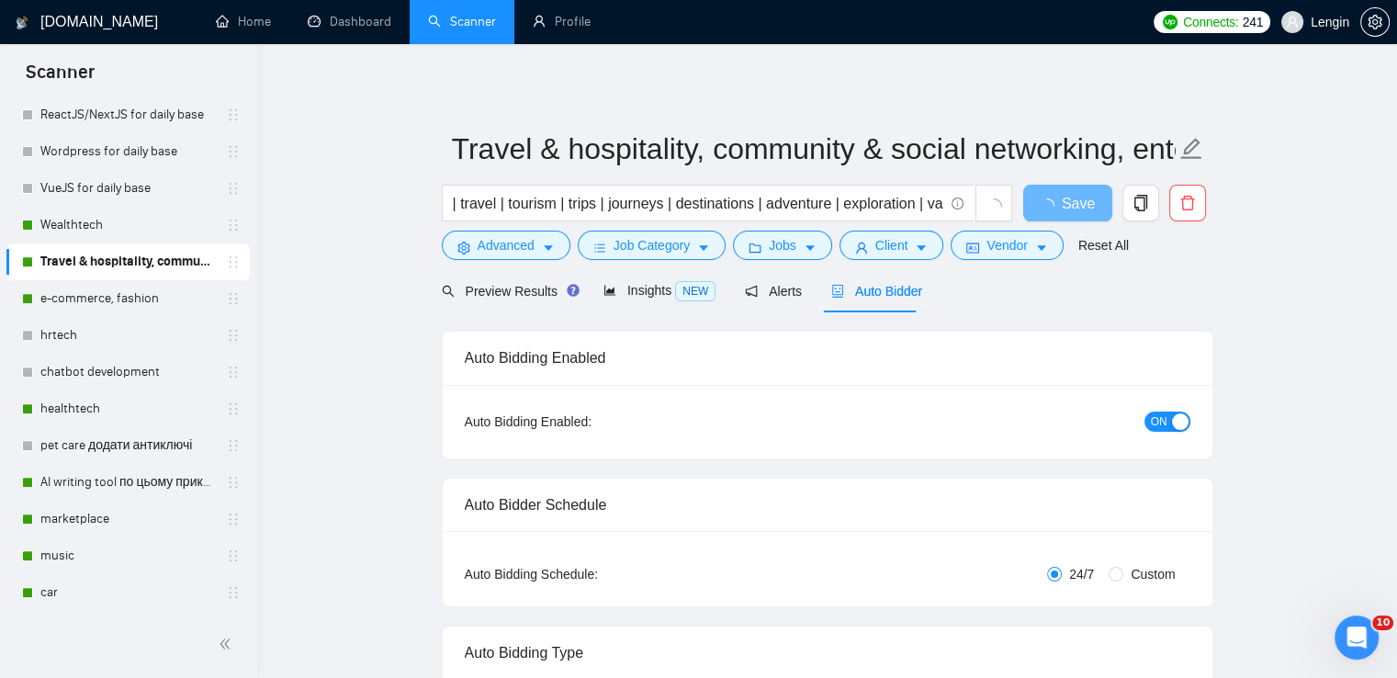
radio input "false"
radio input "true"
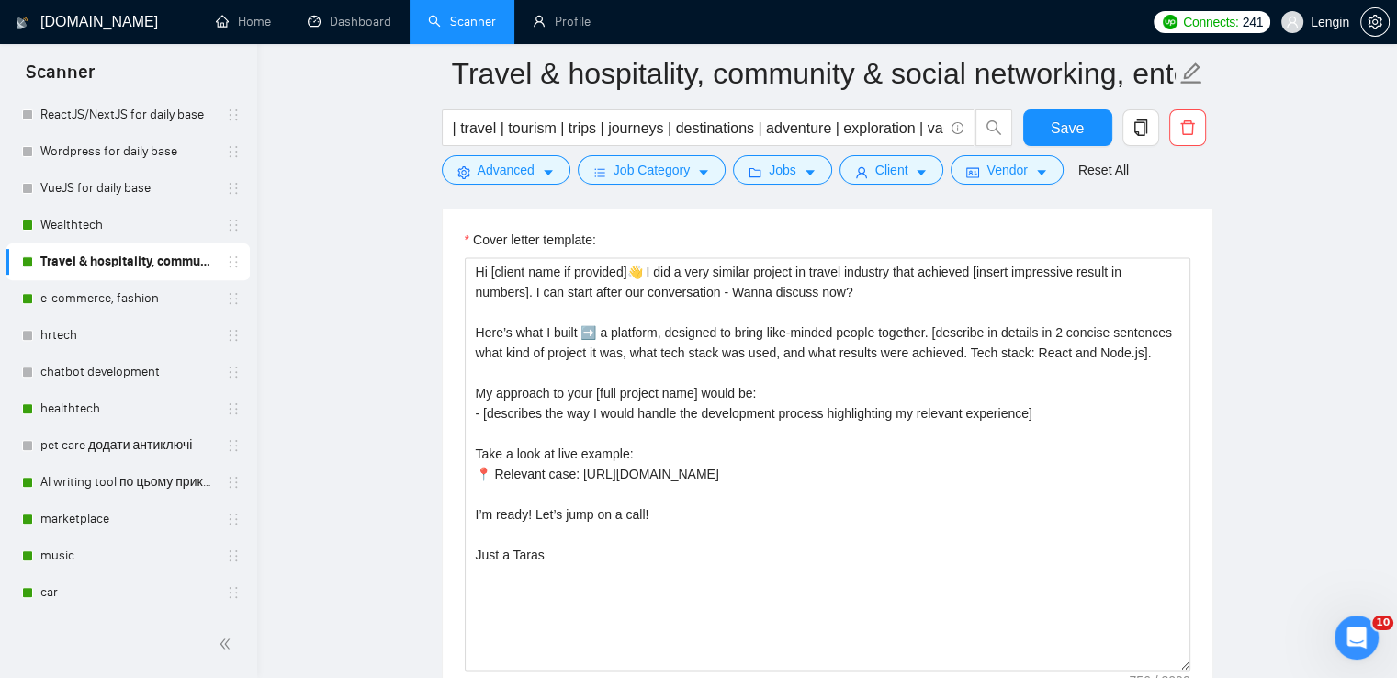
scroll to position [2407, 0]
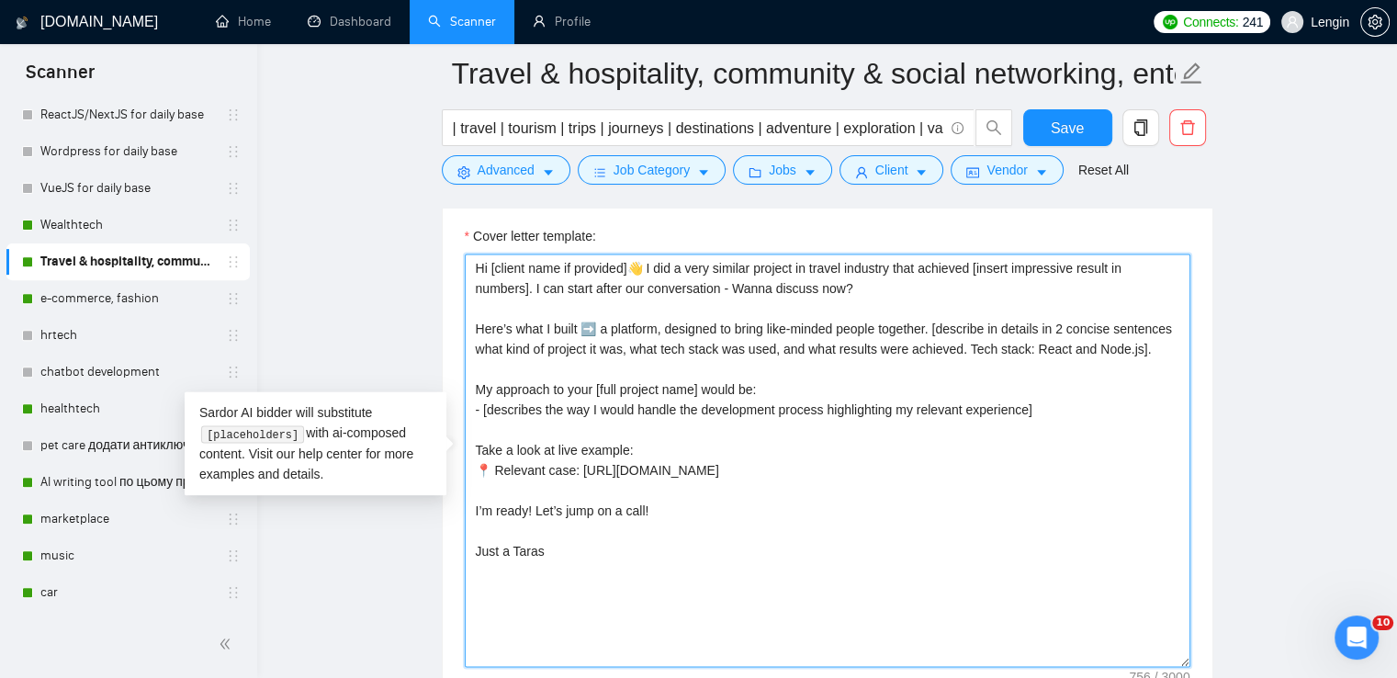
drag, startPoint x: 604, startPoint y: 331, endPoint x: 938, endPoint y: 326, distance: 334.4
click at [938, 326] on textarea "Hi [client name if provided]👋 I did a very similar project in travel industry t…" at bounding box center [828, 460] width 726 height 413
drag, startPoint x: 1083, startPoint y: 468, endPoint x: 578, endPoint y: 471, distance: 505.3
click at [578, 471] on textarea "Hi [client name if provided]👋 I did a very similar project in travel industry t…" at bounding box center [828, 460] width 726 height 413
click at [671, 413] on textarea "Hi [client name if provided]👋 I did a very similar project in travel industry t…" at bounding box center [828, 460] width 726 height 413
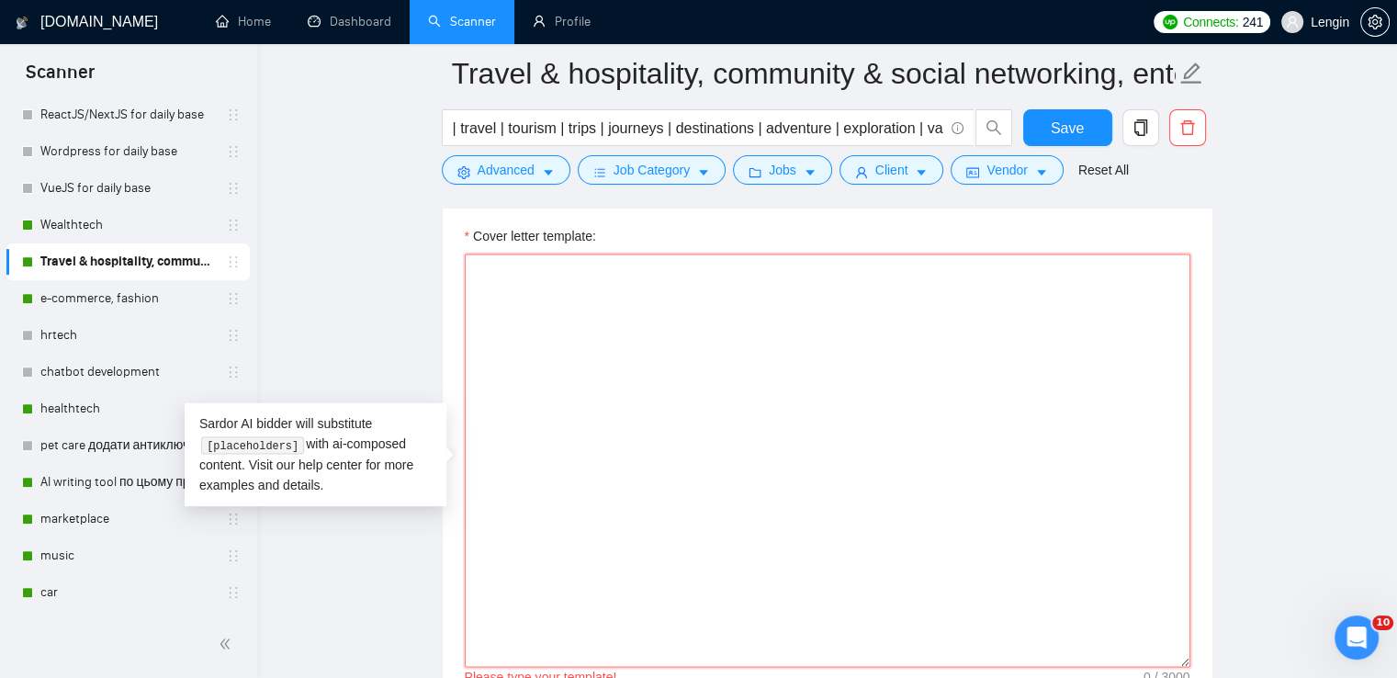
paste textarea "Hi [client name if provided]👋 Just finished working on travel project which i a…"
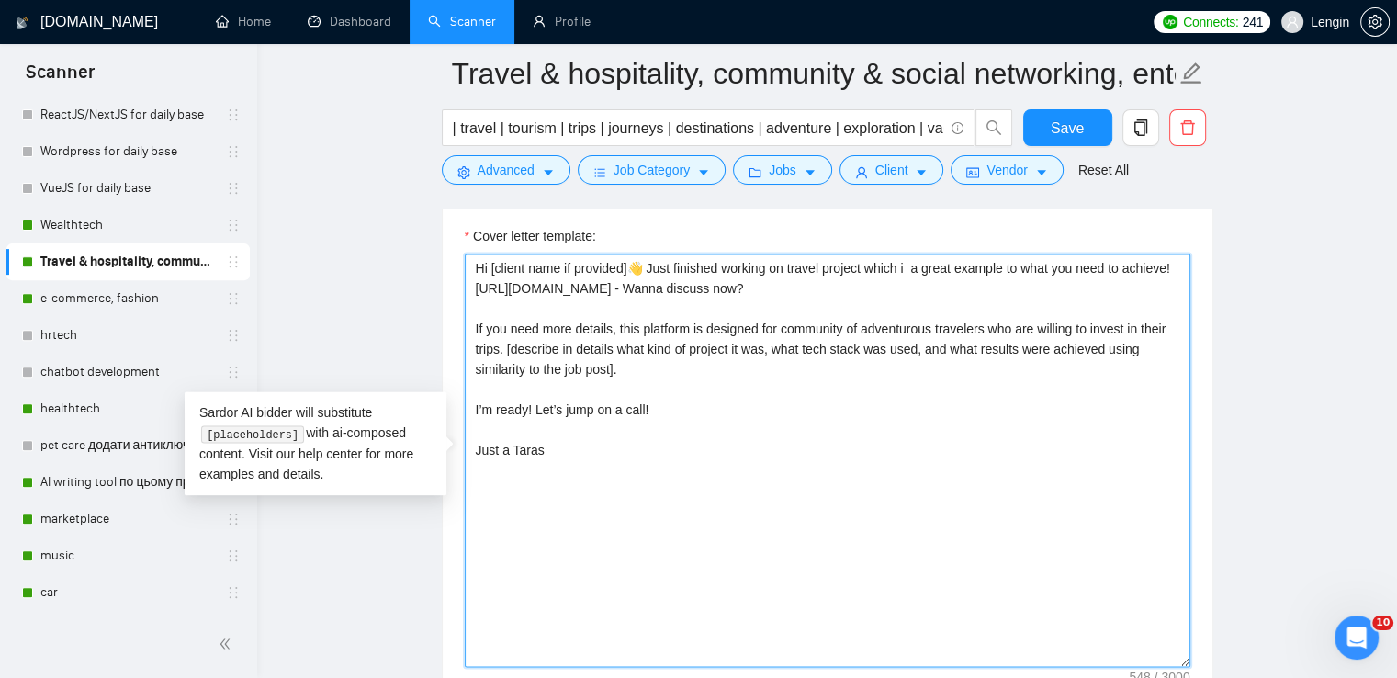
click at [913, 267] on textarea "Hi [client name if provided]👋 Just finished working on travel project which i a…" at bounding box center [828, 460] width 726 height 413
type textarea "Hi [client name if provided]👋 Just finished working on travel project which is …"
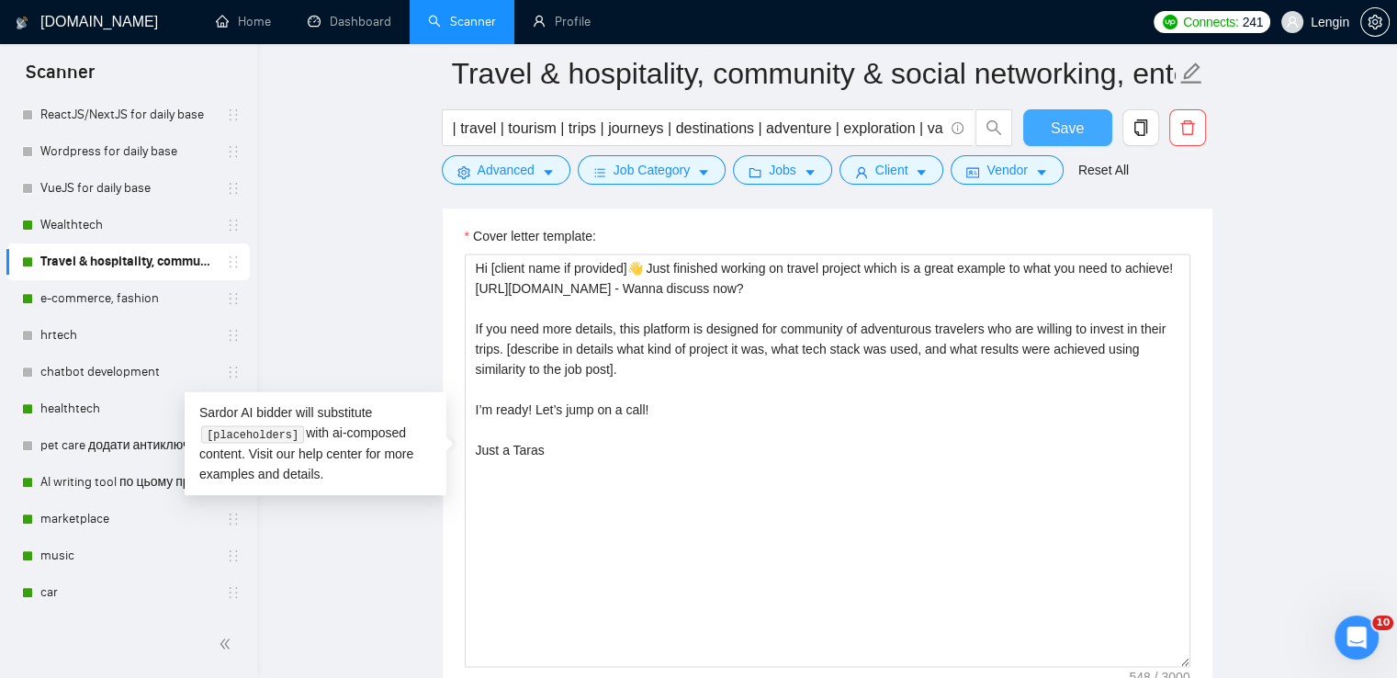
click at [1071, 133] on span "Save" at bounding box center [1067, 128] width 33 height 23
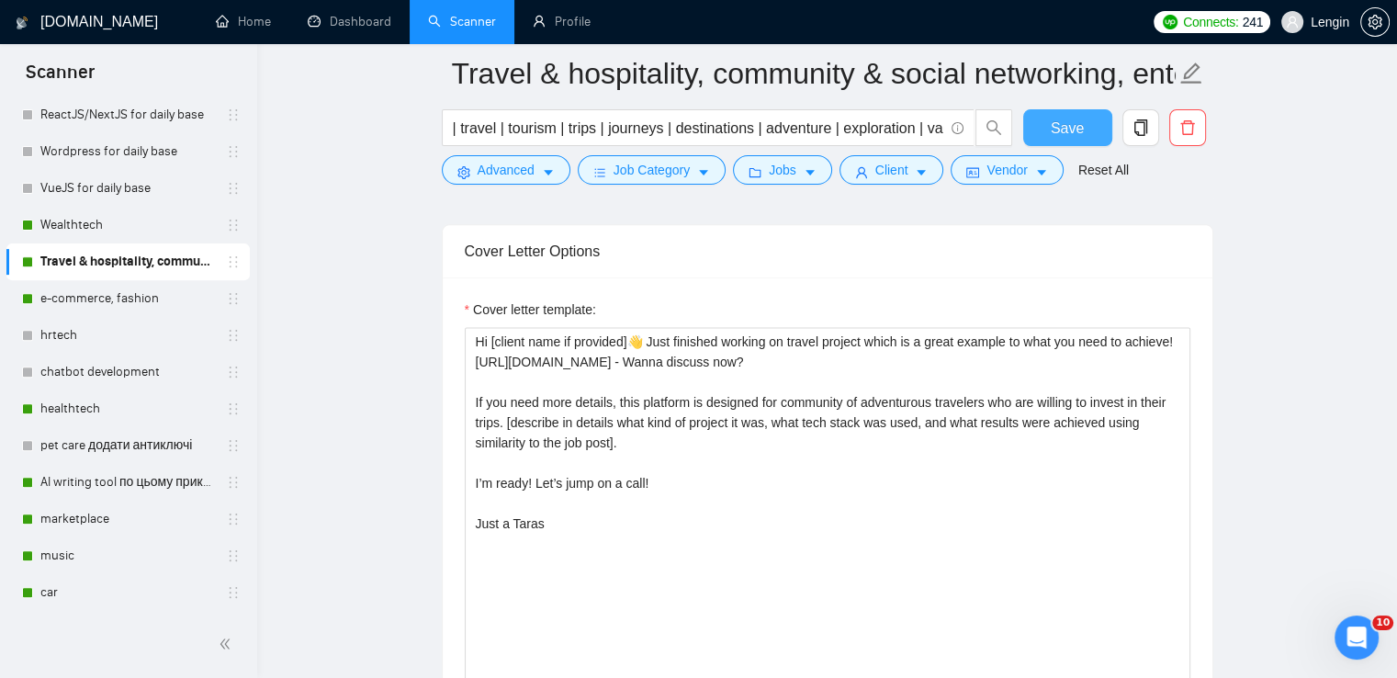
scroll to position [2332, 0]
click at [1067, 137] on span "Save" at bounding box center [1067, 128] width 33 height 23
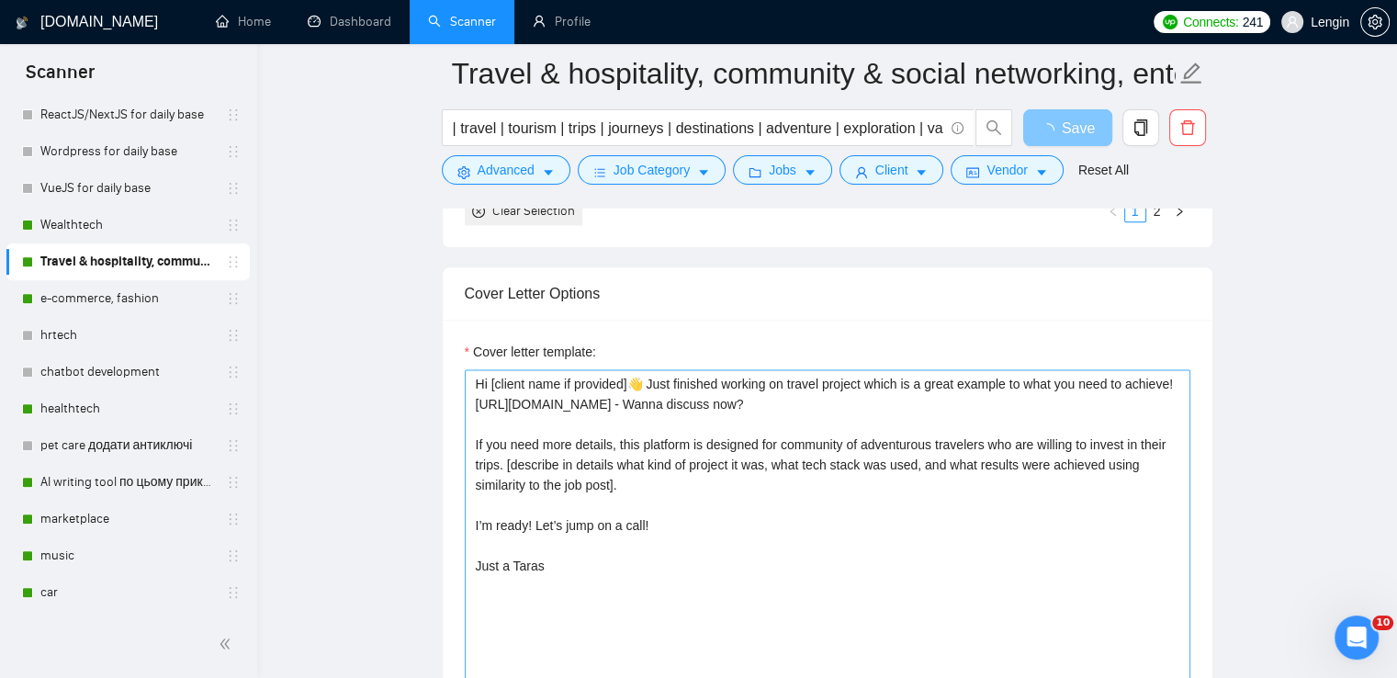
scroll to position [2292, 0]
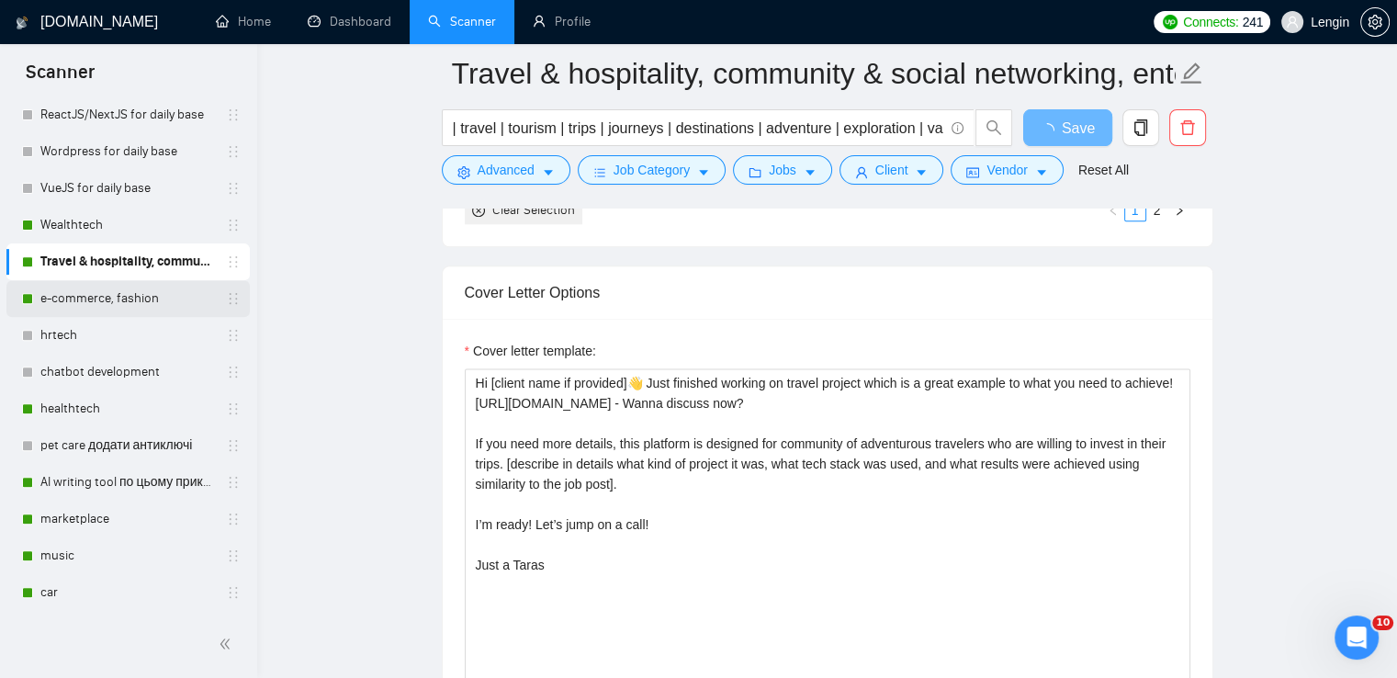
click at [111, 298] on link "e-commerce, fashion" at bounding box center [127, 298] width 175 height 37
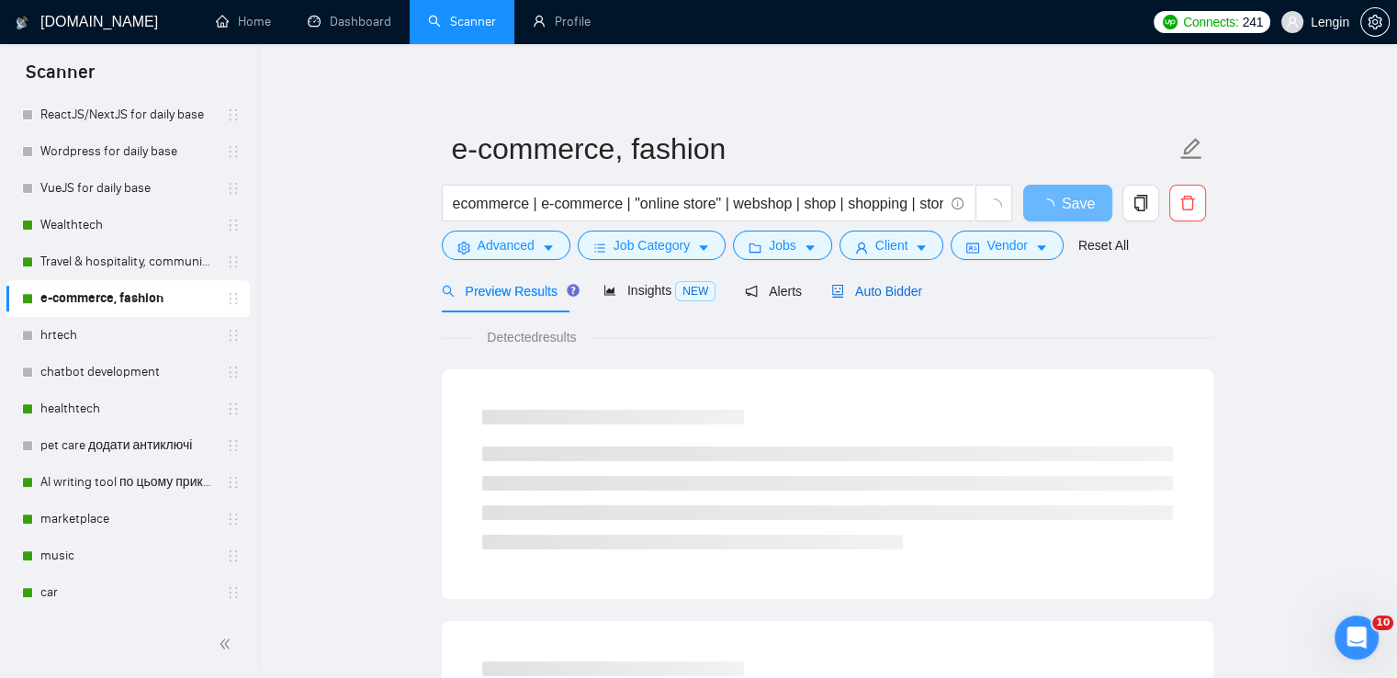
click at [882, 294] on span "Auto Bidder" at bounding box center [876, 291] width 91 height 15
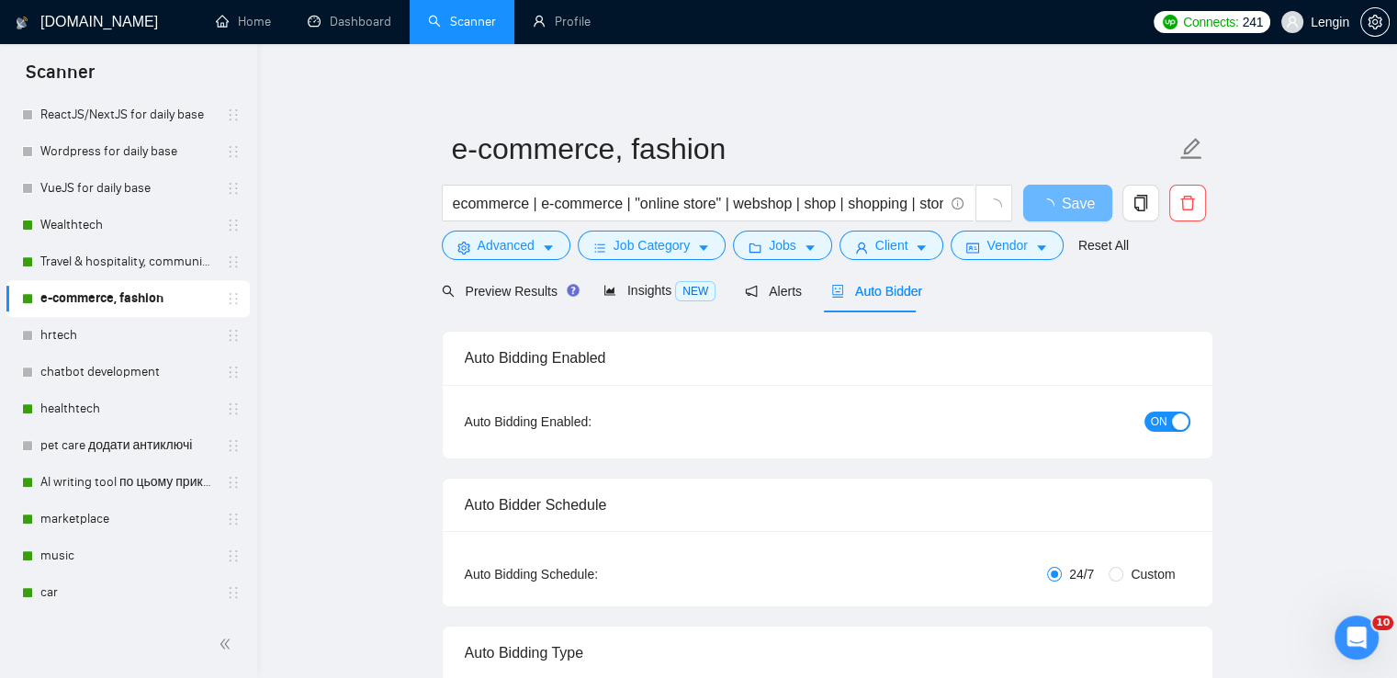
radio input "false"
radio input "true"
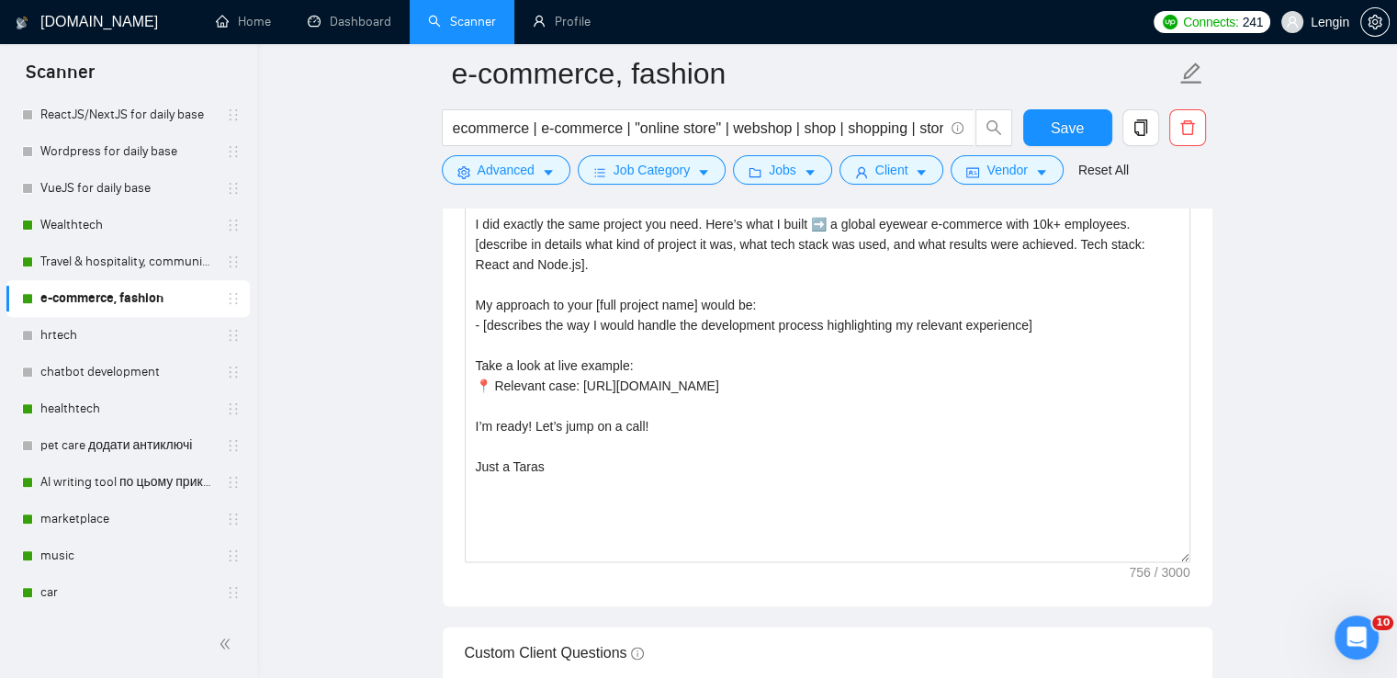
scroll to position [2403, 0]
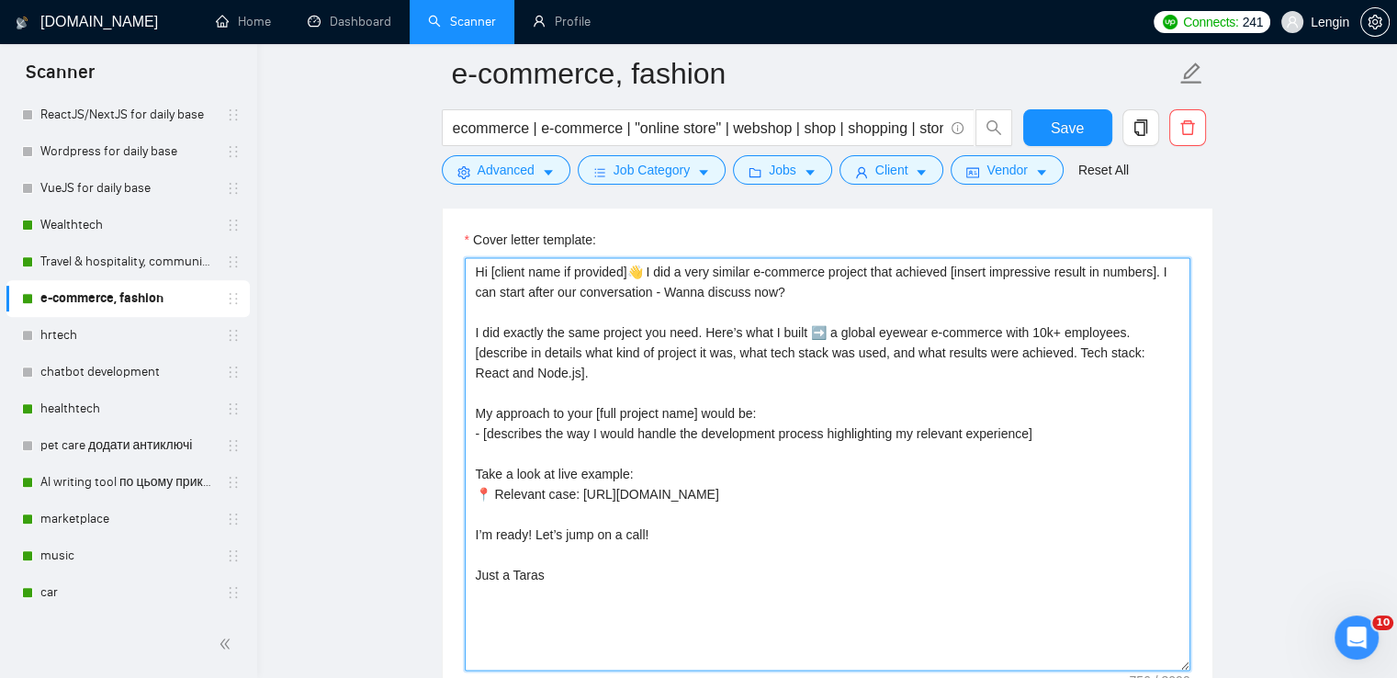
click at [667, 383] on textarea "Hi [client name if provided]👋 I did a very similar e-commerce project that achi…" at bounding box center [828, 463] width 726 height 413
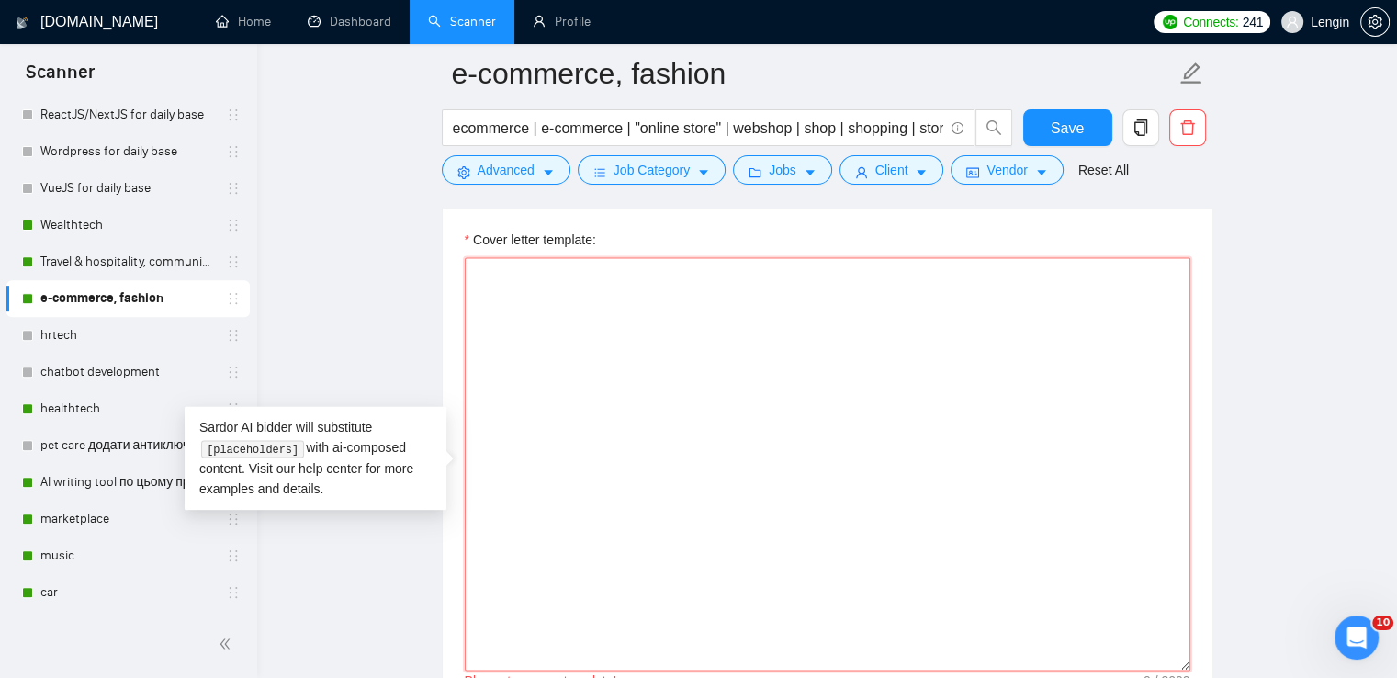
paste textarea "Hi [client name if provided]👋 Just finished working on e-commerce project which…"
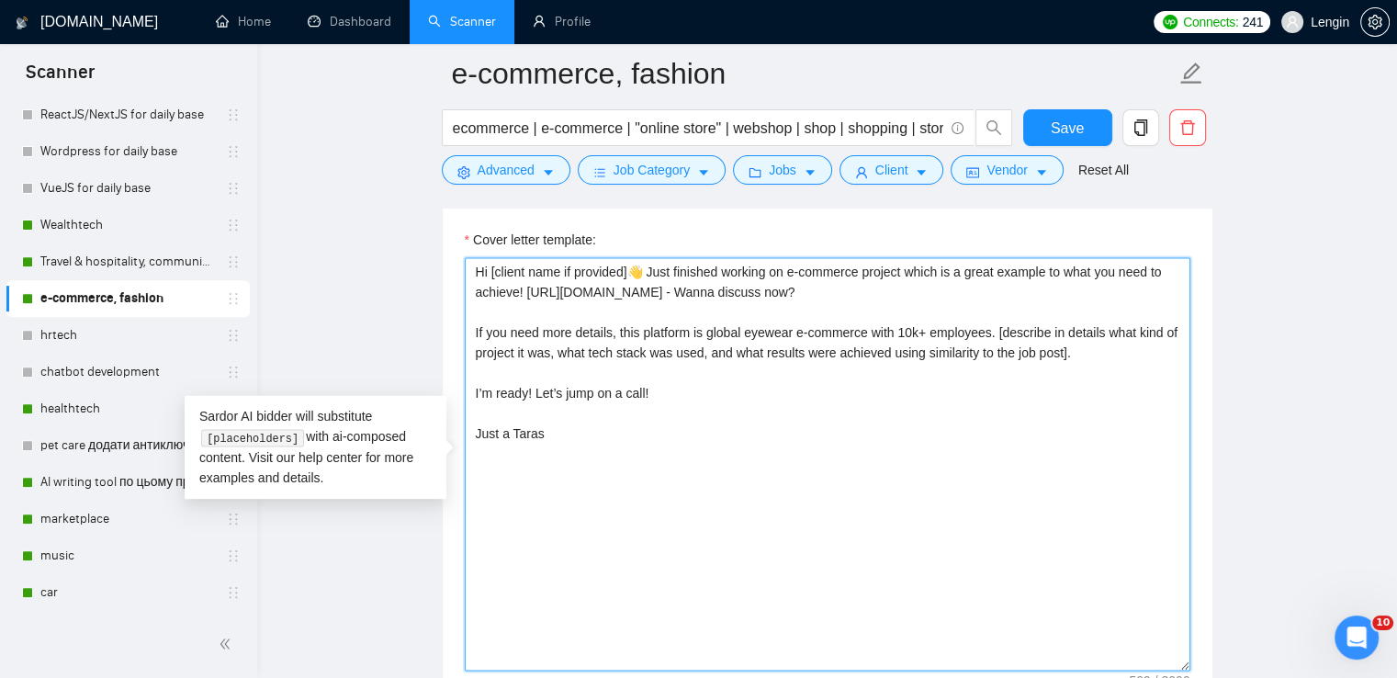
click at [747, 398] on textarea "Hi [client name if provided]👋 Just finished working on e-commerce project which…" at bounding box center [828, 463] width 726 height 413
type textarea "Hi [client name if provided]👋 Just finished working on e-commerce project which…"
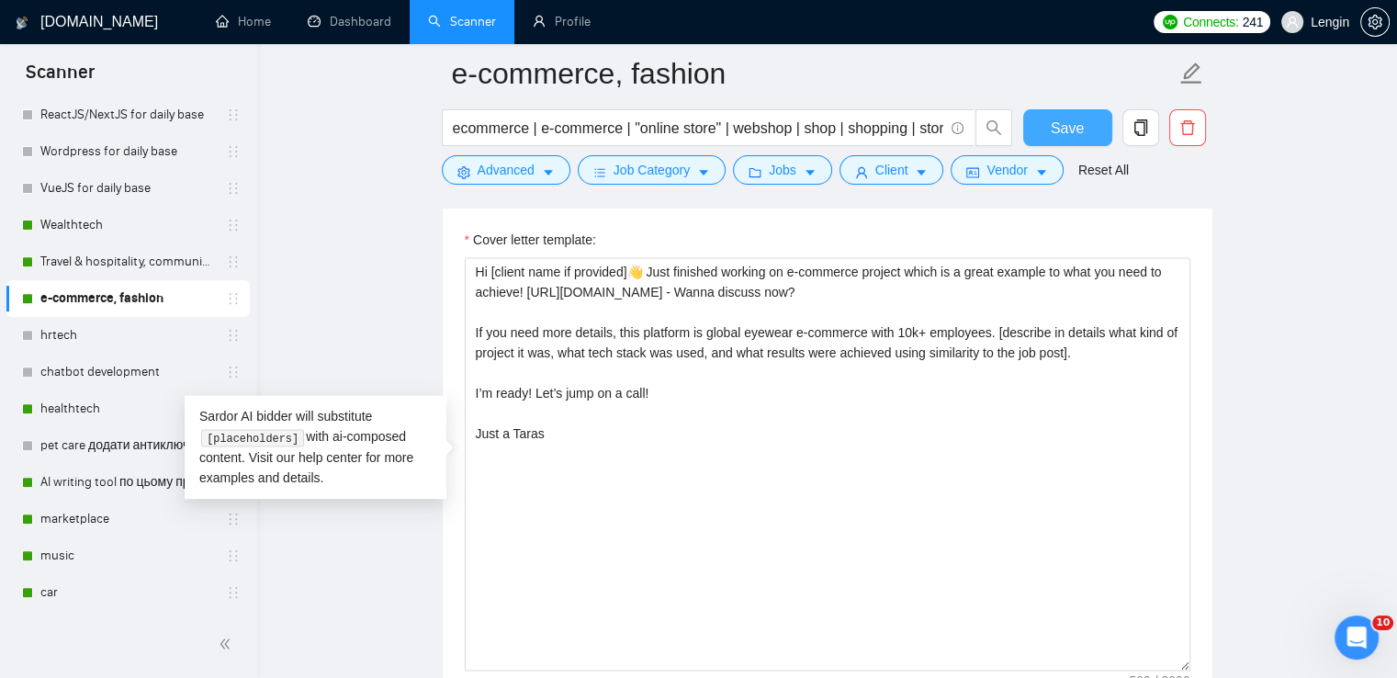
click at [1060, 119] on span "Save" at bounding box center [1067, 128] width 33 height 23
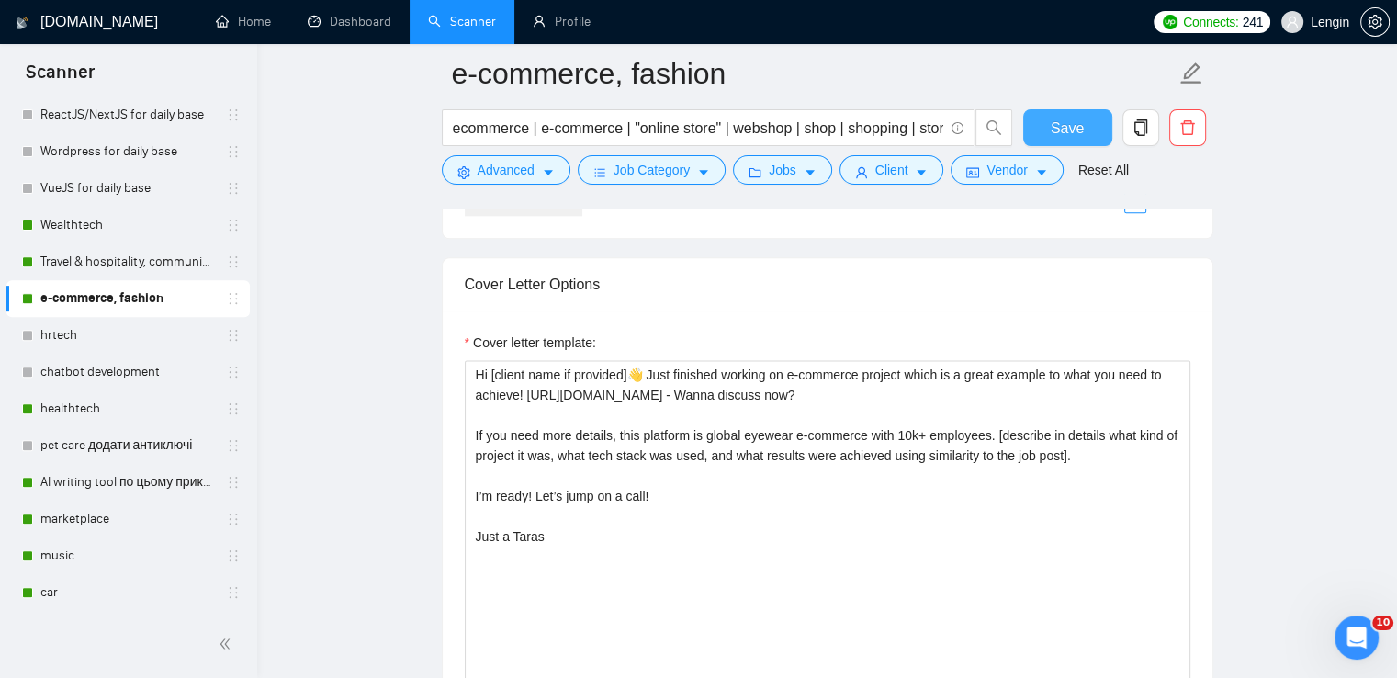
scroll to position [2300, 0]
click at [91, 229] on link "Wealthtech" at bounding box center [127, 225] width 175 height 37
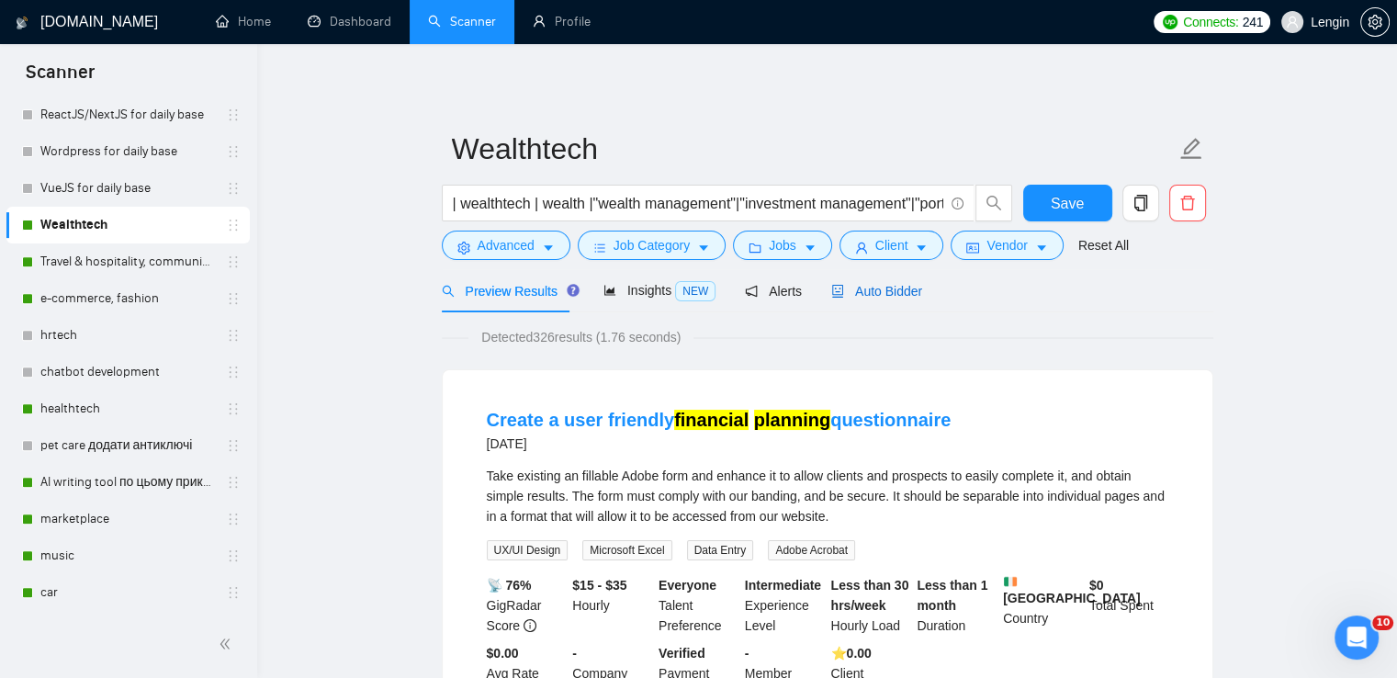
click at [870, 295] on span "Auto Bidder" at bounding box center [876, 291] width 91 height 15
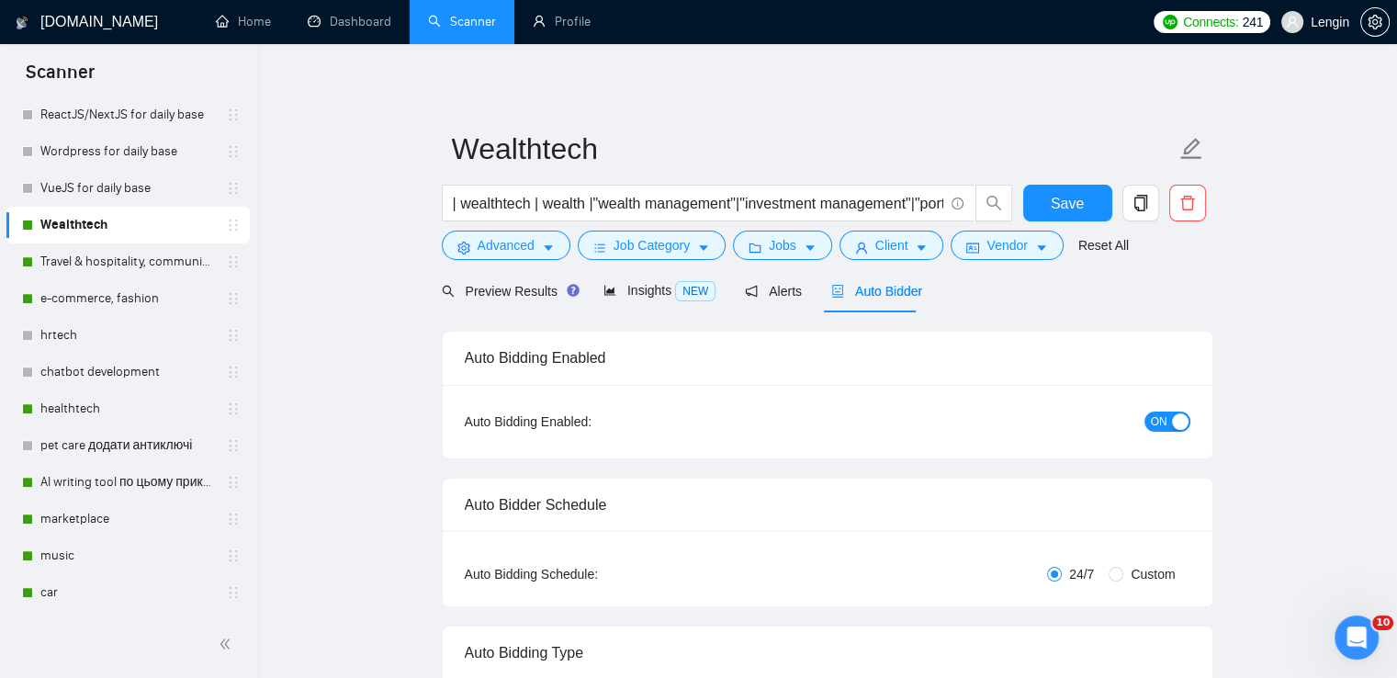
radio input "false"
radio input "true"
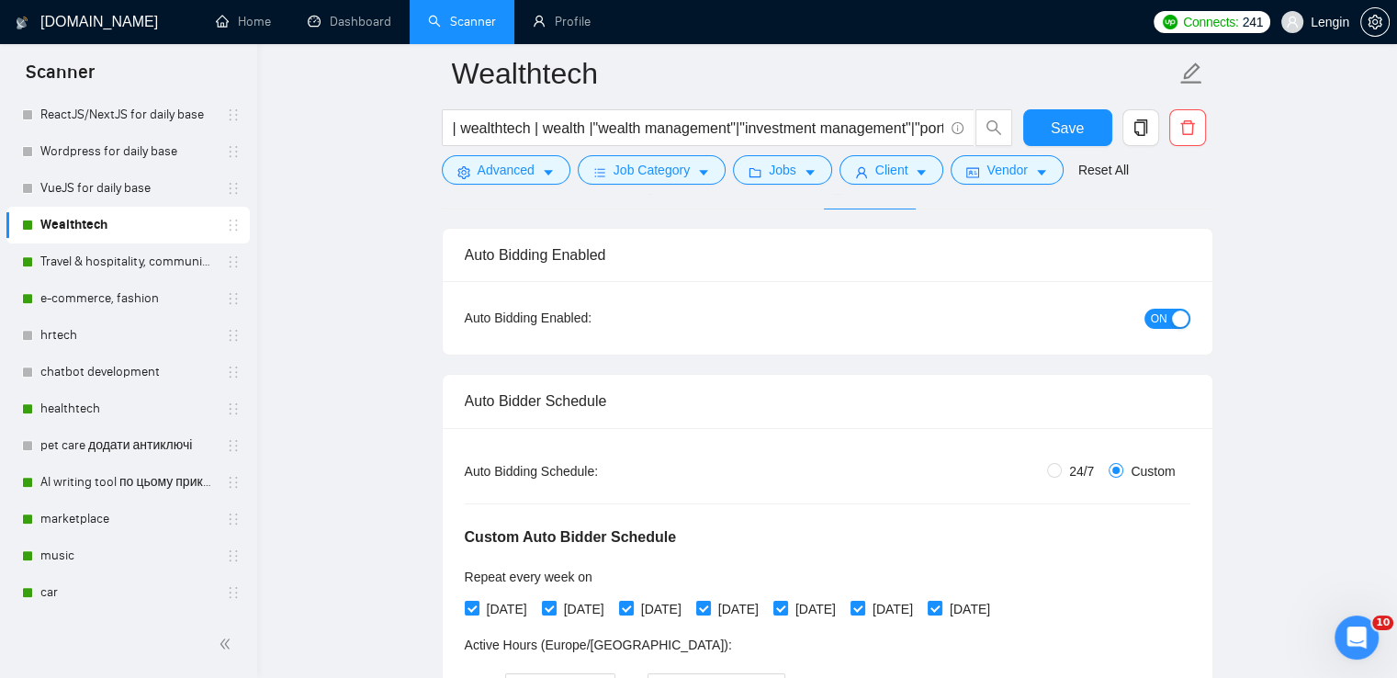
scroll to position [105, 0]
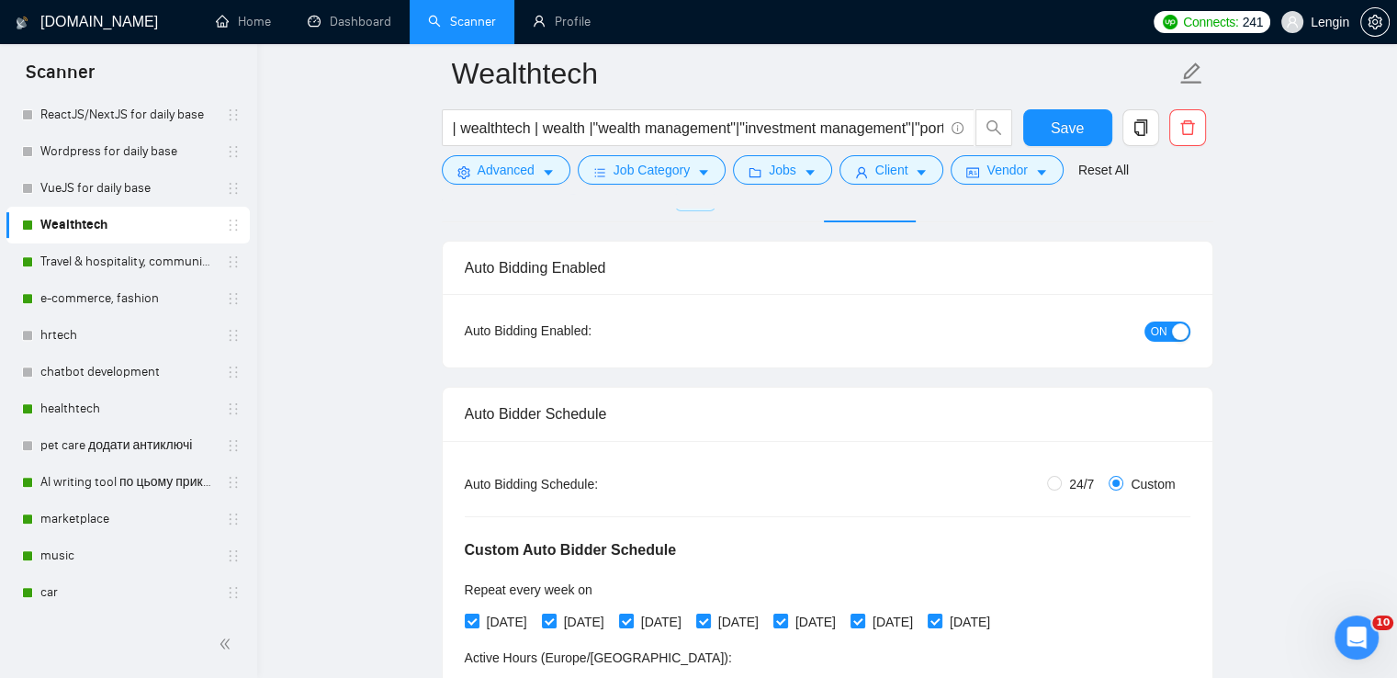
click at [1169, 334] on button "ON" at bounding box center [1168, 332] width 46 height 20
click at [1057, 119] on span "Save" at bounding box center [1067, 128] width 33 height 23
click at [137, 407] on link "healthtech" at bounding box center [127, 408] width 175 height 37
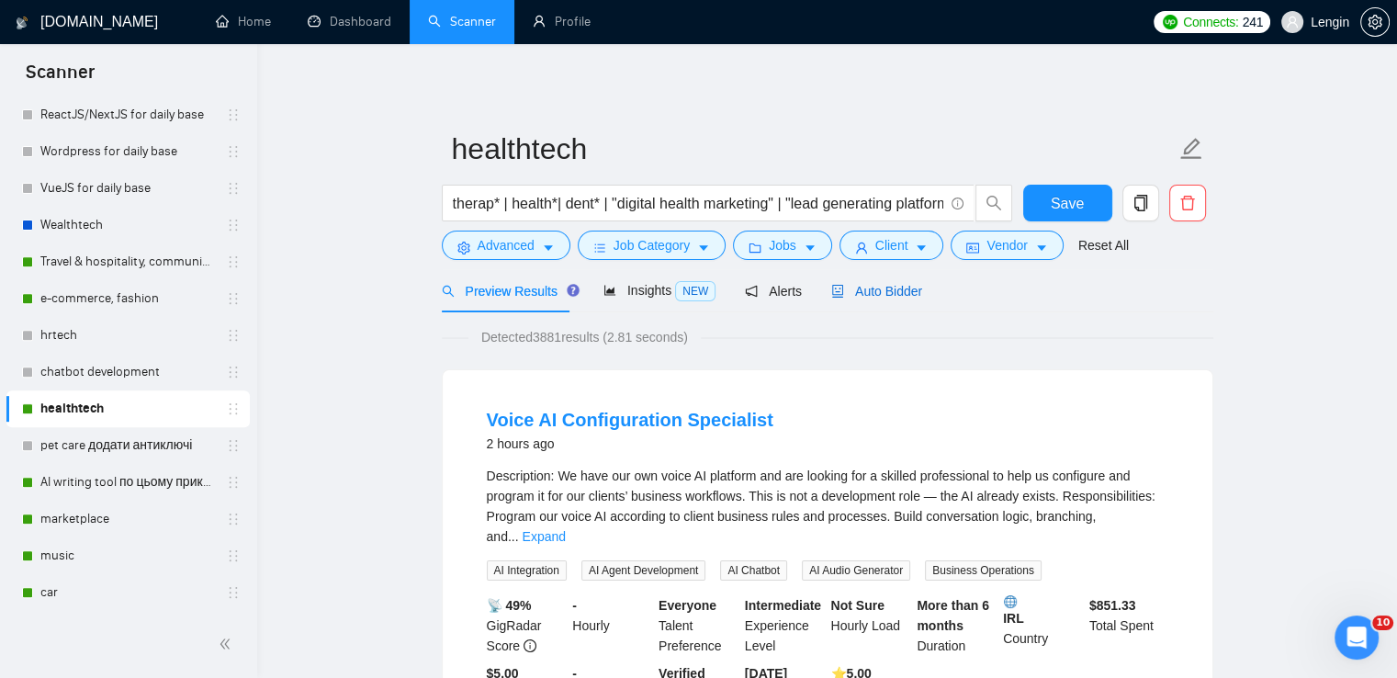
click at [882, 295] on span "Auto Bidder" at bounding box center [876, 291] width 91 height 15
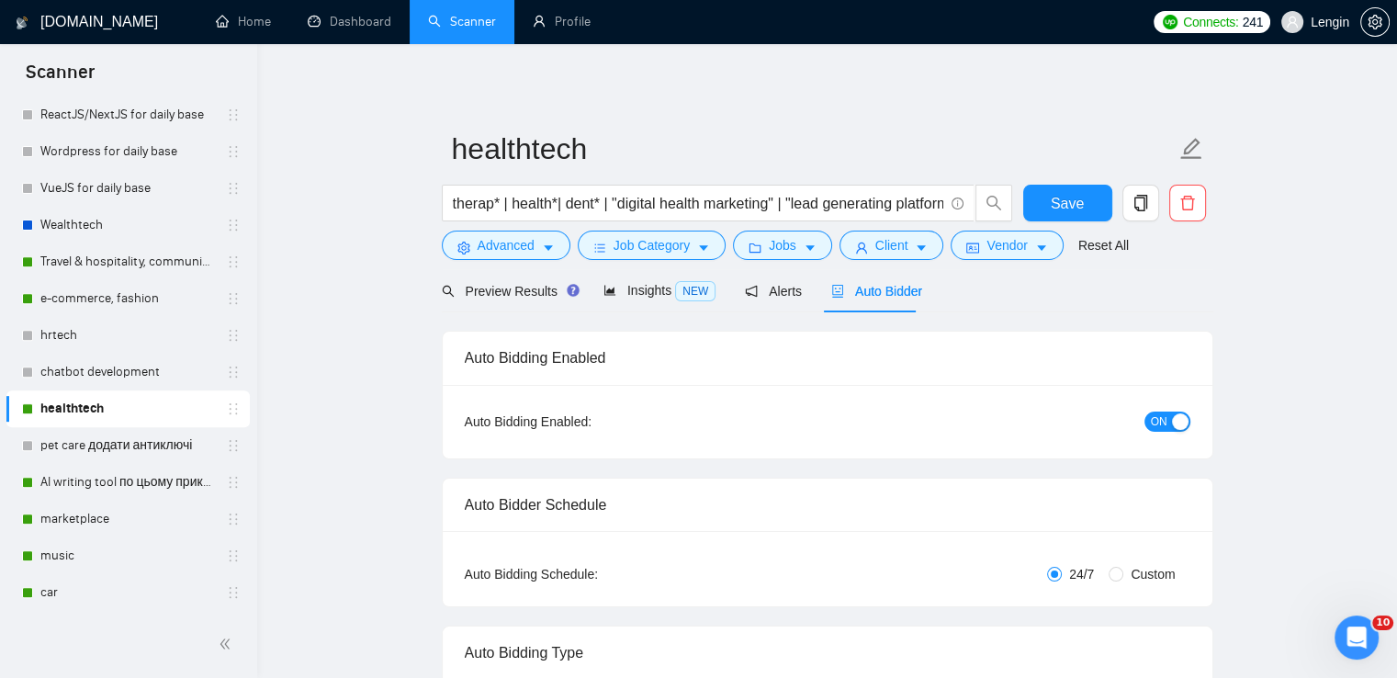
radio input "false"
radio input "true"
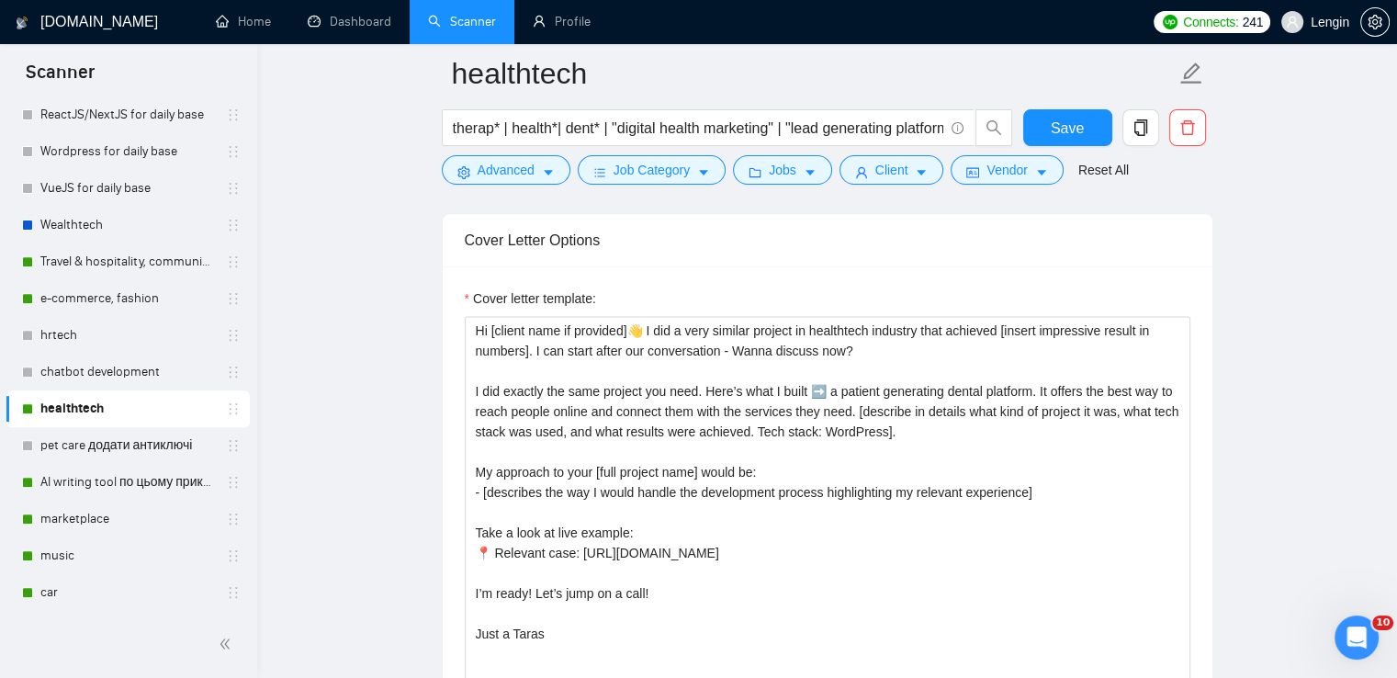
scroll to position [2388, 0]
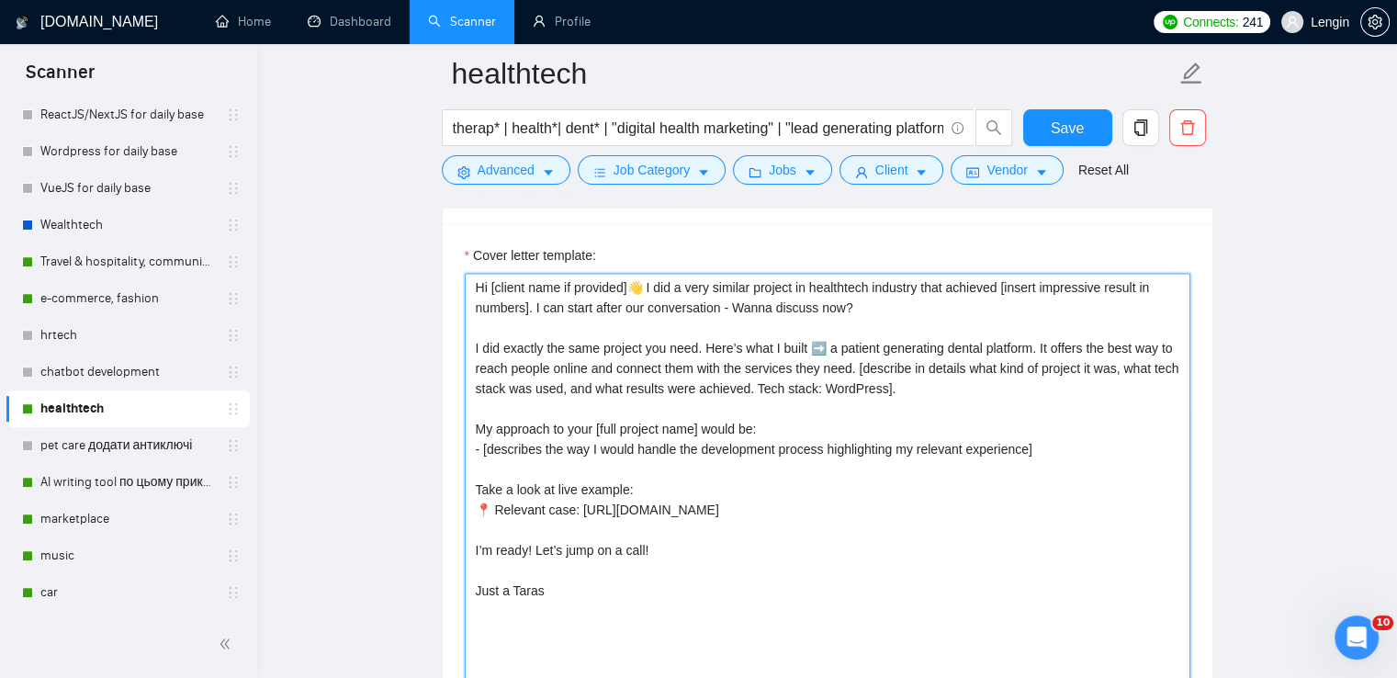
click at [777, 339] on textarea "Hi [client name if provided]👋 I did a very similar project in healthtech indust…" at bounding box center [828, 479] width 726 height 413
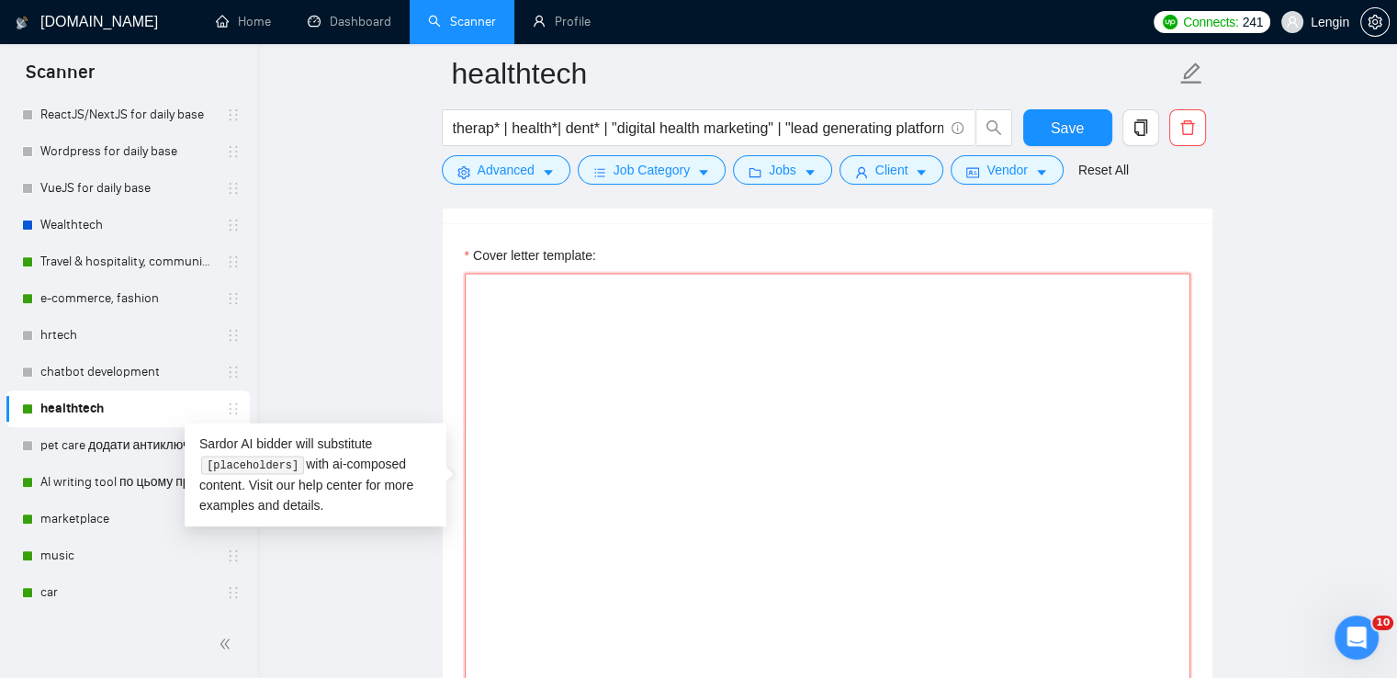
paste textarea "Hi [client name if provided]👋 Just finished working on healthtech project which…"
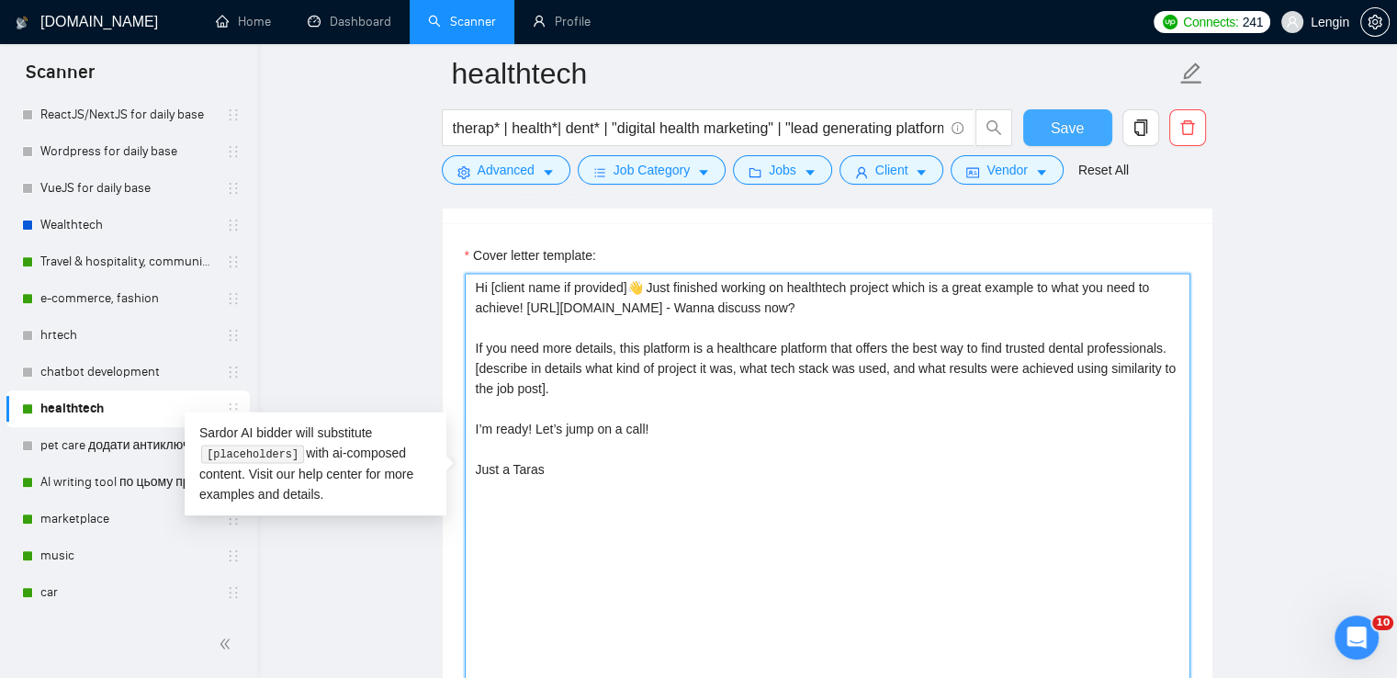
type textarea "Hi [client name if provided]👋 Just finished working on healthtech project which…"
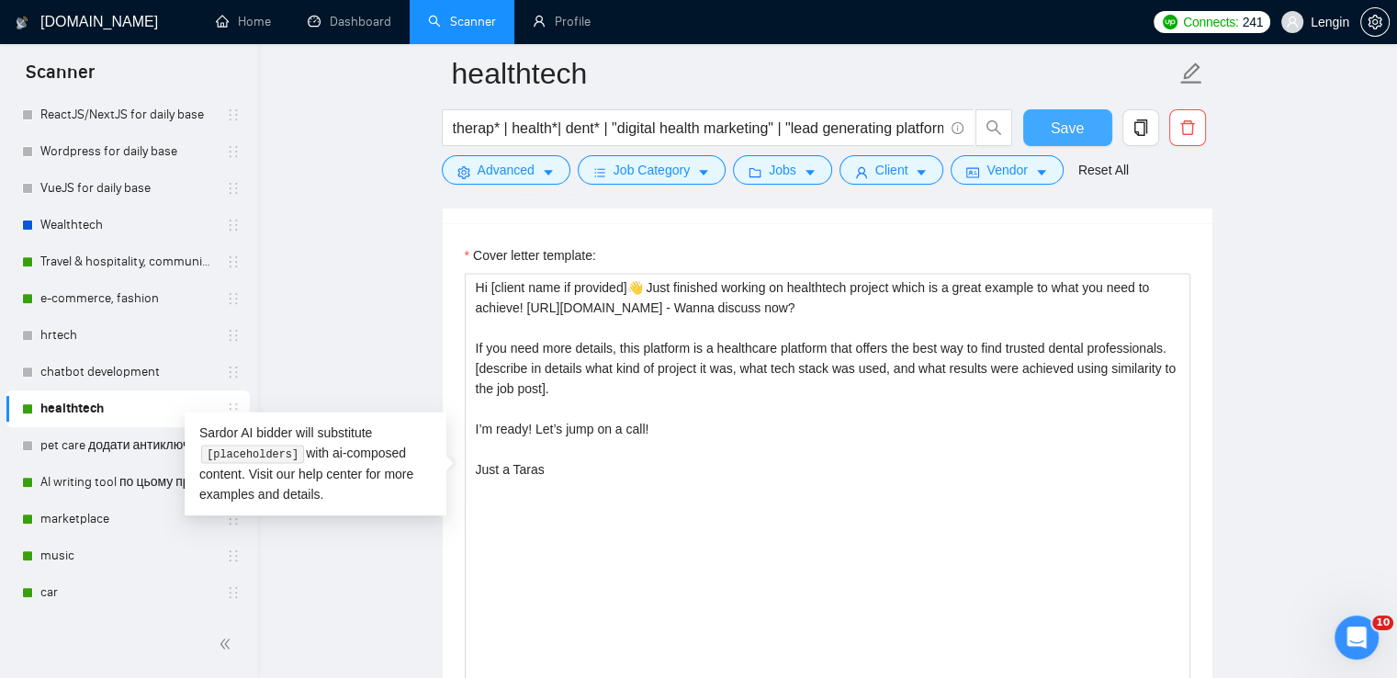
click at [1062, 133] on span "Save" at bounding box center [1067, 128] width 33 height 23
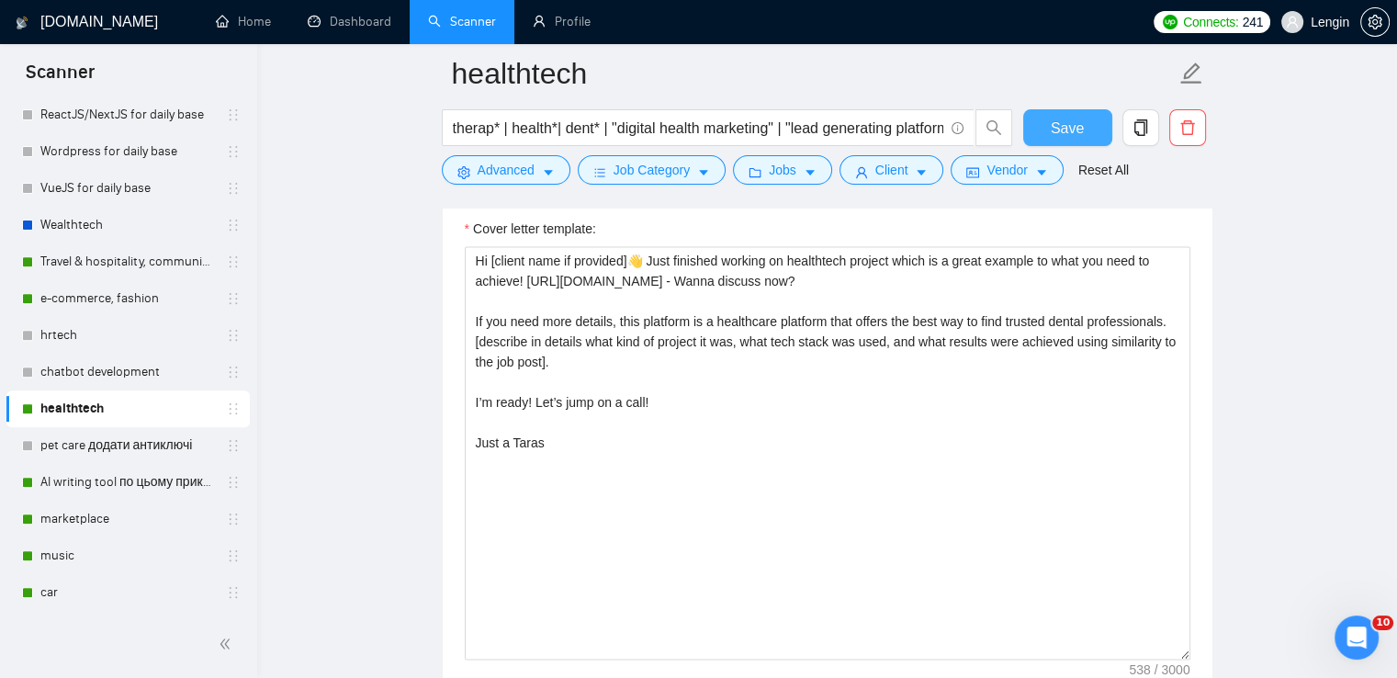
scroll to position [2413, 0]
click at [77, 526] on link "marketplace" at bounding box center [127, 519] width 175 height 37
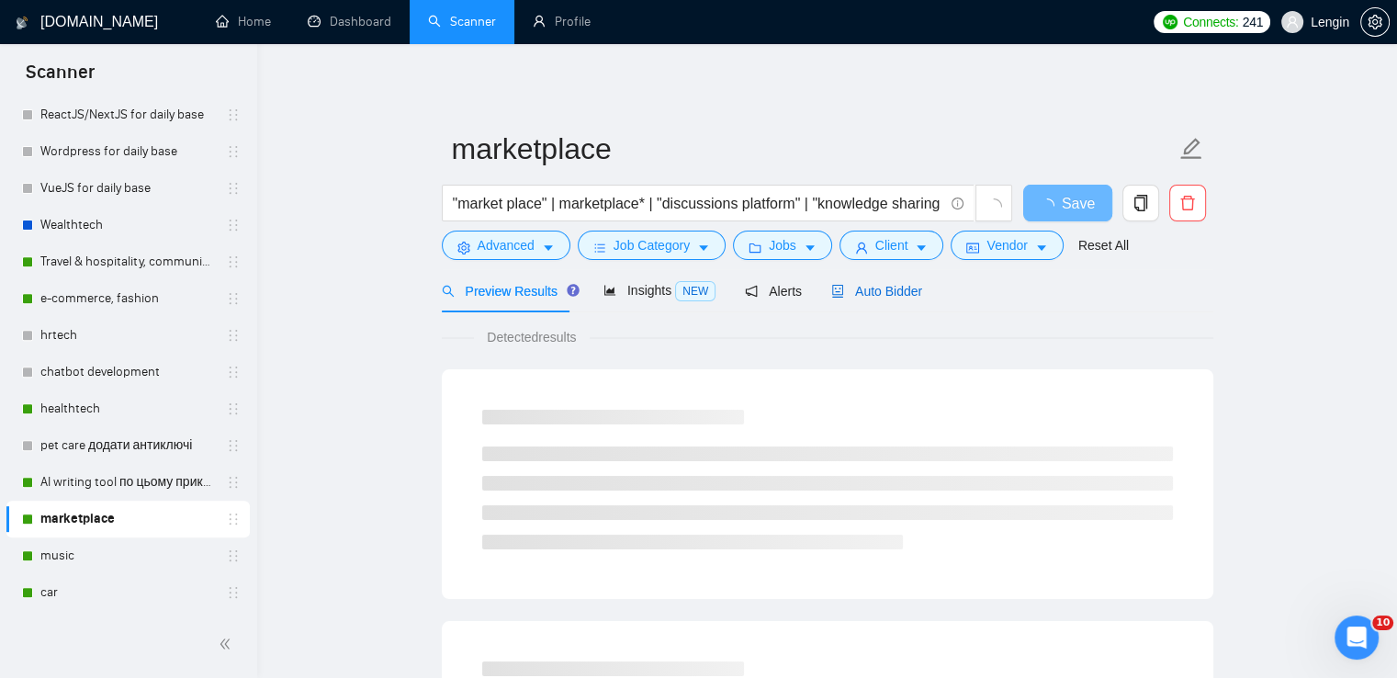
click at [882, 288] on span "Auto Bidder" at bounding box center [876, 291] width 91 height 15
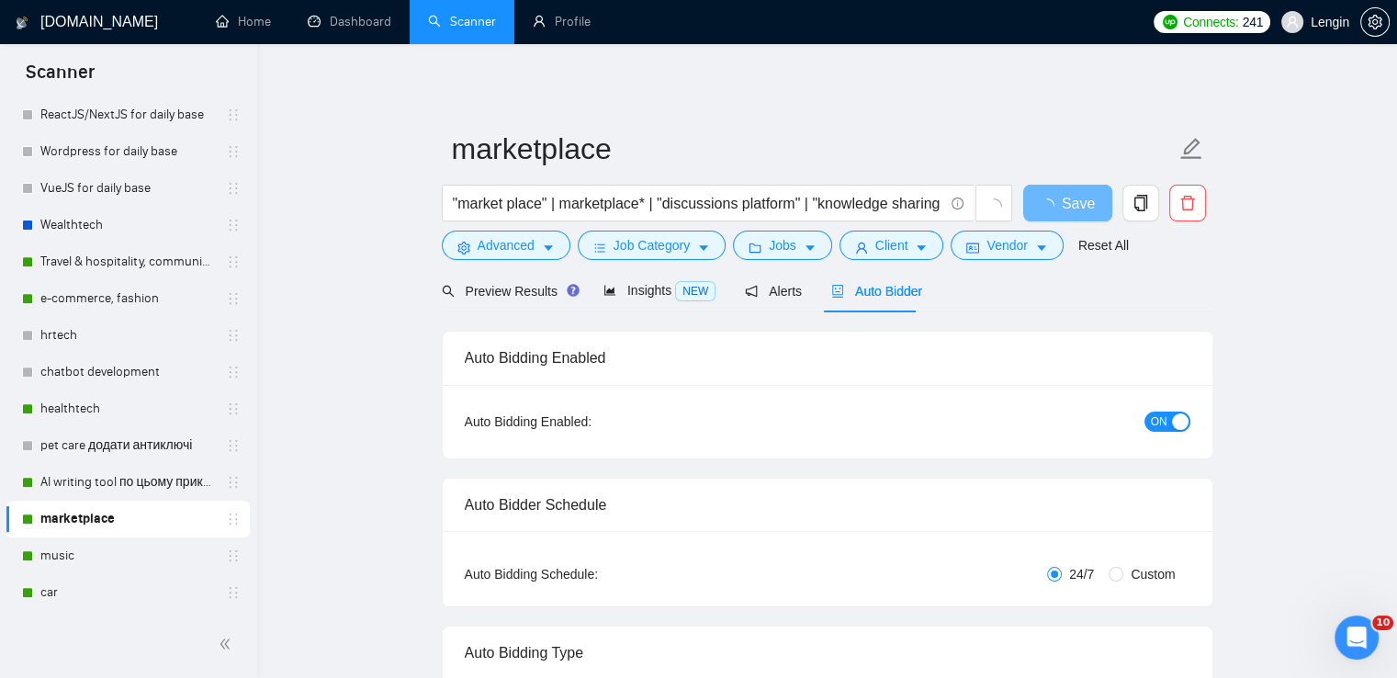
radio input "false"
radio input "true"
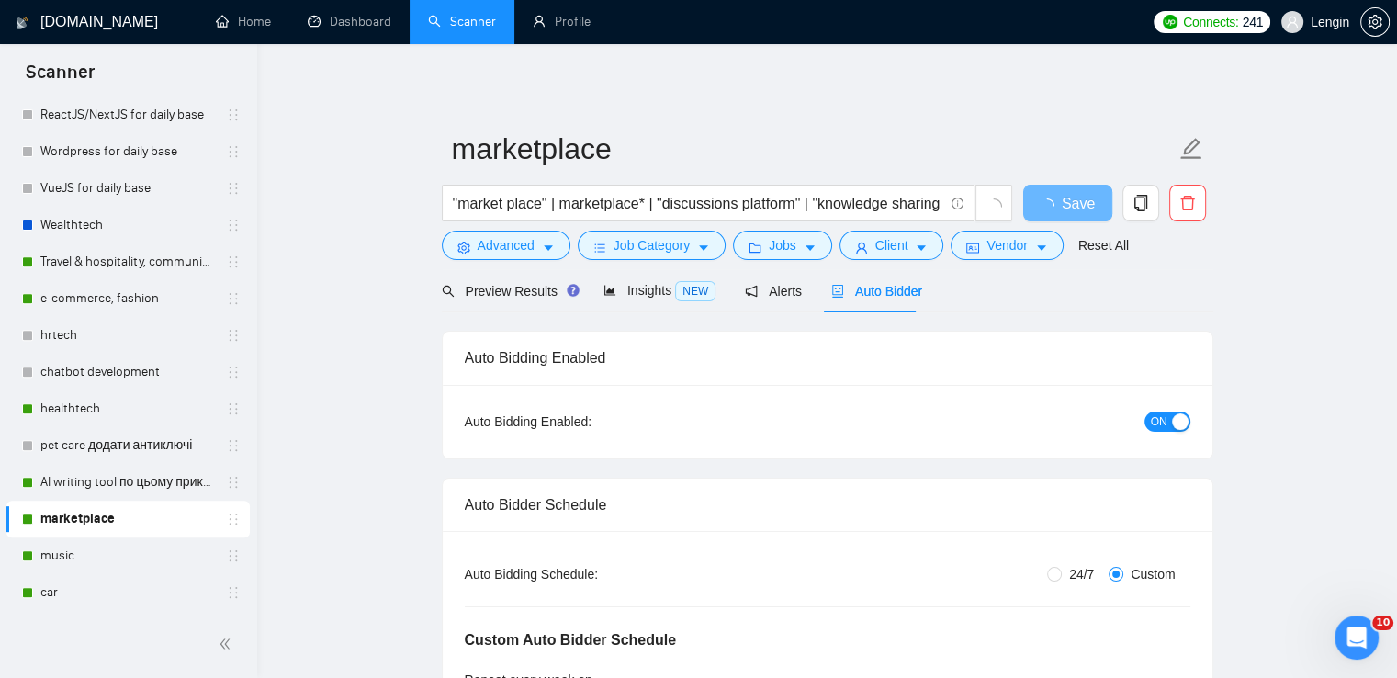
click at [1178, 423] on div "button" at bounding box center [1180, 421] width 17 height 17
click at [1067, 210] on span "Save" at bounding box center [1067, 203] width 33 height 23
click at [513, 284] on span "Preview Results" at bounding box center [508, 291] width 132 height 15
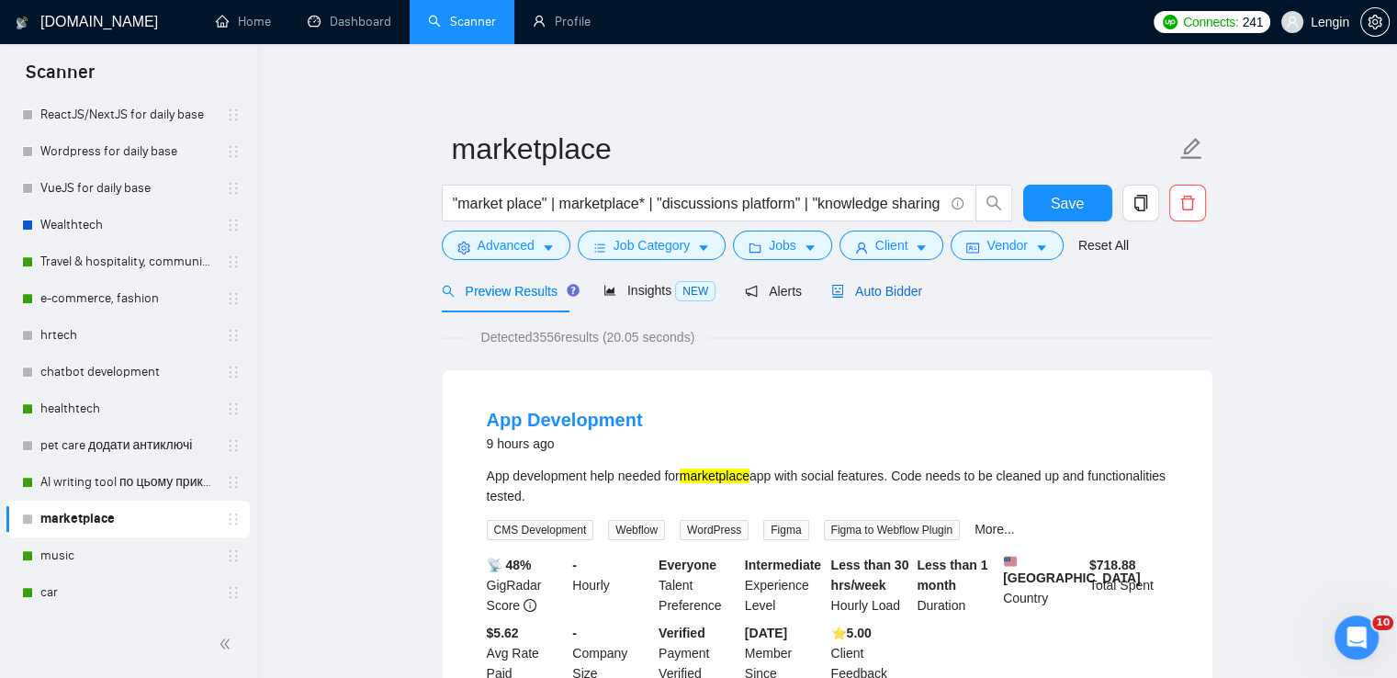
click at [886, 290] on span "Auto Bidder" at bounding box center [876, 291] width 91 height 15
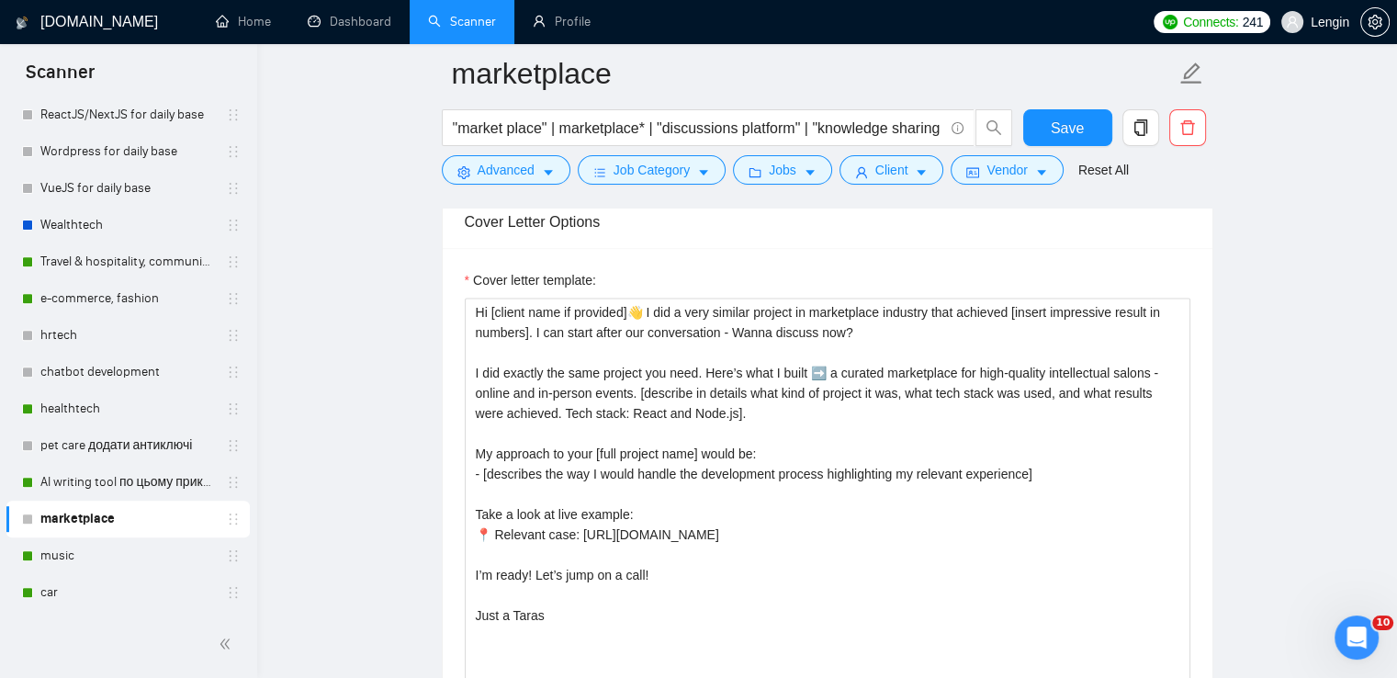
scroll to position [2425, 0]
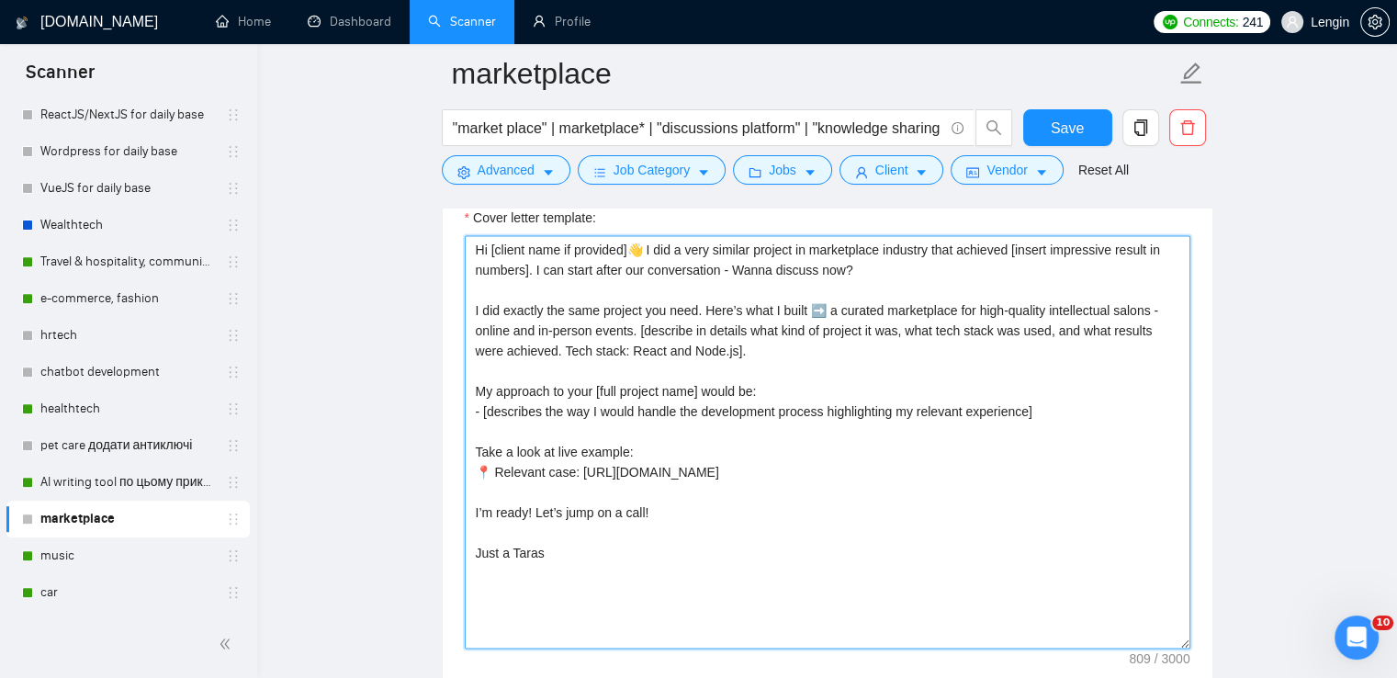
click at [792, 453] on textarea "Hi [client name if provided]👋 I did a very similar project in marketplace indus…" at bounding box center [828, 441] width 726 height 413
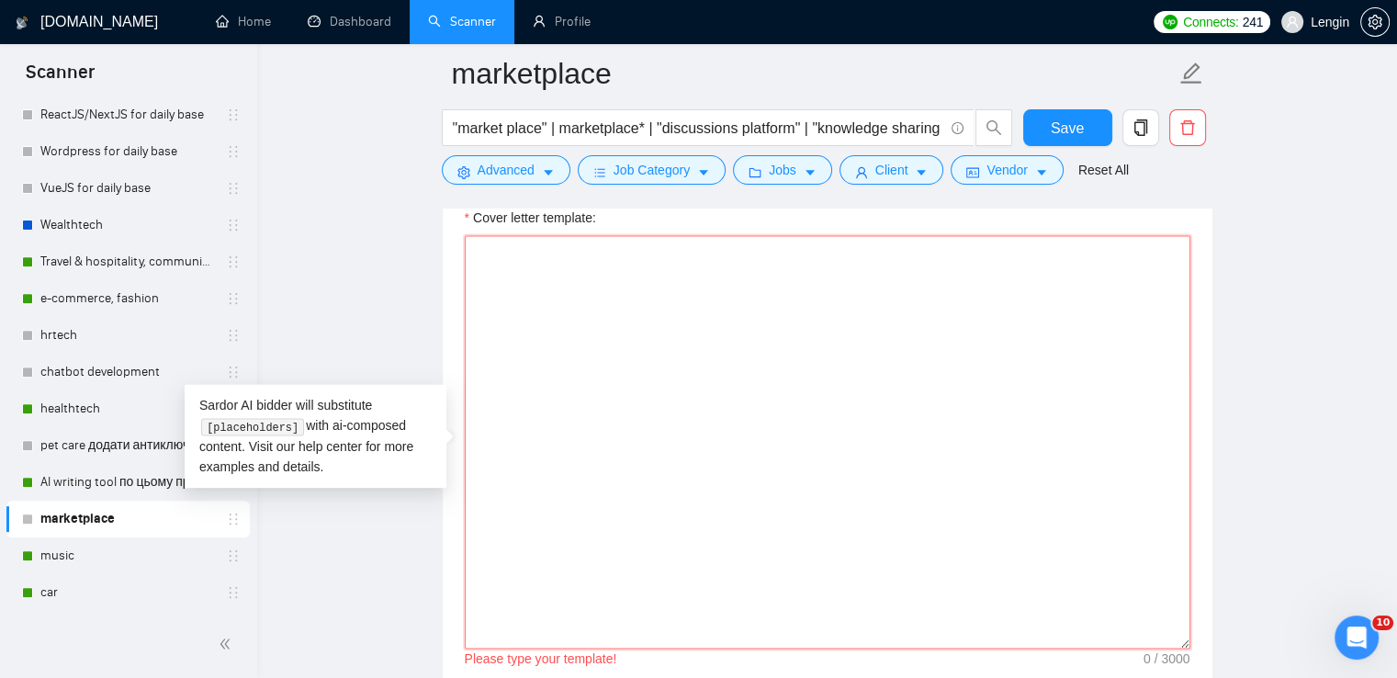
paste textarea "Hi [client name if provided]👋 Just finished working on marketplace project whic…"
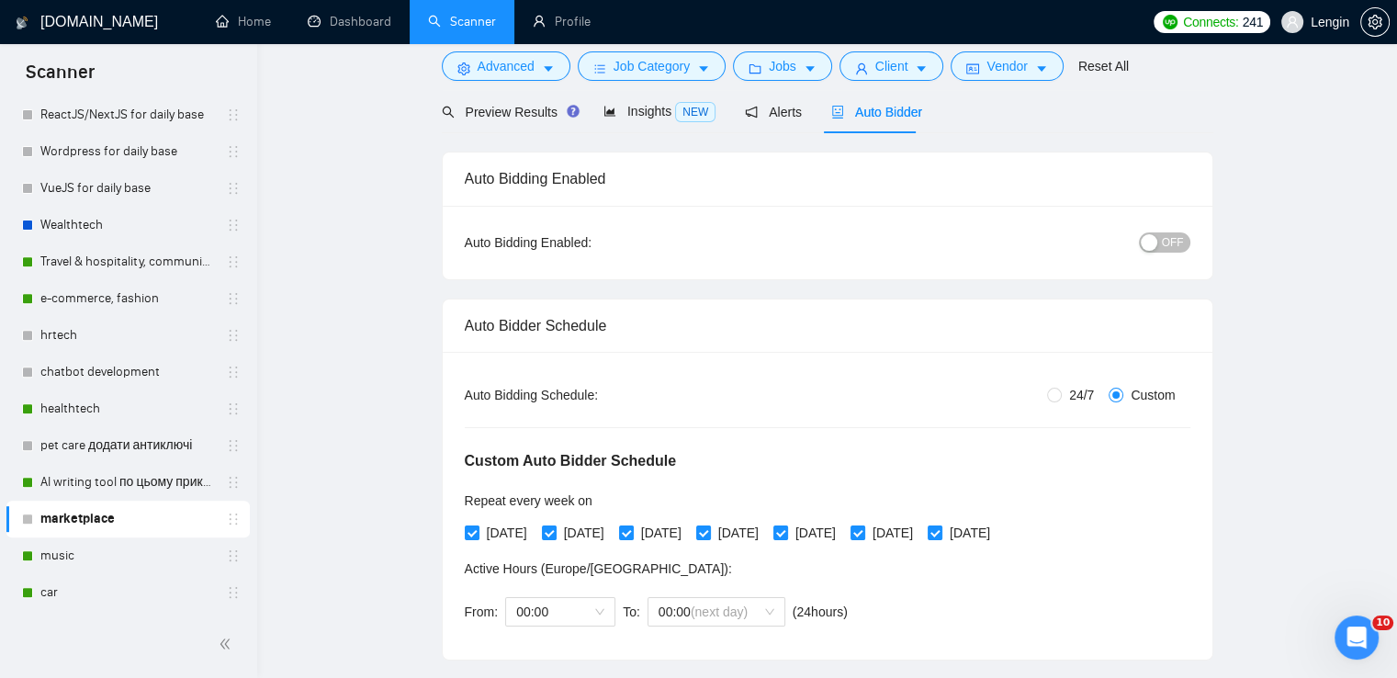
scroll to position [0, 0]
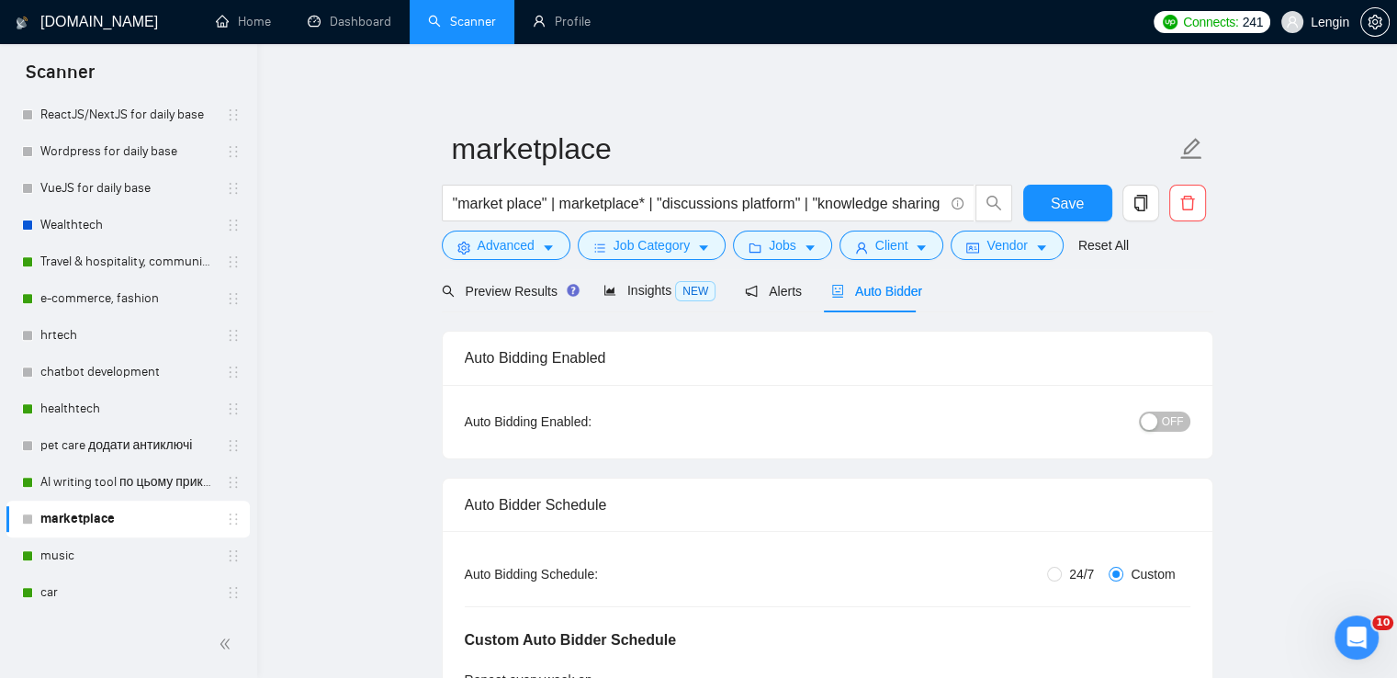
type textarea "Hi [client name if provided]👋 Just finished working on marketplace project whic…"
click at [1147, 427] on div "button" at bounding box center [1149, 421] width 17 height 17
click at [1048, 205] on button "Save" at bounding box center [1067, 203] width 89 height 37
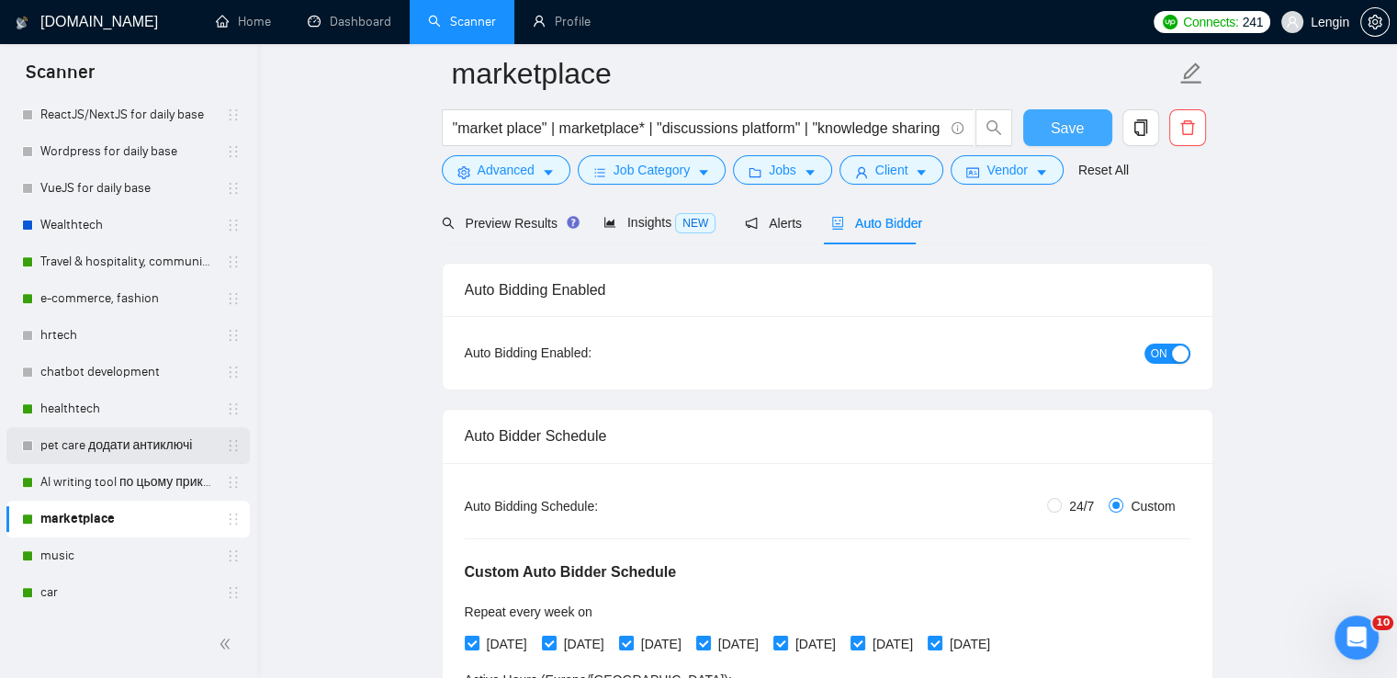
scroll to position [88, 0]
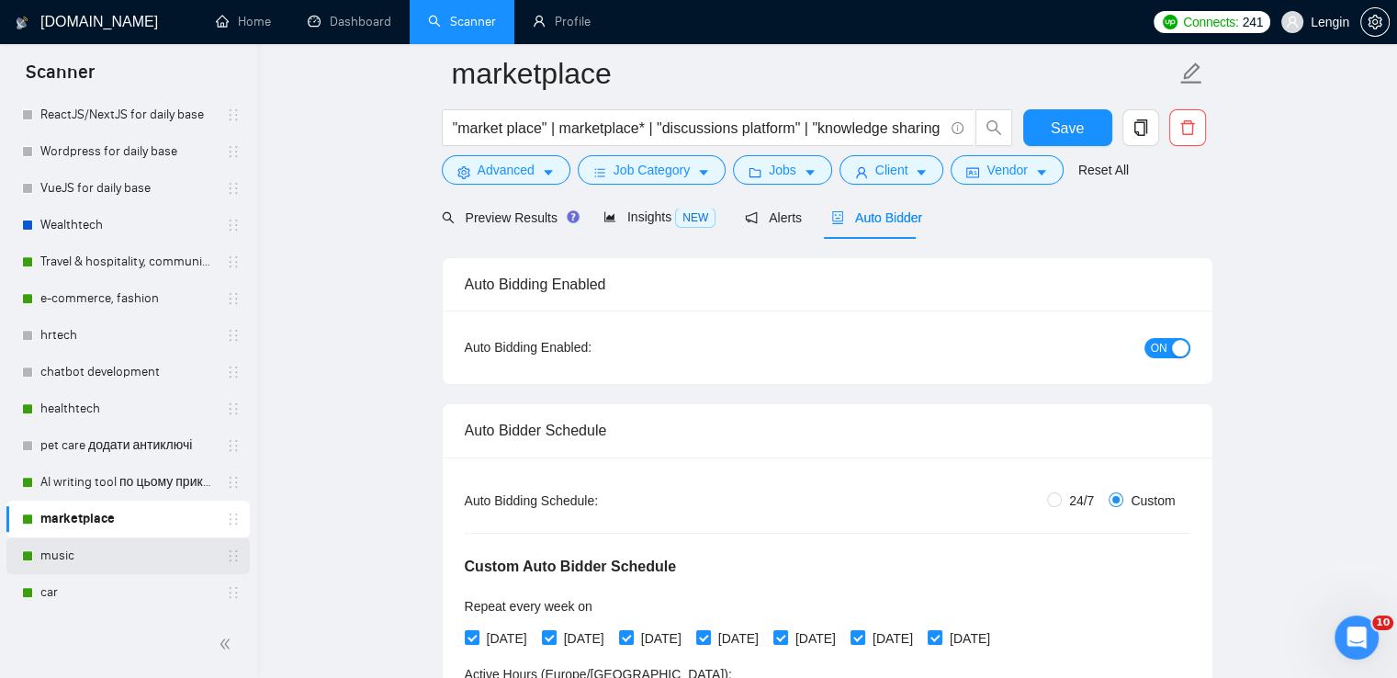
click at [68, 567] on link "music" at bounding box center [127, 555] width 175 height 37
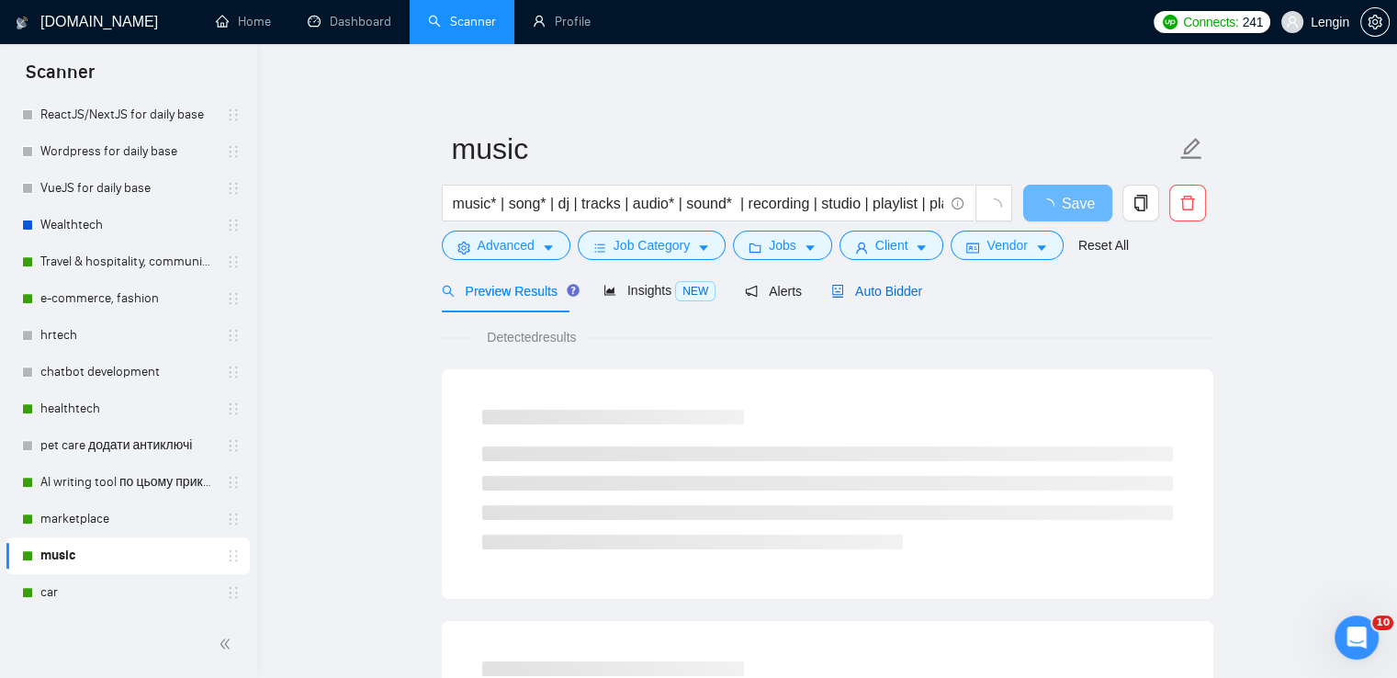
click at [906, 288] on span "Auto Bidder" at bounding box center [876, 291] width 91 height 15
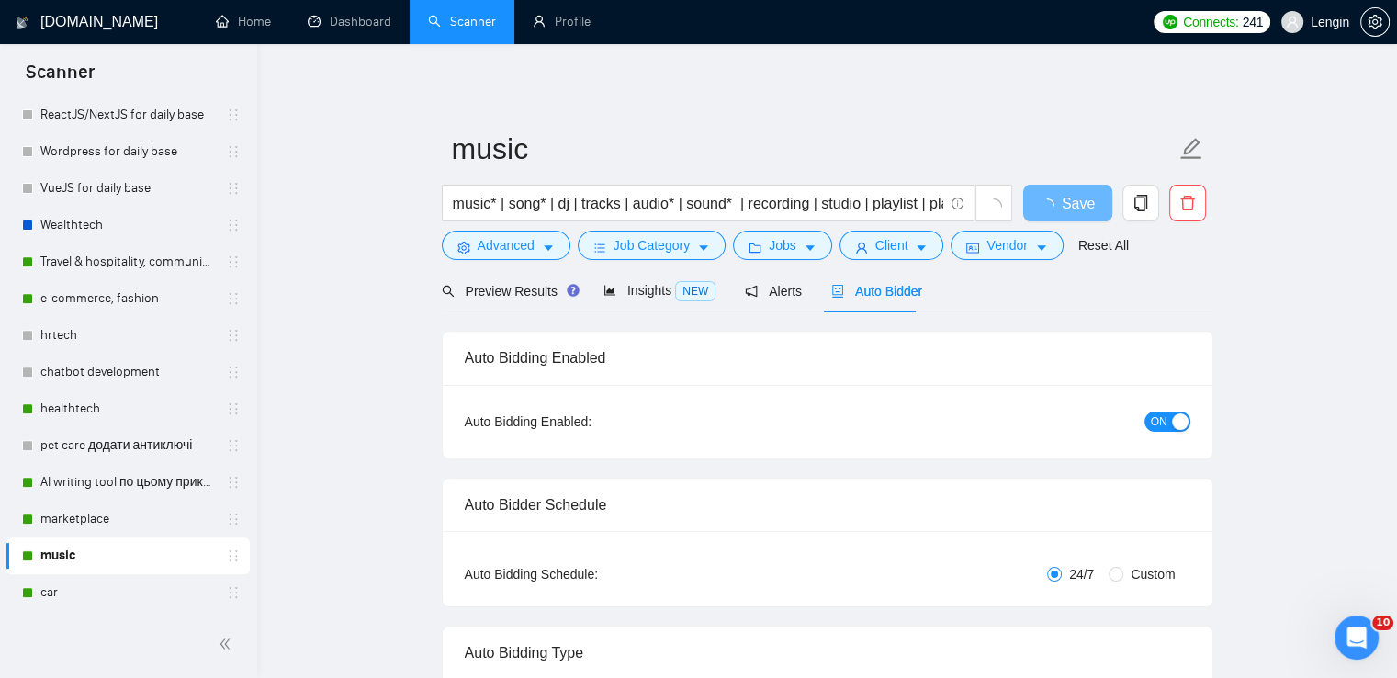
radio input "false"
radio input "true"
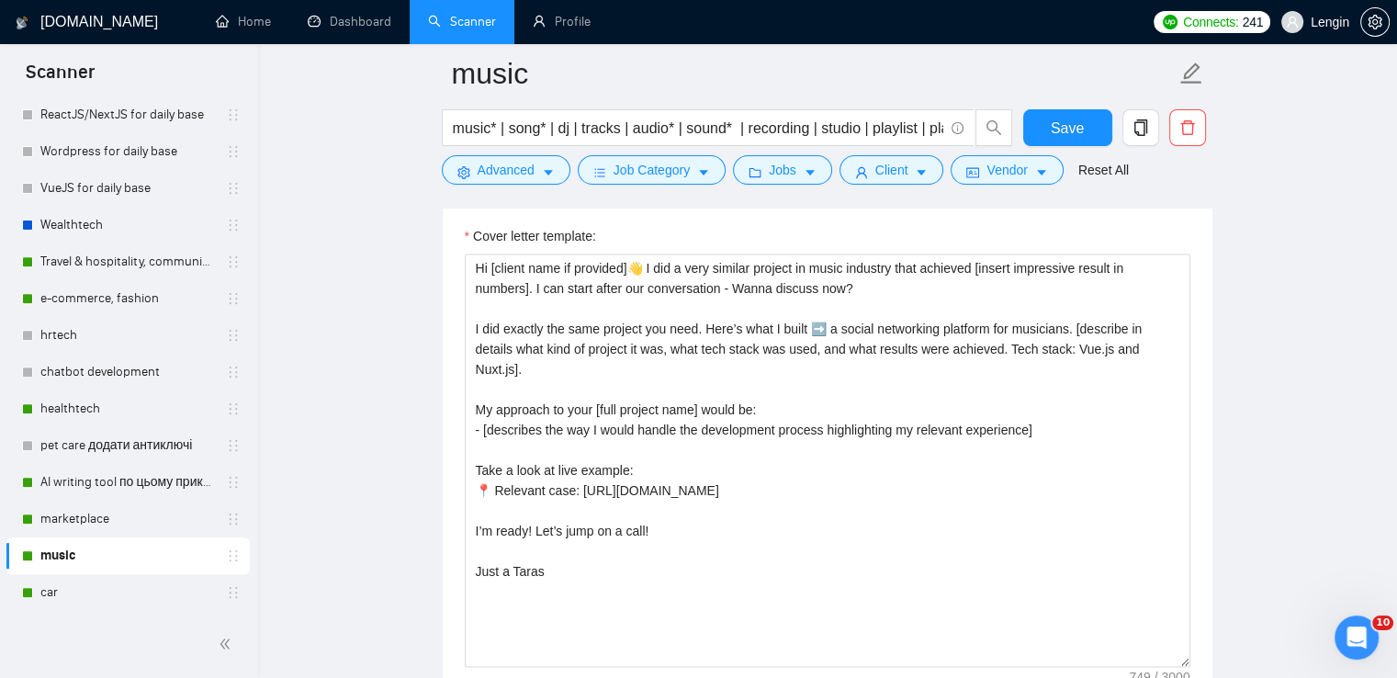
scroll to position [2409, 0]
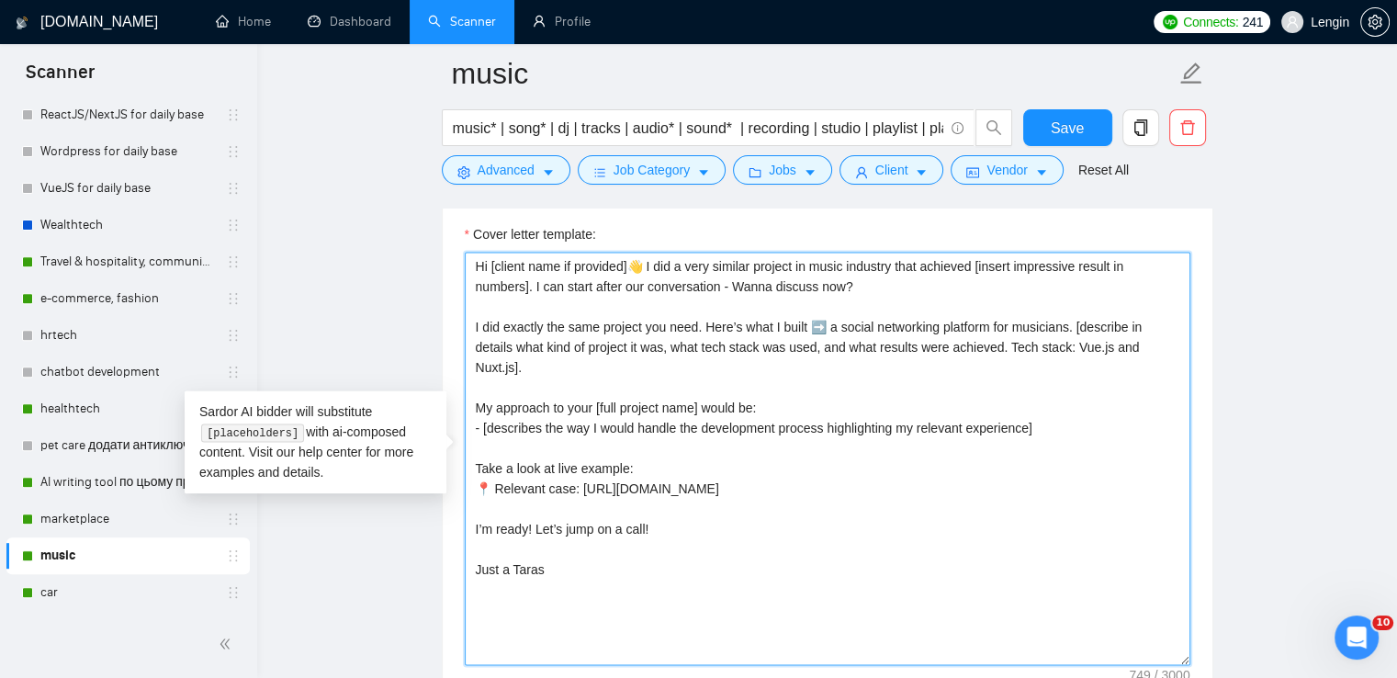
drag, startPoint x: 1022, startPoint y: 473, endPoint x: 572, endPoint y: 471, distance: 449.2
click at [572, 471] on textarea "Hi [client name if provided]👋 I did a very similar project in music industry th…" at bounding box center [828, 458] width 726 height 413
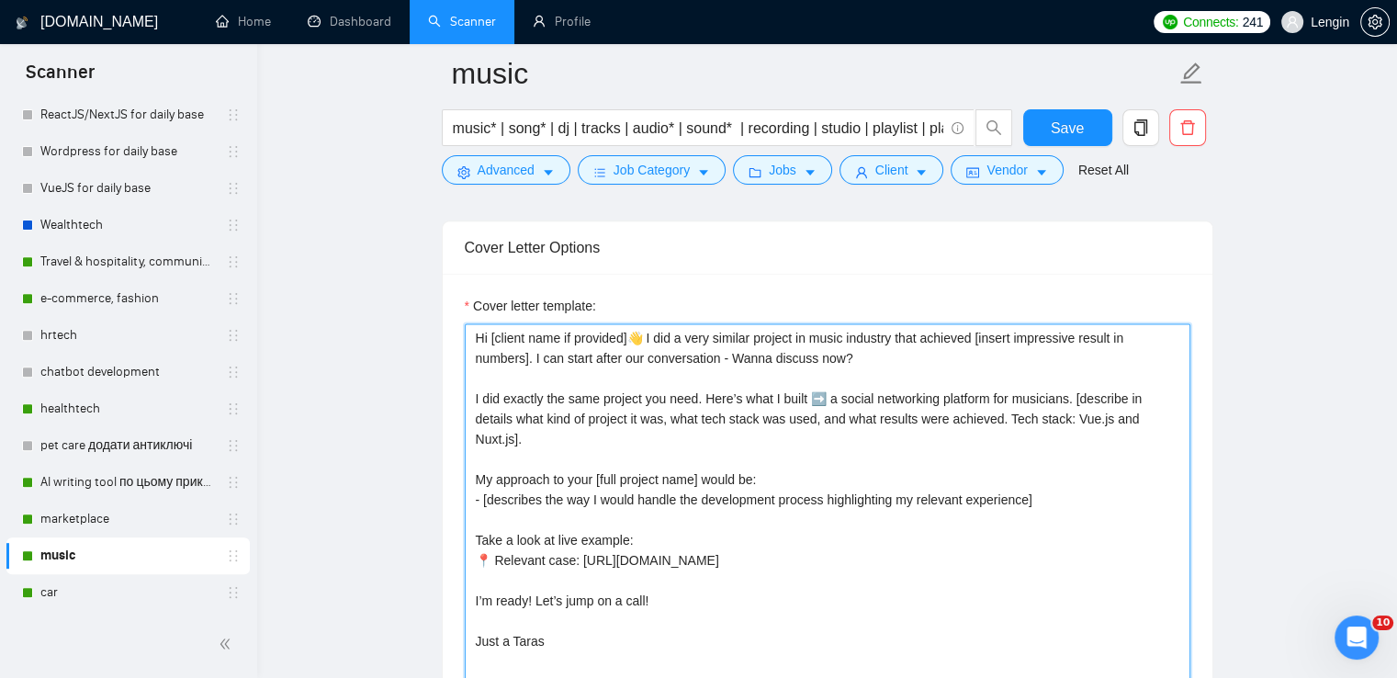
scroll to position [2339, 0]
drag, startPoint x: 831, startPoint y: 399, endPoint x: 1071, endPoint y: 395, distance: 239.8
click at [1071, 395] on textarea "Hi [client name if provided]👋 I did a very similar project in music industry th…" at bounding box center [828, 528] width 726 height 413
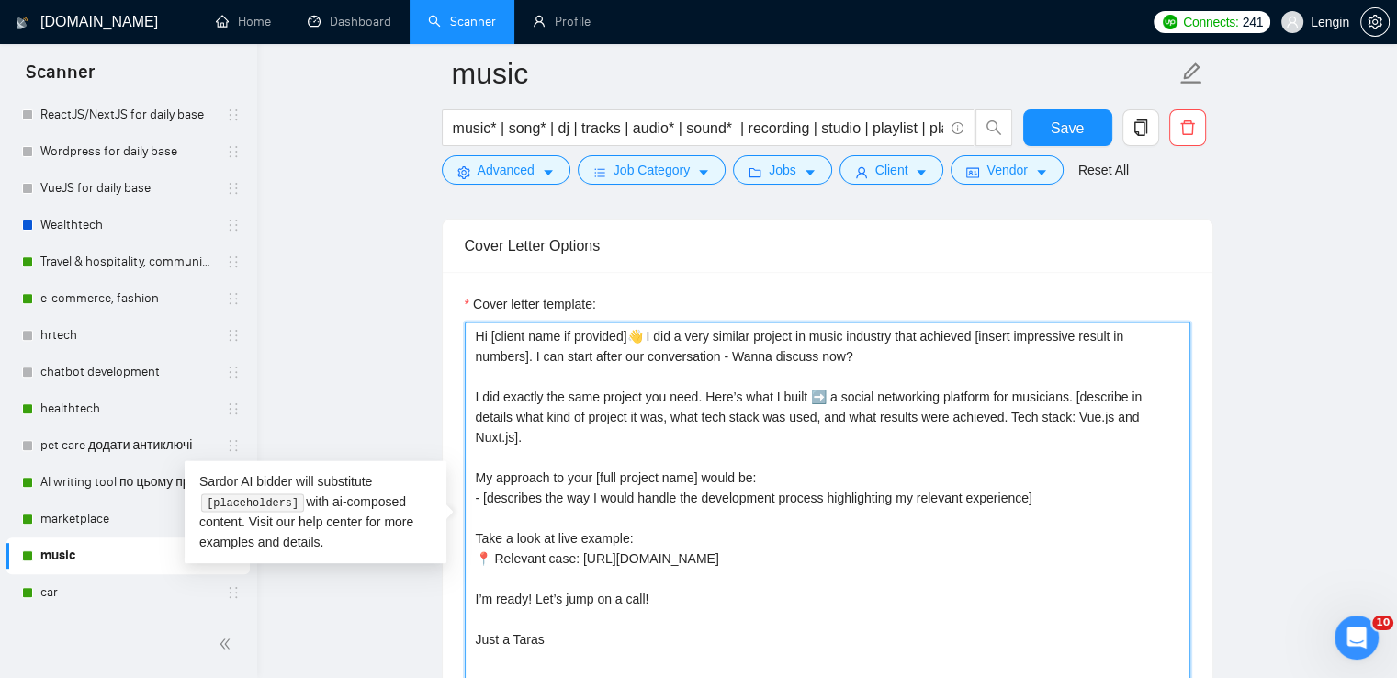
click at [824, 435] on textarea "Hi [client name if provided]👋 I did a very similar project in music industry th…" at bounding box center [828, 528] width 726 height 413
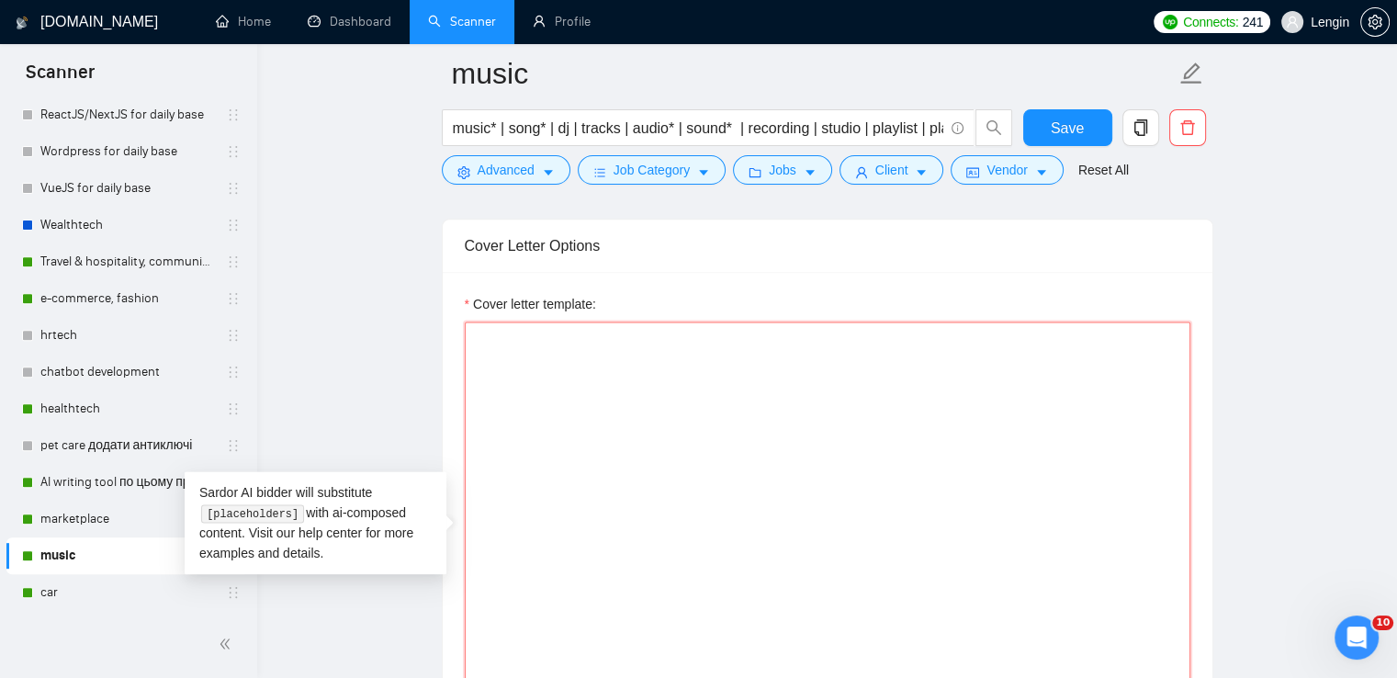
paste textarea "Hi [client name if provided]👋 Just finished working on music project which is a…"
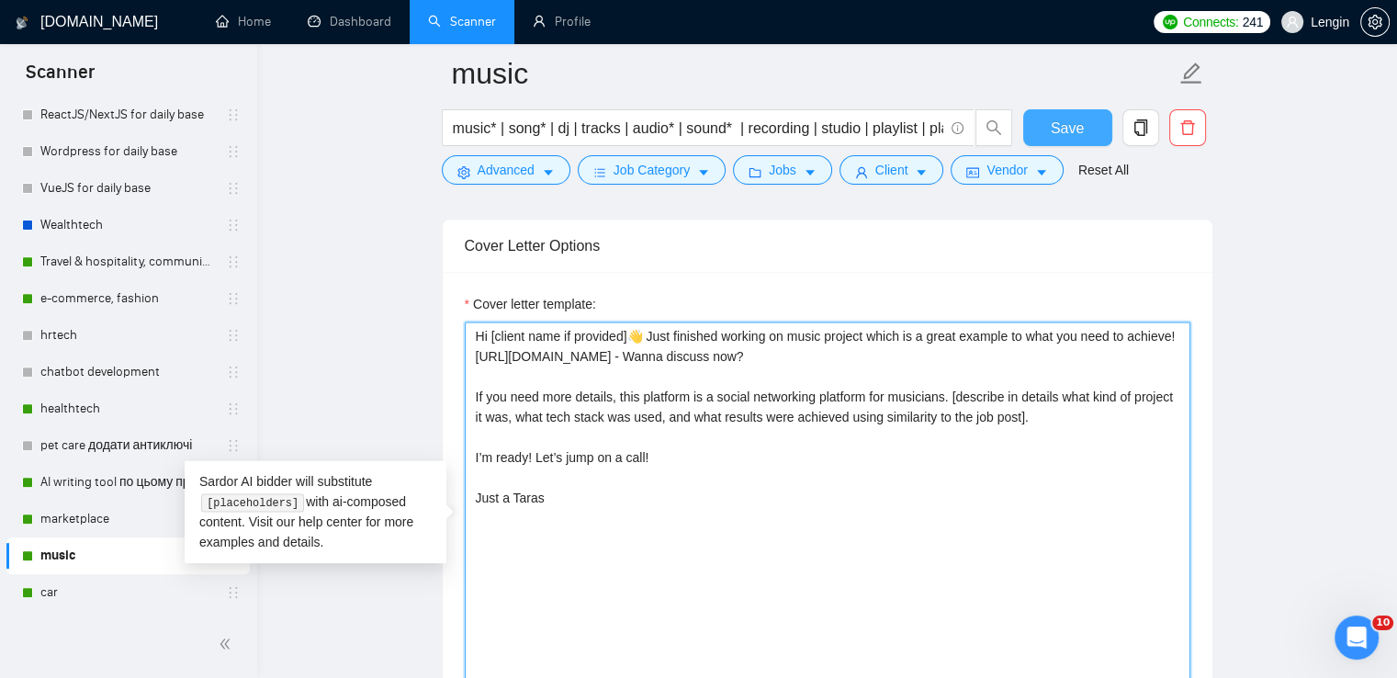
type textarea "Hi [client name if provided]👋 Just finished working on music project which is a…"
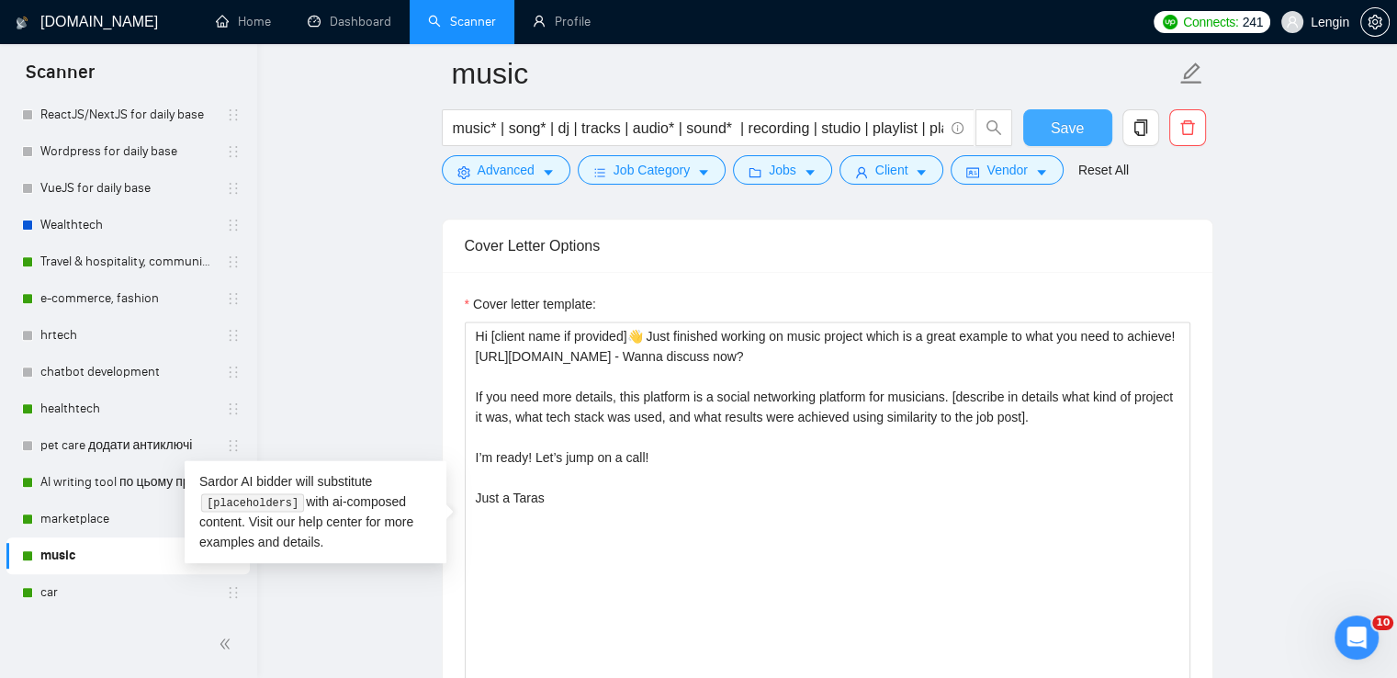
click at [1078, 114] on button "Save" at bounding box center [1067, 127] width 89 height 37
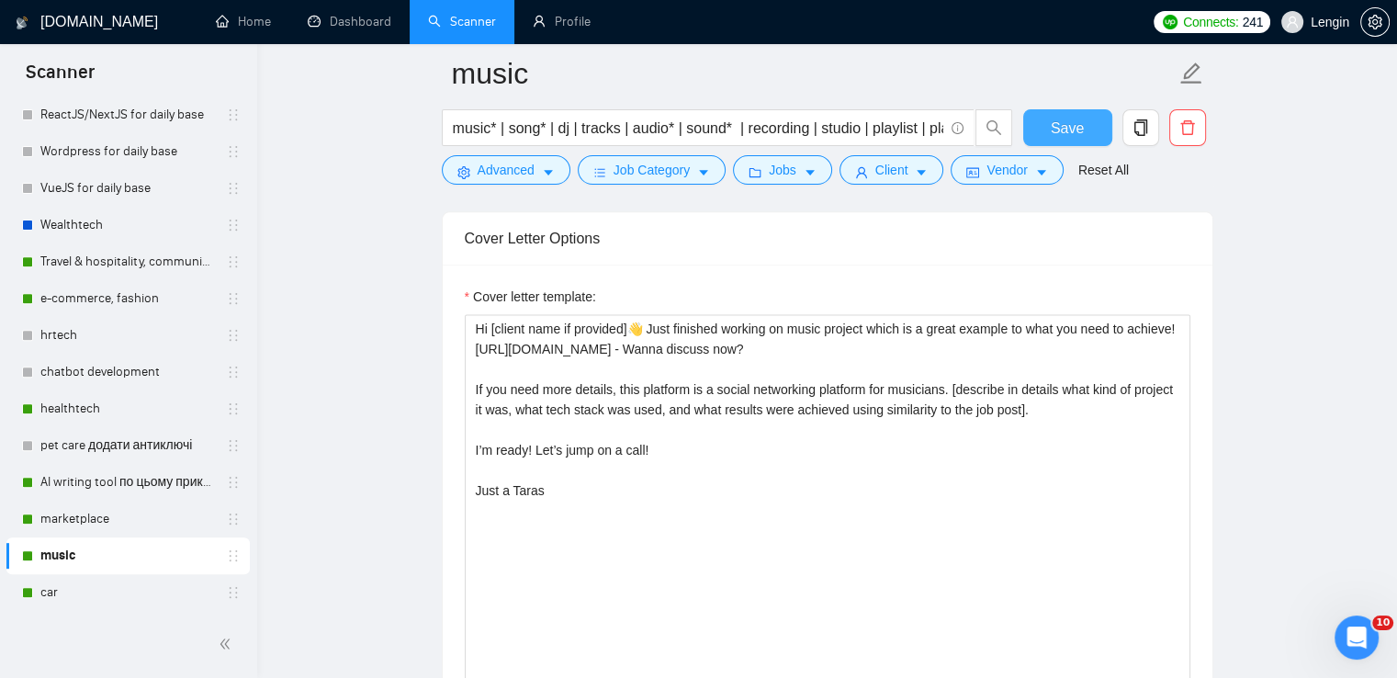
scroll to position [2350, 0]
